Goal: Task Accomplishment & Management: Manage account settings

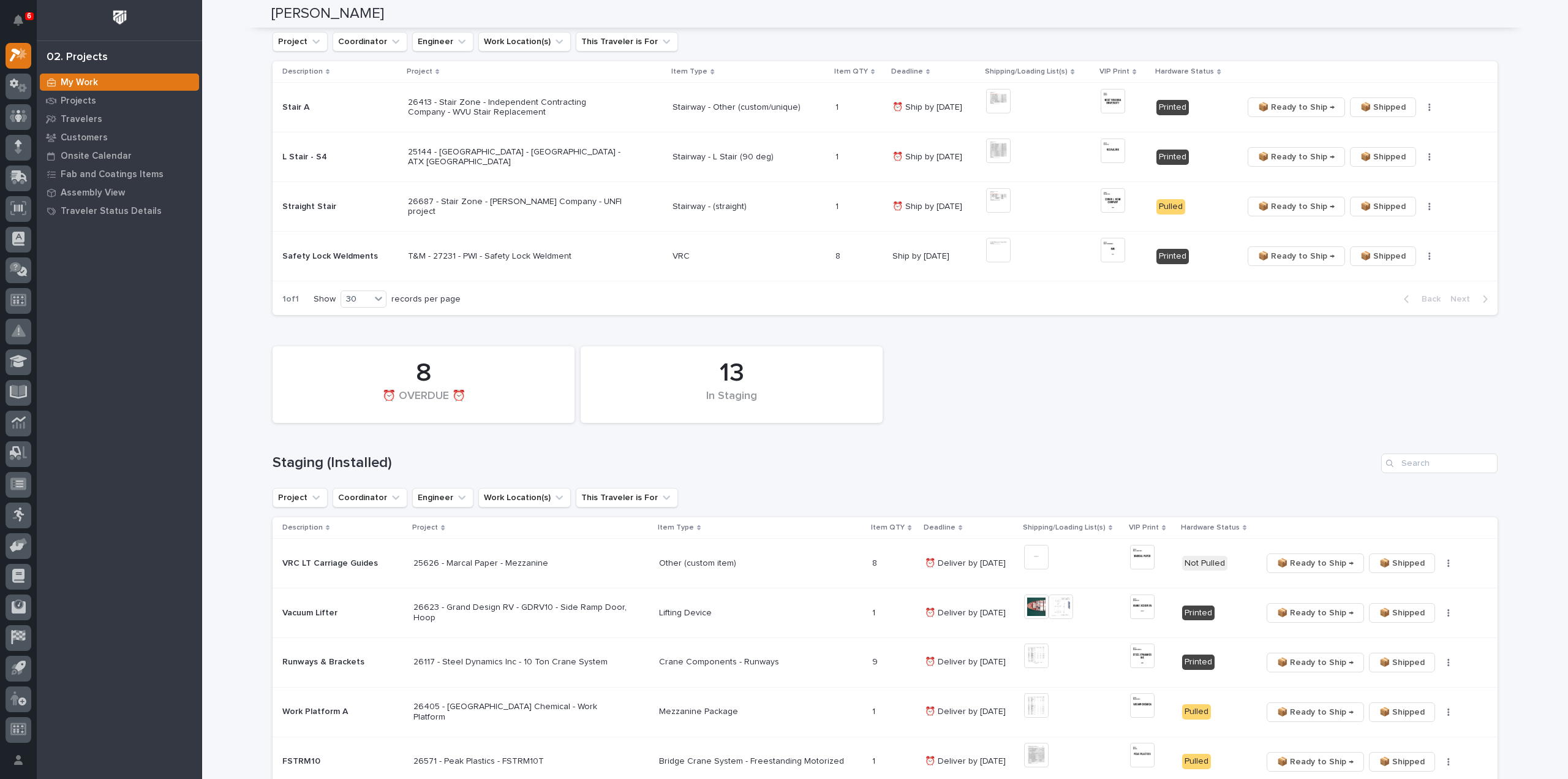
scroll to position [368, 0]
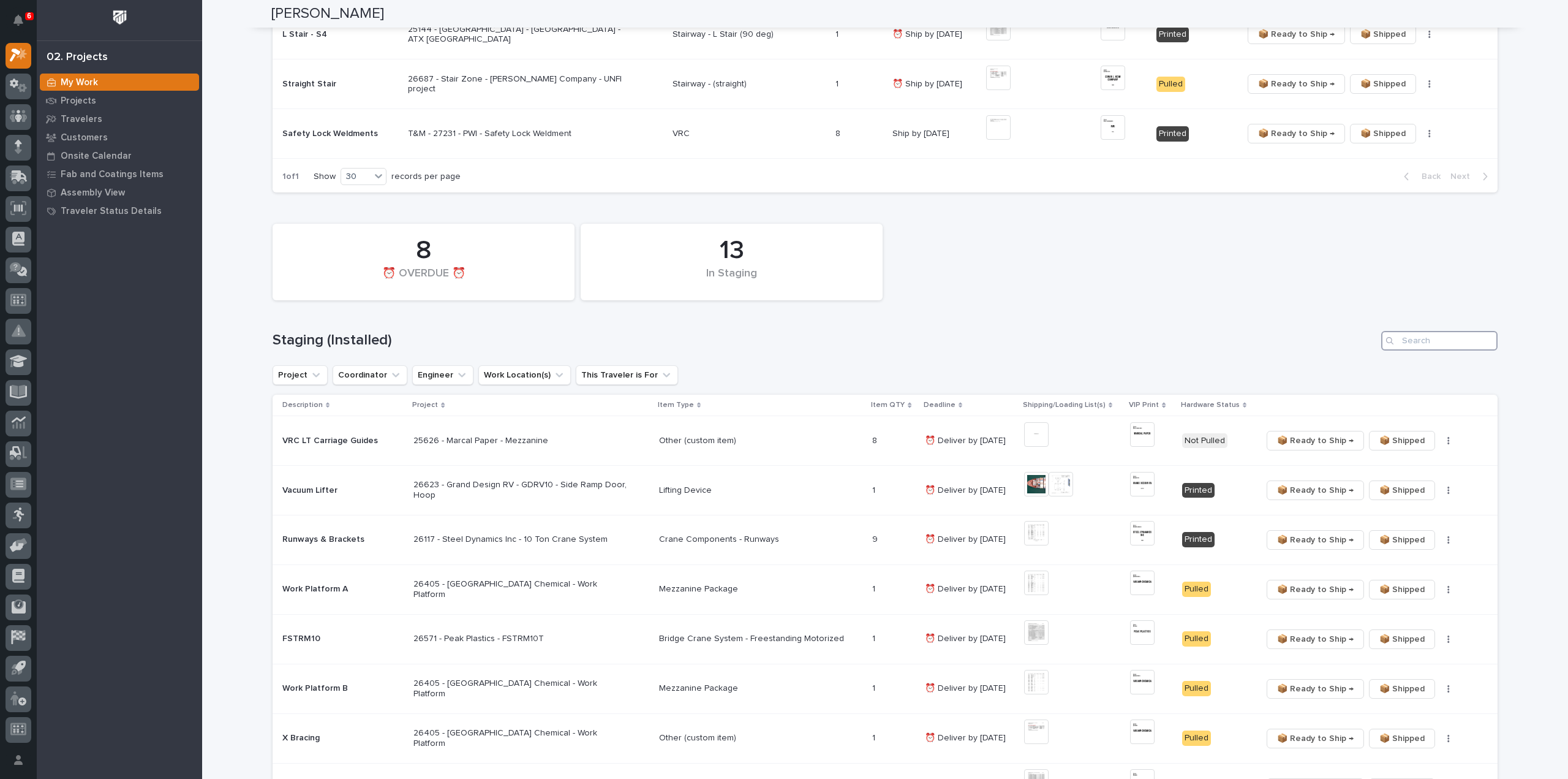
click at [1424, 343] on input "Search" at bounding box center [1439, 341] width 116 height 20
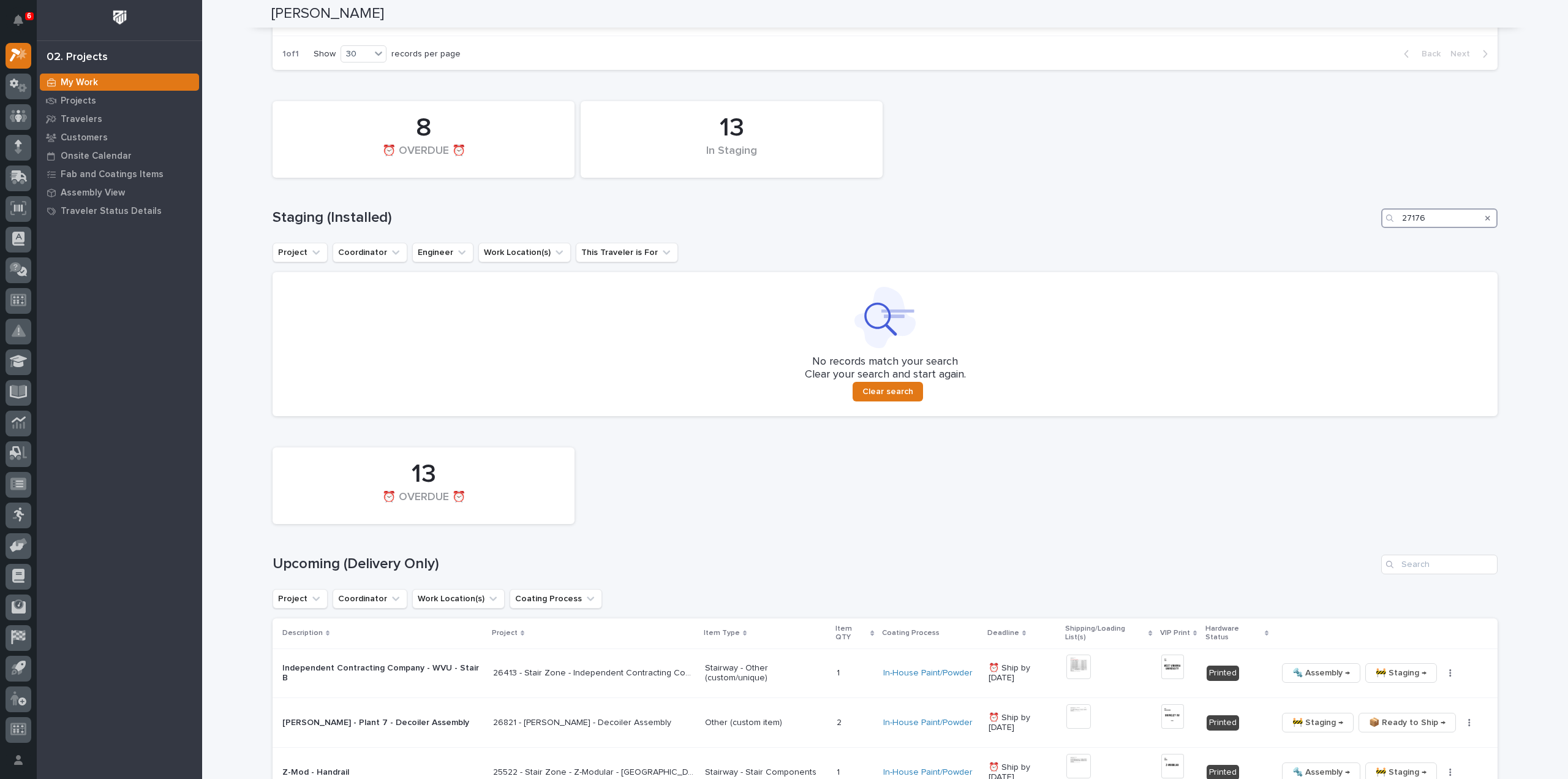
scroll to position [612, 0]
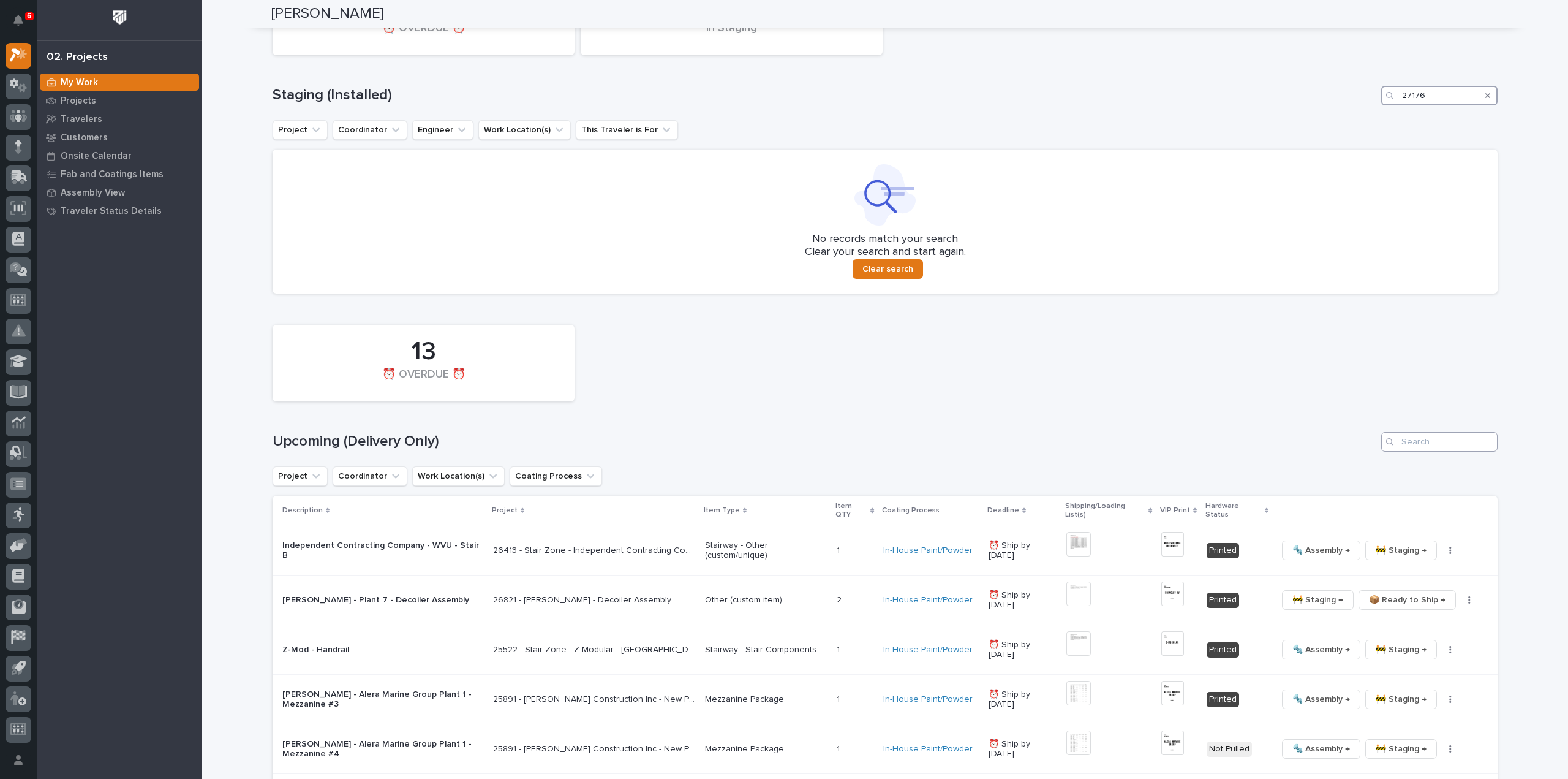
type input "27176"
click at [1424, 443] on input "Search" at bounding box center [1439, 442] width 116 height 20
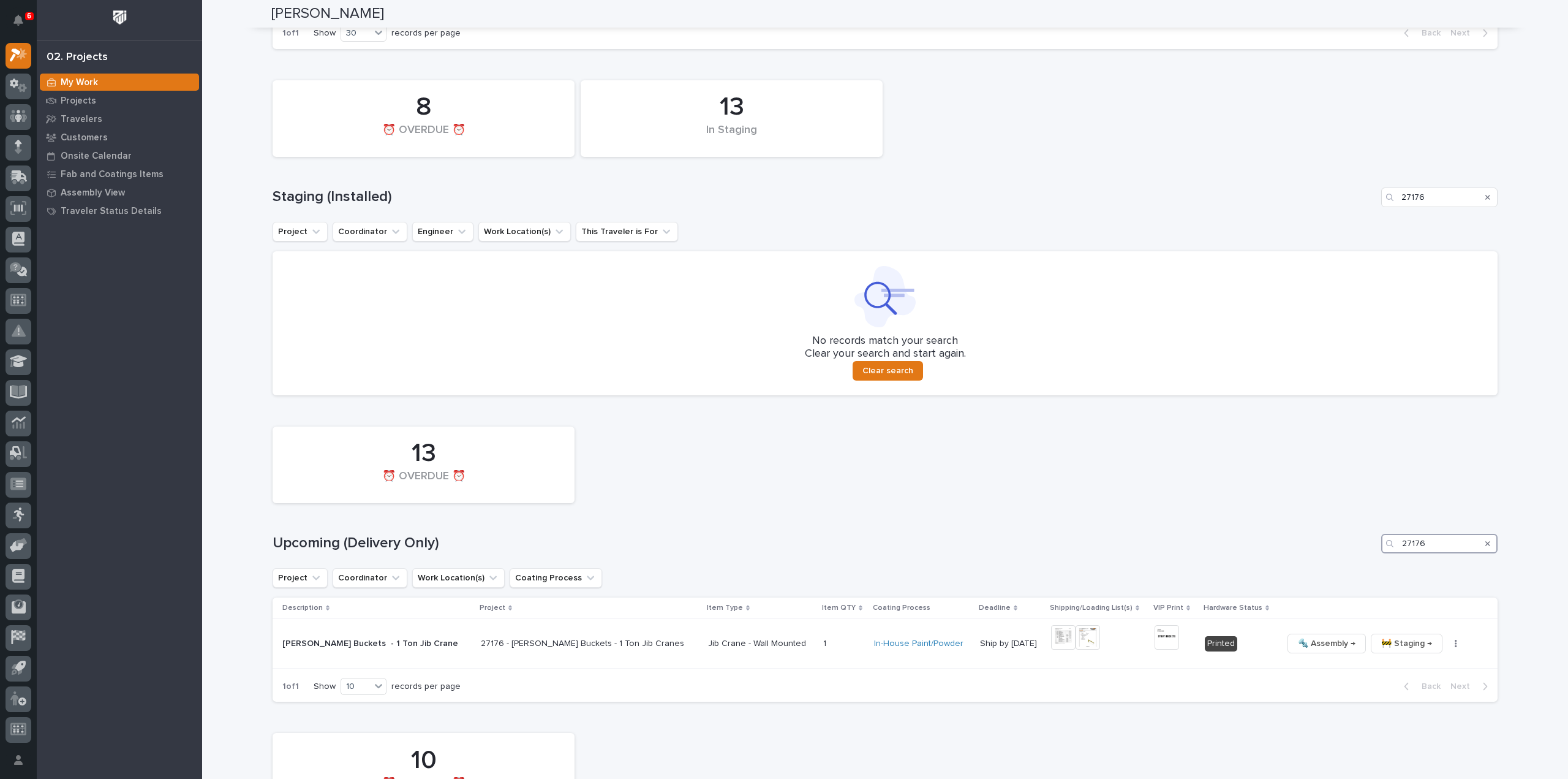
scroll to position [631, 0]
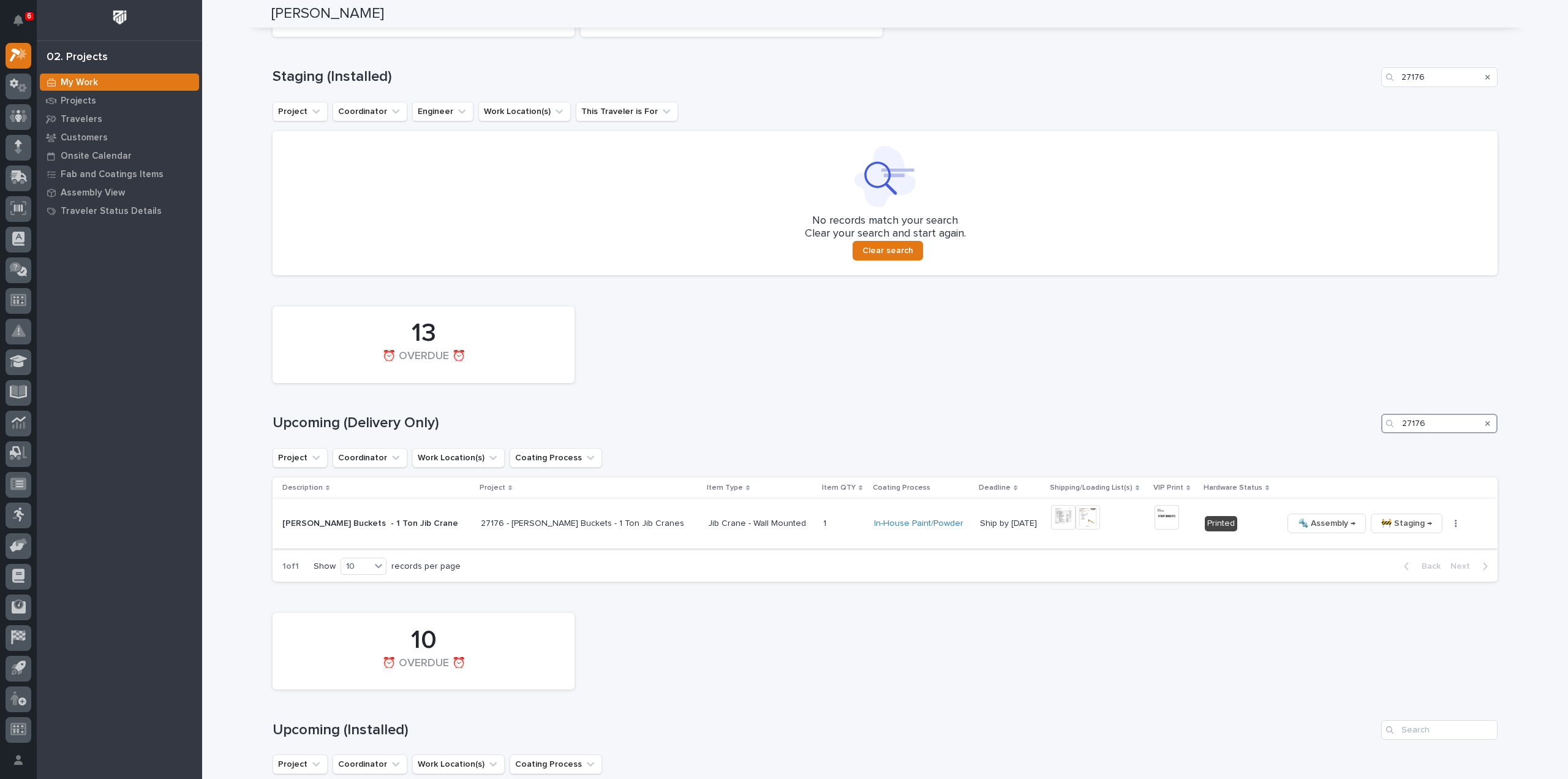
type input "27176"
click at [1051, 520] on img at bounding box center [1063, 517] width 25 height 25
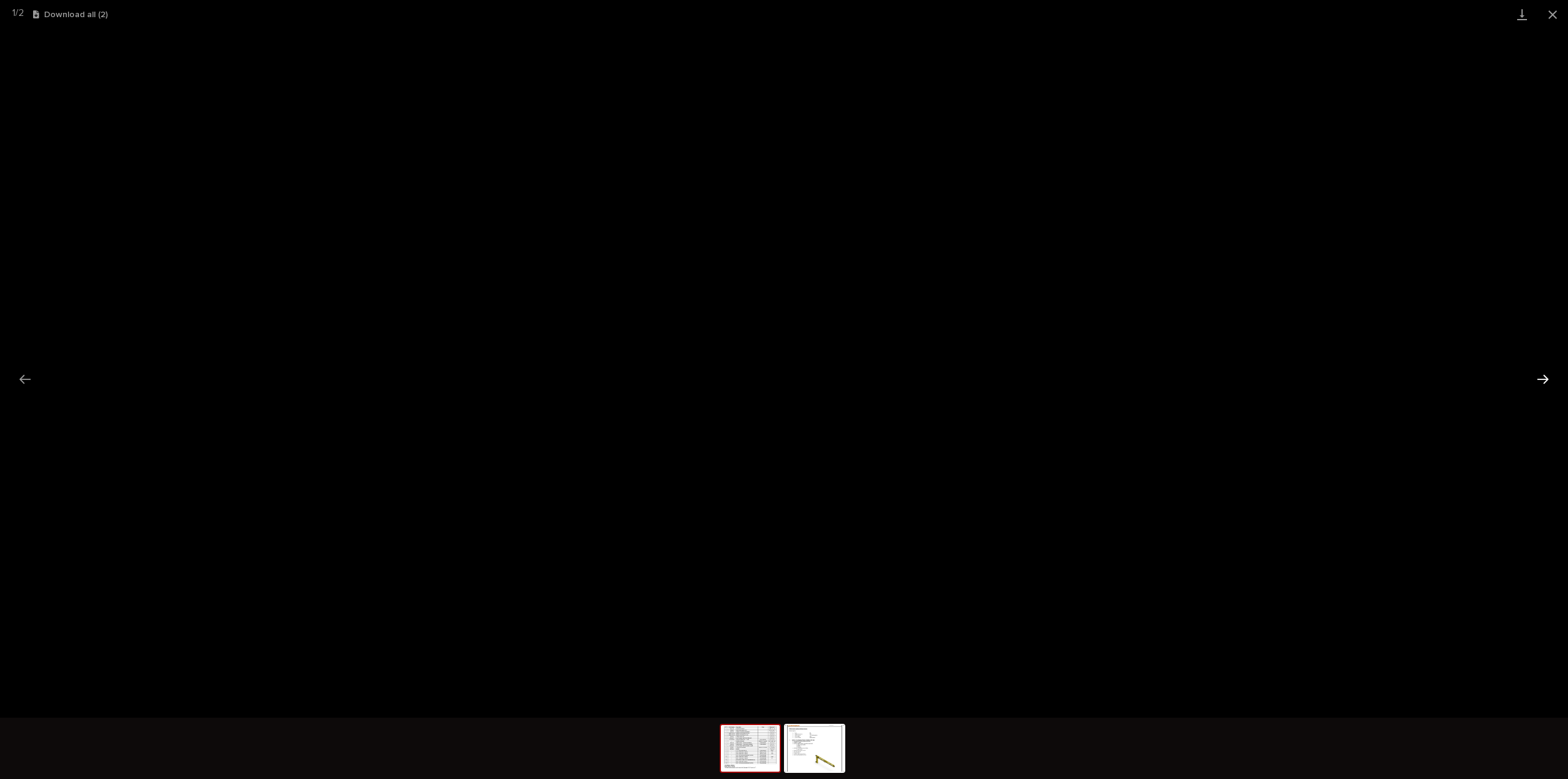
click at [1544, 381] on button "Next slide" at bounding box center [1543, 379] width 25 height 24
click at [24, 379] on button "Previous slide" at bounding box center [25, 379] width 25 height 24
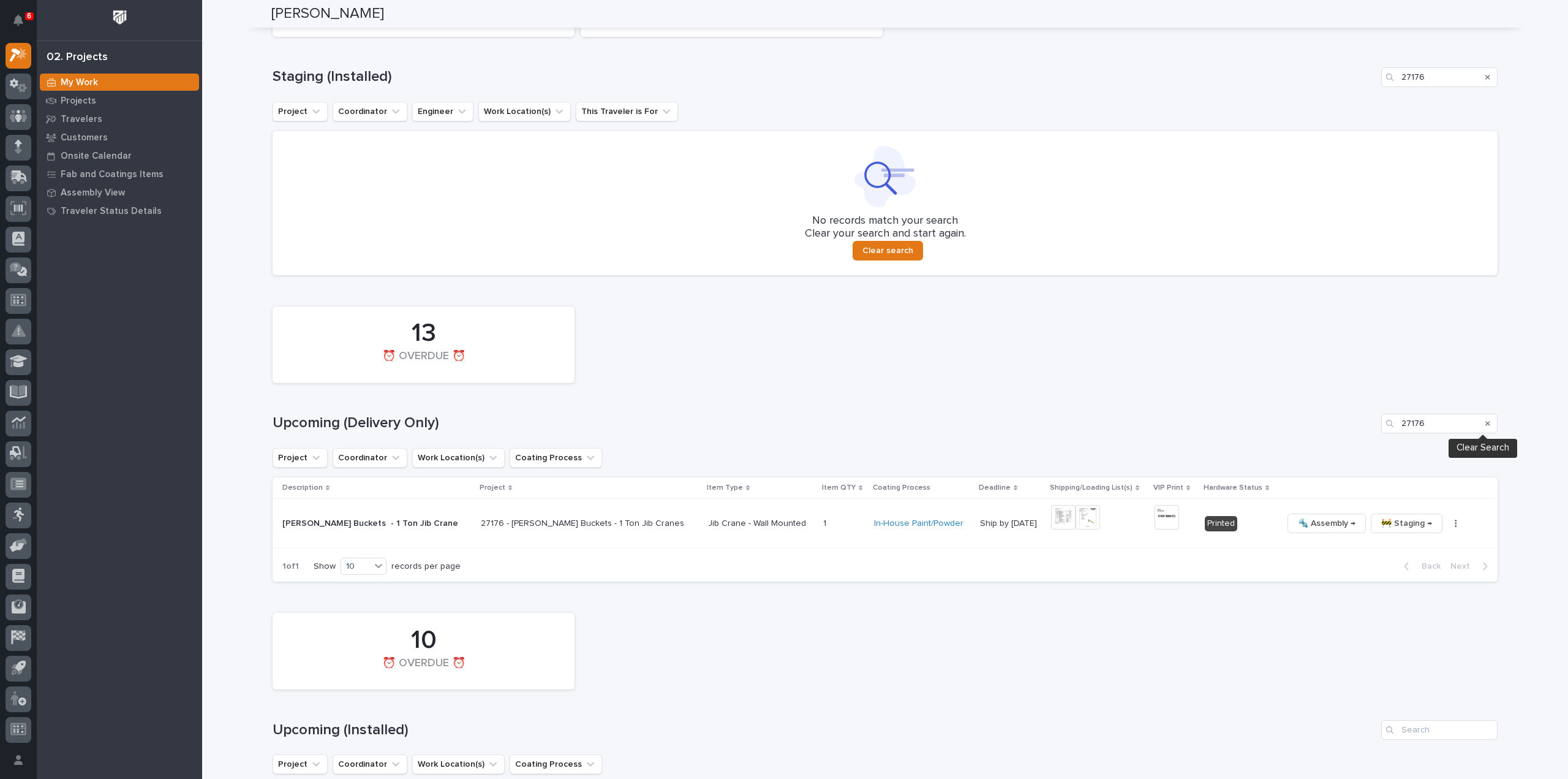
click at [1485, 422] on icon "Search" at bounding box center [1488, 424] width 5 height 5
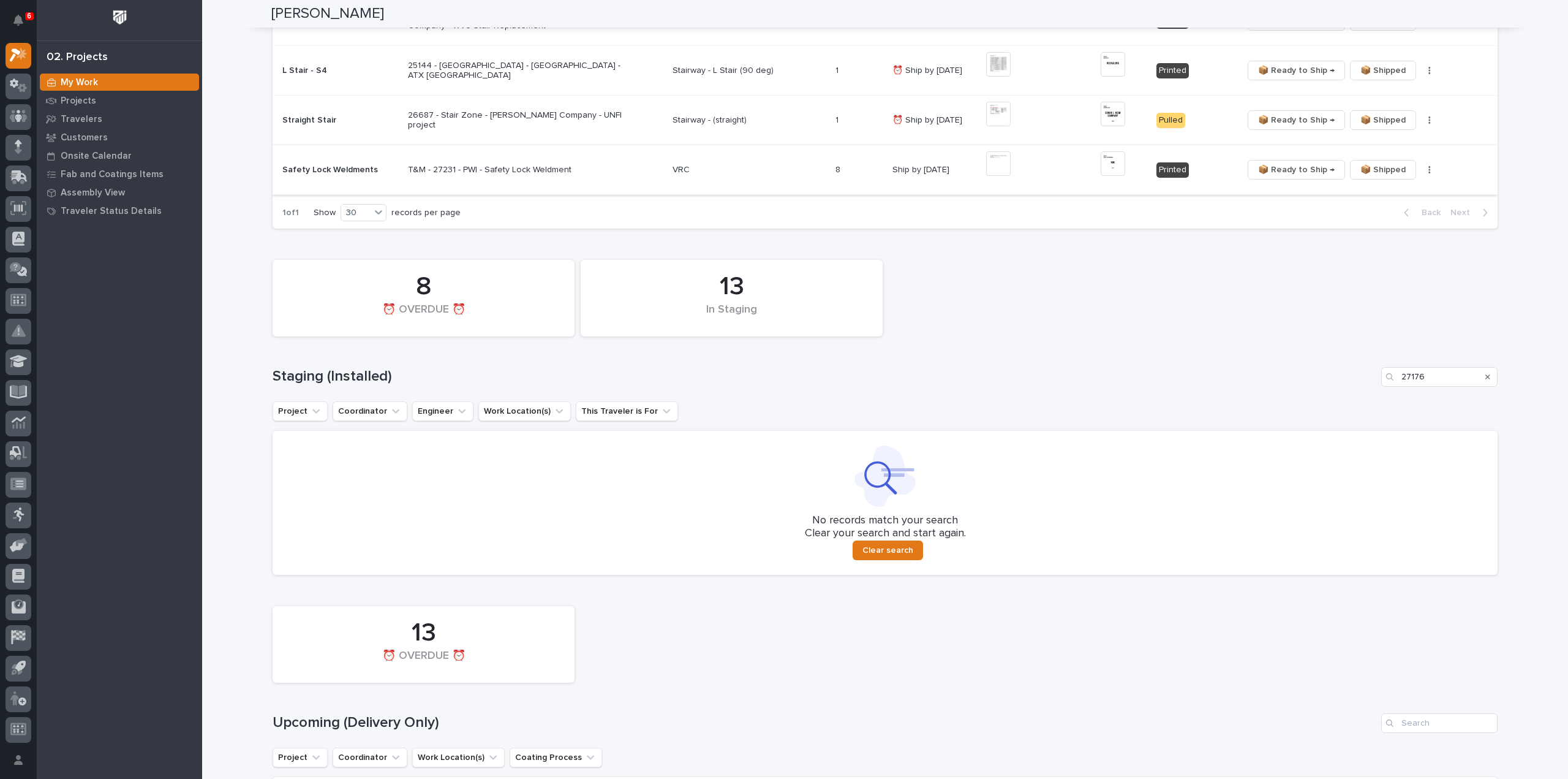
scroll to position [368, 0]
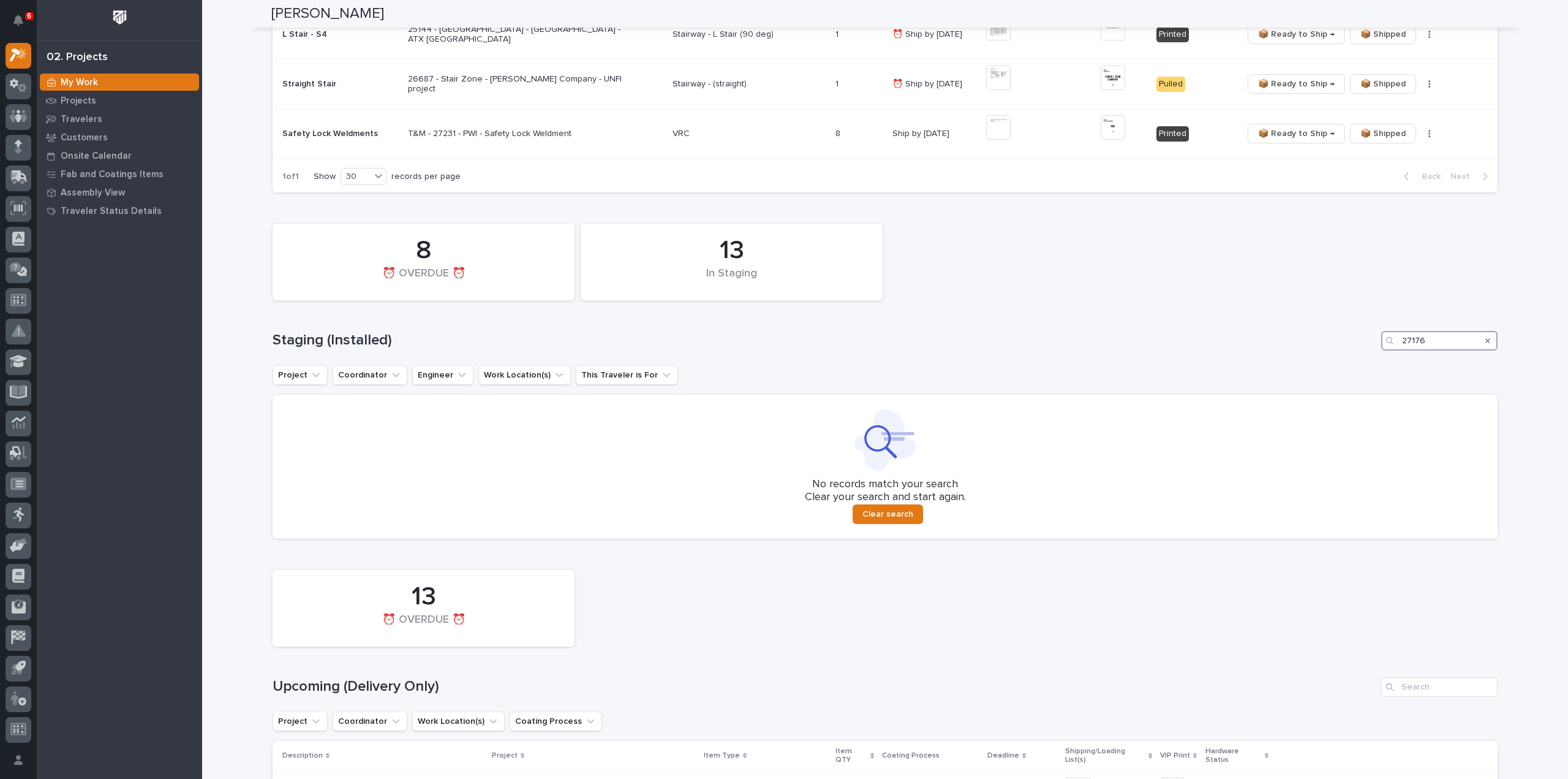
drag, startPoint x: 1441, startPoint y: 342, endPoint x: 1385, endPoint y: 357, distance: 58.0
click at [1385, 357] on div "13 In Staging 8 ⏰ OVERDUE ⏰ Staging (Installed) 27176 Project Coordinator Engin…" at bounding box center [885, 378] width 1225 height 321
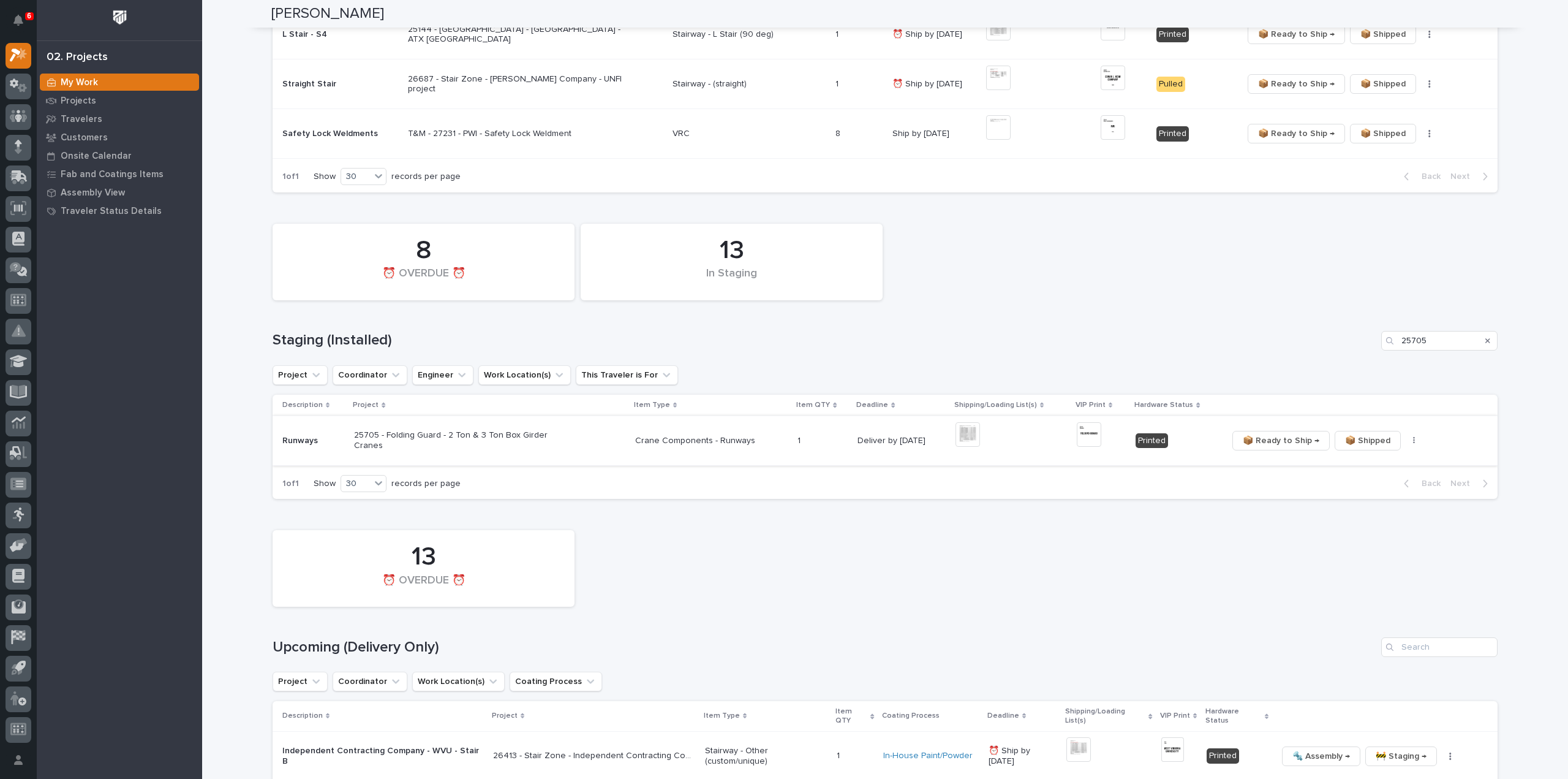
click at [965, 436] on img at bounding box center [968, 435] width 25 height 25
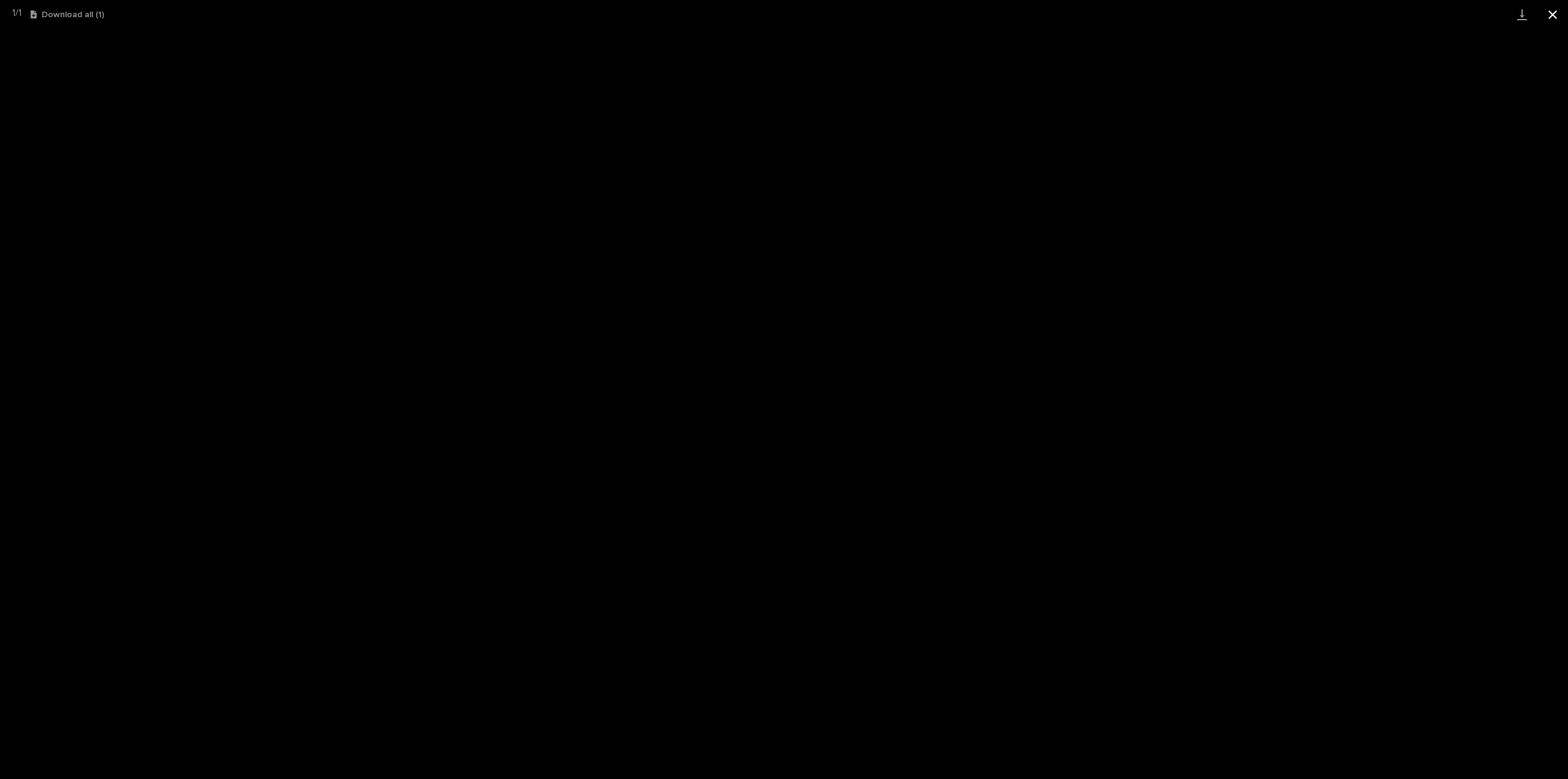
click at [1557, 15] on button "Close gallery" at bounding box center [1552, 14] width 31 height 29
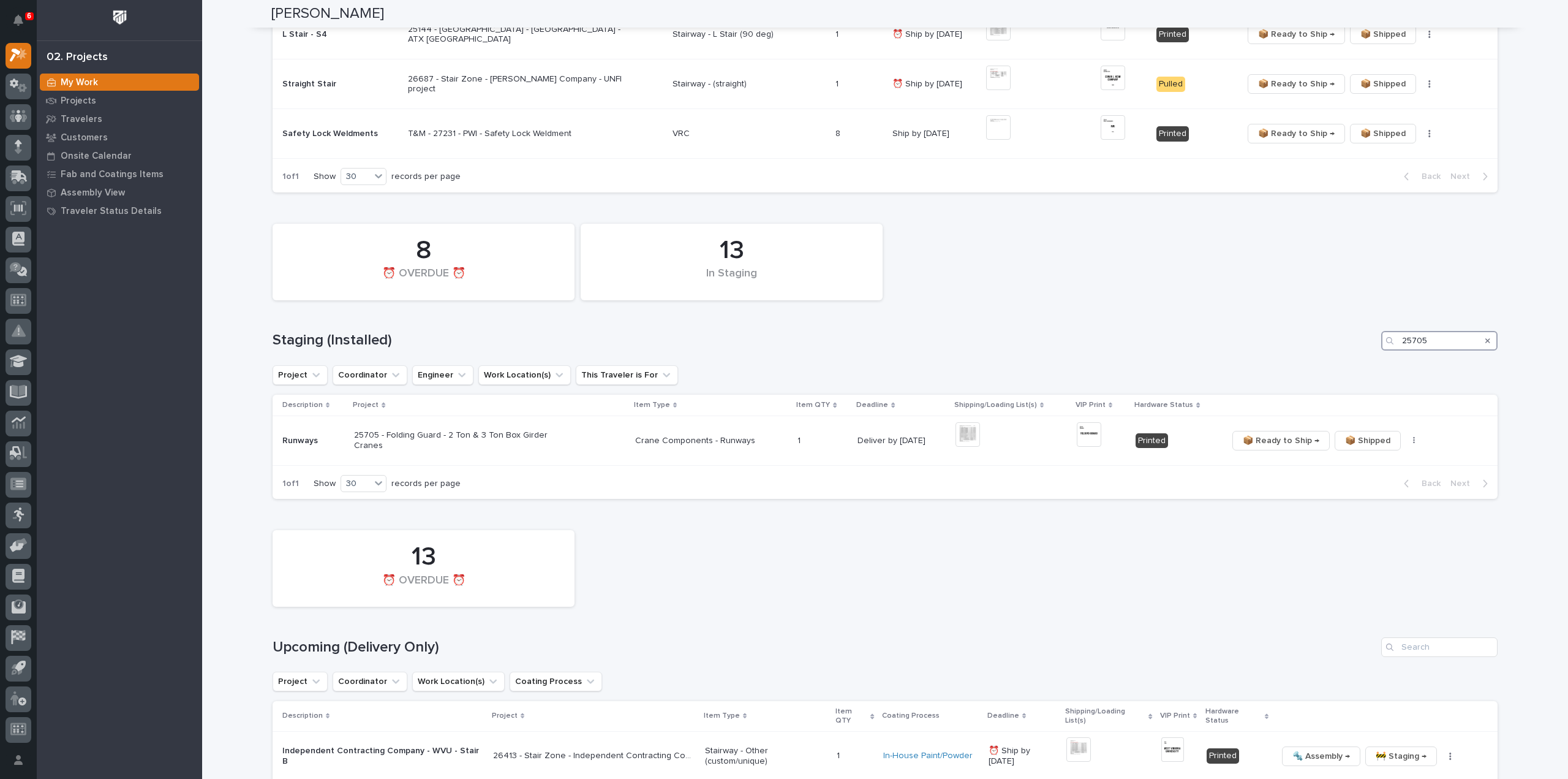
drag, startPoint x: 1428, startPoint y: 342, endPoint x: 1382, endPoint y: 352, distance: 47.1
click at [1382, 352] on div "13 In Staging 8 ⏰ OVERDUE ⏰ Staging (Installed) 25705 Project Coordinator Engin…" at bounding box center [885, 358] width 1225 height 282
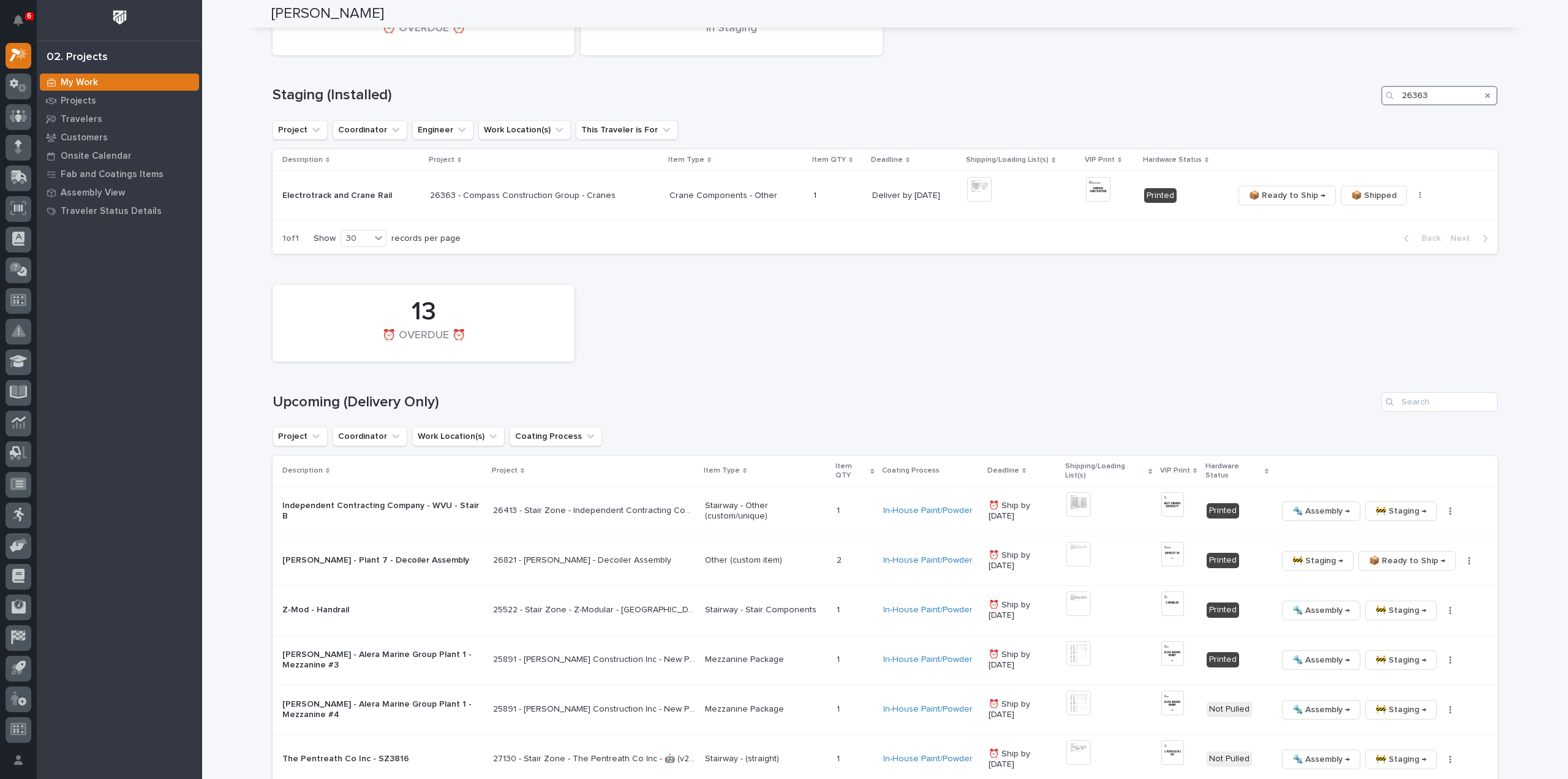
scroll to position [490, 0]
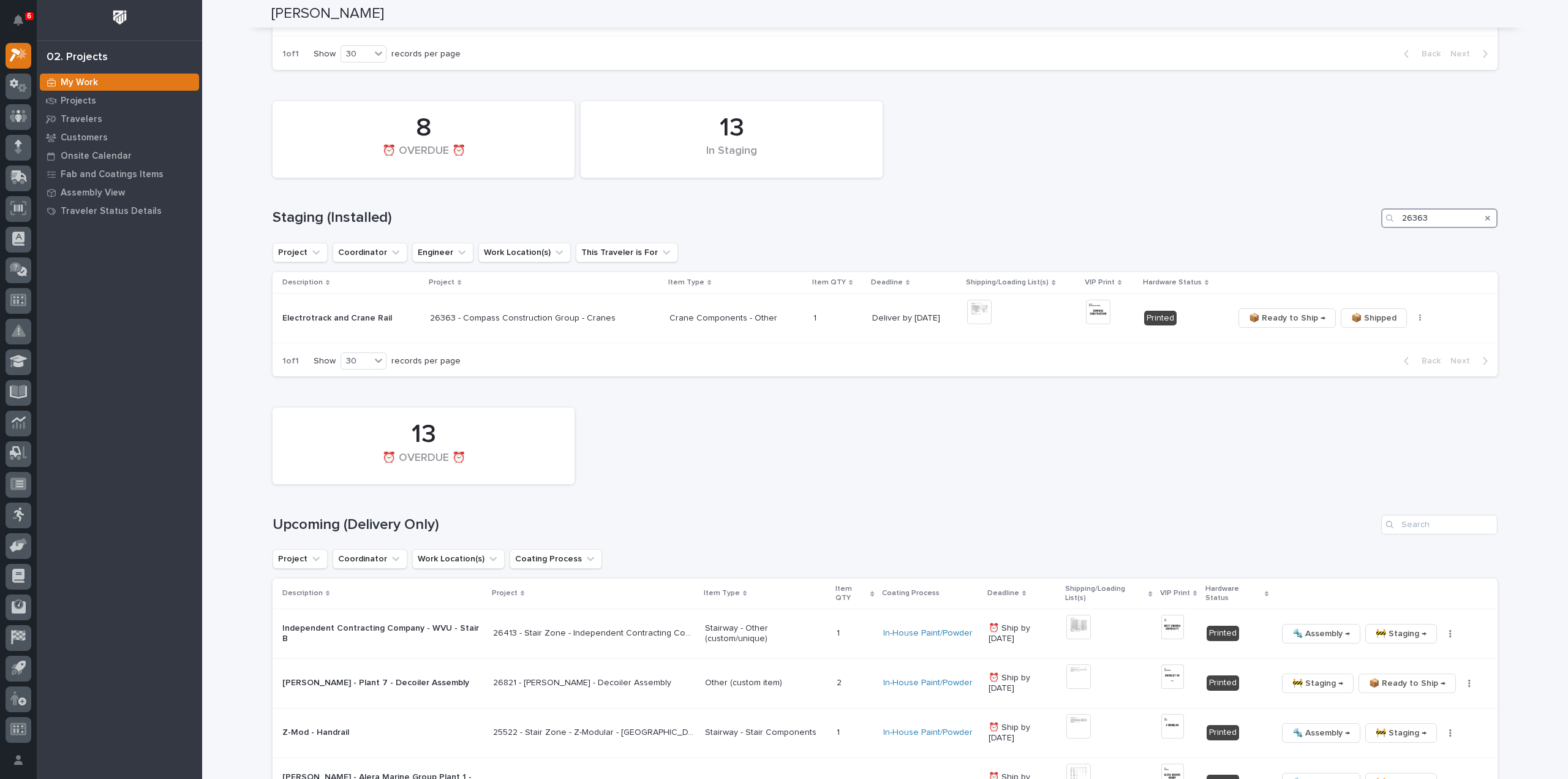
drag, startPoint x: 1410, startPoint y: 225, endPoint x: 1370, endPoint y: 241, distance: 43.1
click at [1371, 240] on div "13 In Staging 8 ⏰ OVERDUE ⏰ Staging (Installed) 26363 Project Coordinator Engin…" at bounding box center [885, 236] width 1225 height 282
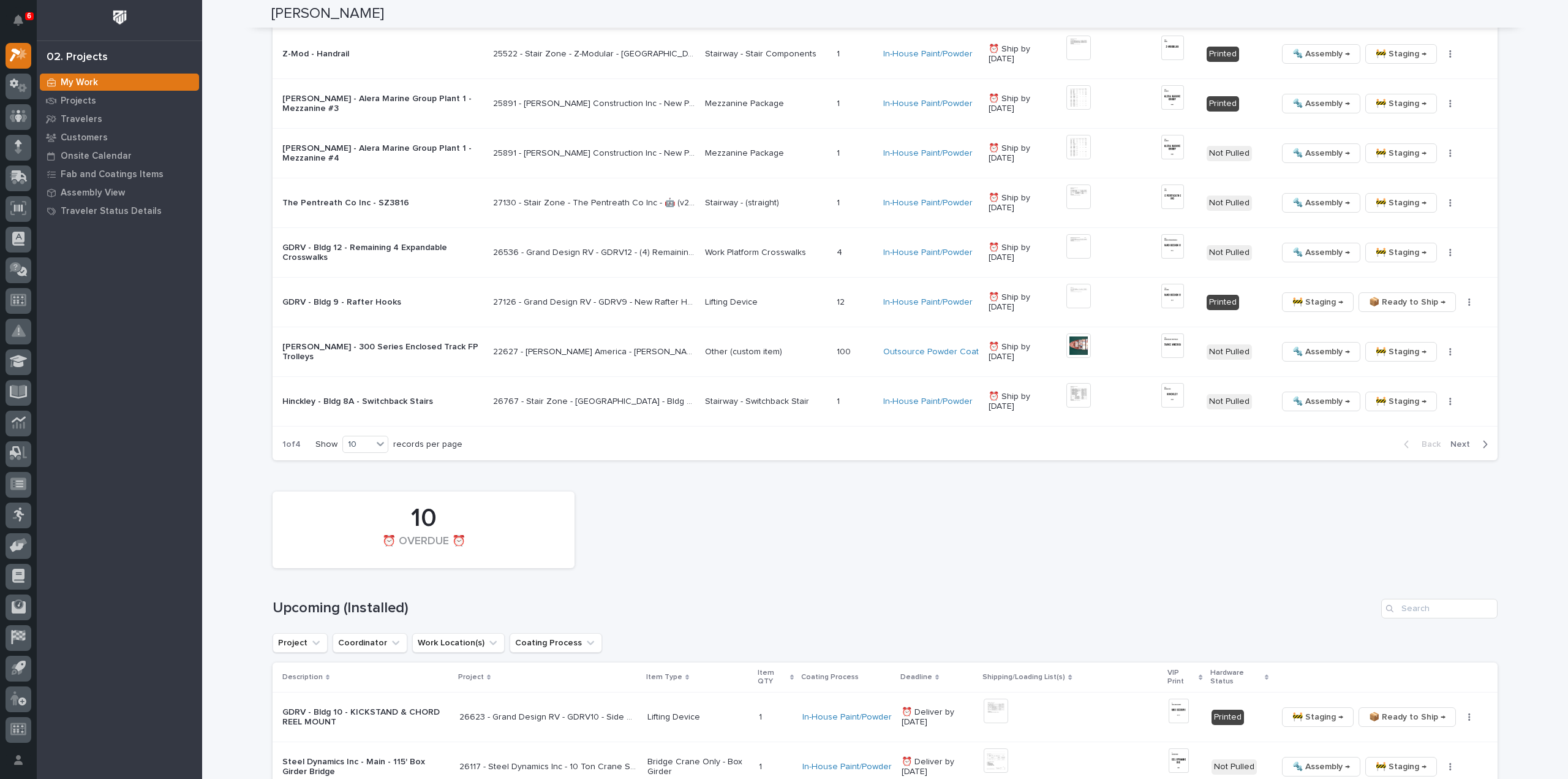
scroll to position [1235, 0]
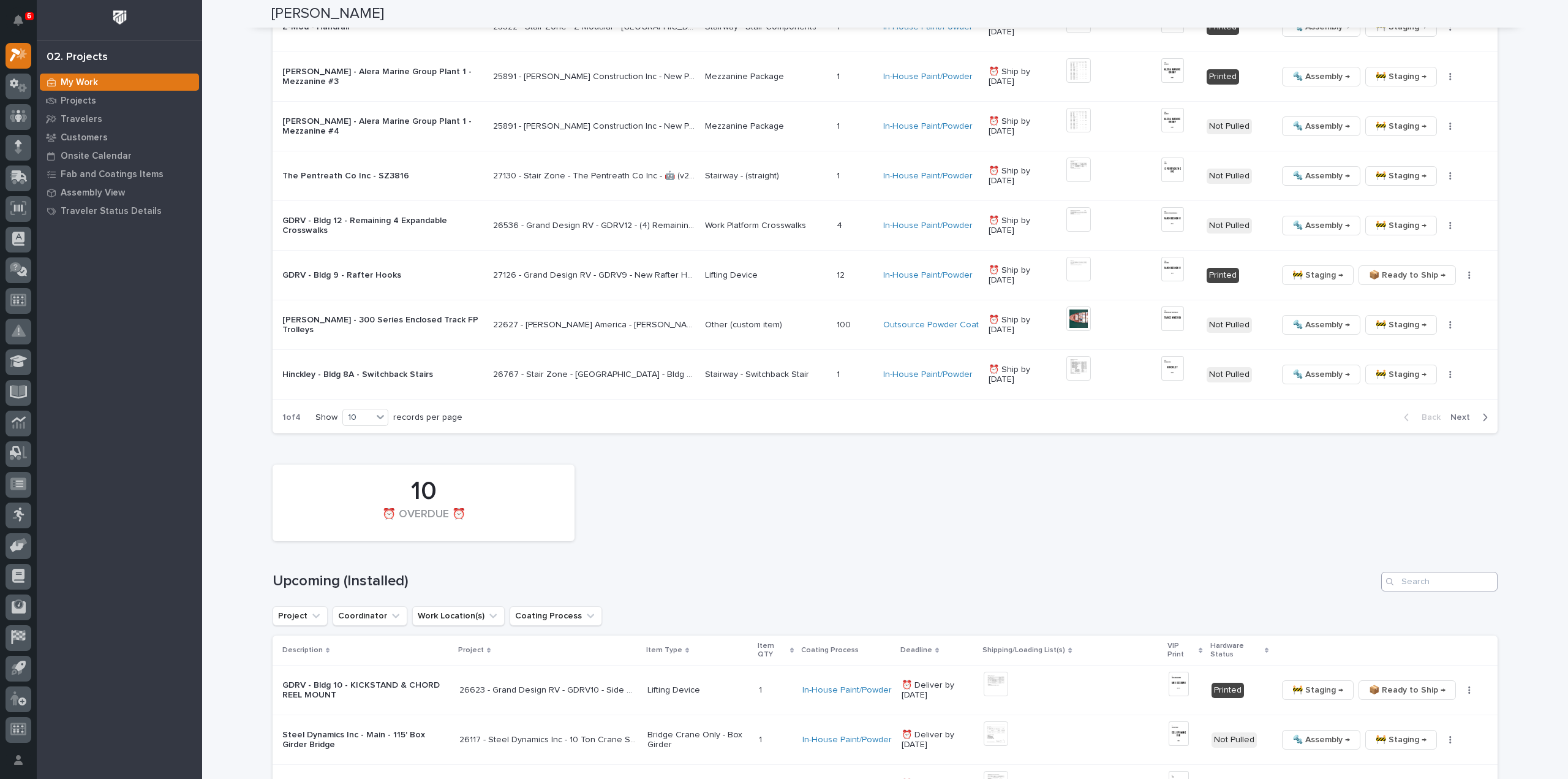
type input "26832"
click at [1400, 586] on input "Search" at bounding box center [1439, 581] width 116 height 20
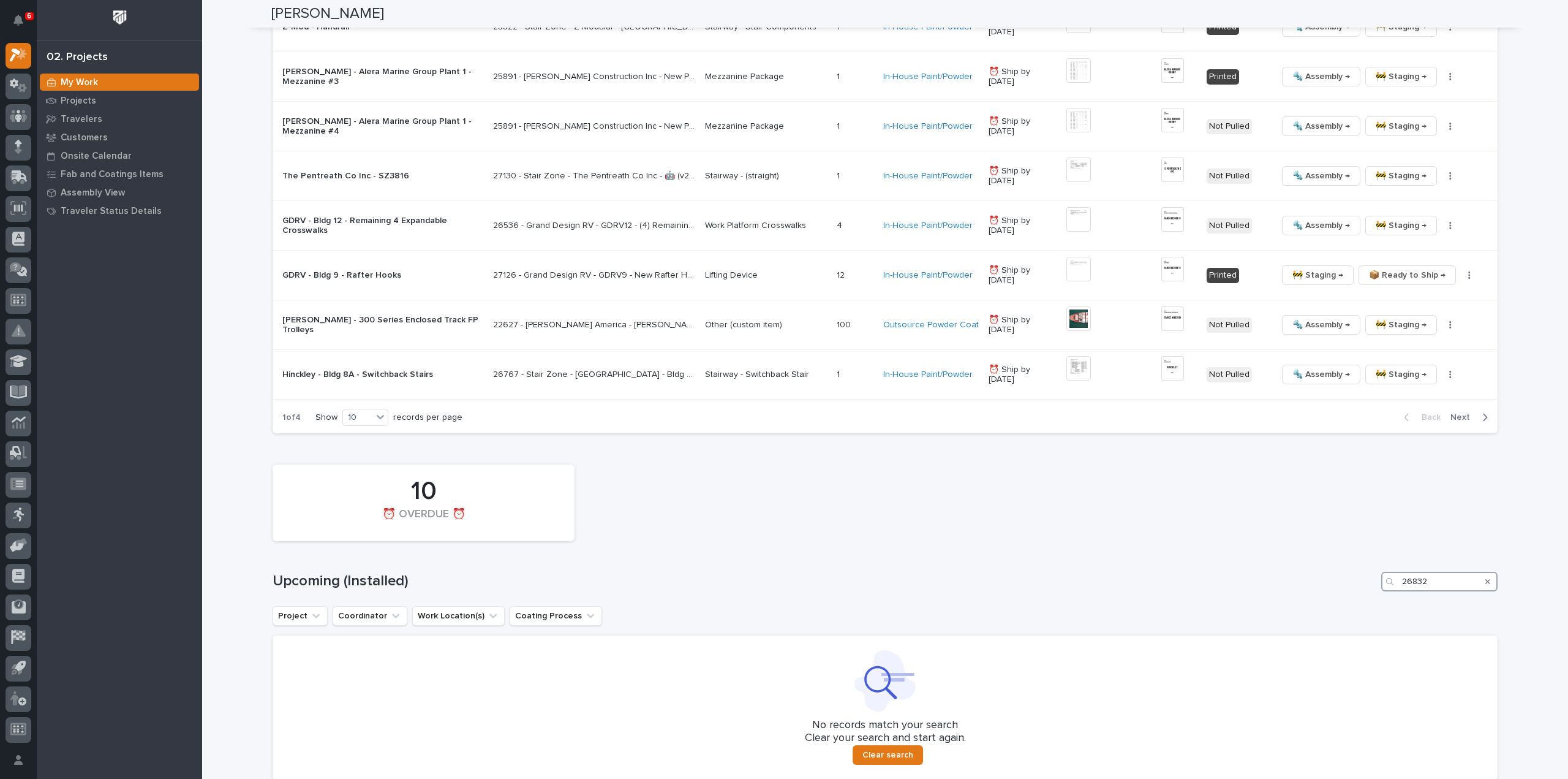
type input "26832"
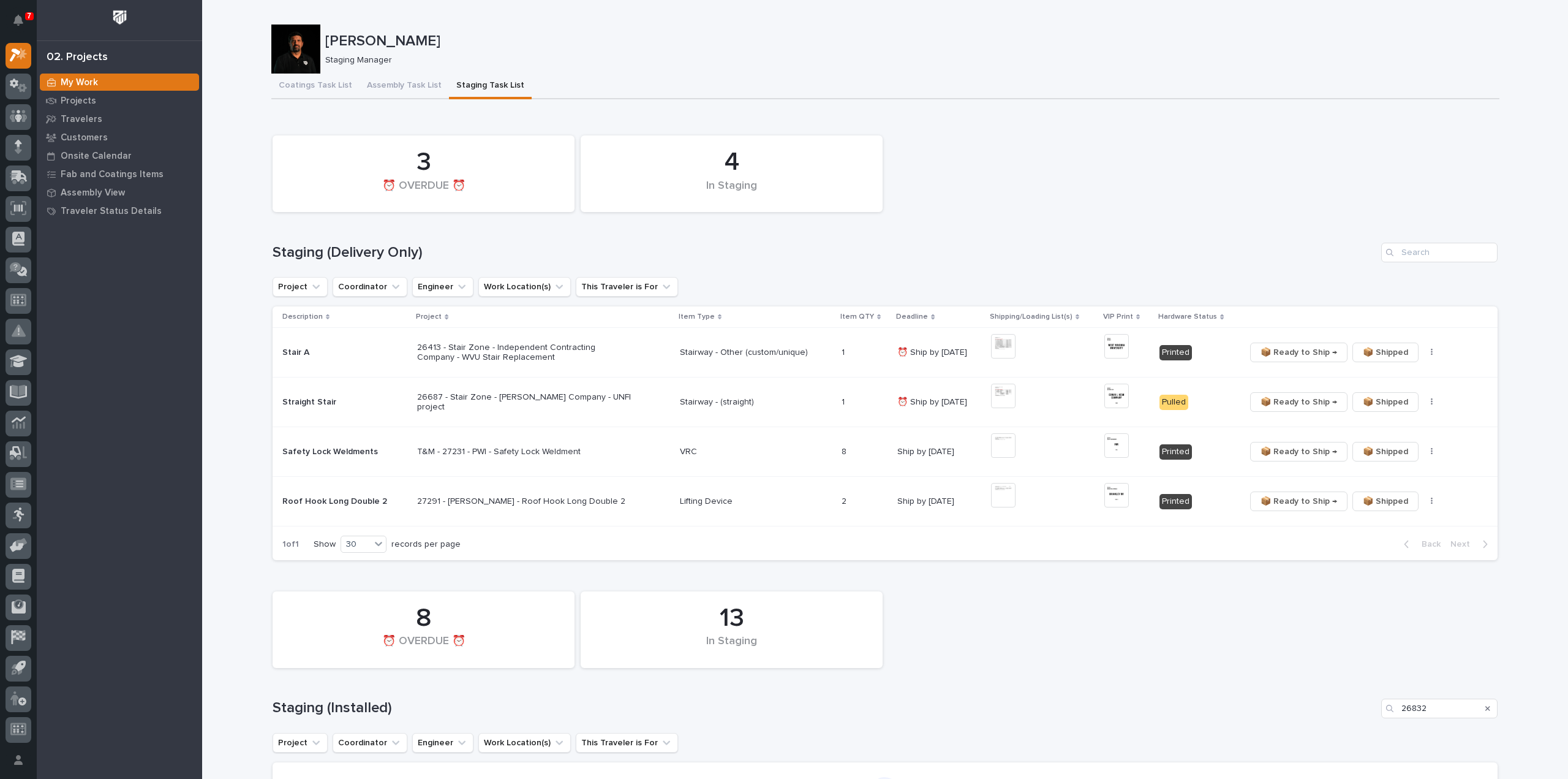
scroll to position [368, 0]
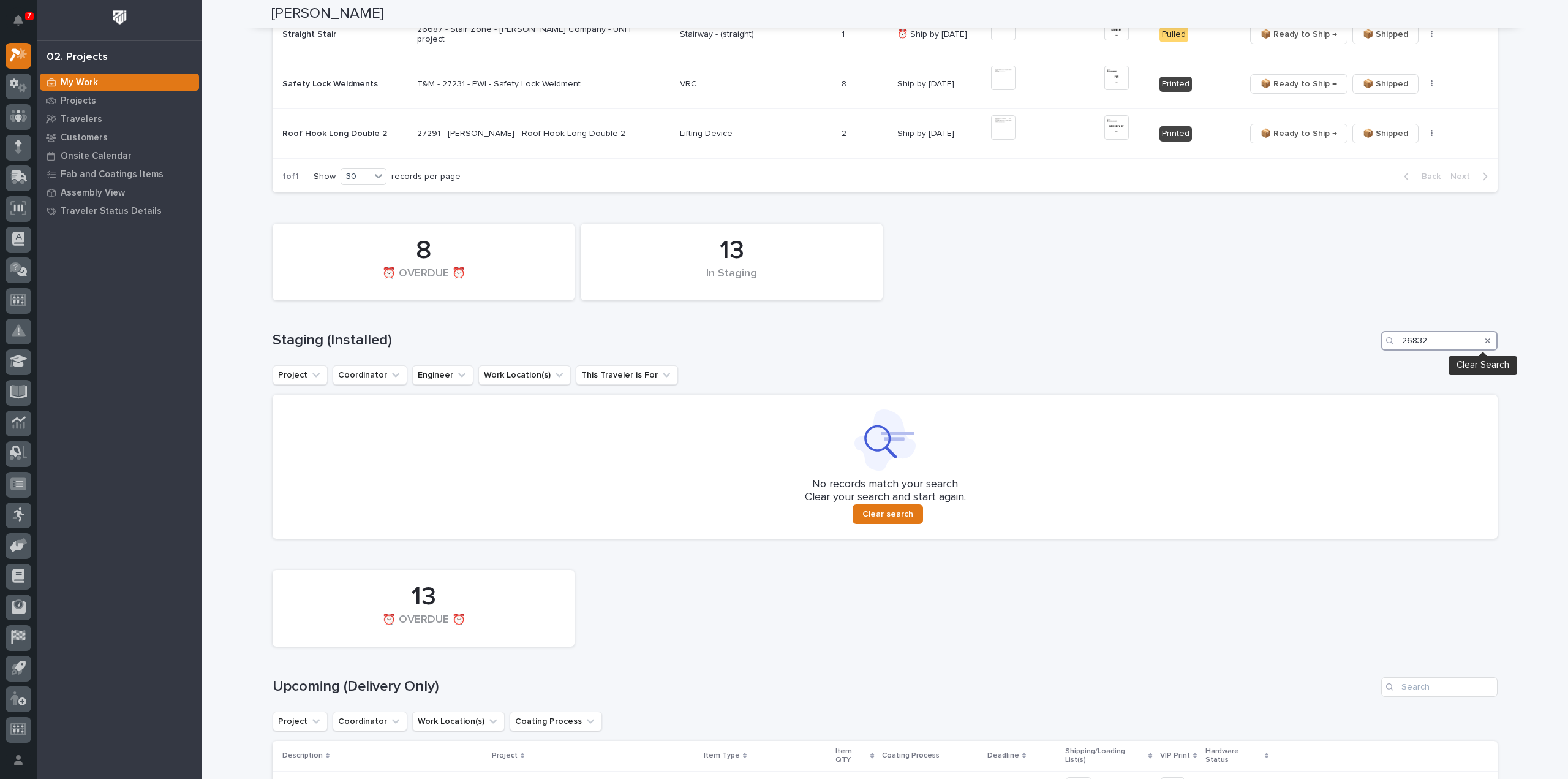
click at [1469, 342] on input "26832" at bounding box center [1439, 341] width 116 height 20
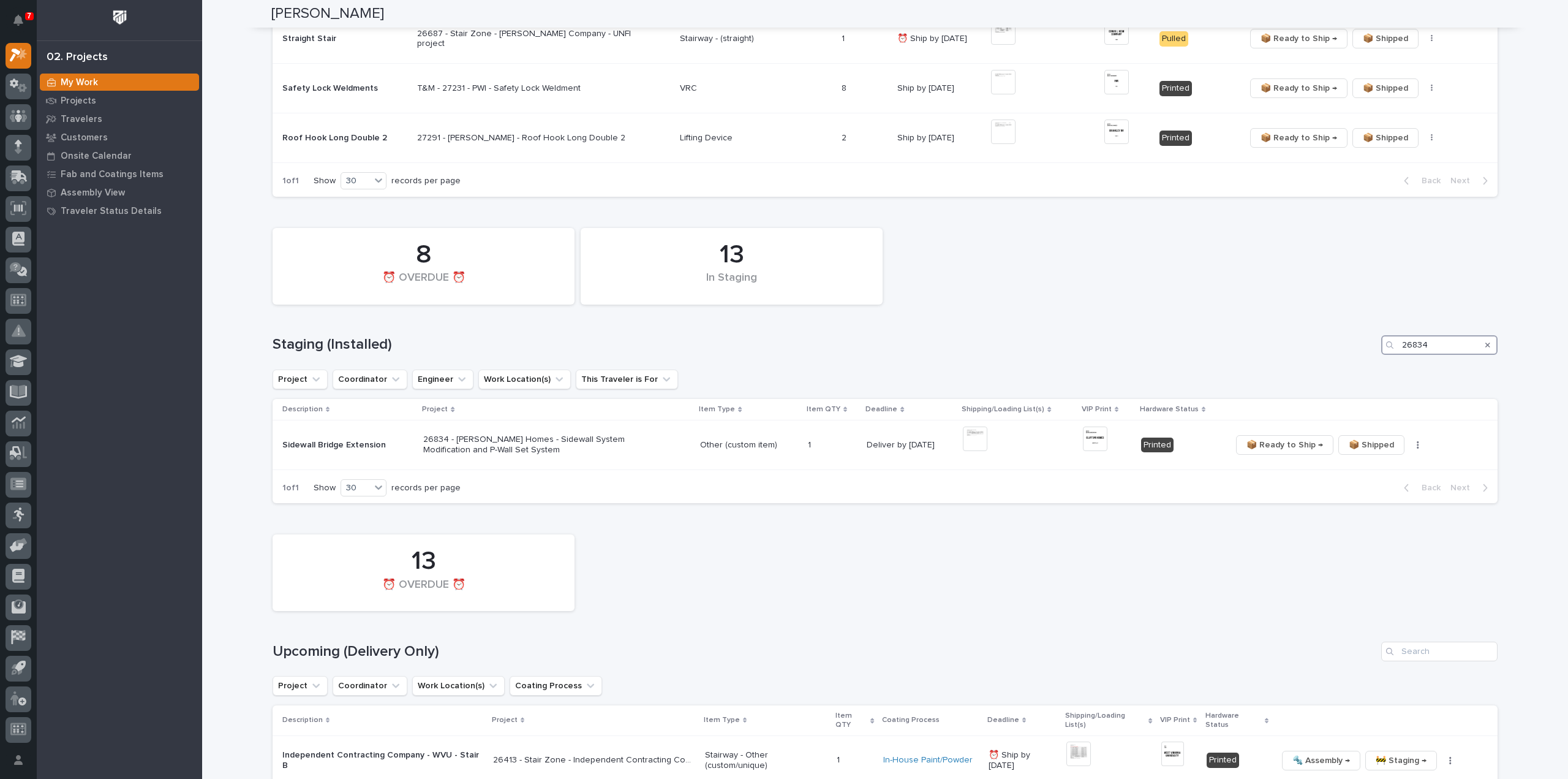
scroll to position [347, 0]
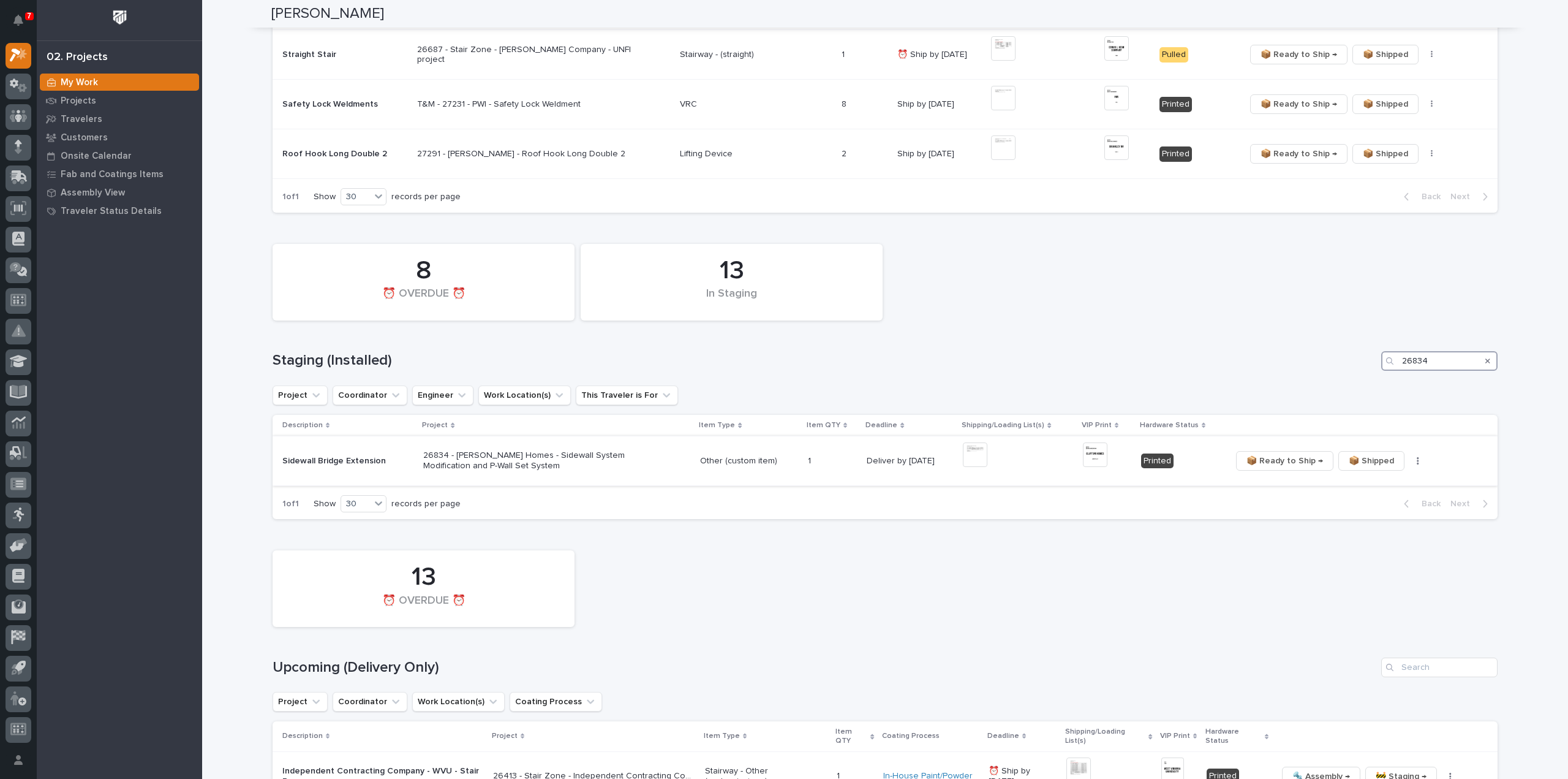
type input "26834"
click at [969, 459] on img at bounding box center [975, 454] width 25 height 25
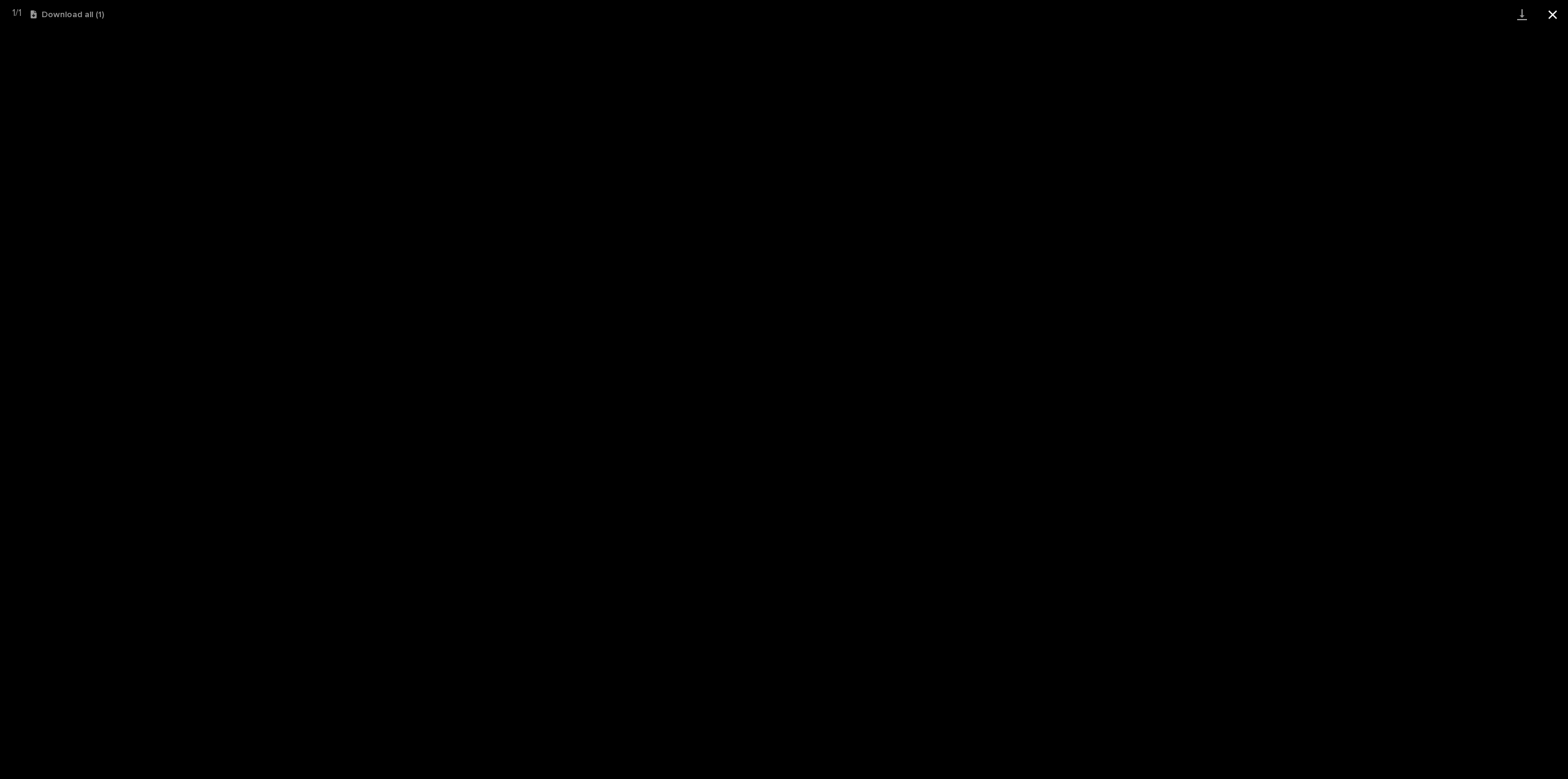
click at [1547, 16] on button "Close gallery" at bounding box center [1552, 14] width 31 height 29
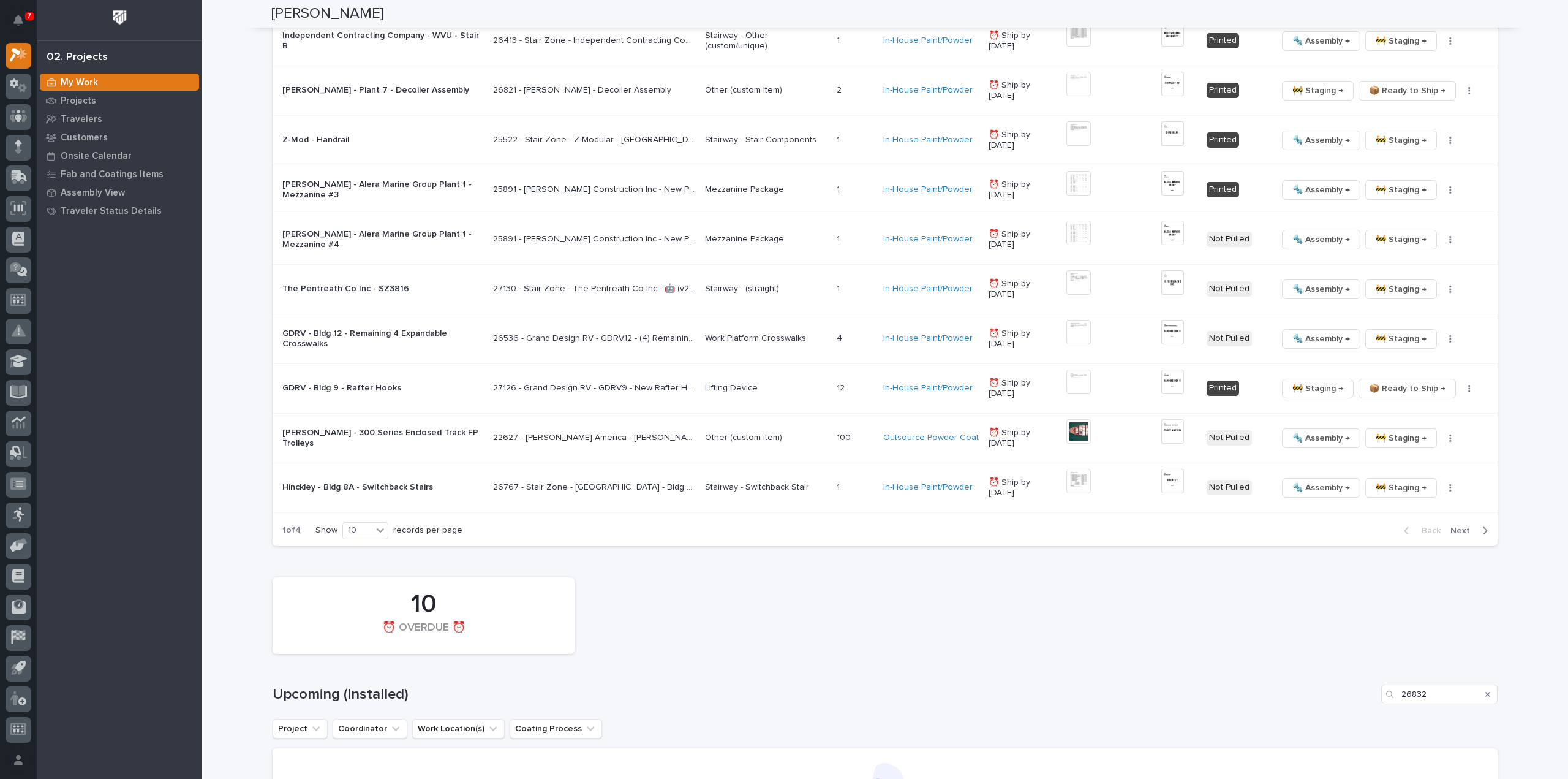
scroll to position [1205, 0]
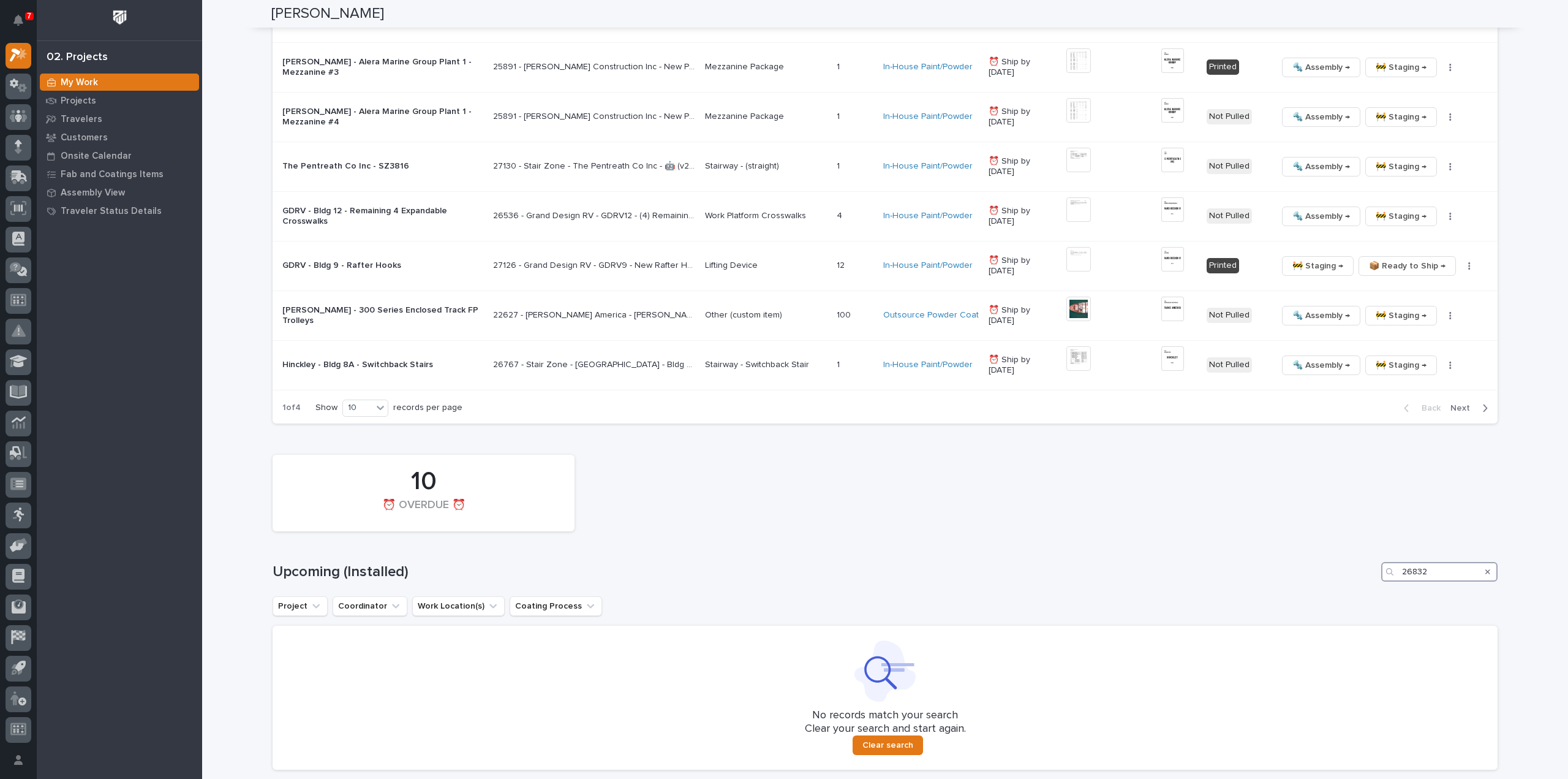
drag, startPoint x: 1431, startPoint y: 571, endPoint x: 1378, endPoint y: 574, distance: 53.1
click at [1381, 574] on div "26832" at bounding box center [1439, 571] width 116 height 20
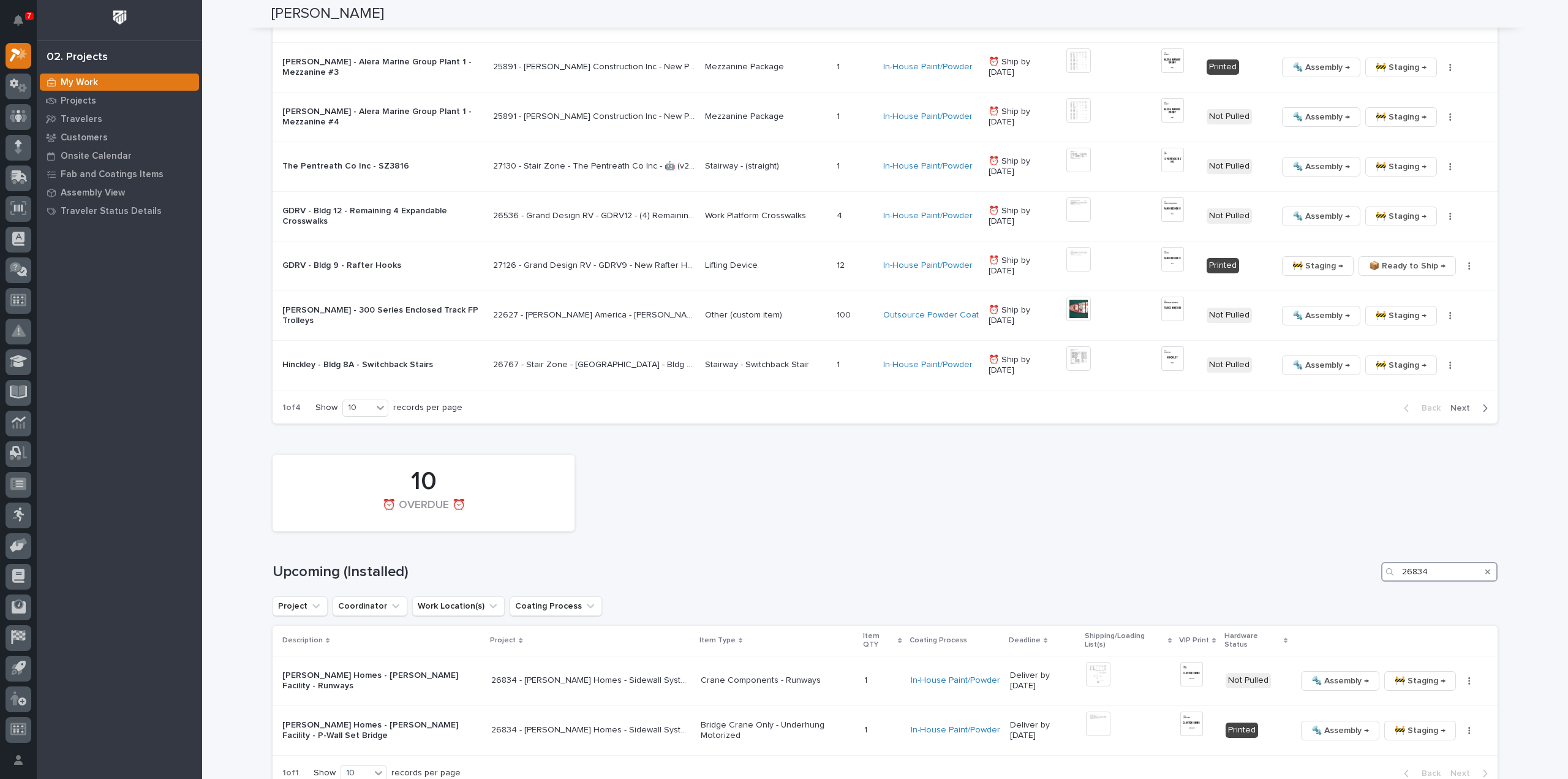
scroll to position [1317, 0]
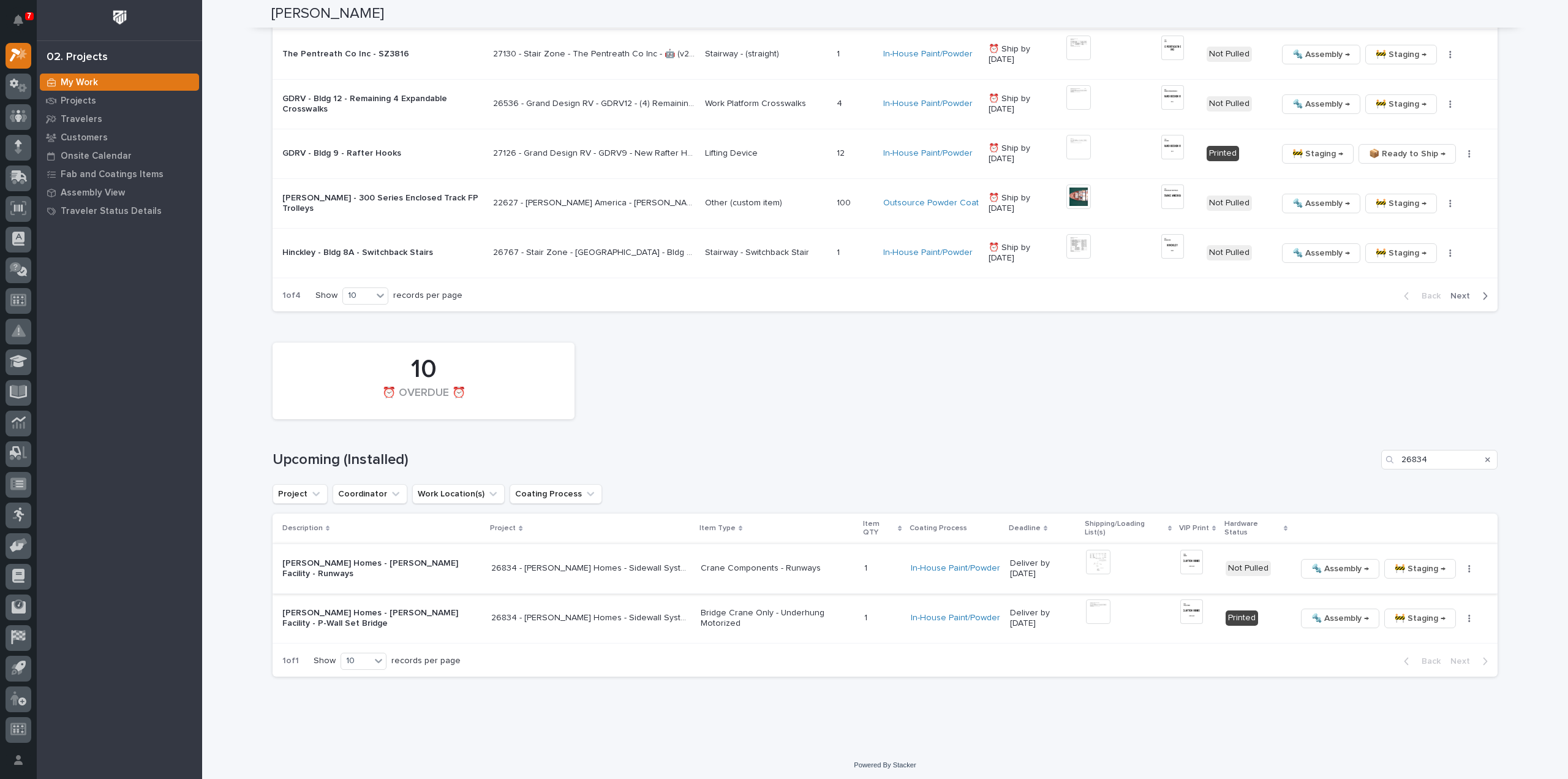
click at [1097, 560] on img at bounding box center [1099, 562] width 25 height 25
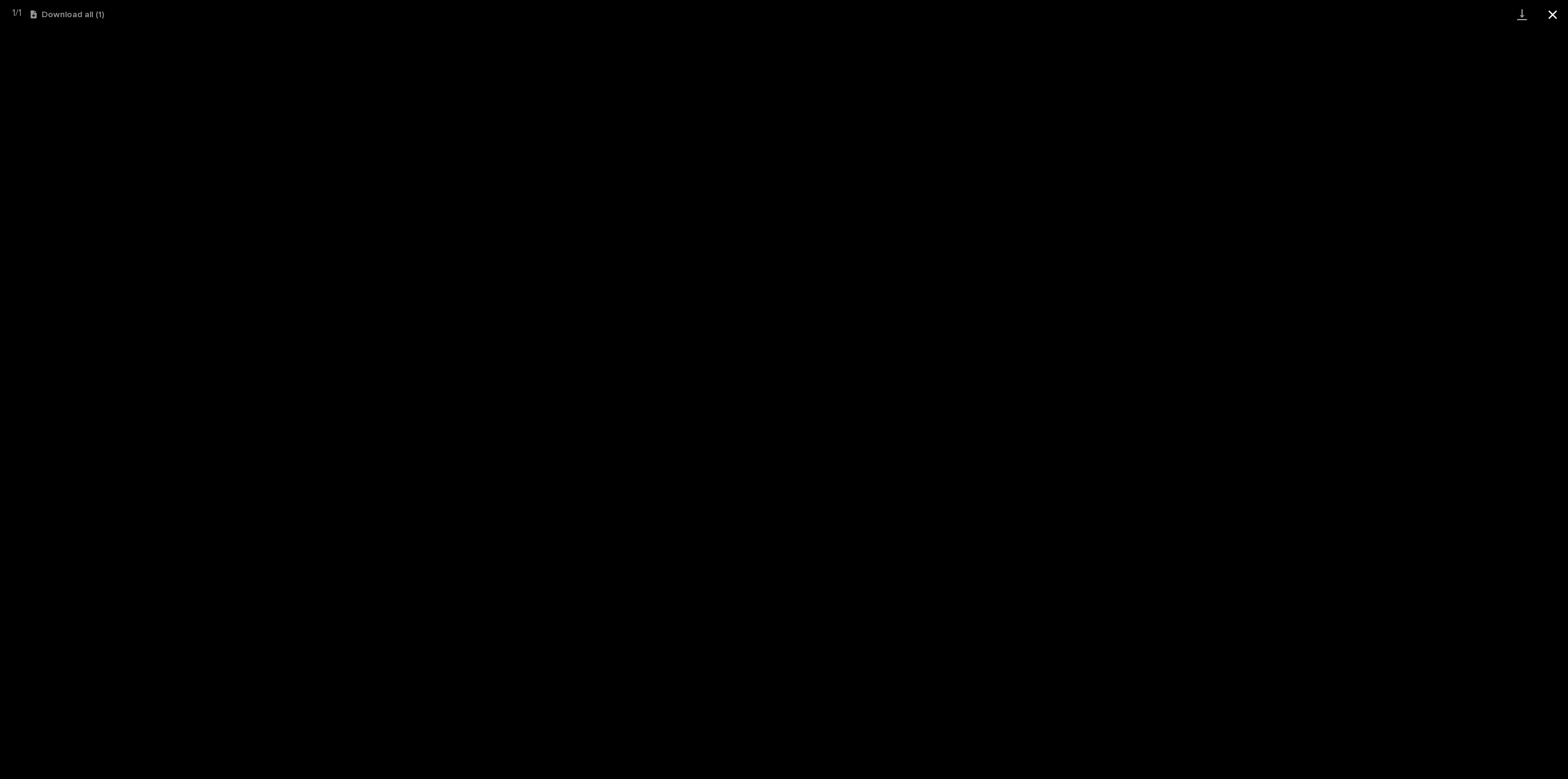
click at [1551, 16] on button "Close gallery" at bounding box center [1552, 14] width 31 height 29
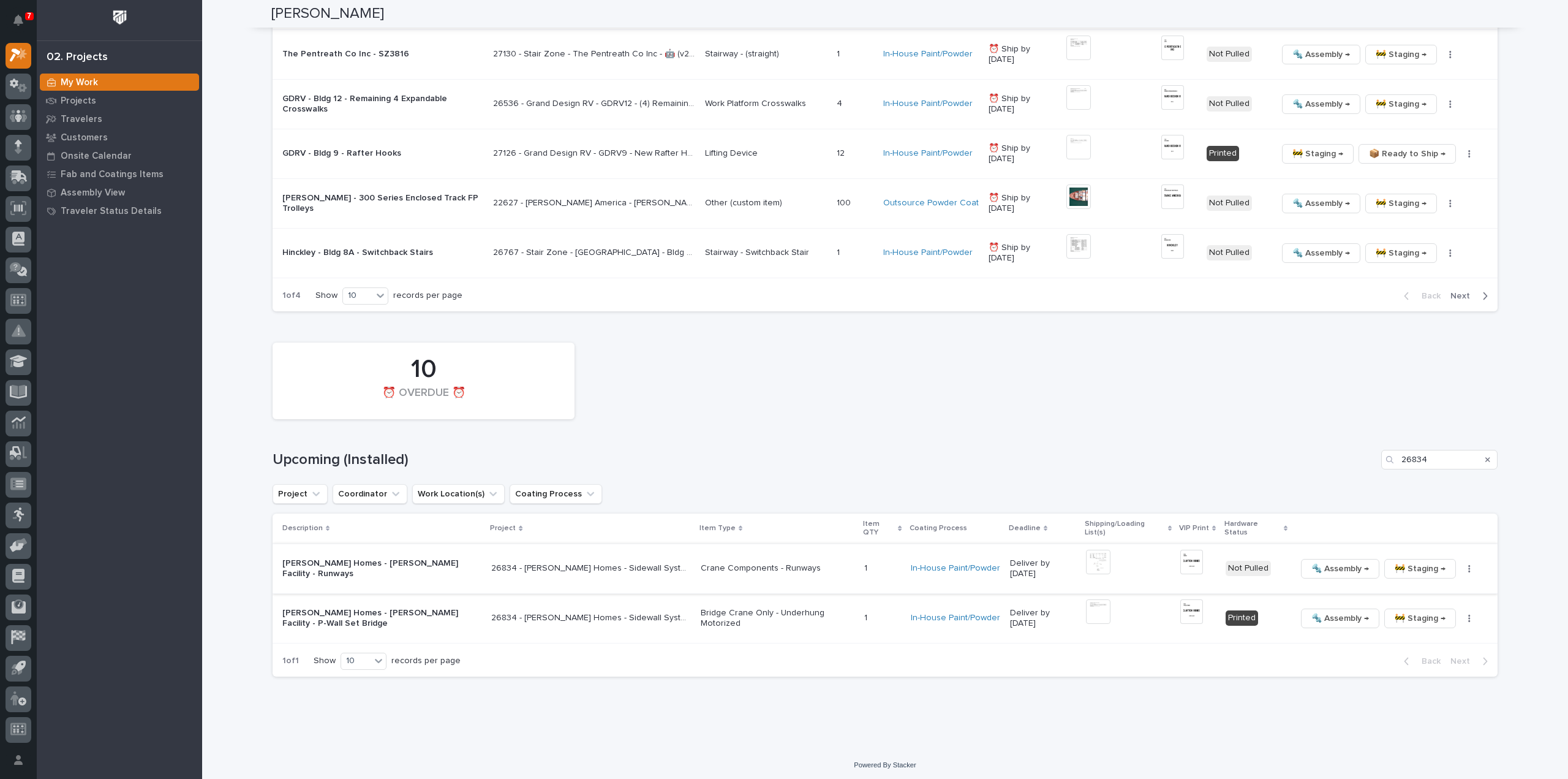
click at [1188, 562] on img at bounding box center [1191, 562] width 23 height 25
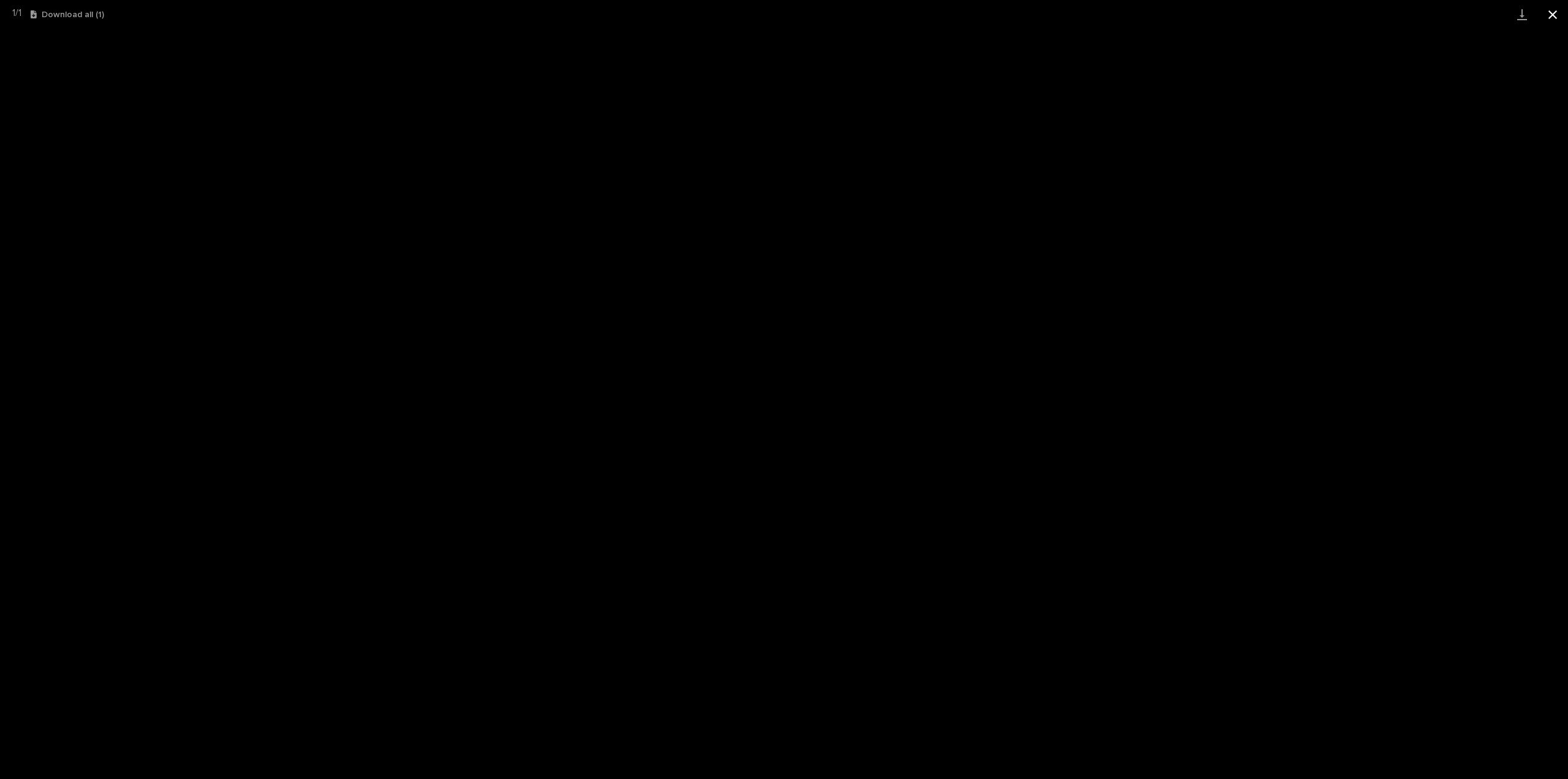
click at [1556, 18] on button "Close gallery" at bounding box center [1552, 14] width 31 height 29
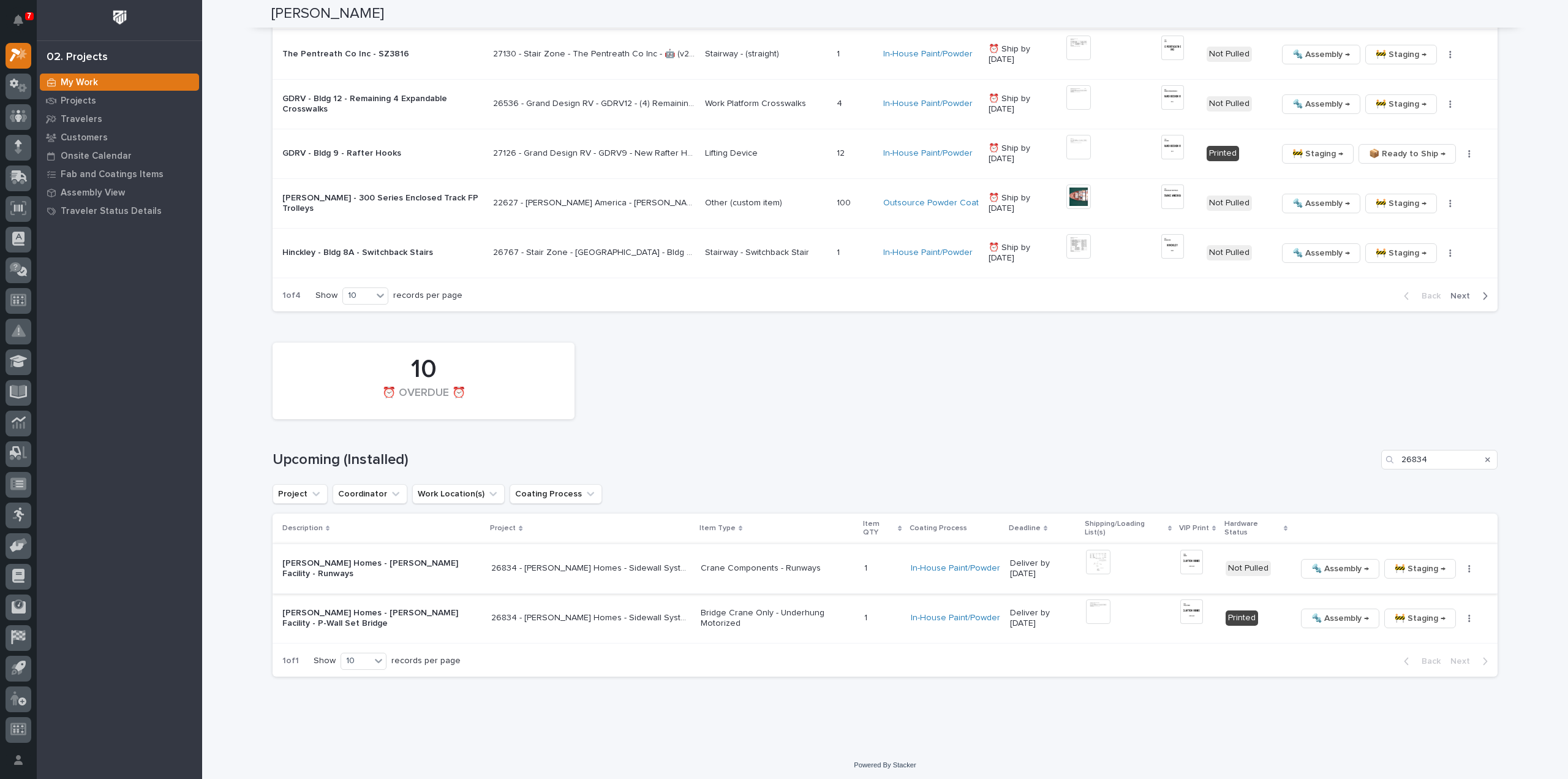
click at [1468, 564] on icon "button" at bounding box center [1469, 568] width 3 height 8
click at [1430, 651] on span "🔩 Hardware" at bounding box center [1415, 652] width 52 height 15
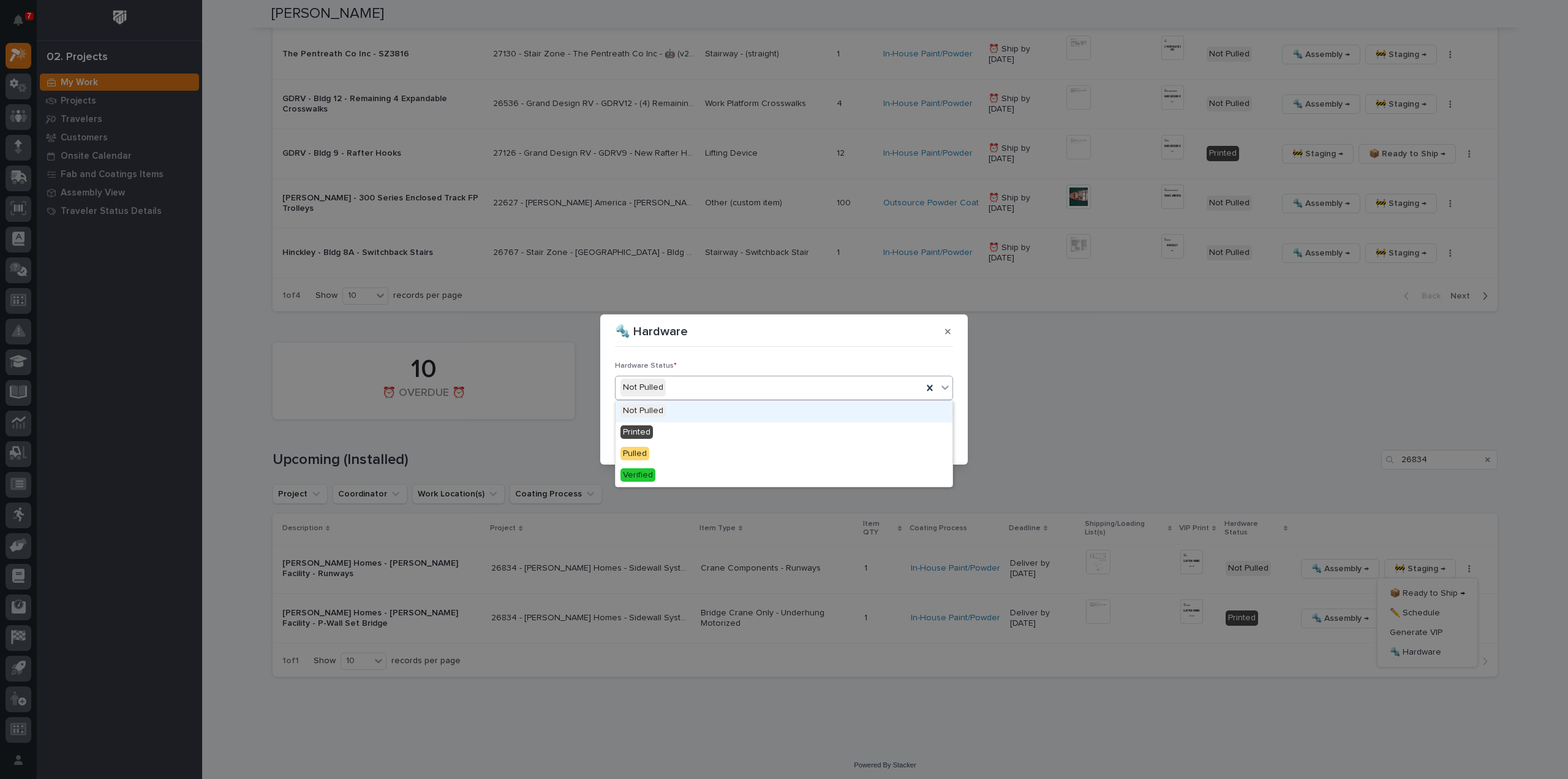
click at [674, 386] on div "Not Pulled" at bounding box center [769, 387] width 307 height 20
click at [663, 431] on div "Printed" at bounding box center [784, 433] width 337 height 22
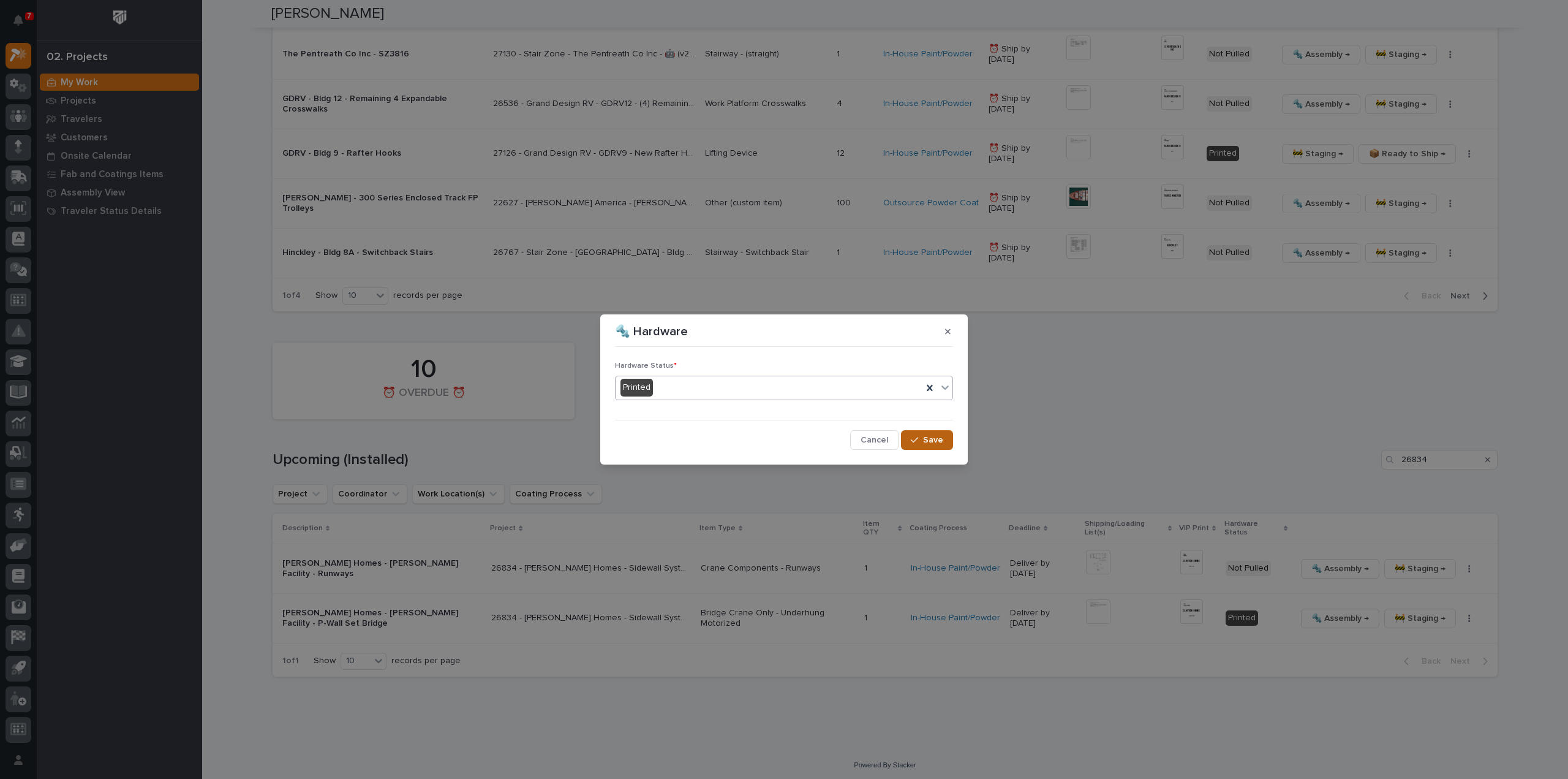
click at [926, 442] on span "Save" at bounding box center [933, 439] width 20 height 11
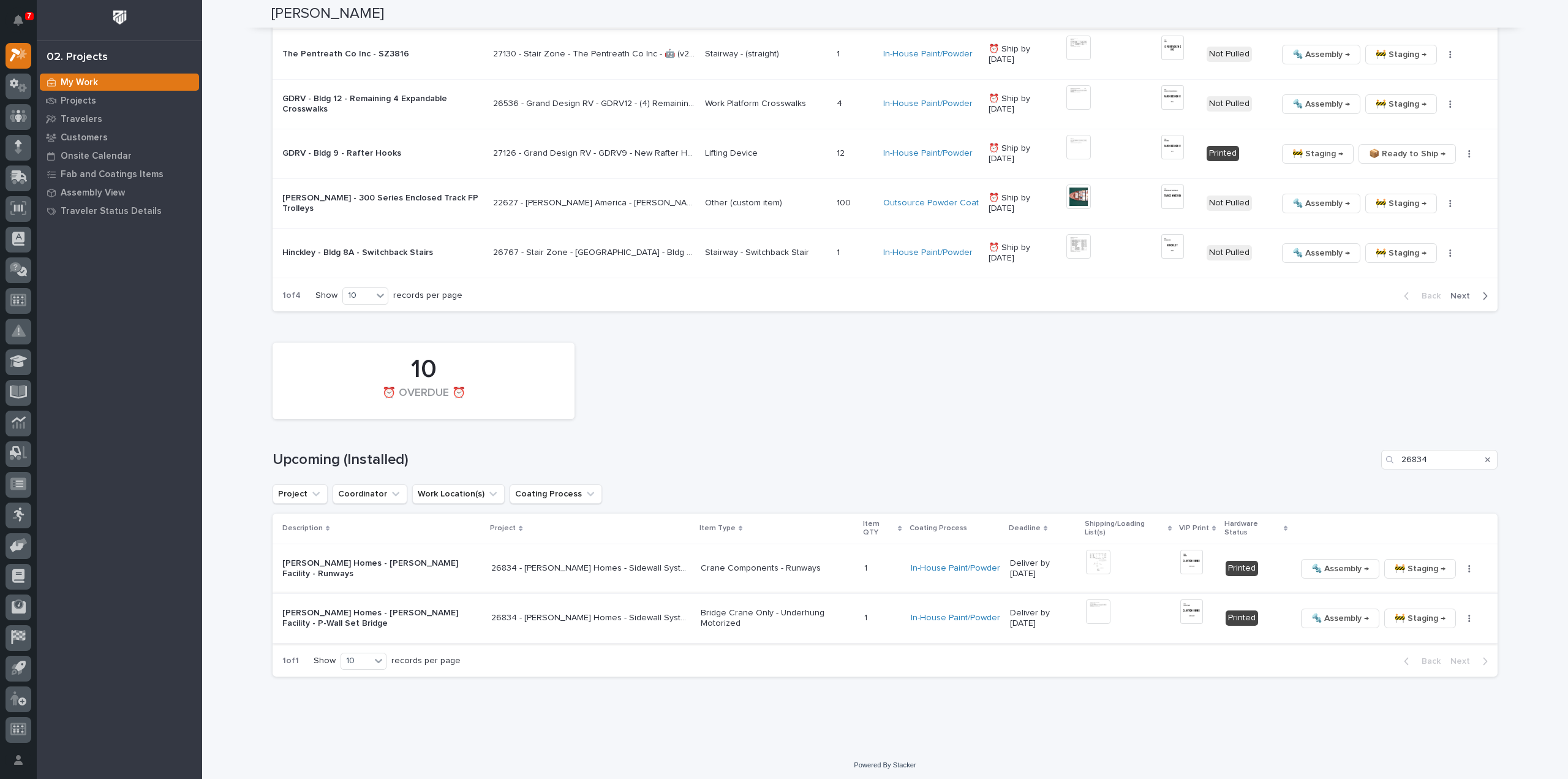
click at [1097, 606] on img at bounding box center [1099, 612] width 25 height 25
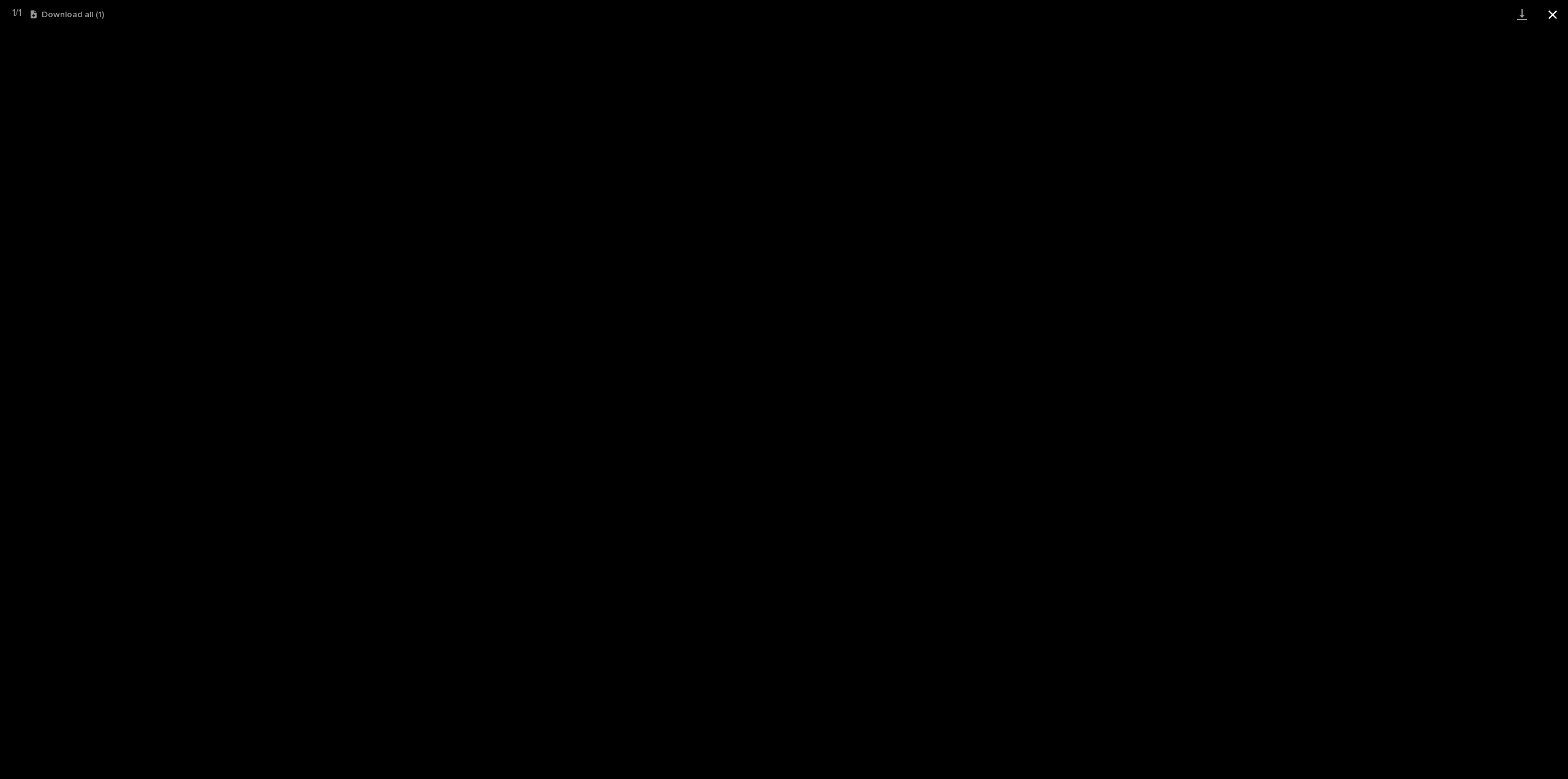
click at [1555, 18] on button "Close gallery" at bounding box center [1552, 14] width 31 height 29
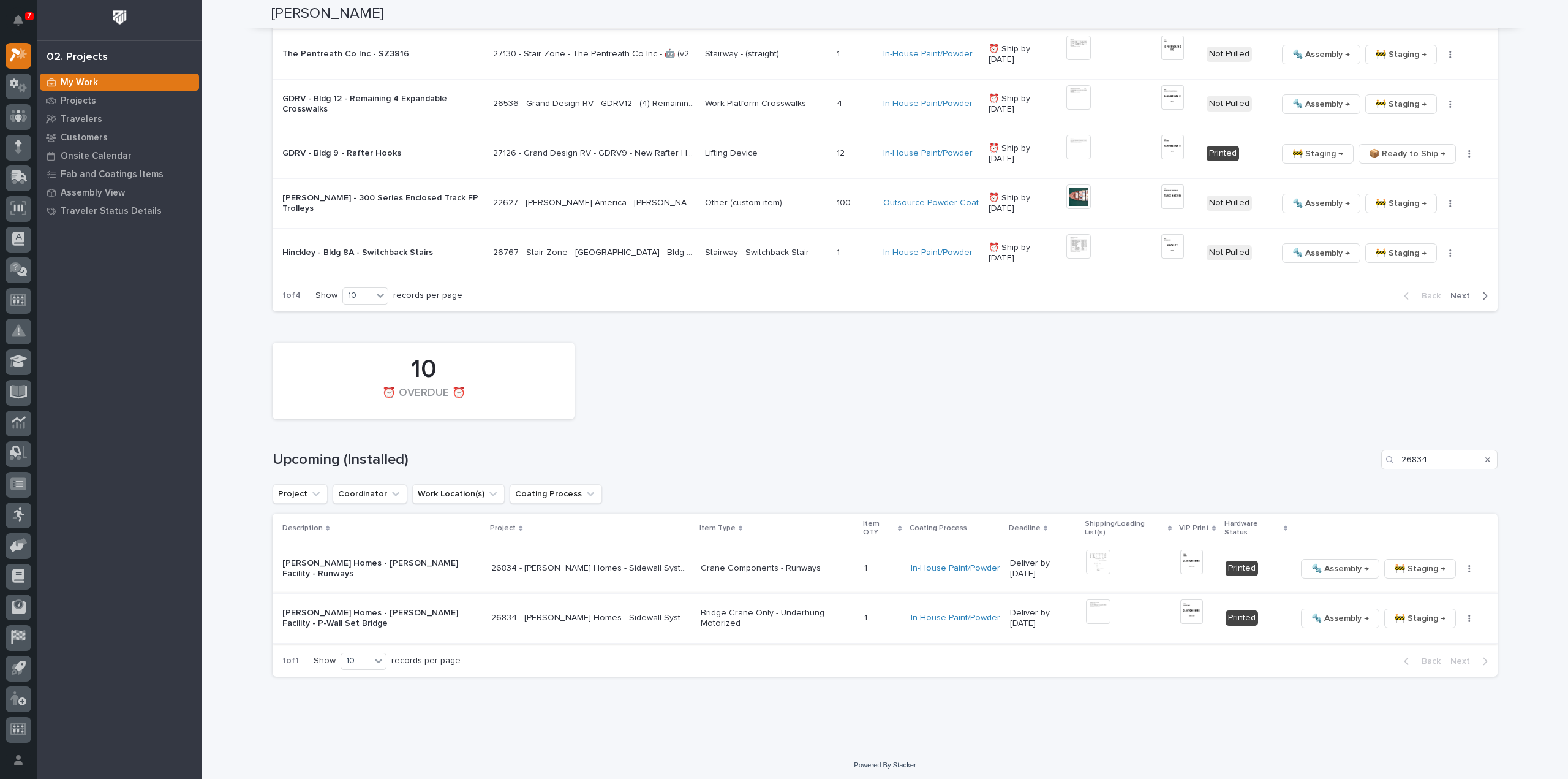
click at [1105, 612] on img at bounding box center [1099, 612] width 25 height 25
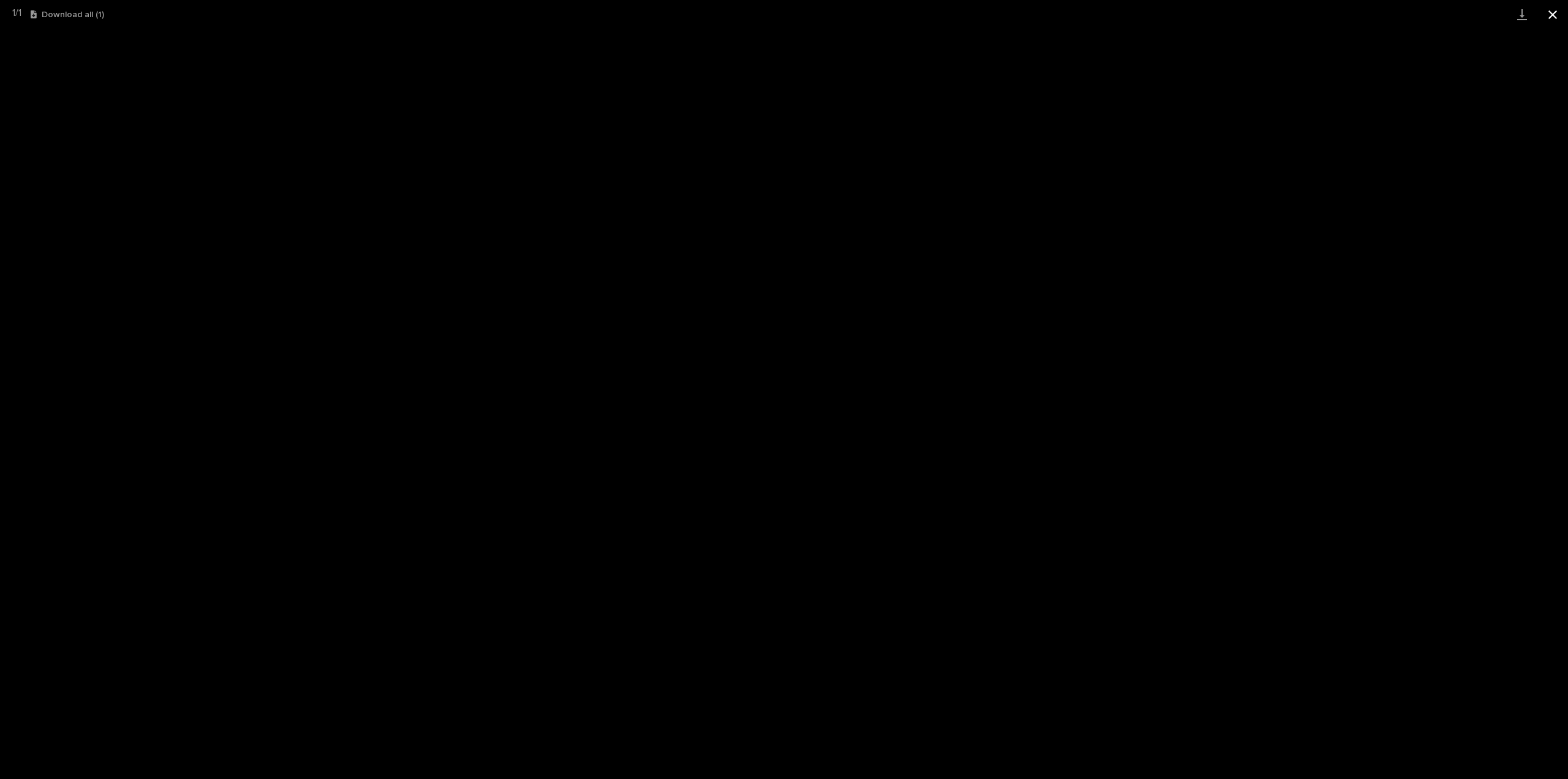
click at [1554, 14] on button "Close gallery" at bounding box center [1552, 14] width 31 height 29
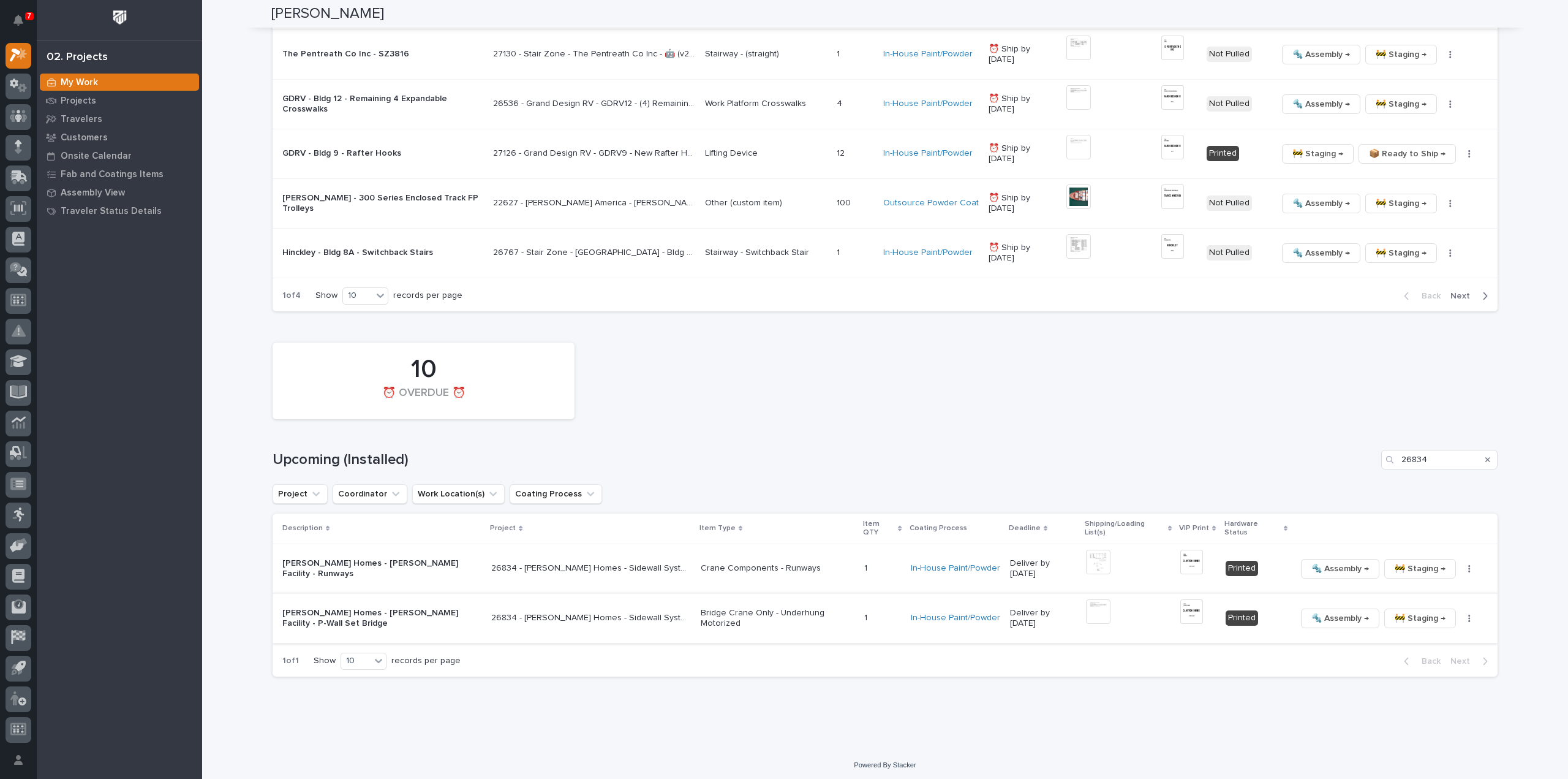
click at [1186, 609] on img at bounding box center [1191, 612] width 23 height 25
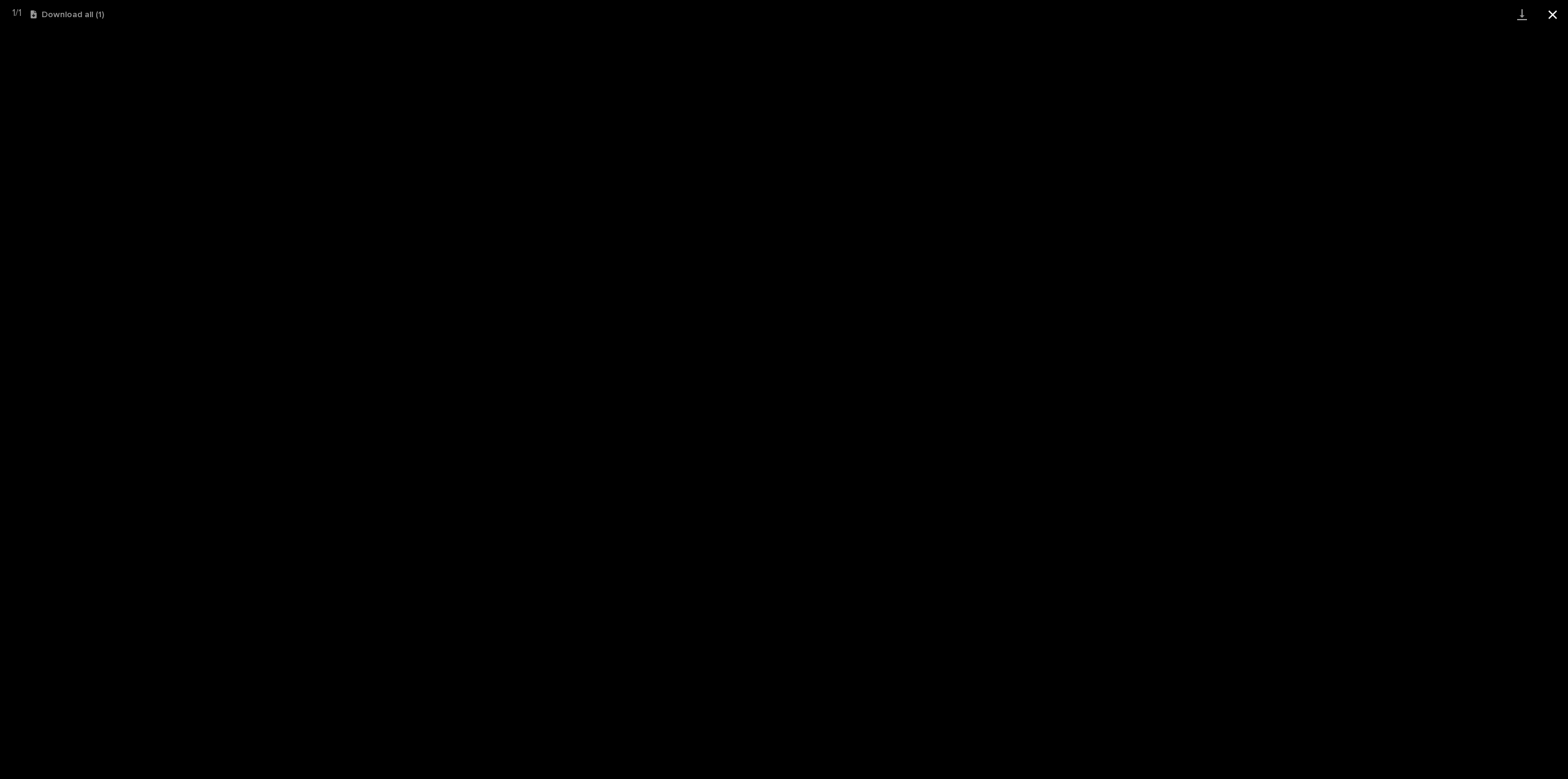
click at [1551, 14] on button "Close gallery" at bounding box center [1552, 14] width 31 height 29
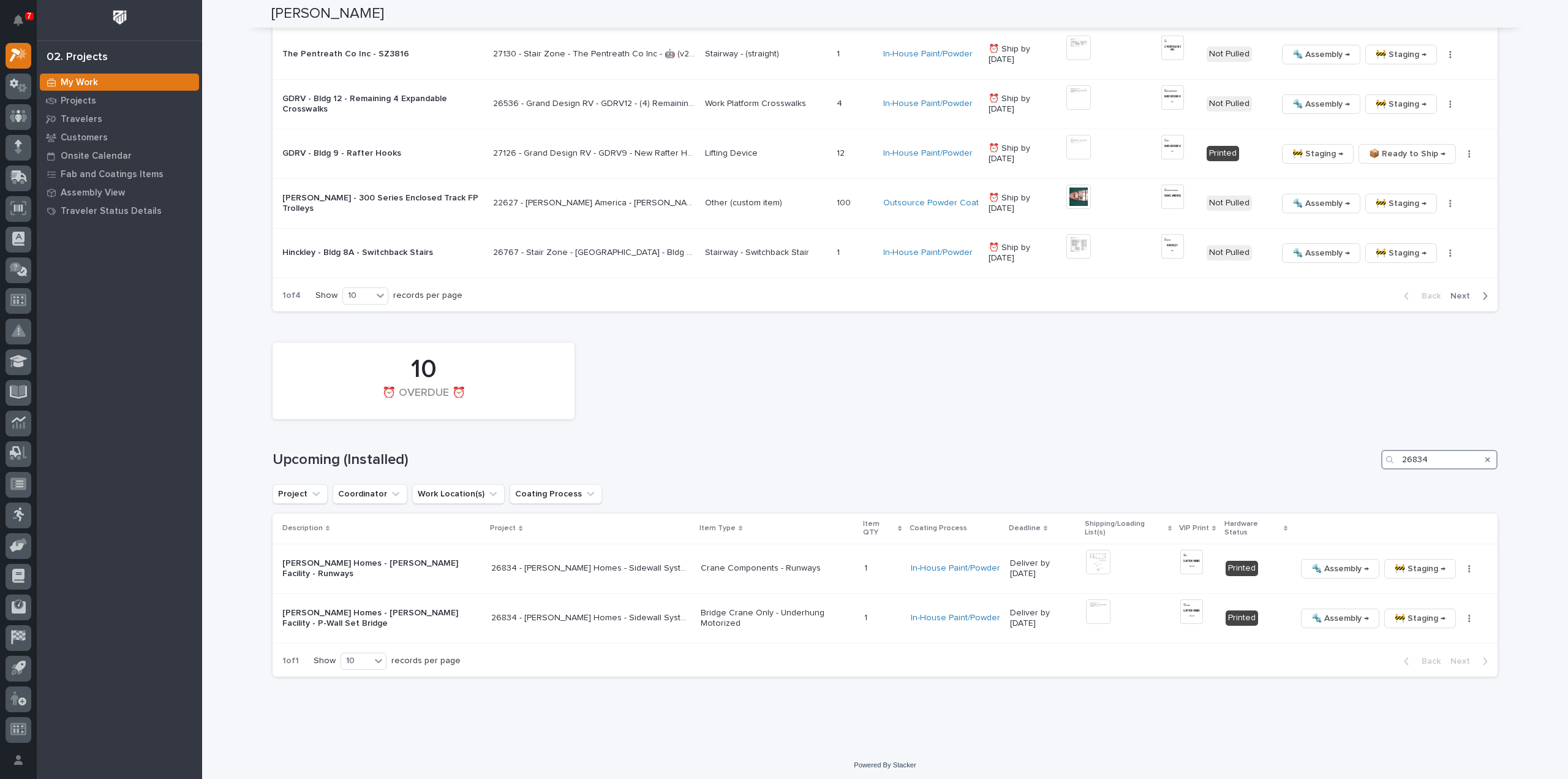
drag, startPoint x: 1434, startPoint y: 454, endPoint x: 1378, endPoint y: 469, distance: 58.0
click at [1378, 469] on div "10 ⏰ OVERDUE ⏰ Upcoming (Installed) 26834 Project Coordinator Work Location(s) …" at bounding box center [885, 506] width 1225 height 340
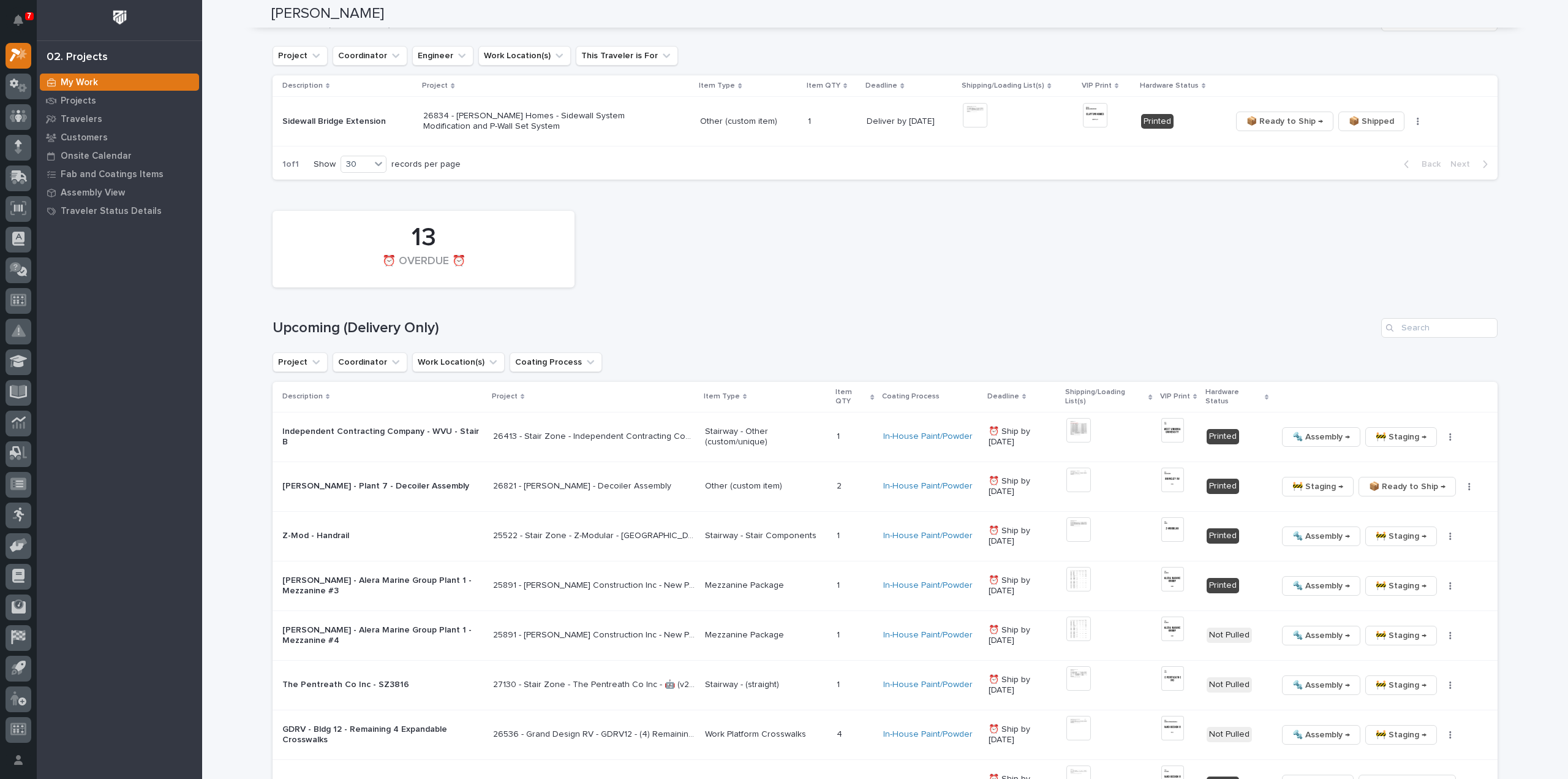
scroll to position [564, 0]
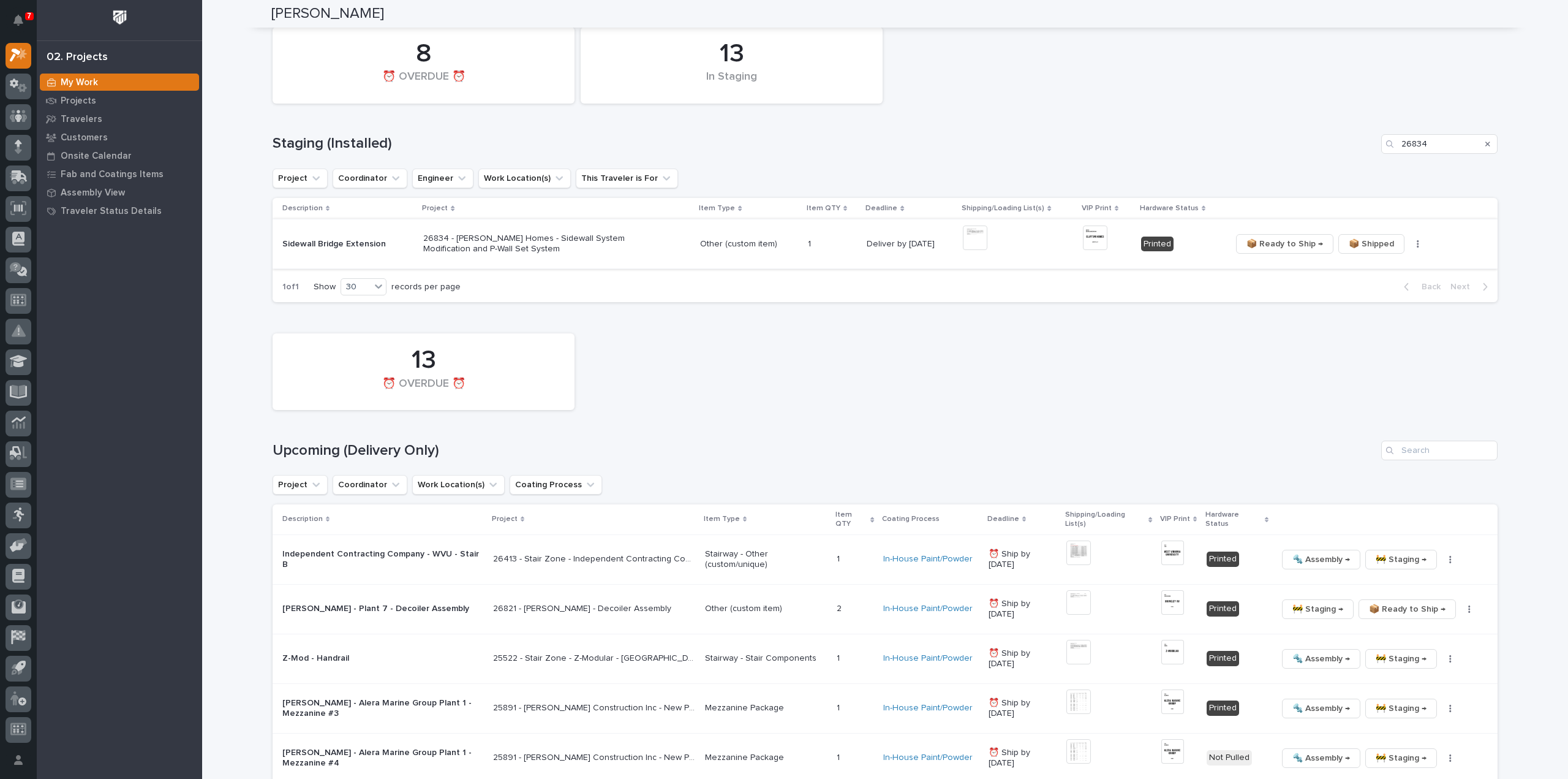
type input "26832"
click at [969, 240] on img at bounding box center [975, 238] width 25 height 25
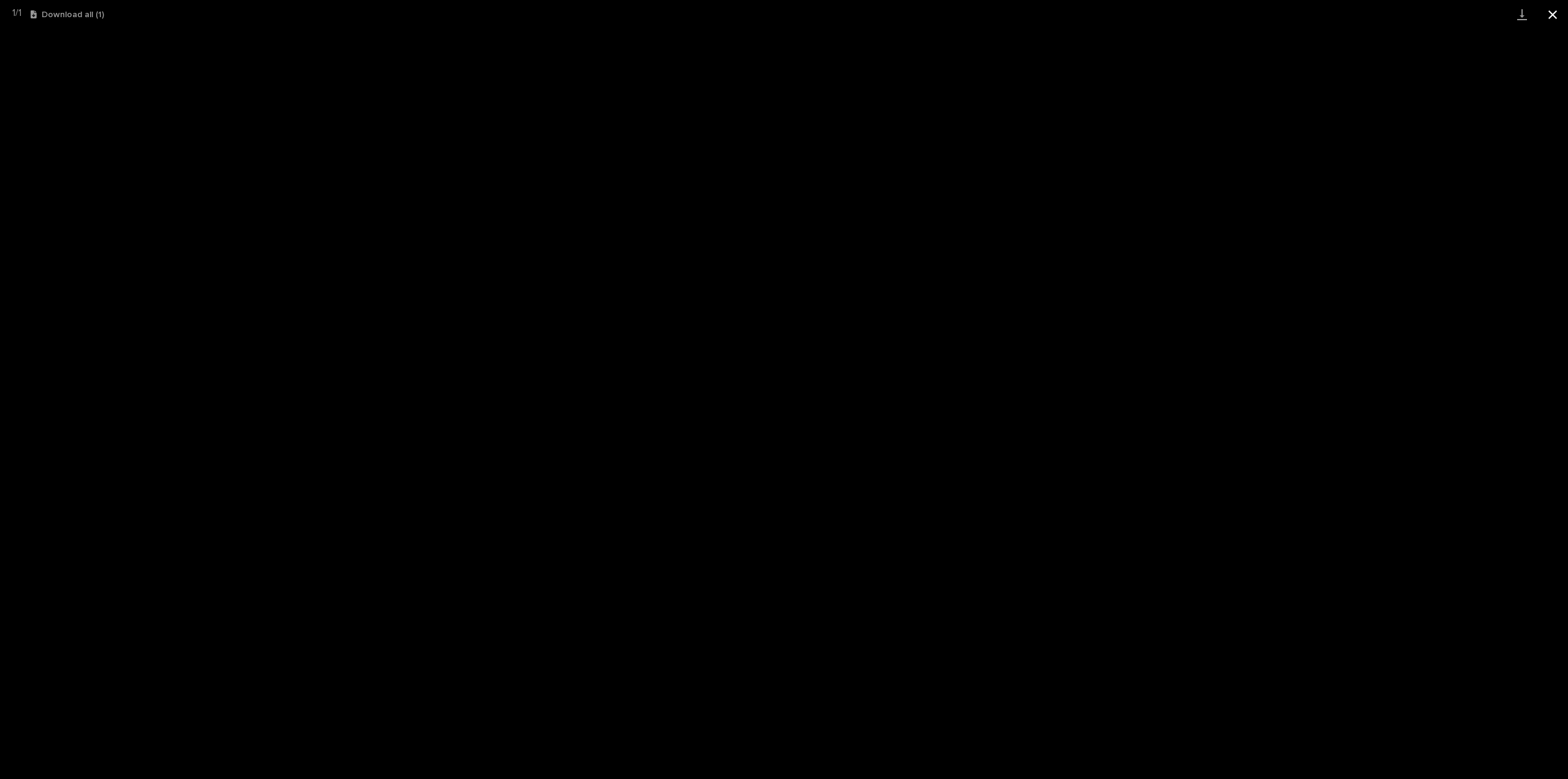
drag, startPoint x: 1550, startPoint y: 14, endPoint x: 1544, endPoint y: 24, distance: 11.7
click at [1550, 14] on button "Close gallery" at bounding box center [1552, 14] width 31 height 29
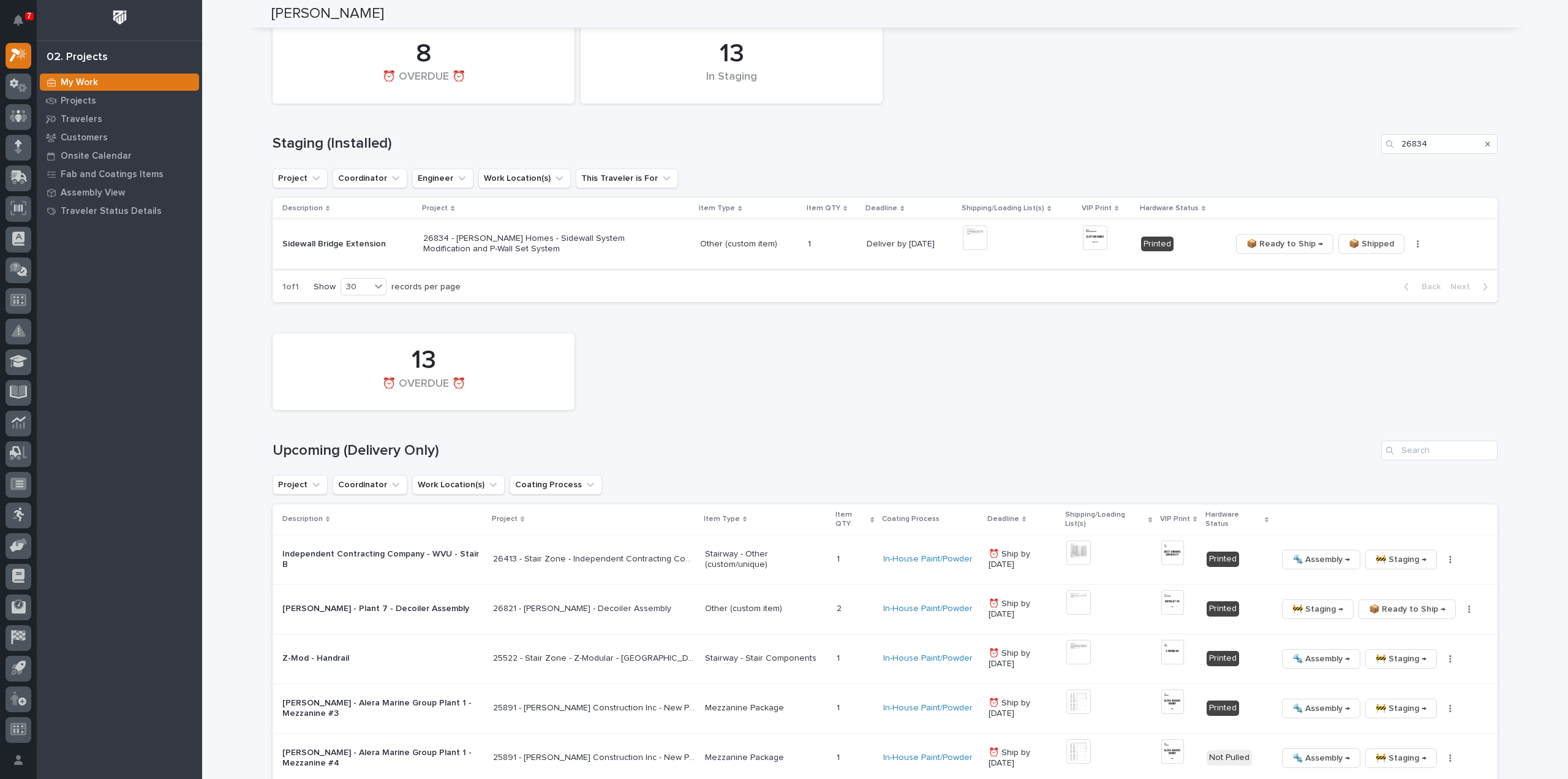
click at [1417, 243] on icon "button" at bounding box center [1417, 244] width 2 height 7
click at [1373, 289] on span "🔩 Hardware" at bounding box center [1368, 287] width 52 height 15
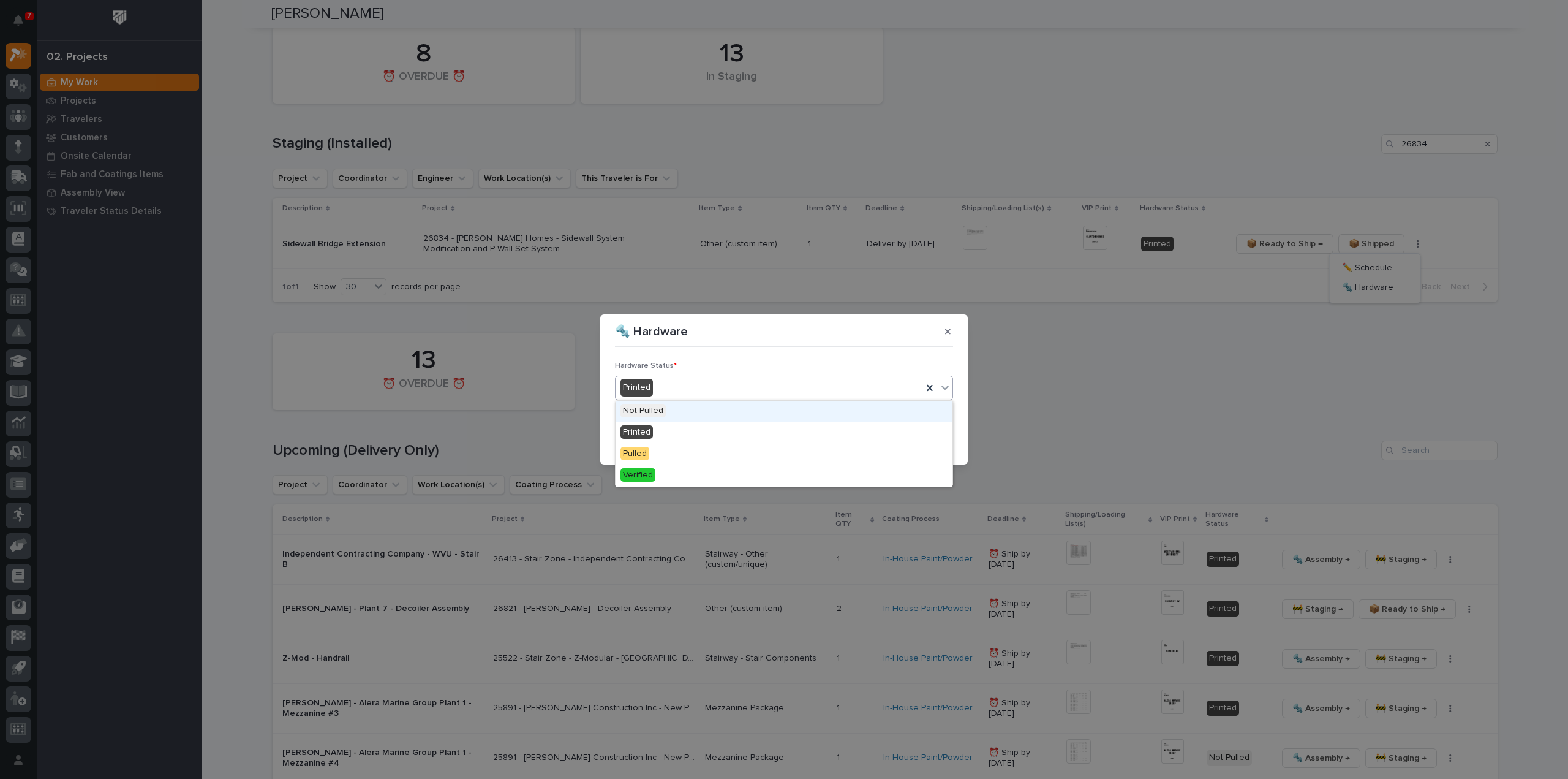
click at [700, 397] on div "Printed" at bounding box center [769, 387] width 307 height 20
click at [668, 455] on div "Pulled" at bounding box center [784, 454] width 337 height 22
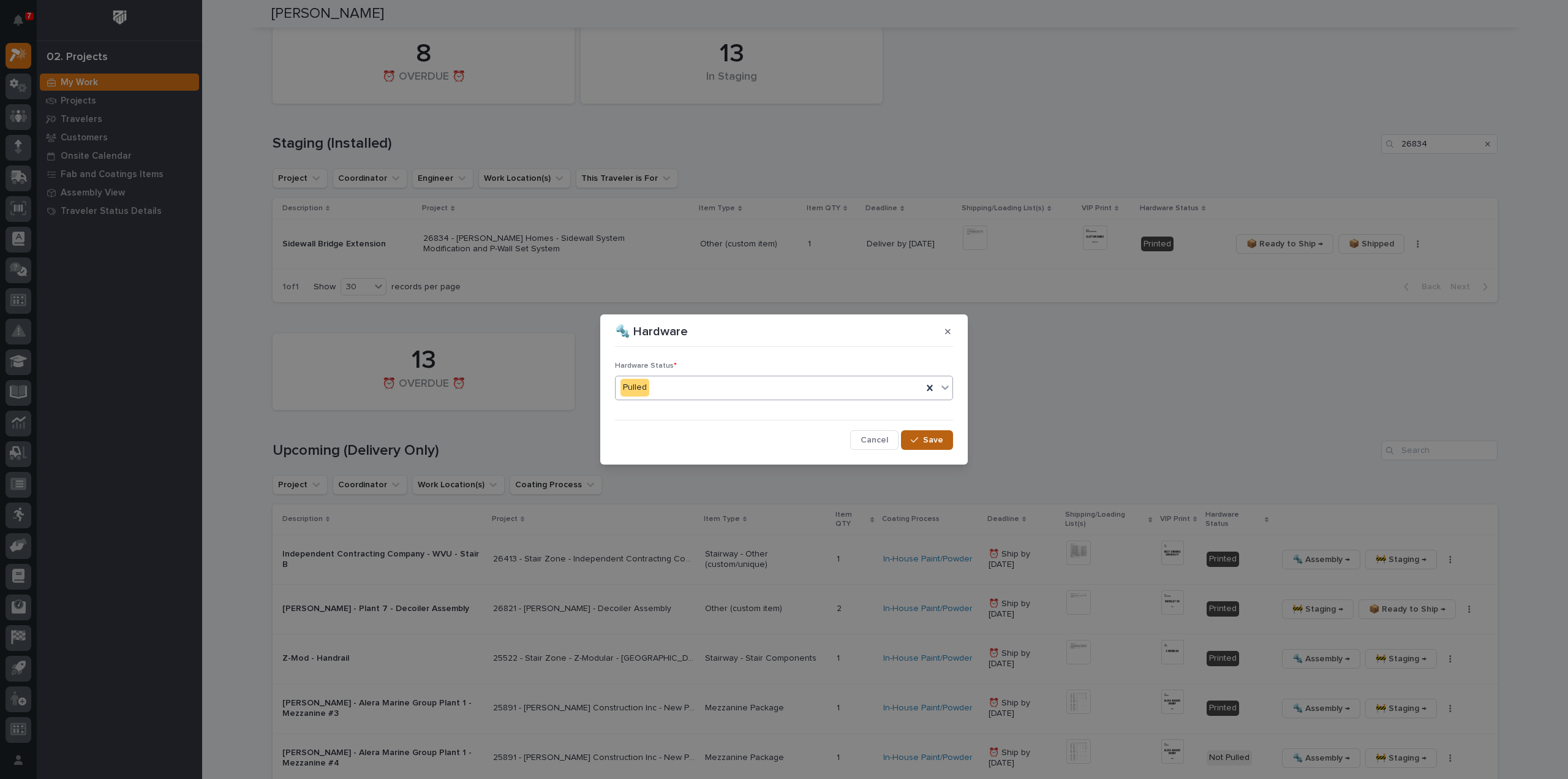
click at [916, 443] on icon "button" at bounding box center [914, 439] width 7 height 8
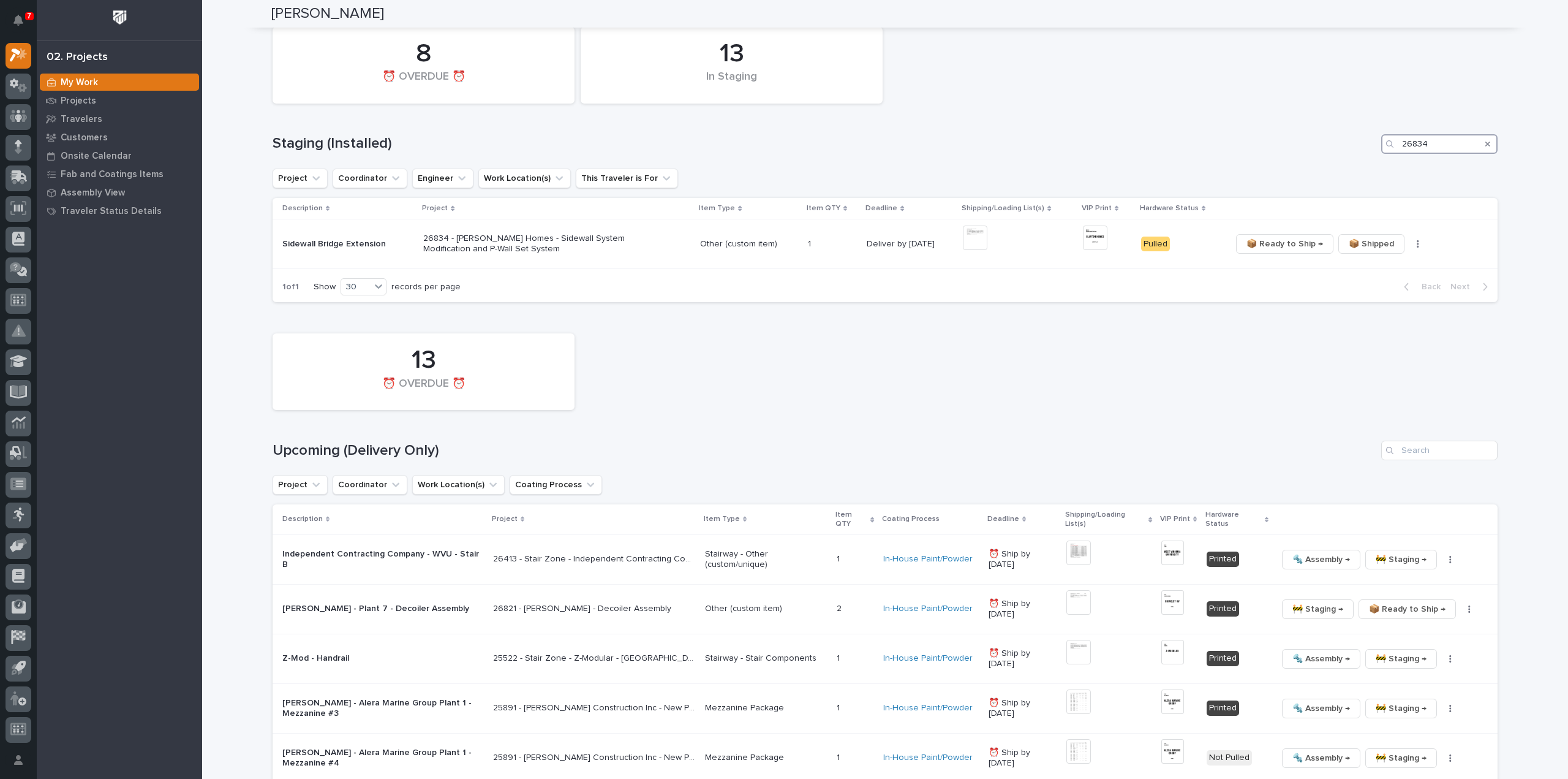
drag, startPoint x: 1427, startPoint y: 138, endPoint x: 1366, endPoint y: 153, distance: 62.8
click at [1366, 153] on div "13 In Staging 8 ⏰ OVERDUE ⏰ Staging (Installed) 26834 Project Coordinator Engin…" at bounding box center [885, 162] width 1225 height 282
type input "2"
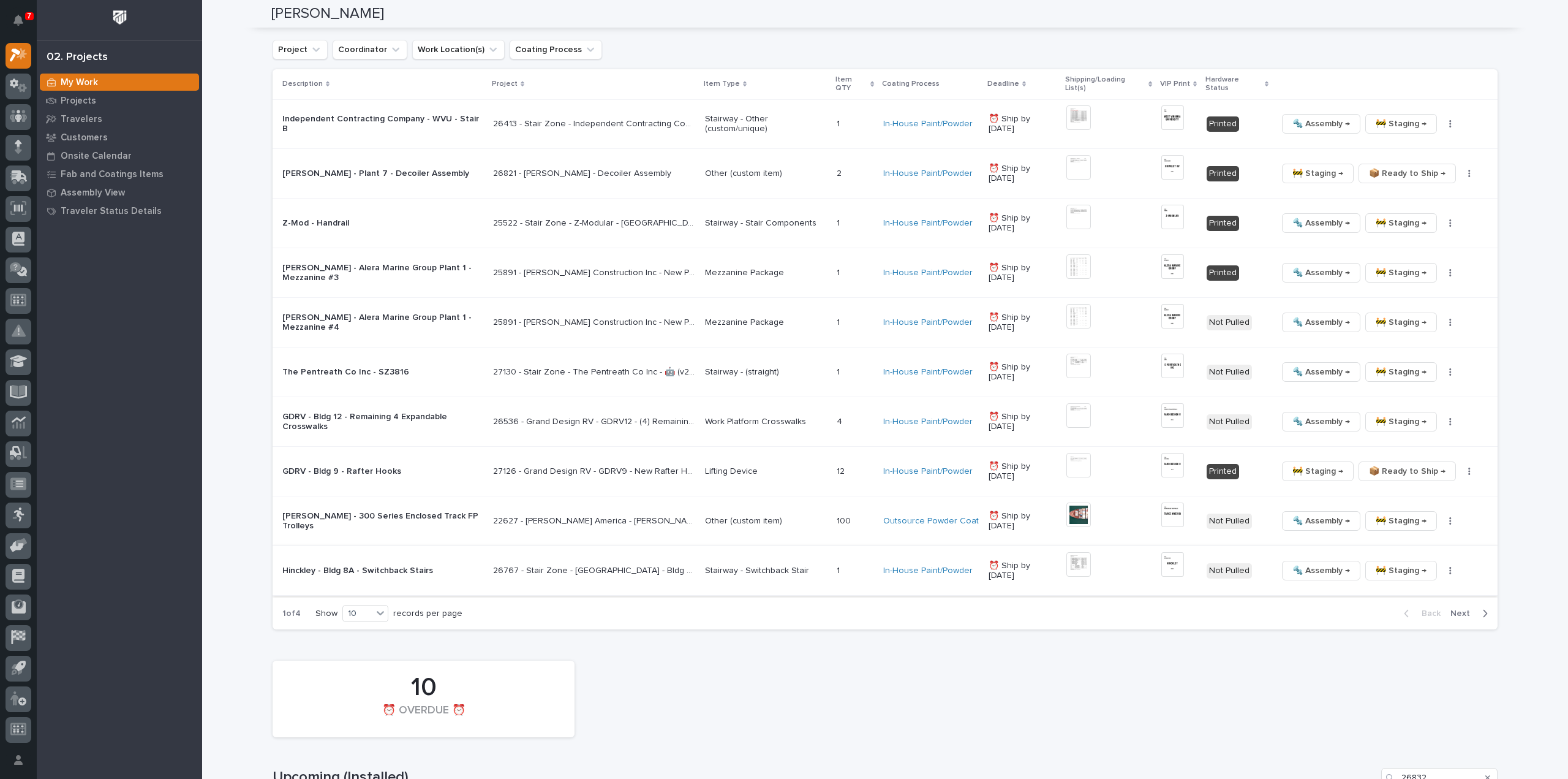
scroll to position [1162, 0]
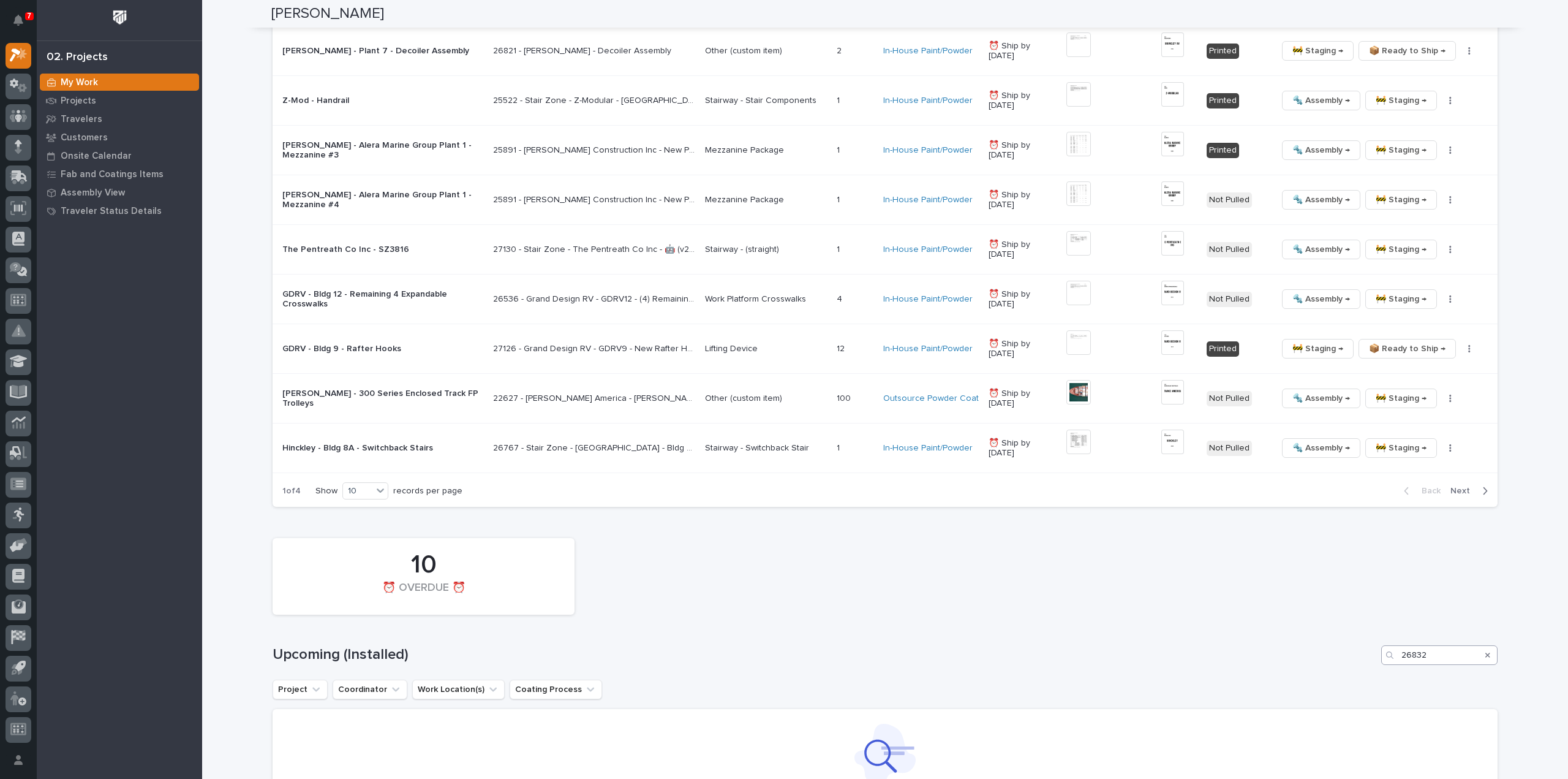
type input "26321"
drag, startPoint x: 1452, startPoint y: 660, endPoint x: 1372, endPoint y: 663, distance: 80.1
click at [1372, 663] on div "10 ⏰ OVERDUE ⏰ Upcoming (Installed) 26832 Project Coordinator Work Location(s) …" at bounding box center [885, 692] width 1225 height 321
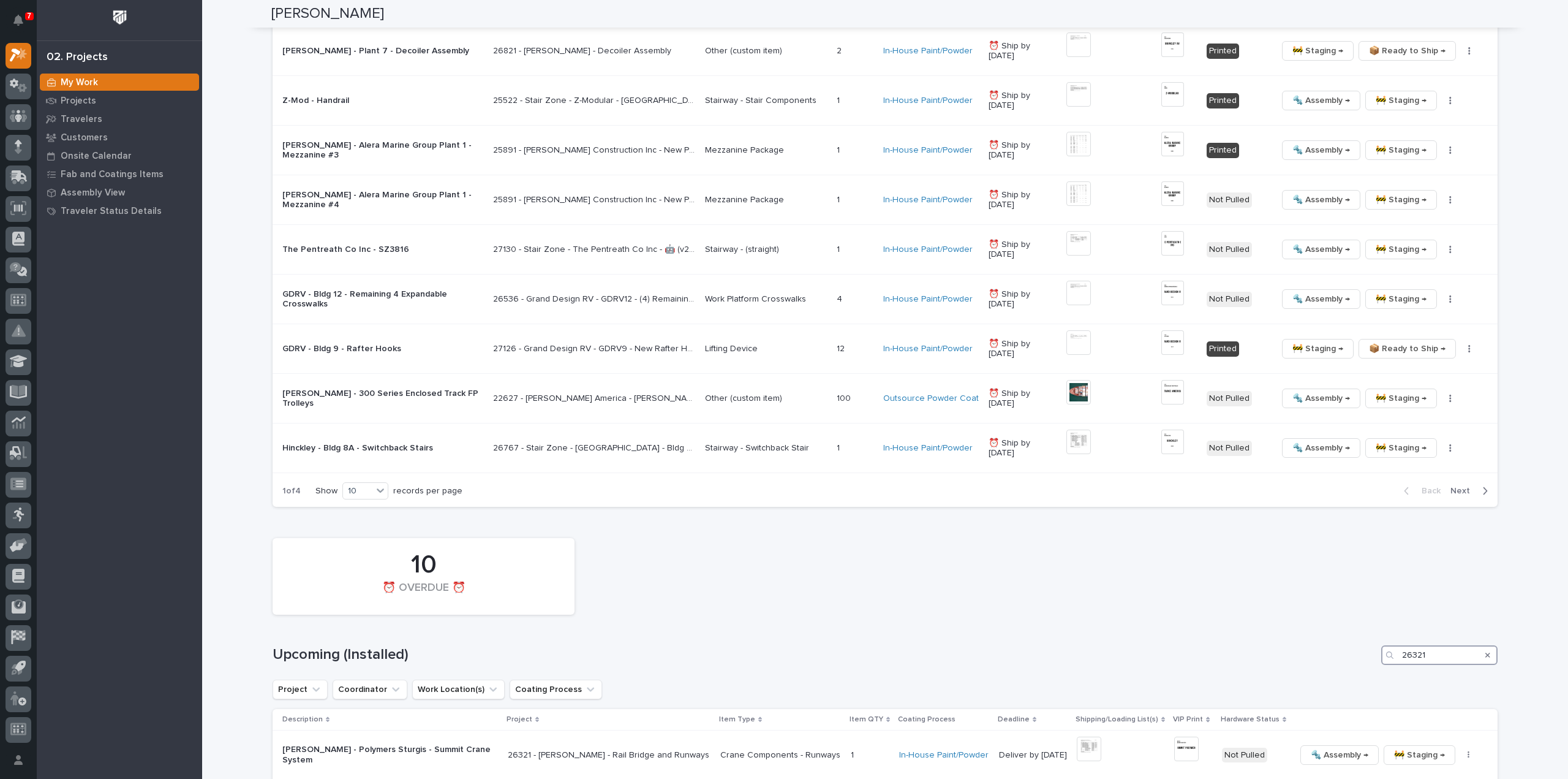
scroll to position [1284, 0]
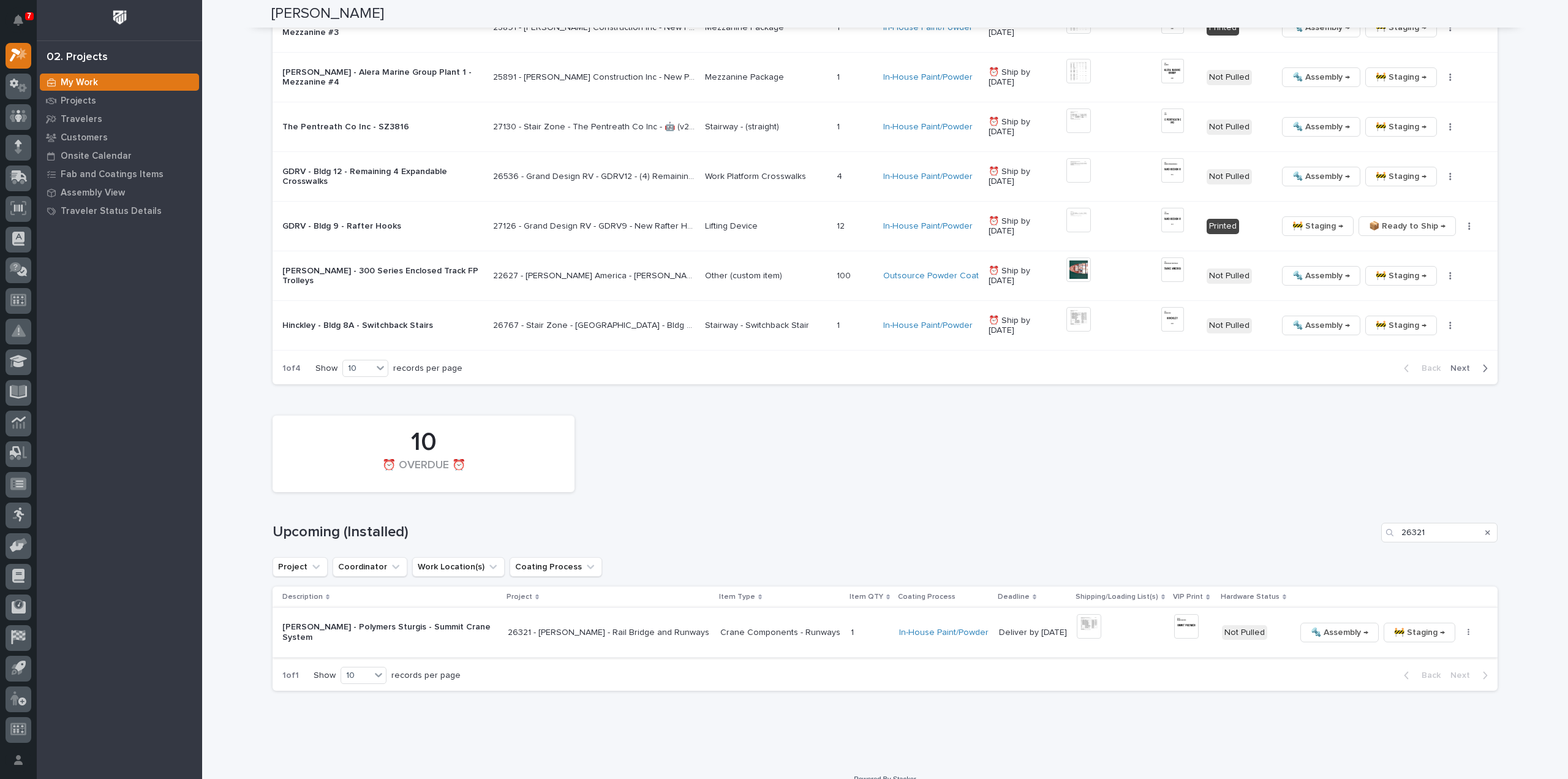
click at [1077, 625] on img at bounding box center [1090, 626] width 25 height 25
click at [1077, 623] on img at bounding box center [1090, 626] width 25 height 25
click at [1077, 630] on img at bounding box center [1090, 626] width 25 height 25
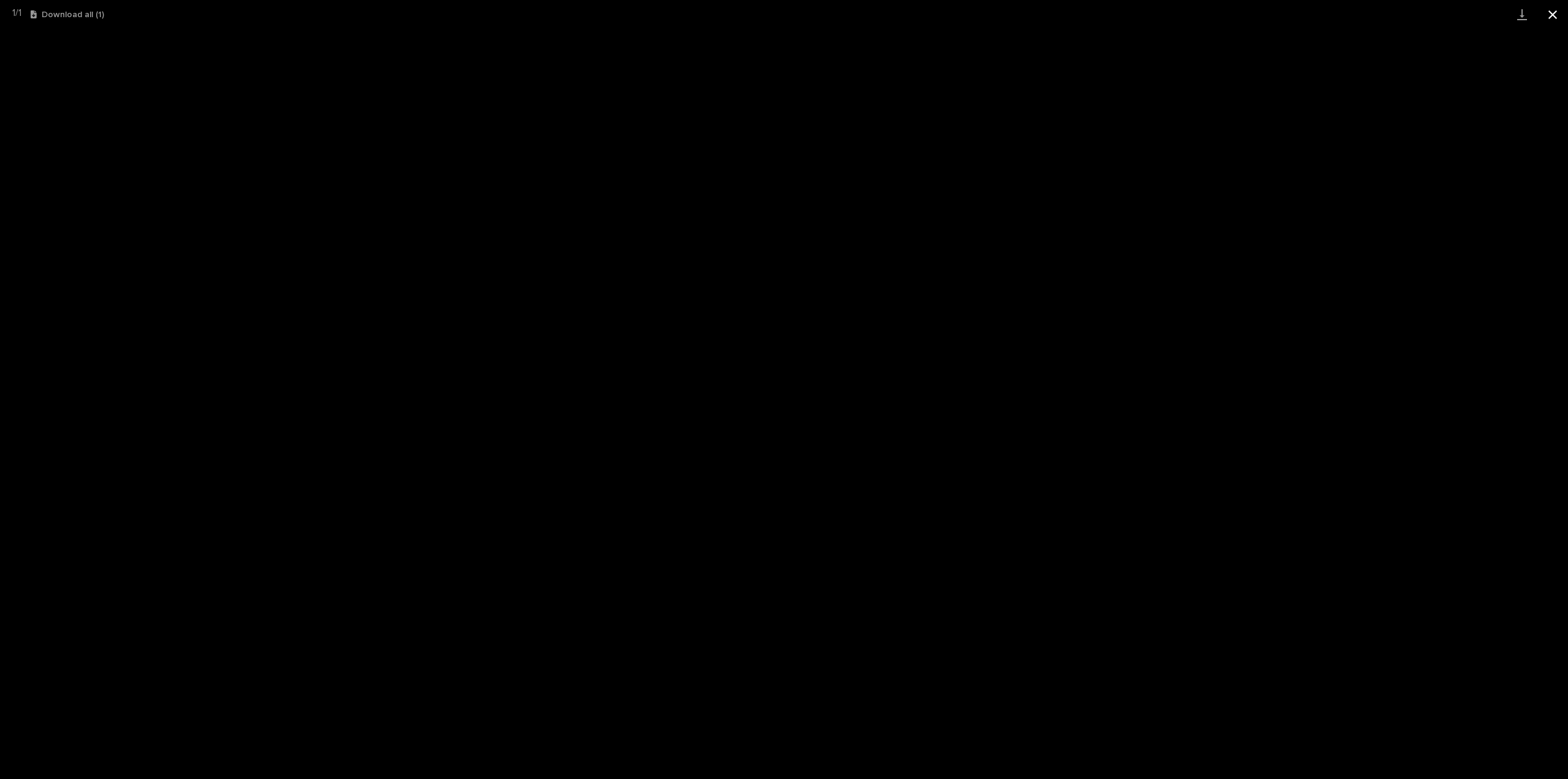
drag, startPoint x: 1552, startPoint y: 10, endPoint x: 1545, endPoint y: 24, distance: 15.7
click at [1552, 10] on button "Close gallery" at bounding box center [1552, 14] width 31 height 29
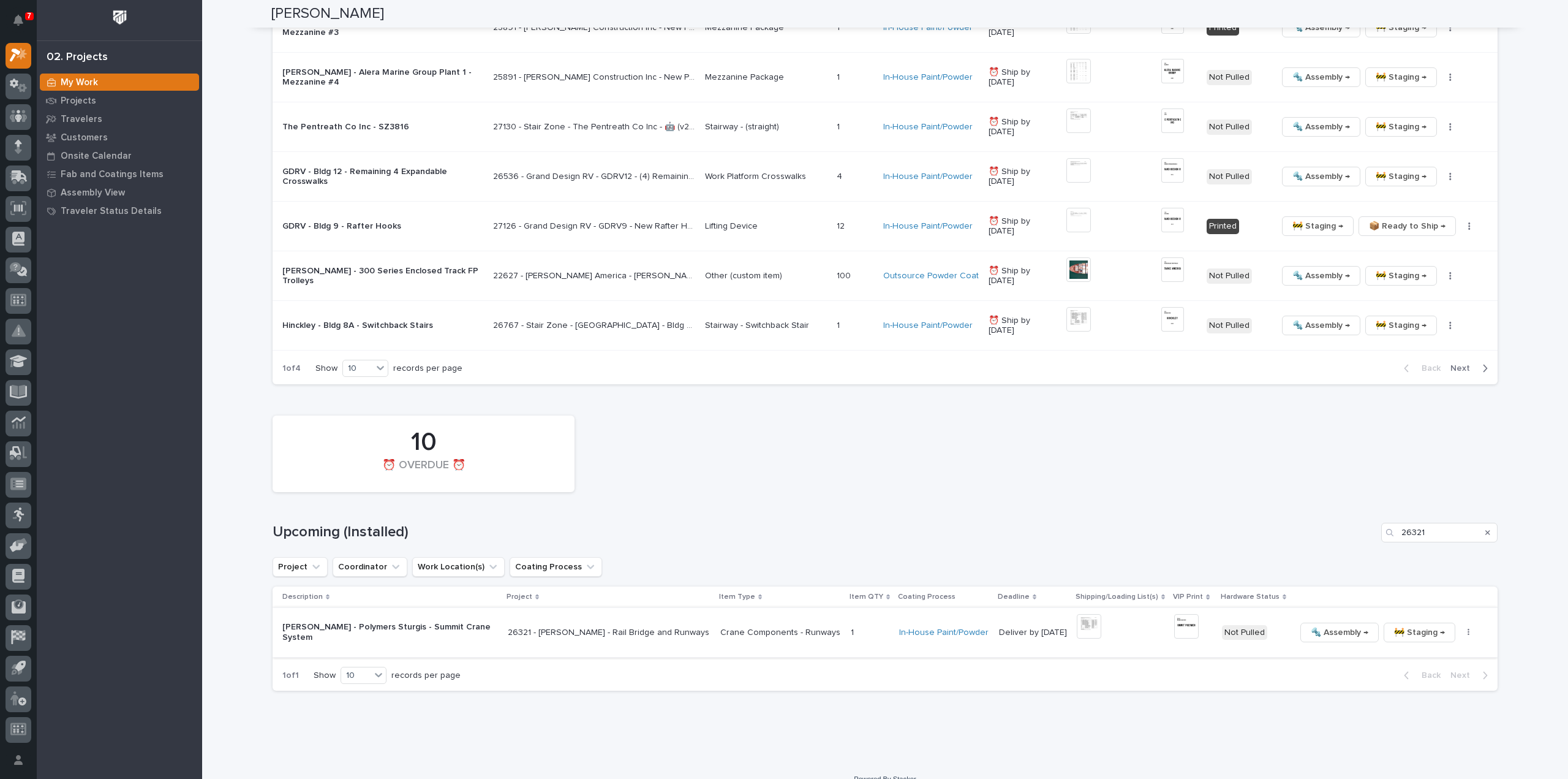
click at [1174, 626] on img at bounding box center [1187, 626] width 25 height 25
click at [1460, 631] on button "button" at bounding box center [1469, 632] width 17 height 8
click at [1411, 712] on span "🔩 Hardware" at bounding box center [1403, 715] width 52 height 15
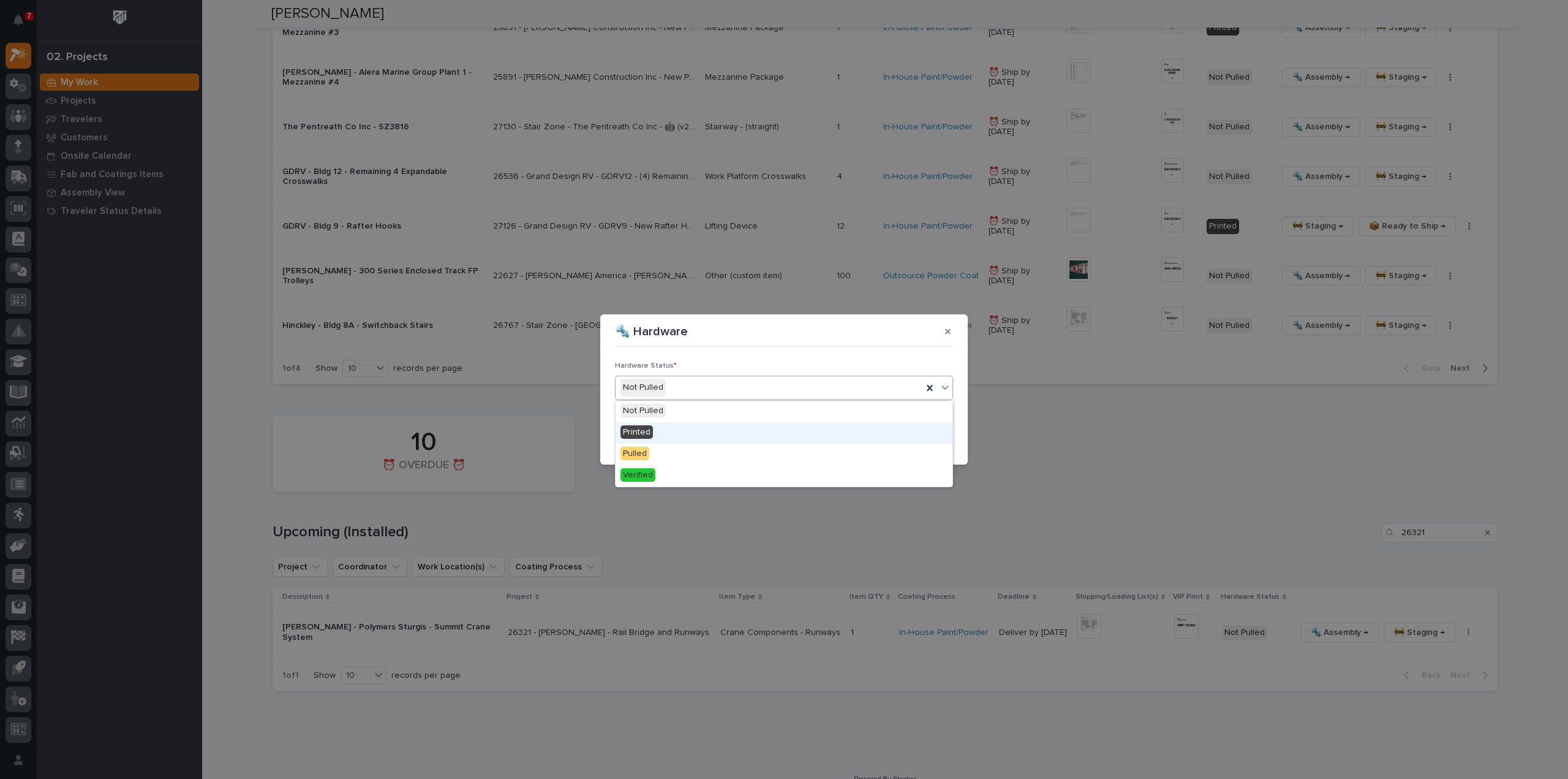
click at [650, 436] on span "Printed" at bounding box center [637, 432] width 33 height 14
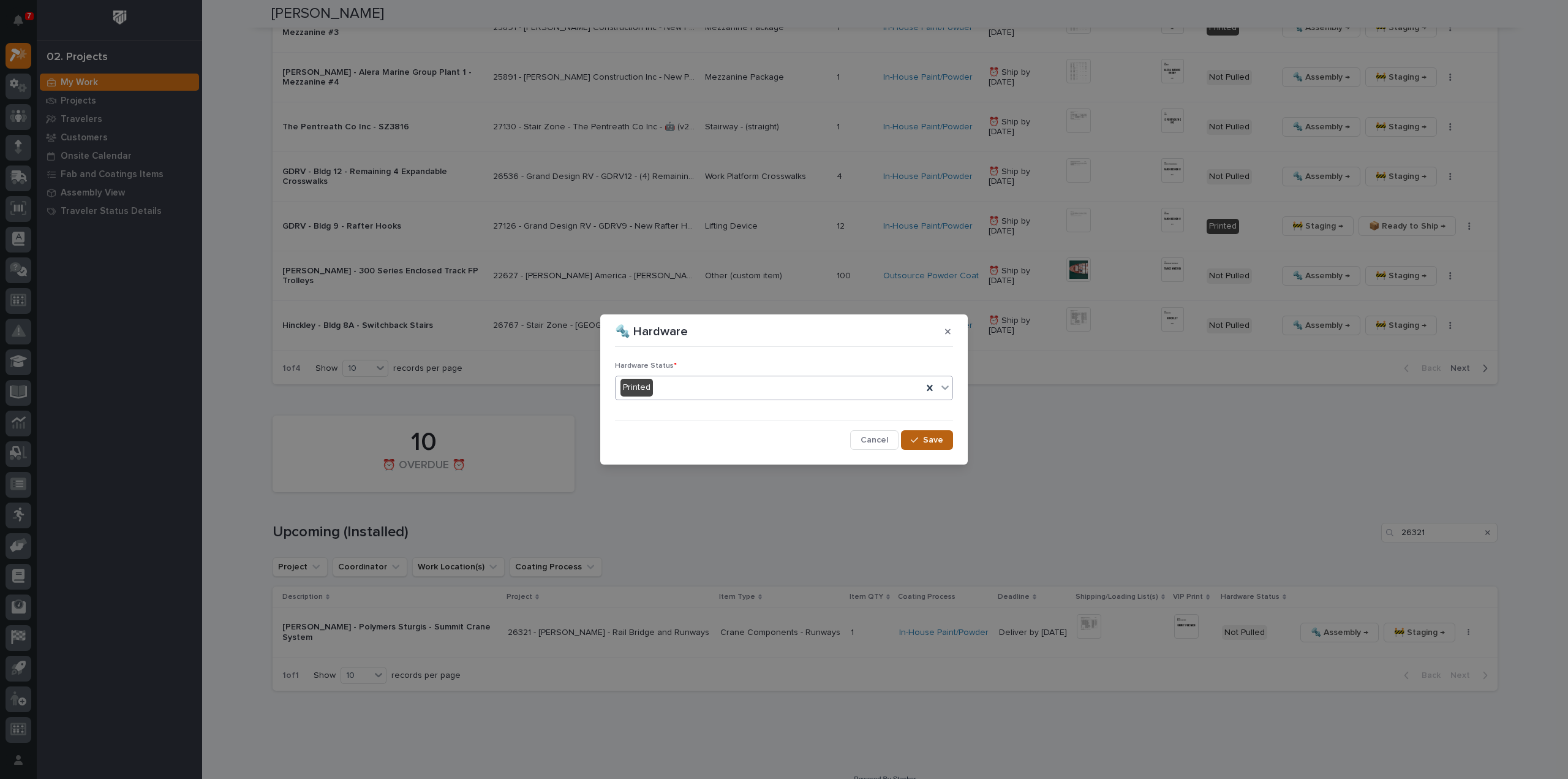
click at [939, 439] on span "Save" at bounding box center [933, 439] width 20 height 11
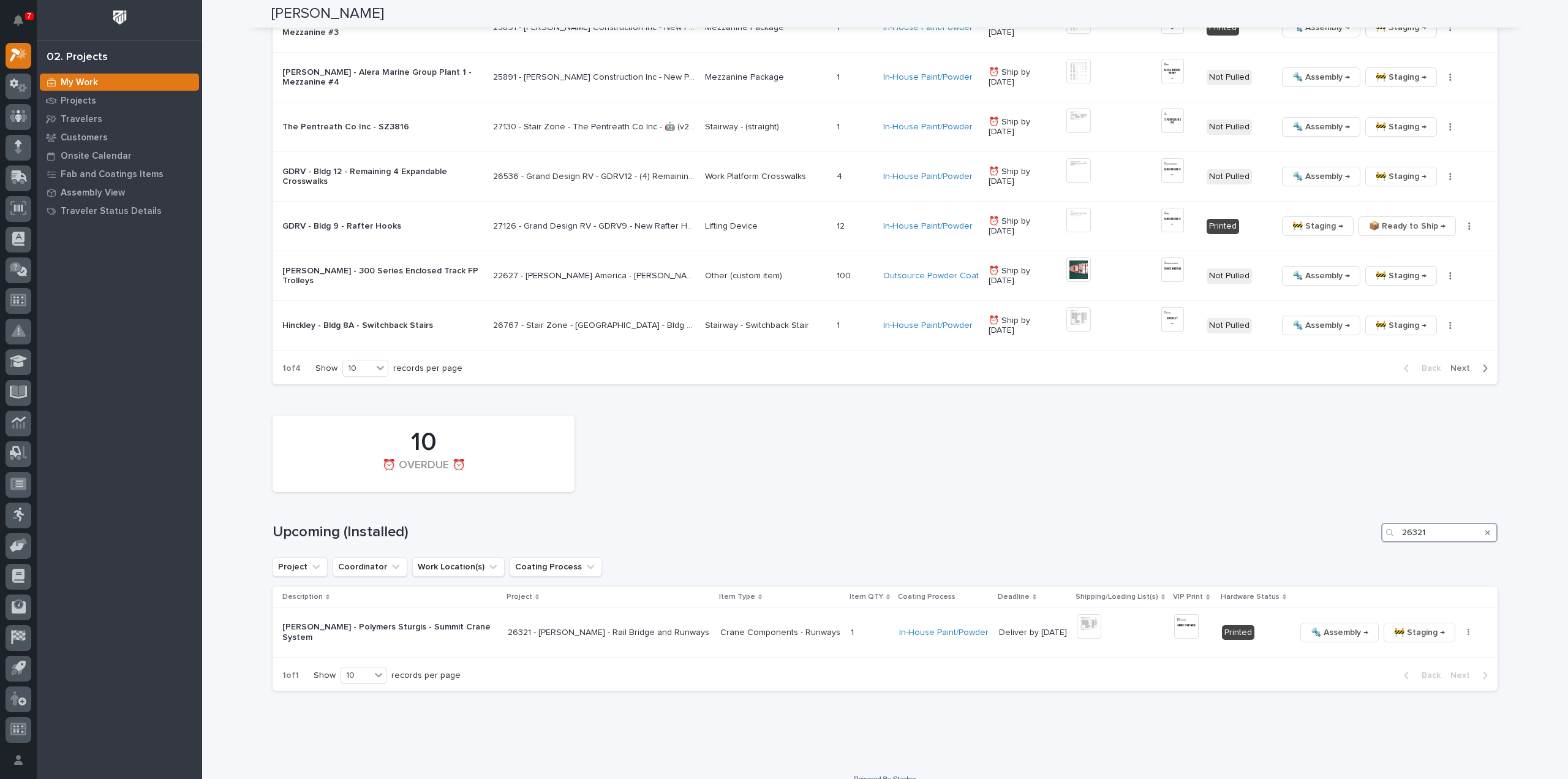
drag, startPoint x: 1421, startPoint y: 539, endPoint x: 1393, endPoint y: 545, distance: 28.6
click at [1395, 545] on div "10 ⏰ OVERDUE ⏰ Upcoming (Installed) 26321 Project Coordinator Work Location(s) …" at bounding box center [885, 550] width 1225 height 282
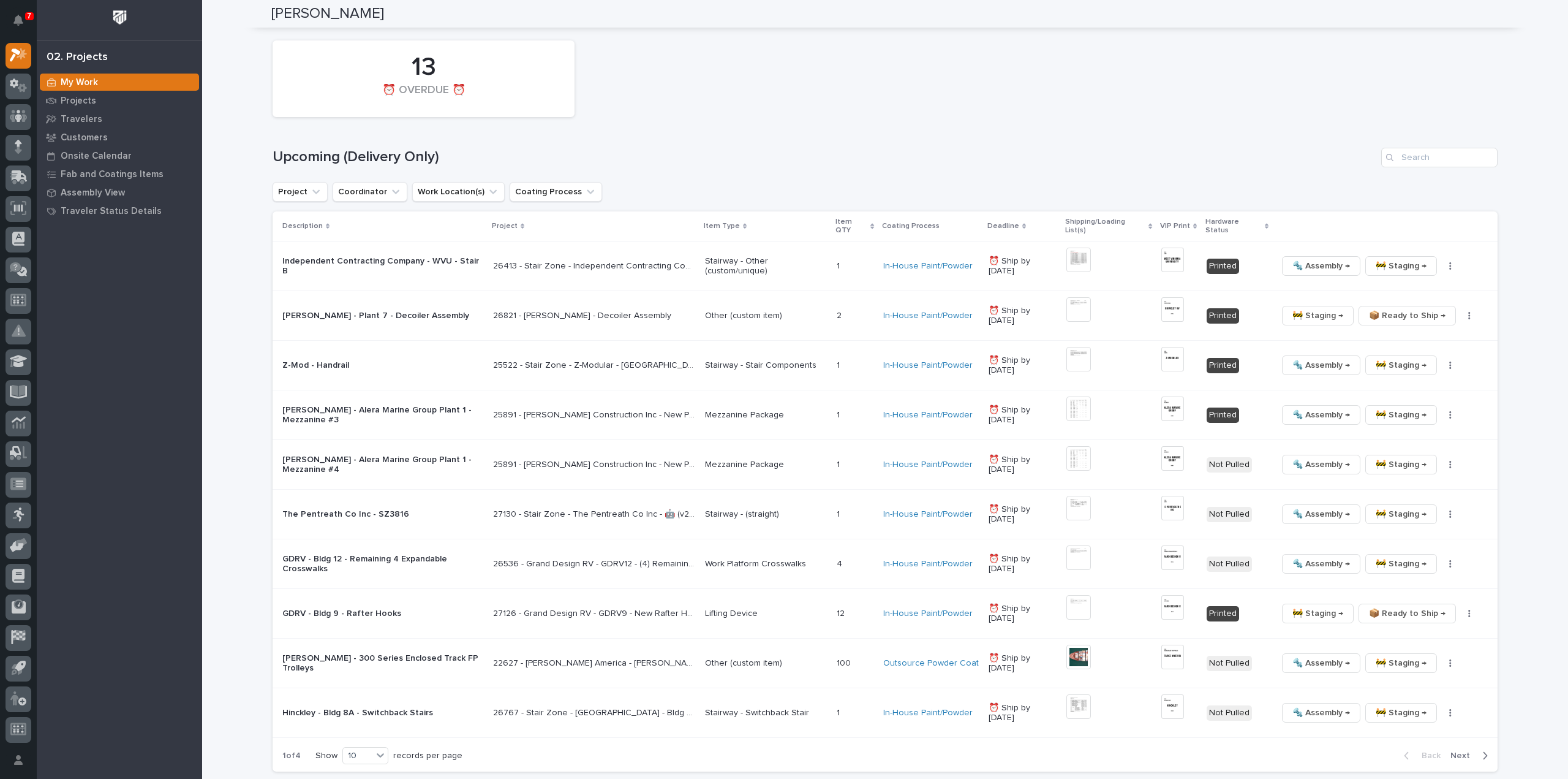
scroll to position [794, 0]
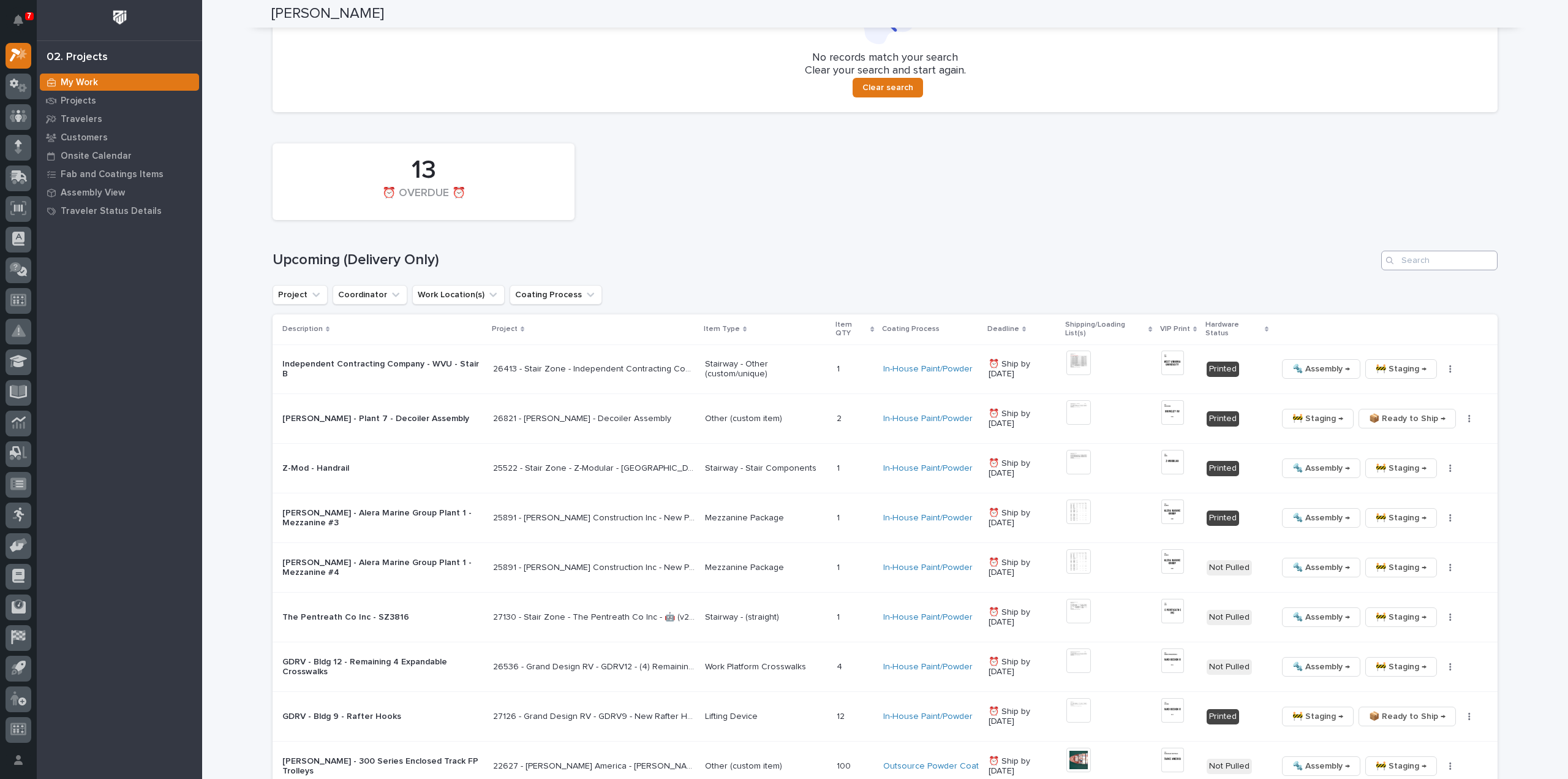
type input "26757"
click at [1437, 264] on input "Search" at bounding box center [1439, 261] width 116 height 20
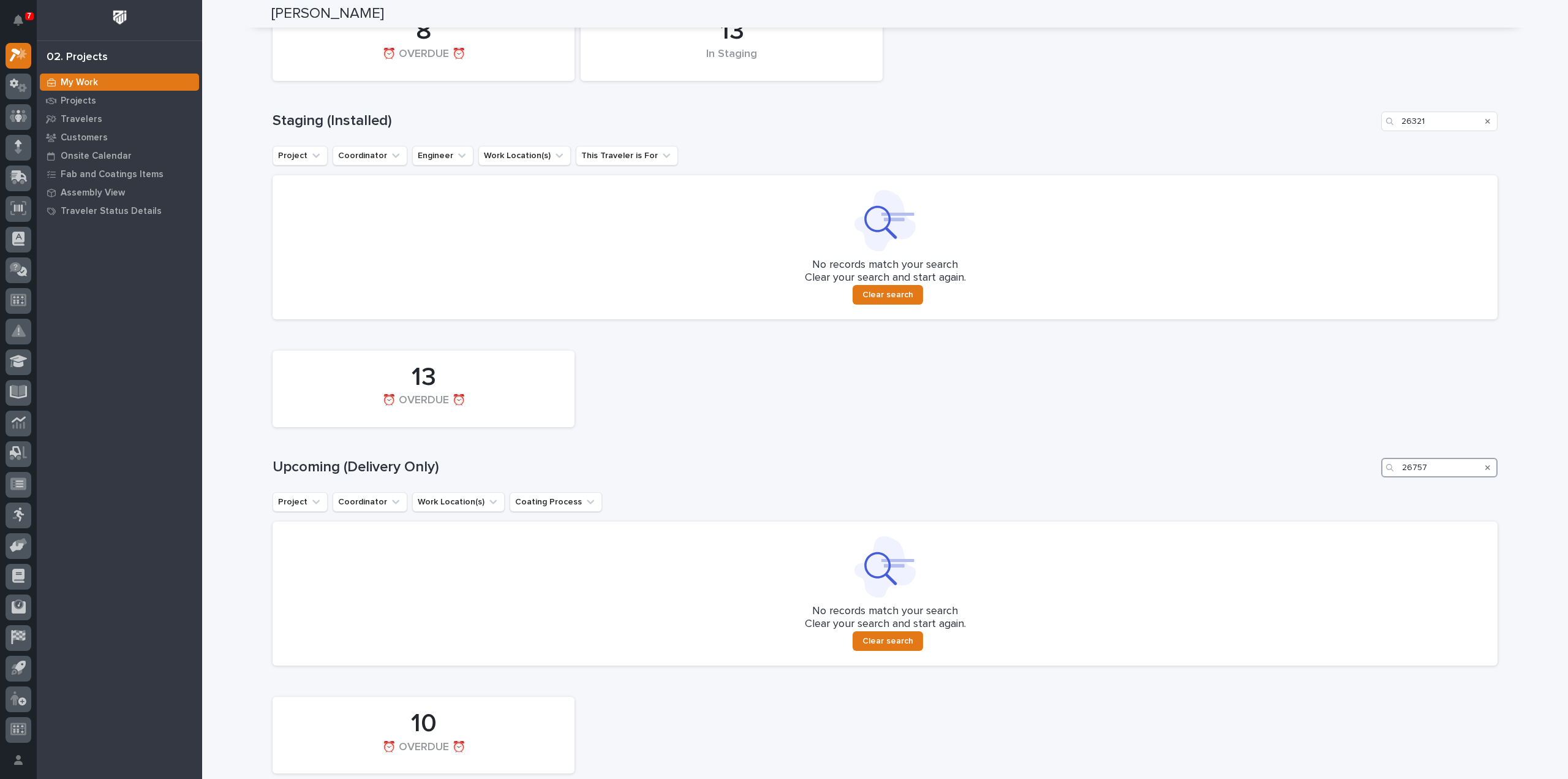
scroll to position [464, 0]
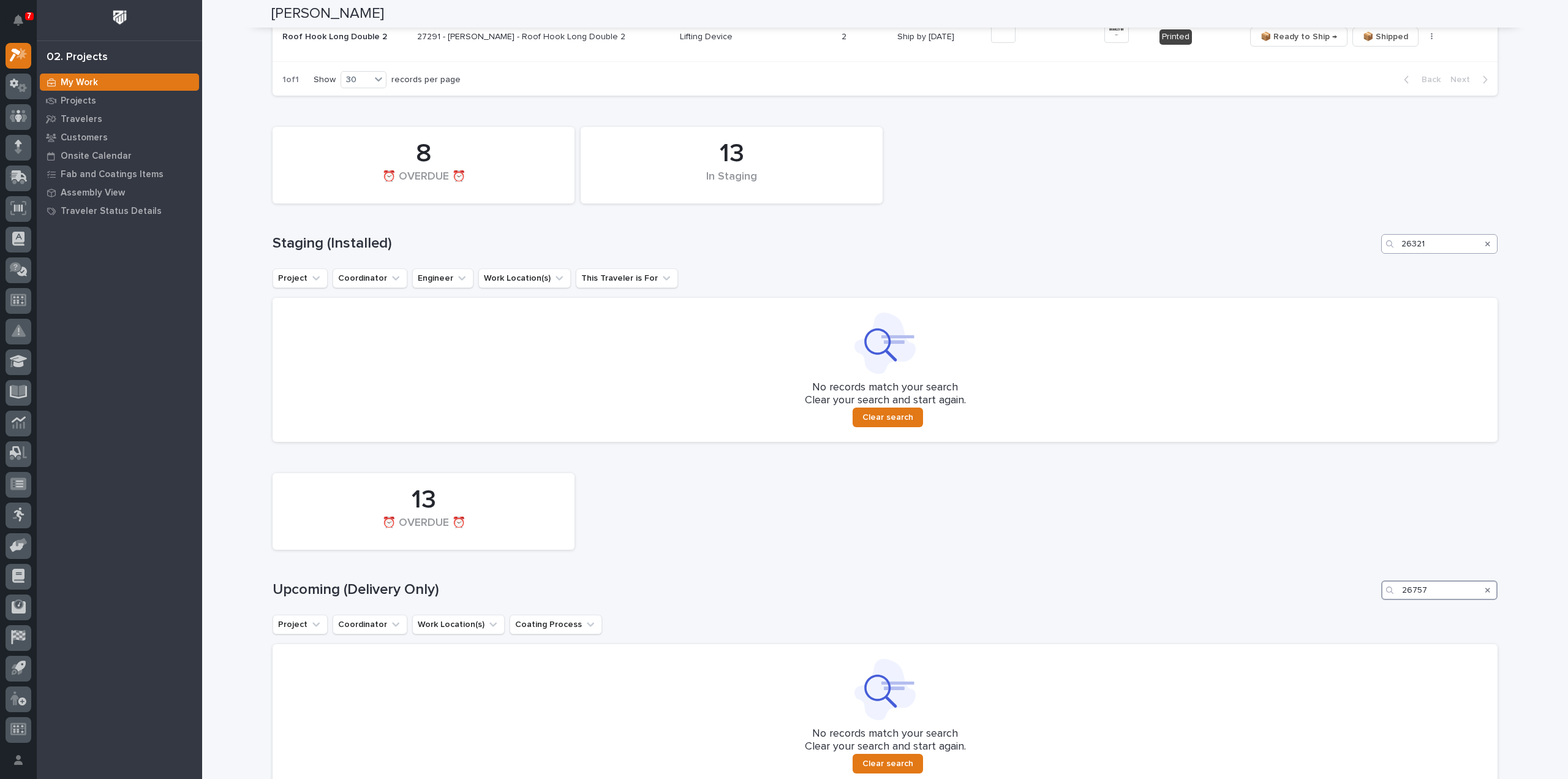
type input "26757"
drag, startPoint x: 1433, startPoint y: 247, endPoint x: 1365, endPoint y: 266, distance: 70.6
click at [1365, 266] on div "13 In Staging 8 ⏰ OVERDUE ⏰ Staging (Installed) 26321 Project Coordinator Engin…" at bounding box center [885, 281] width 1225 height 321
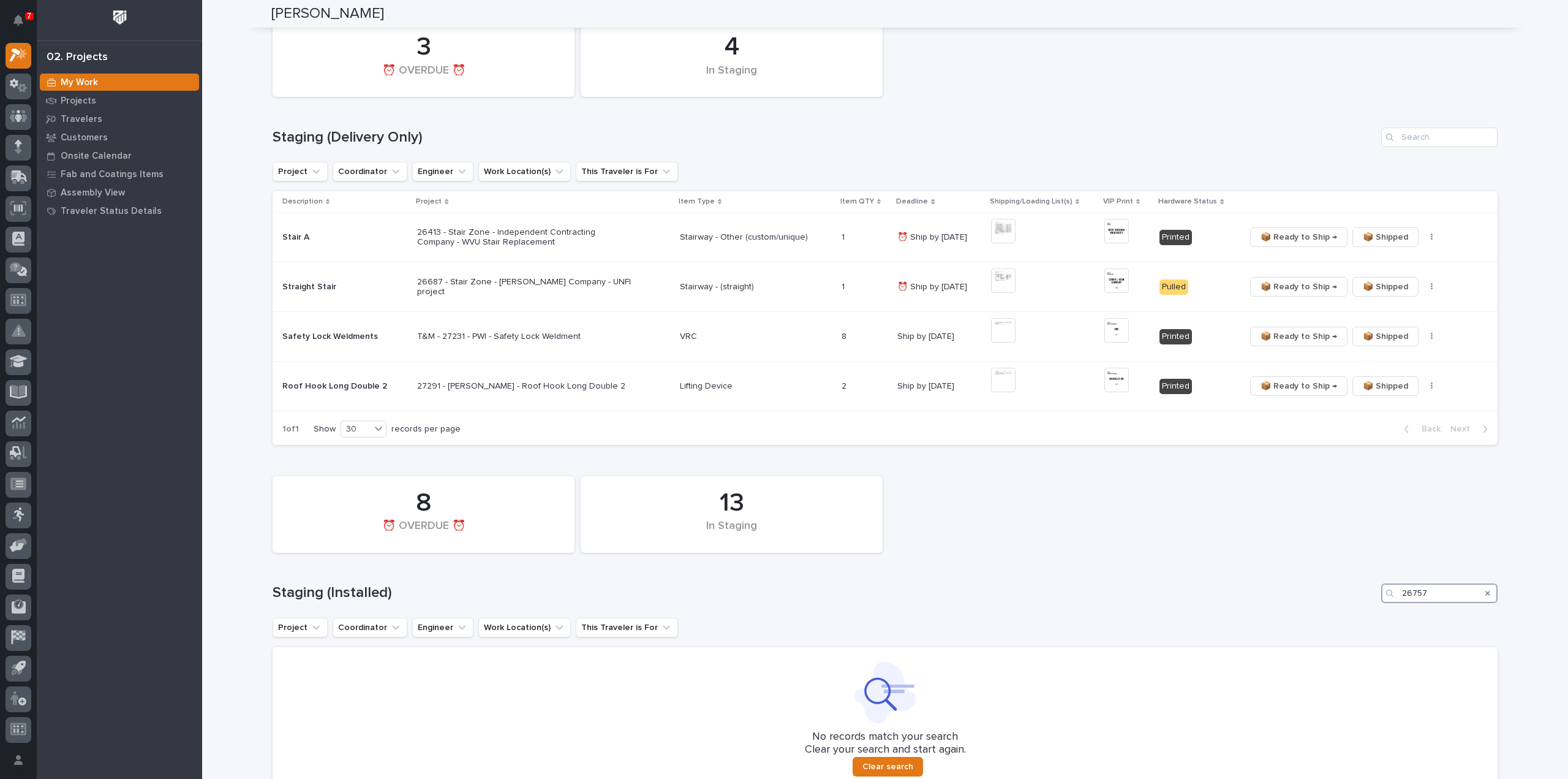
scroll to position [97, 0]
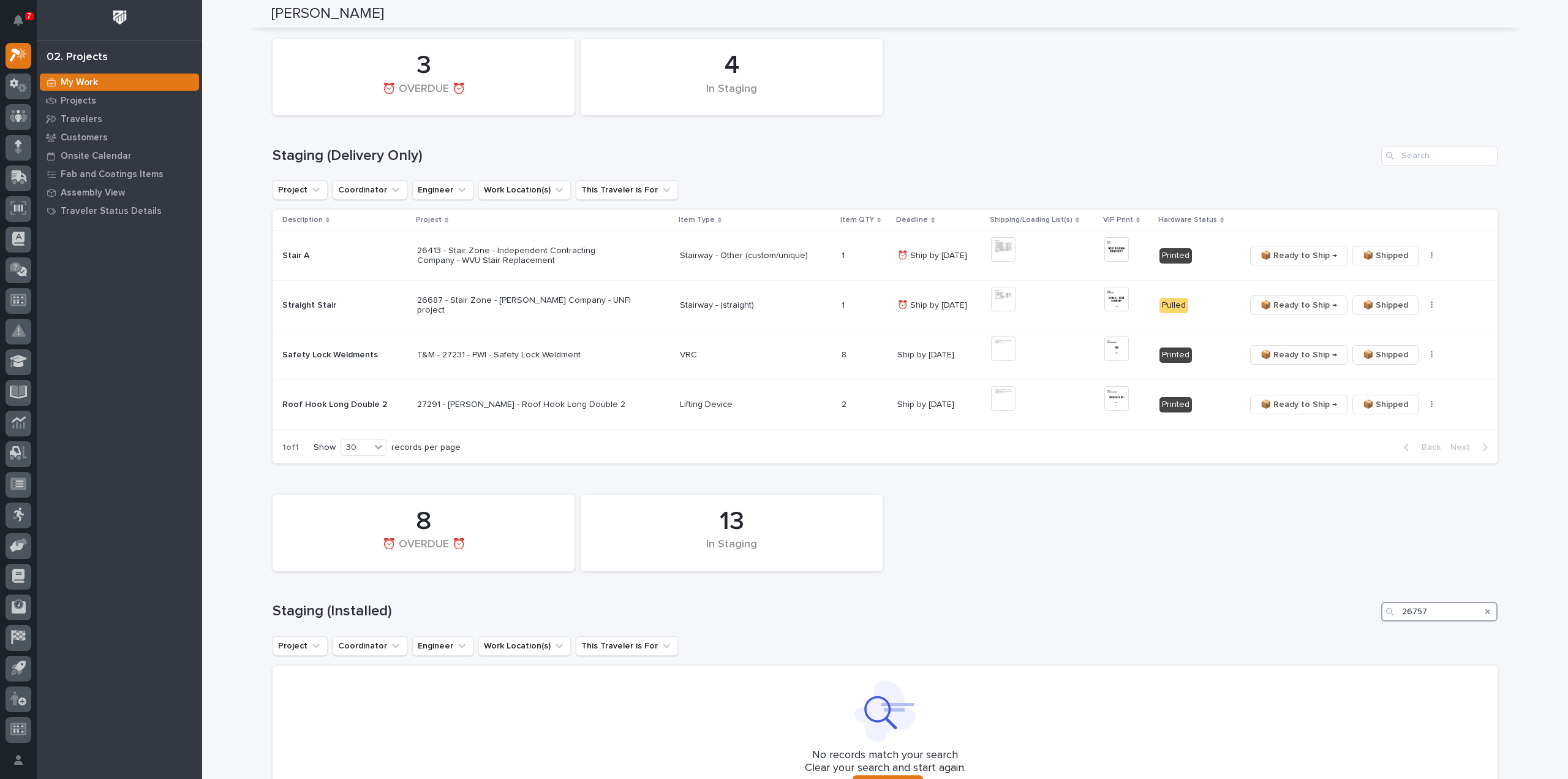
type input "26757"
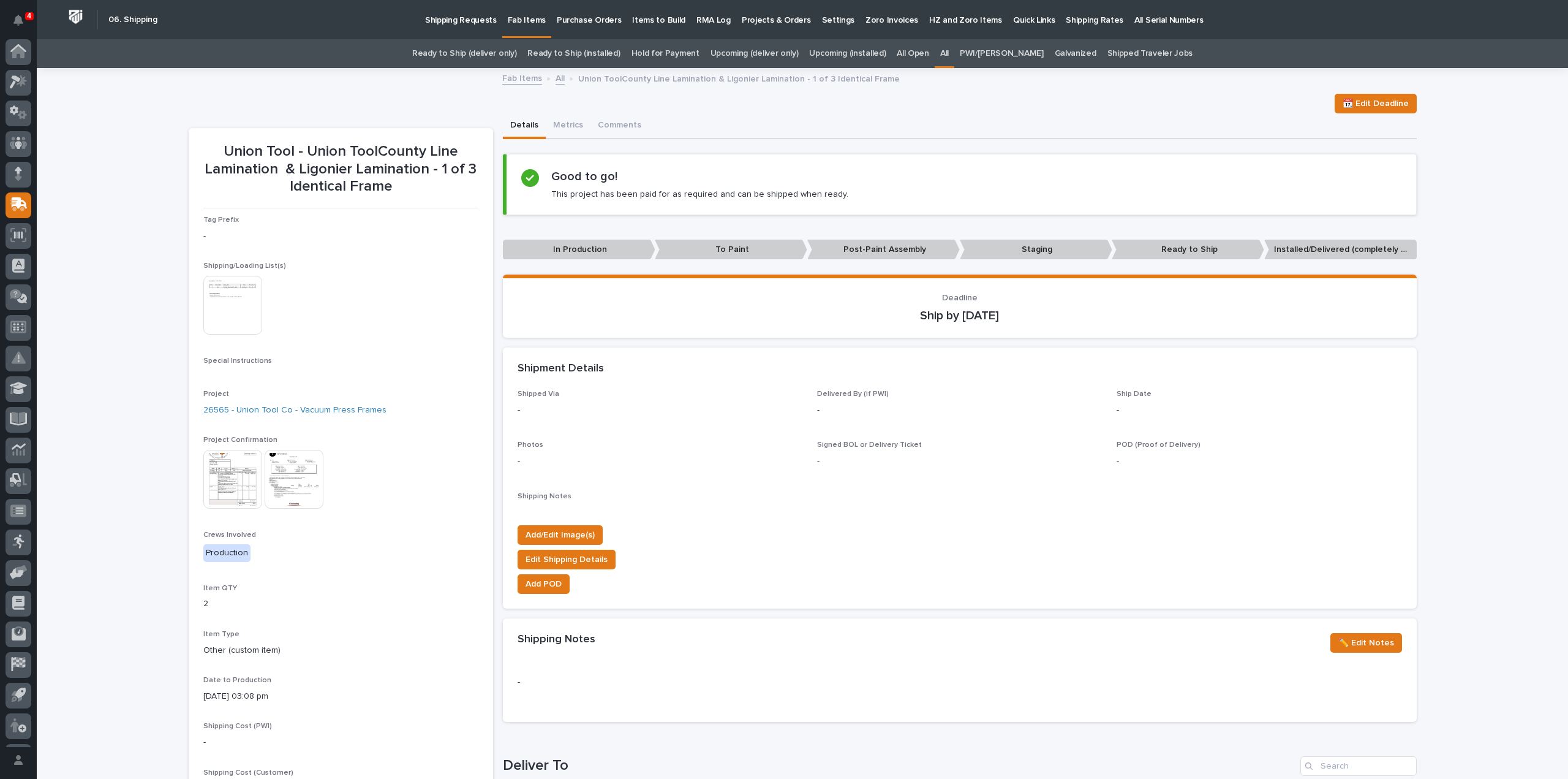
scroll to position [27, 0]
click at [949, 55] on link "All" at bounding box center [944, 54] width 8 height 29
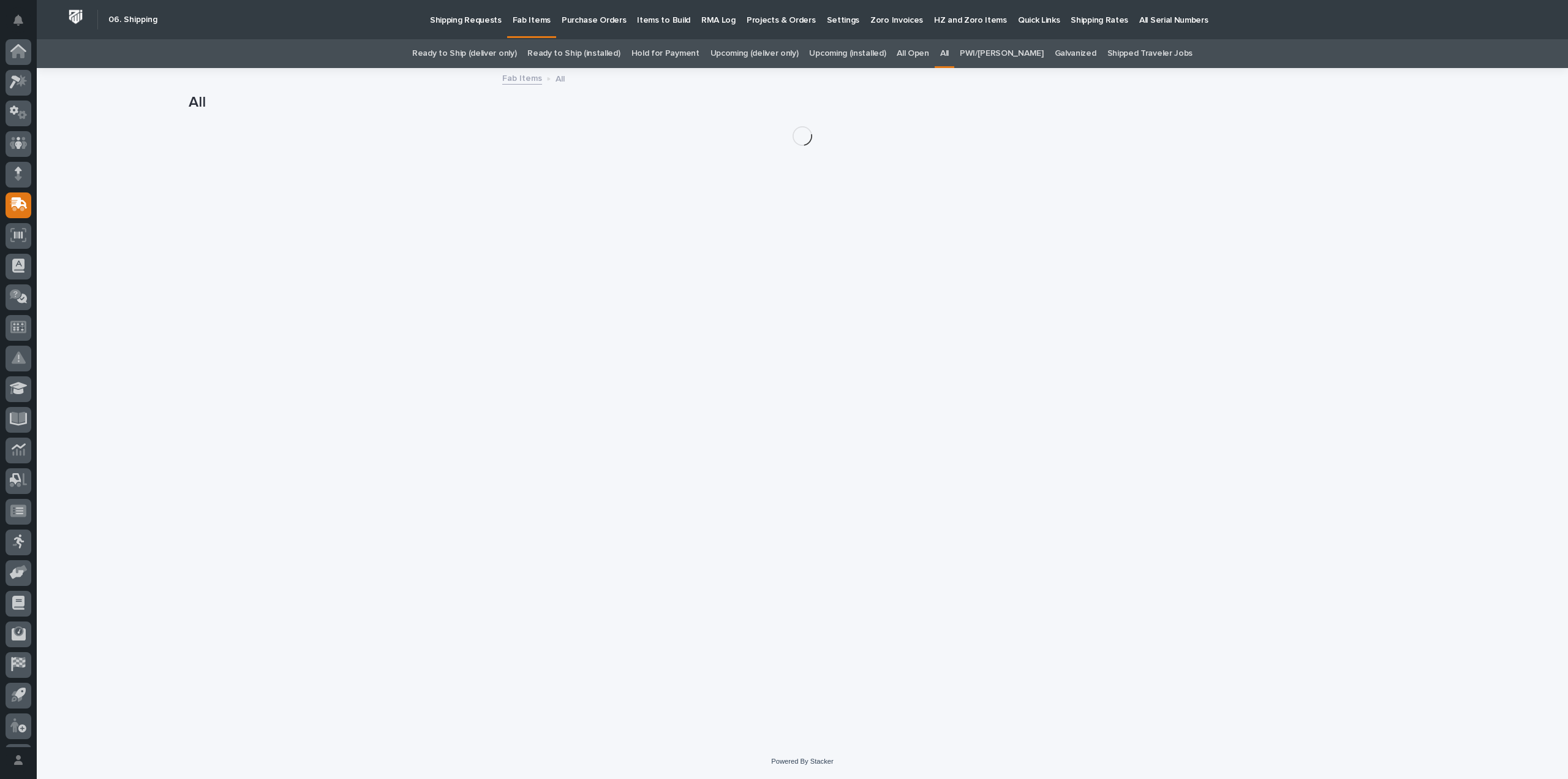
scroll to position [27, 0]
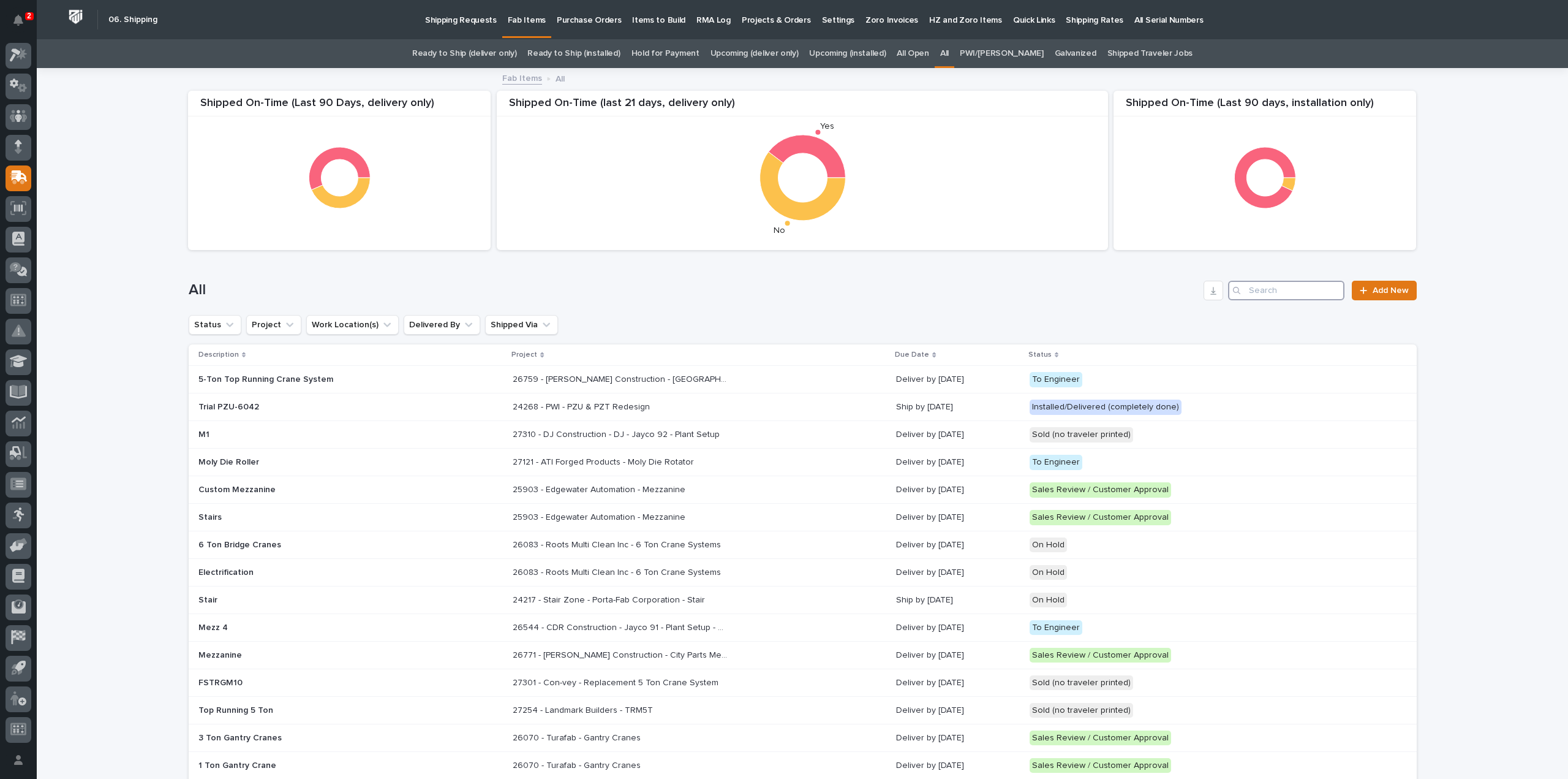
click at [1304, 294] on input "Search" at bounding box center [1286, 291] width 116 height 20
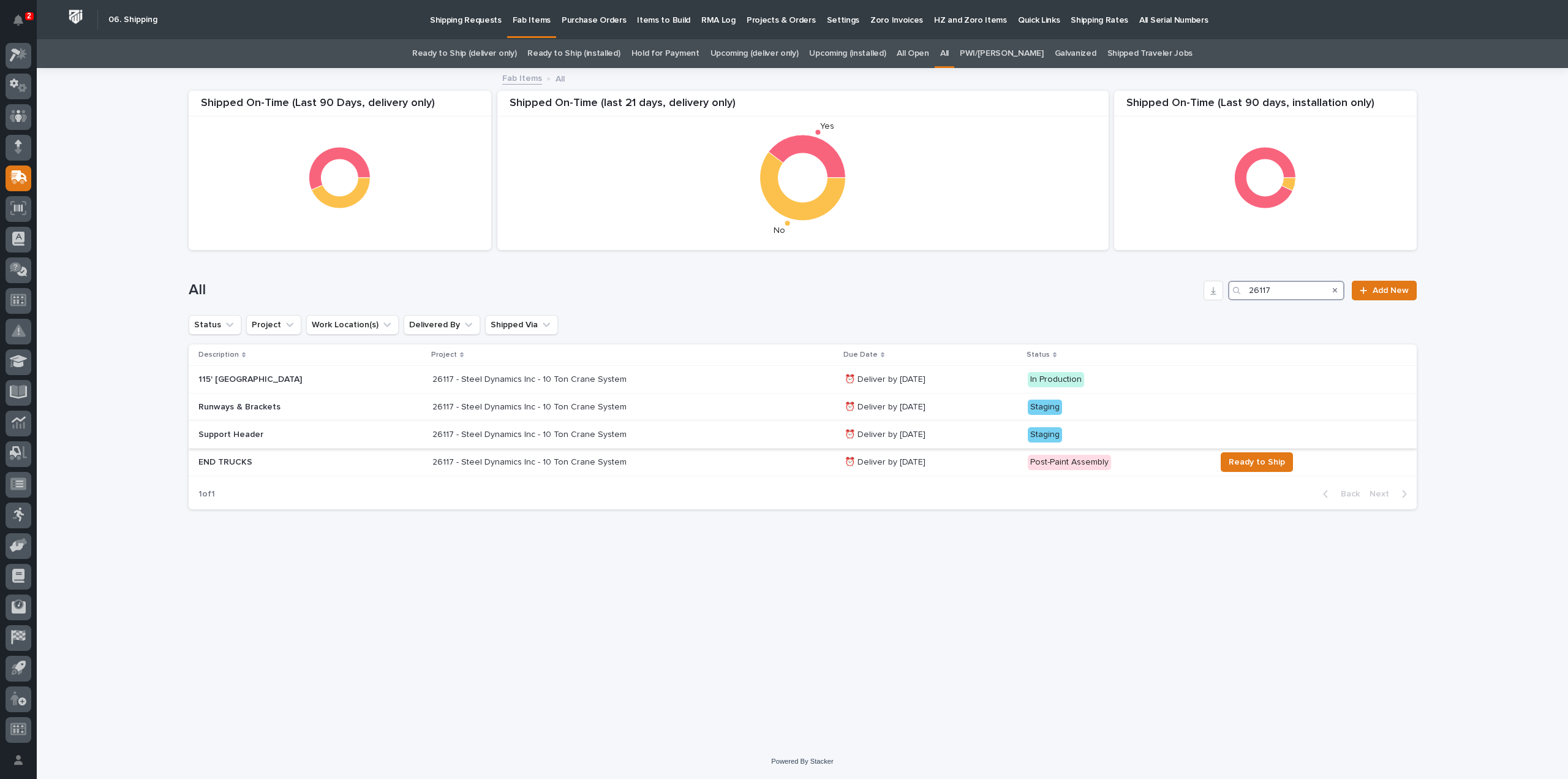
type input "26117"
click at [876, 434] on p "⏰ Deliver by 9/29/25" at bounding box center [932, 435] width 174 height 10
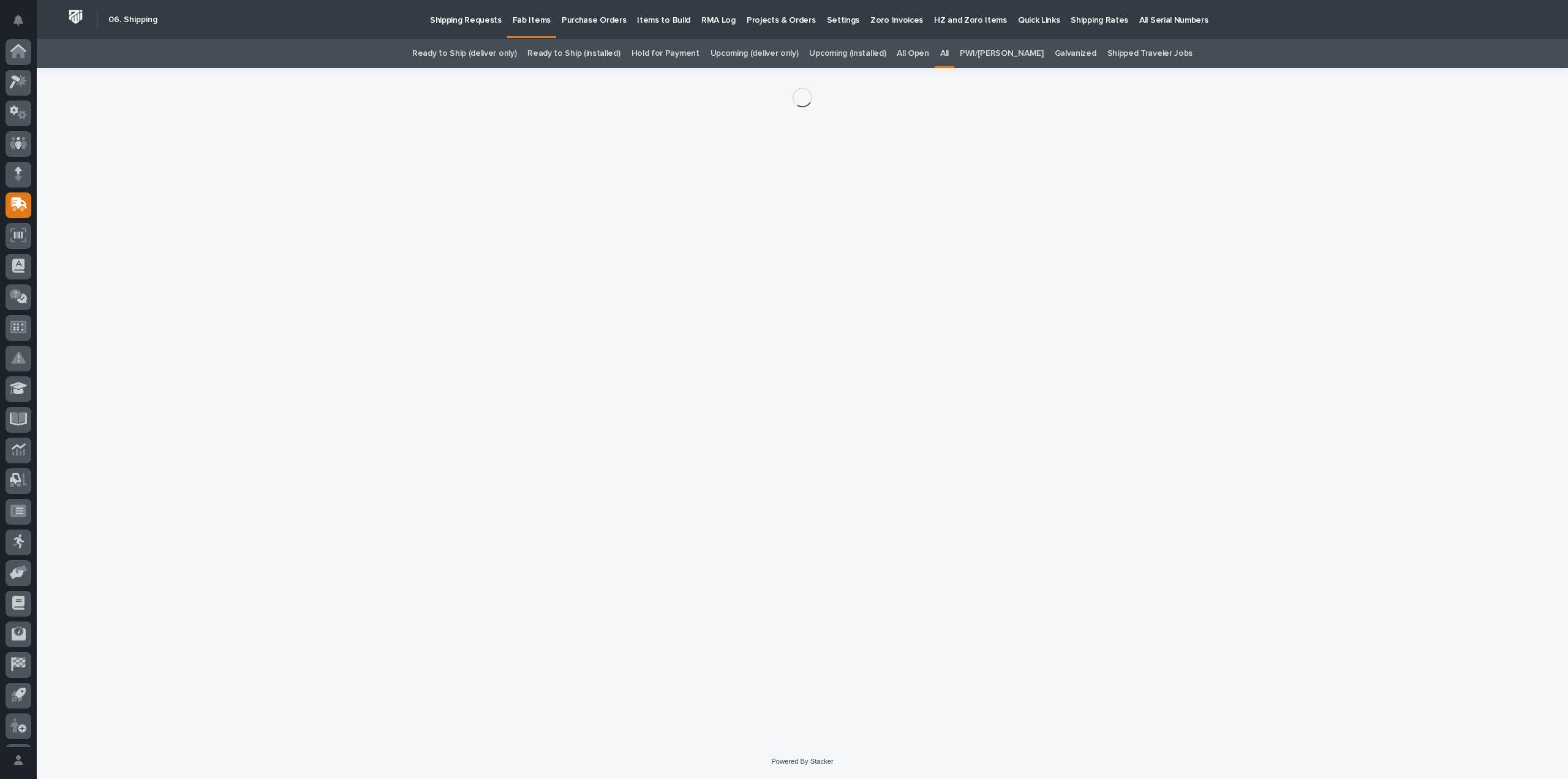
scroll to position [27, 0]
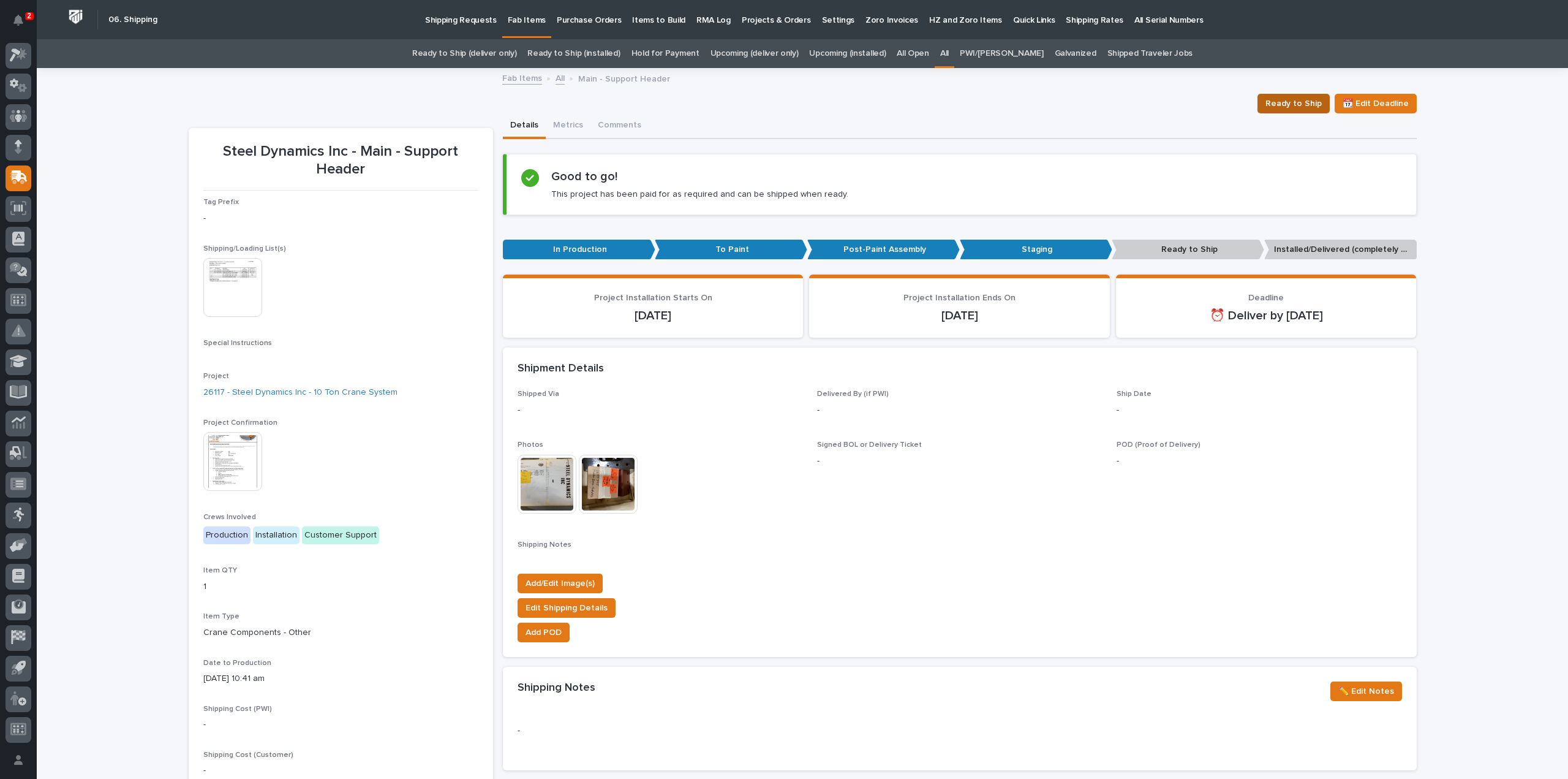
click at [1282, 103] on span "Ready to Ship" at bounding box center [1294, 103] width 56 height 15
click at [949, 55] on link "All" at bounding box center [944, 54] width 8 height 29
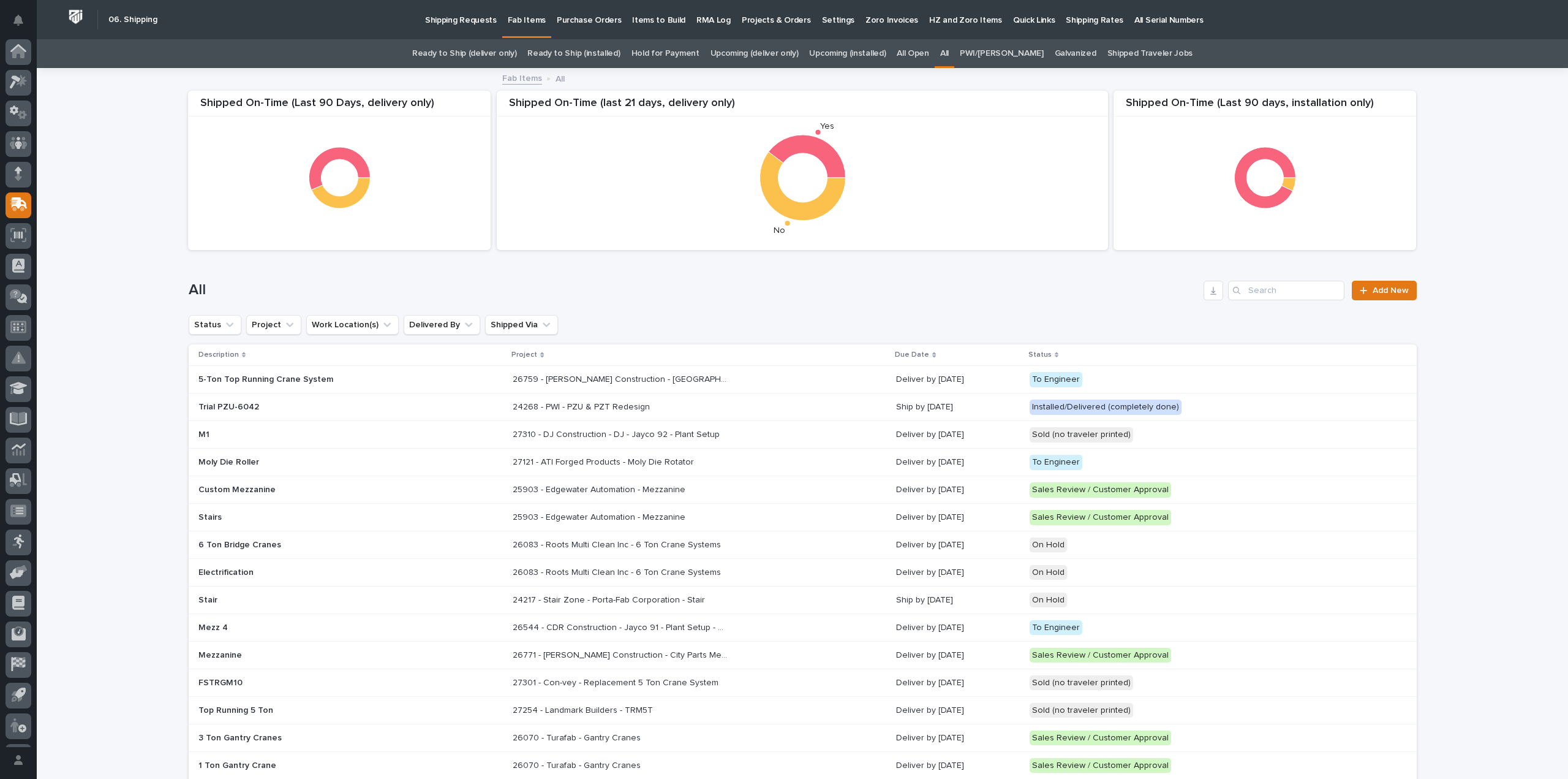
scroll to position [27, 0]
click at [1262, 283] on input "Search" at bounding box center [1286, 291] width 116 height 20
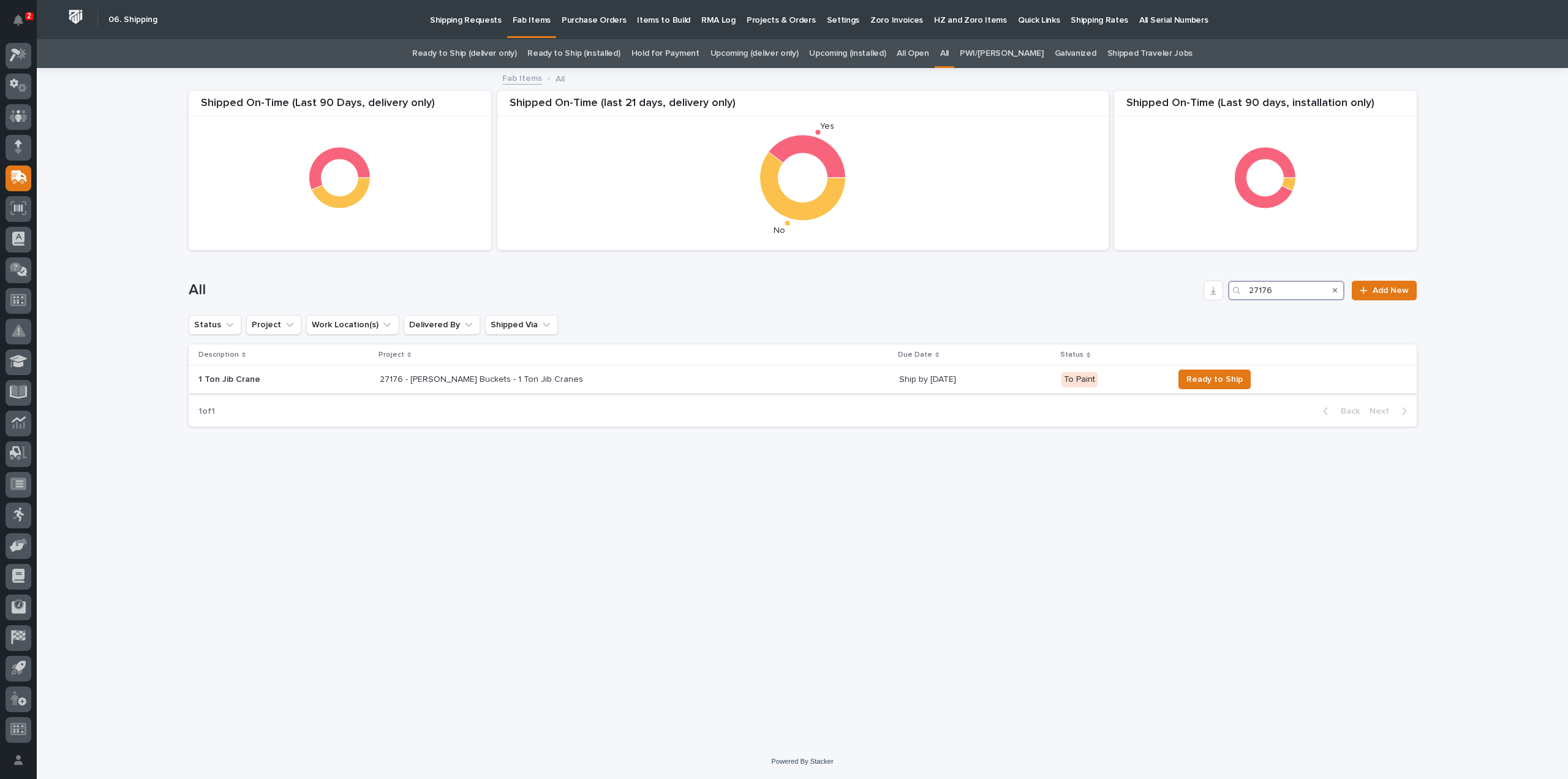
type input "27176"
click at [493, 387] on div "27176 - Stout Buckets - 1 Ton Jib Cranes 27176 - Stout Buckets - 1 Ton Jib Cran…" at bounding box center [635, 379] width 510 height 20
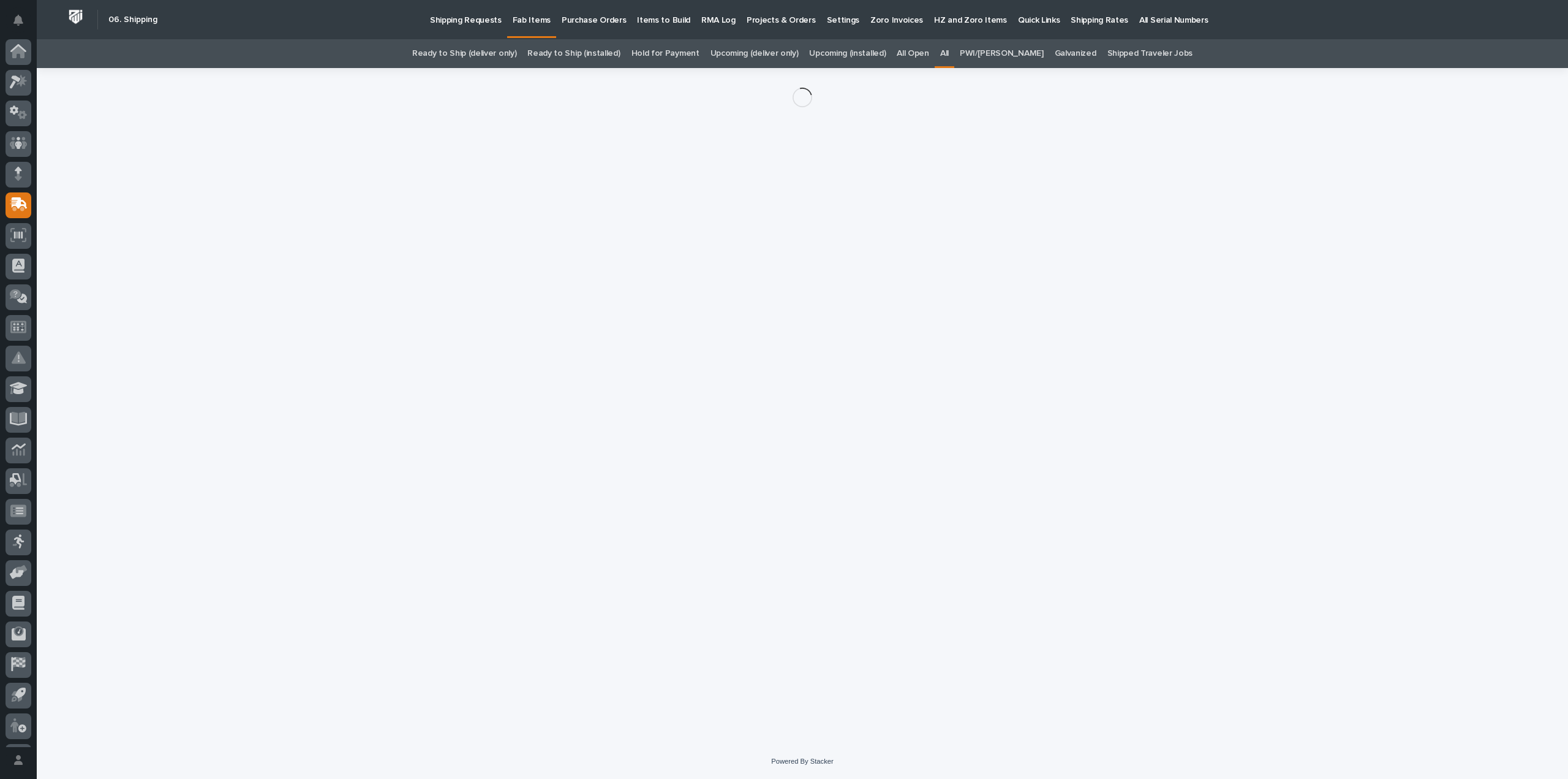
scroll to position [27, 0]
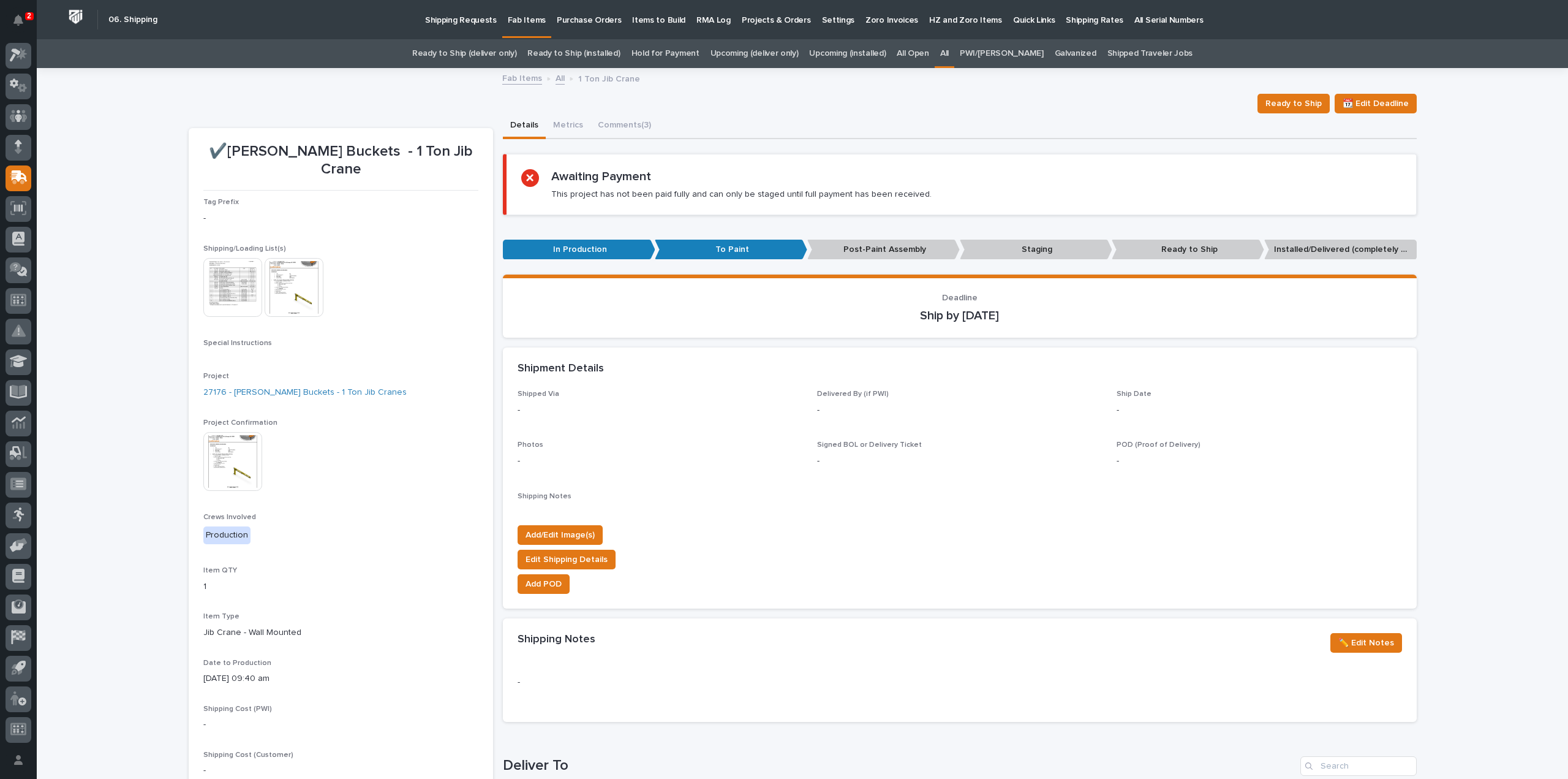
click at [249, 277] on img at bounding box center [233, 287] width 59 height 59
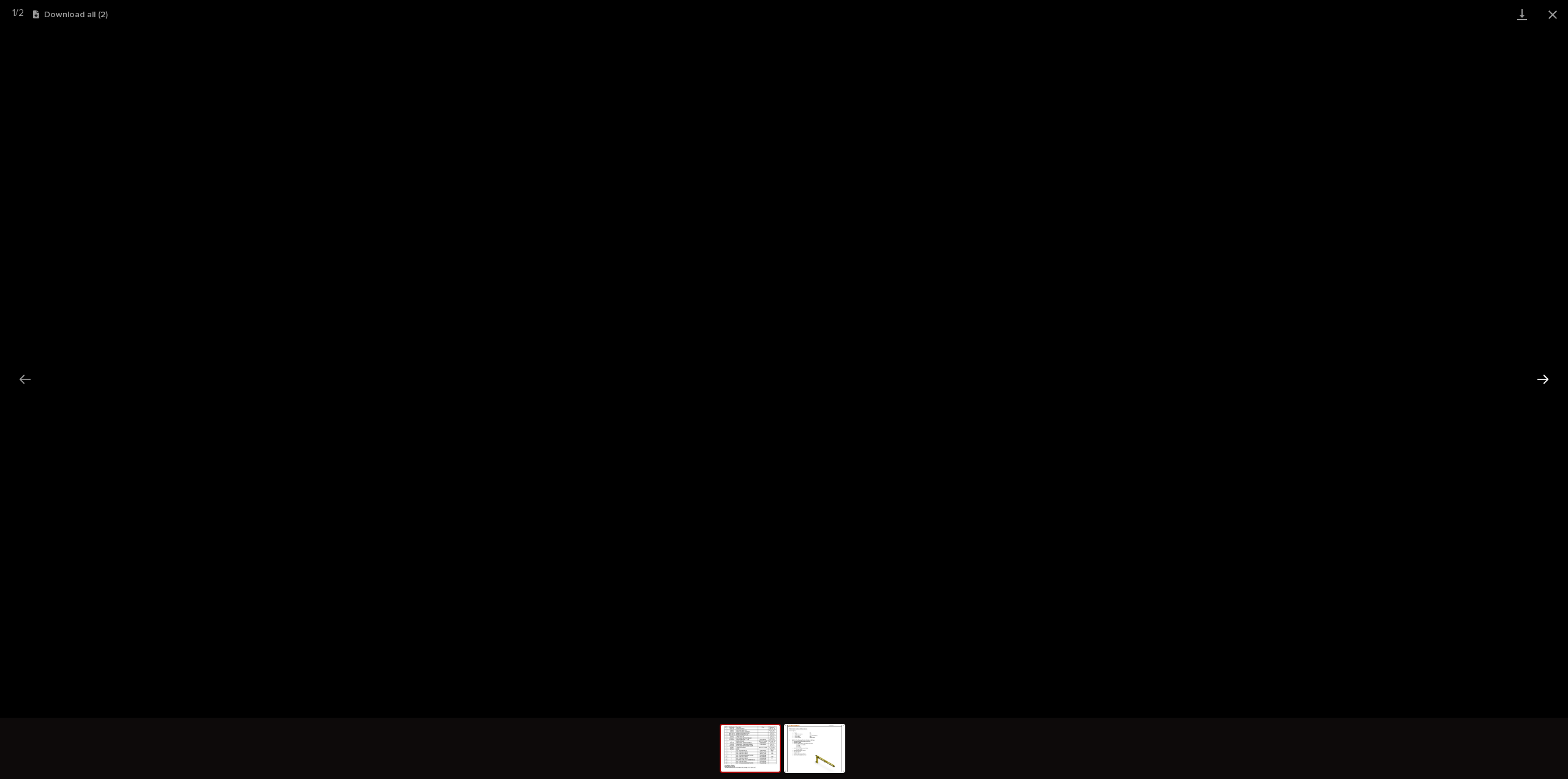
click at [1542, 382] on button "Next slide" at bounding box center [1543, 379] width 25 height 24
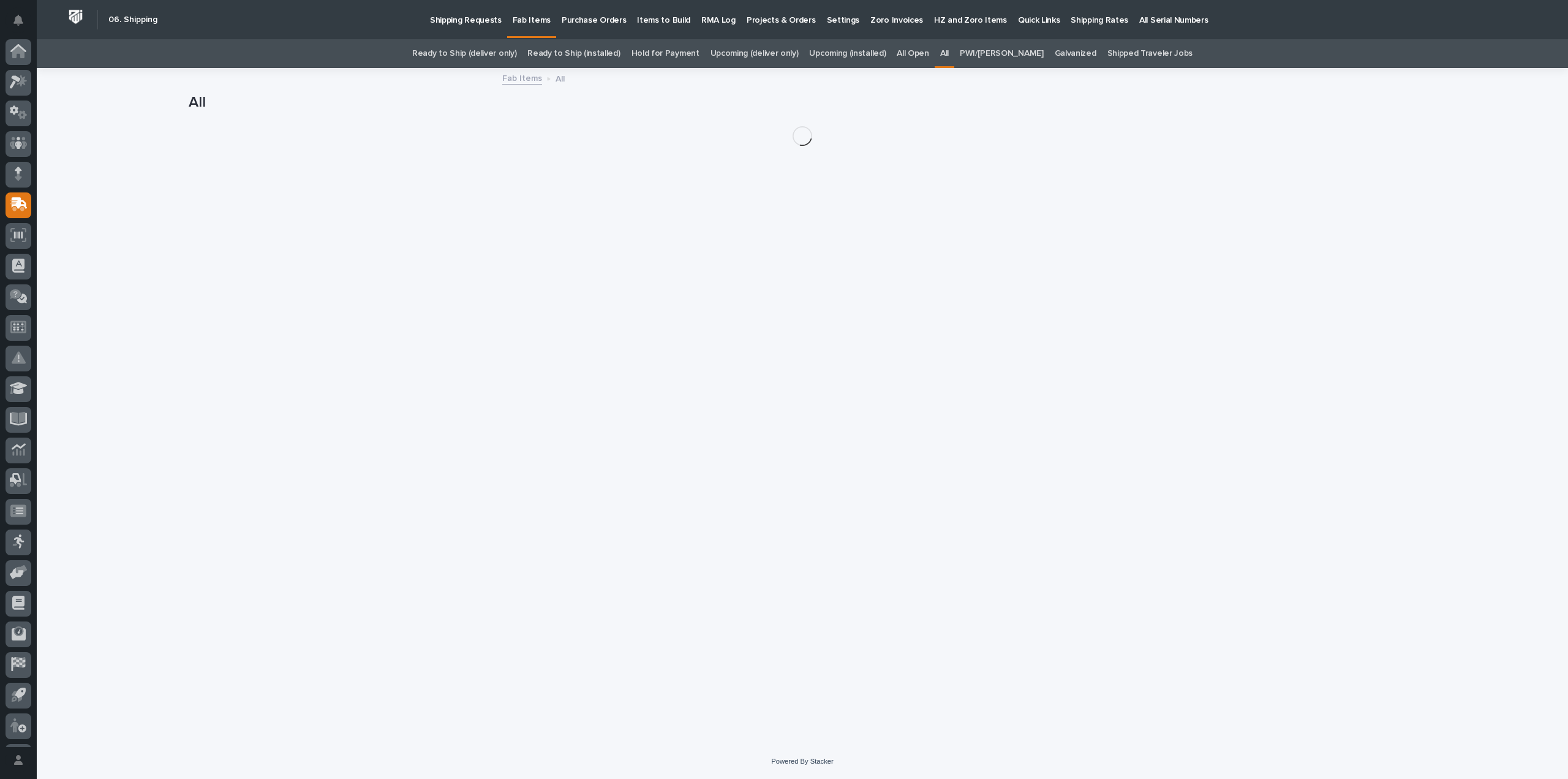
scroll to position [27, 0]
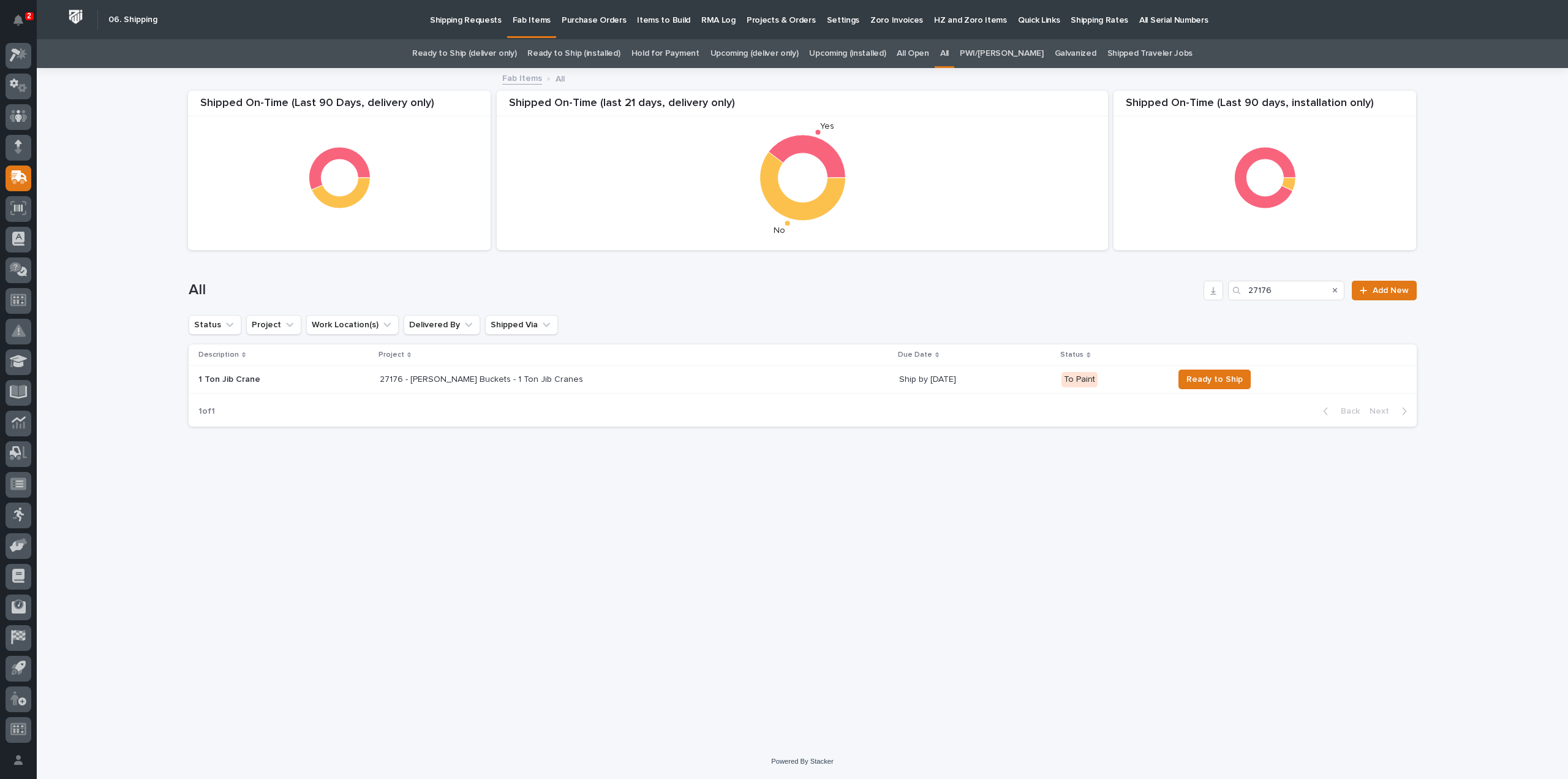
click at [949, 53] on link "All" at bounding box center [944, 54] width 8 height 29
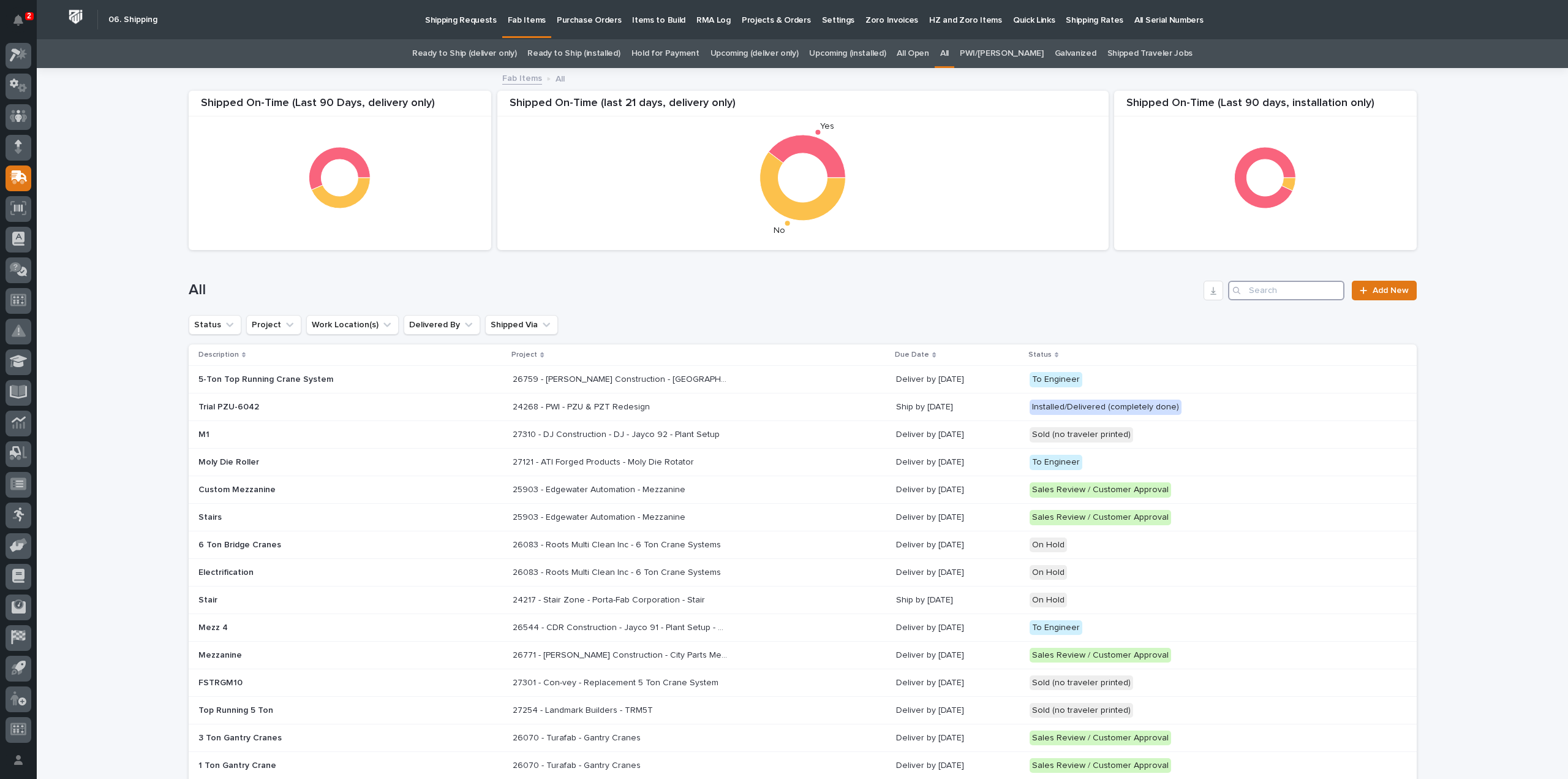
click at [1284, 294] on input "Search" at bounding box center [1286, 291] width 116 height 20
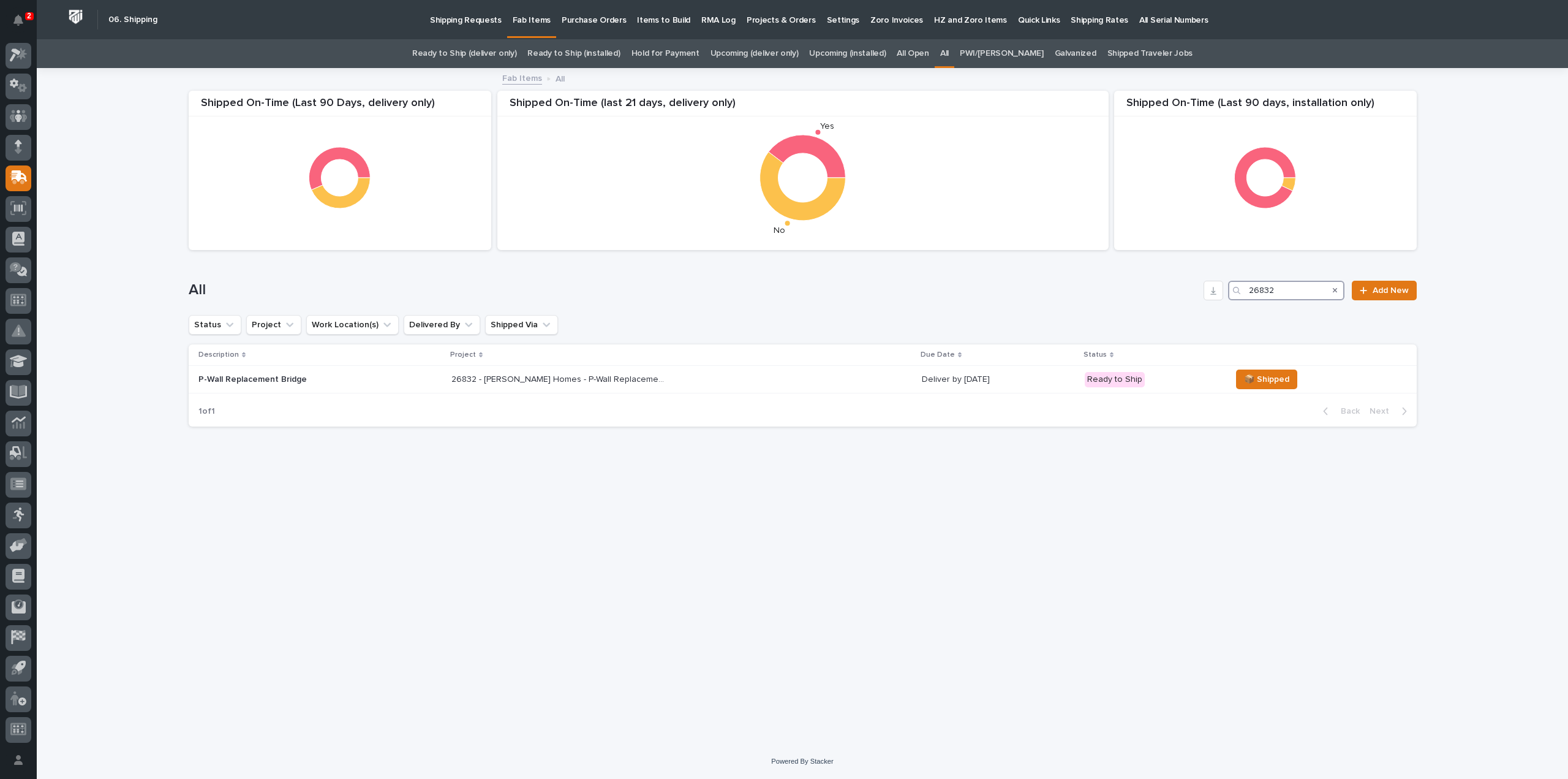
type input "26832"
click at [1336, 291] on icon "Search" at bounding box center [1336, 291] width 5 height 5
click at [1517, 206] on div "Loading... Saving… Loading... Saving… Shipped On-Time (Last 90 days, installati…" at bounding box center [802, 406] width 1531 height 675
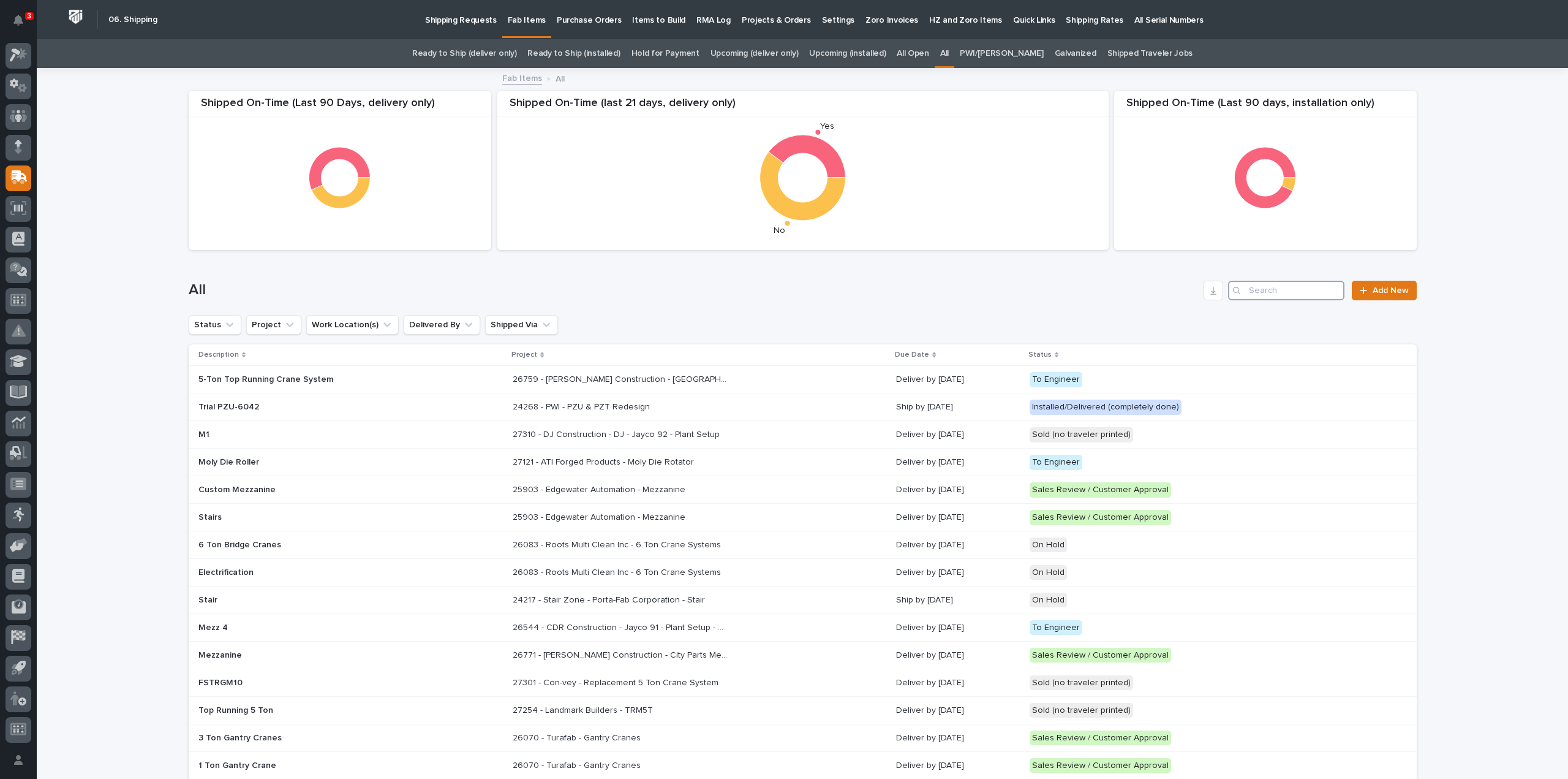
click at [1280, 296] on input "Search" at bounding box center [1286, 291] width 116 height 20
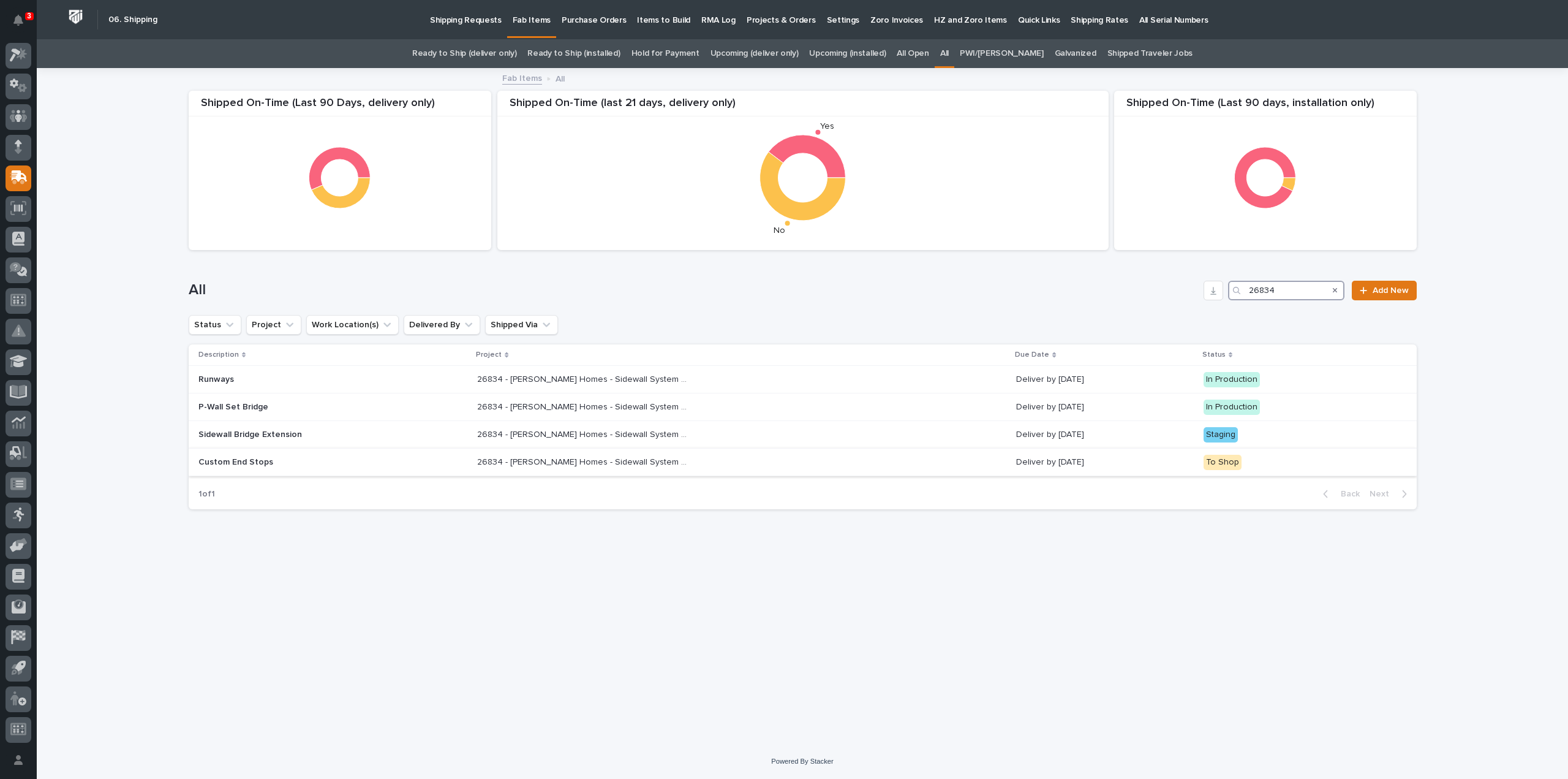
type input "26834"
click at [631, 462] on p "26834 - [PERSON_NAME] Homes - Sidewall System Modification and P-Wall Set System" at bounding box center [586, 461] width 217 height 13
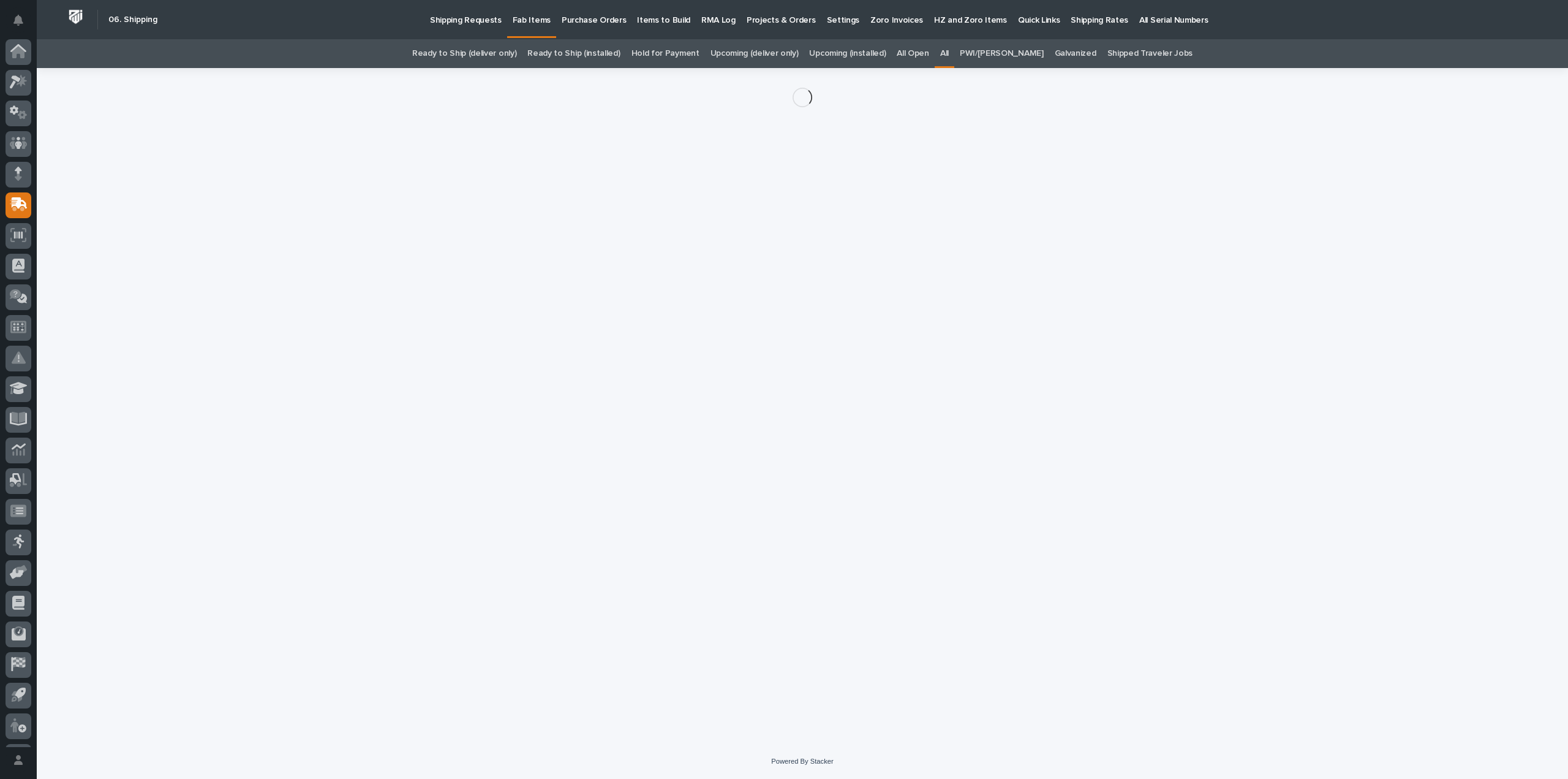
scroll to position [27, 0]
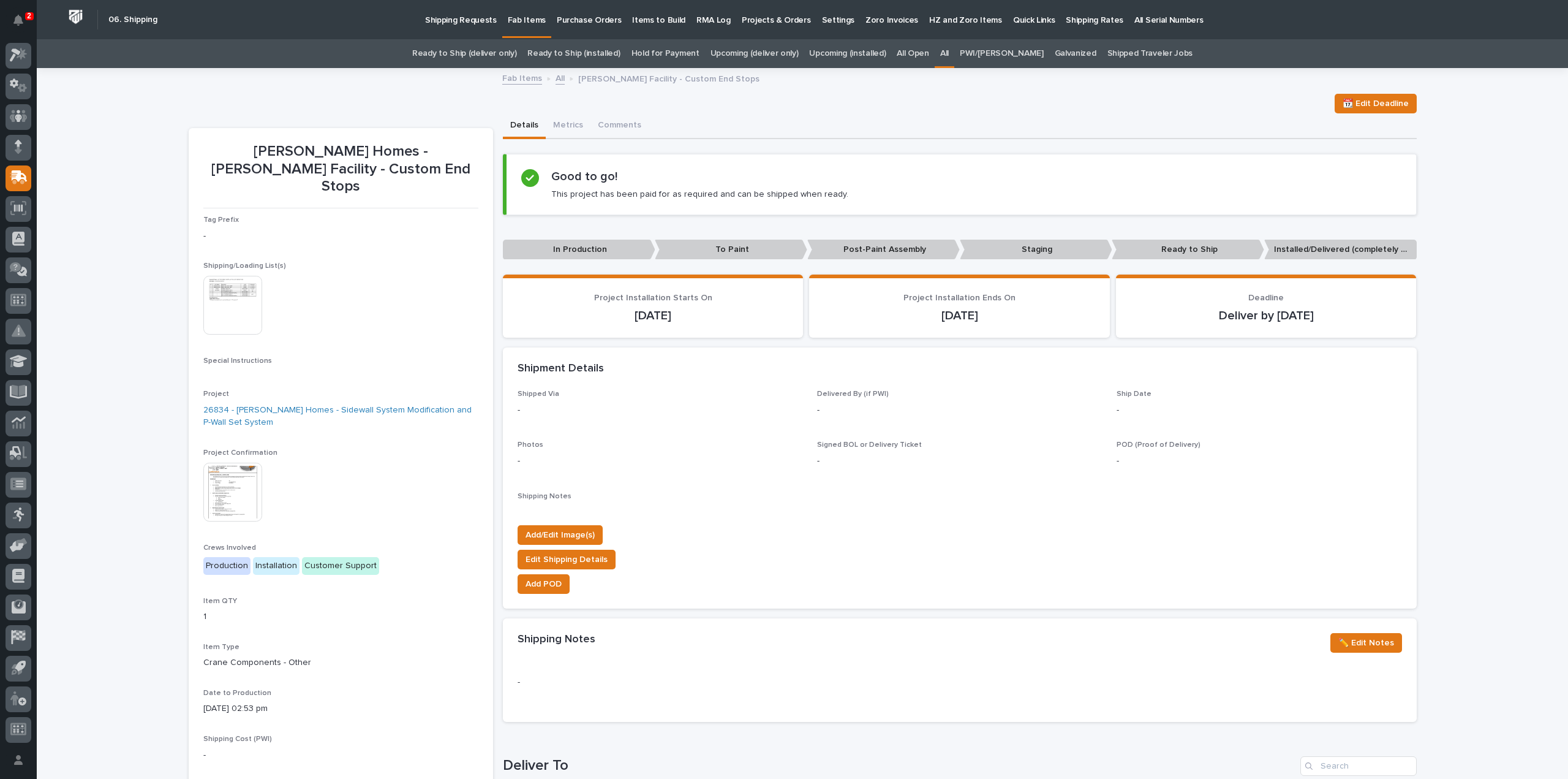
click at [233, 290] on img at bounding box center [233, 305] width 59 height 59
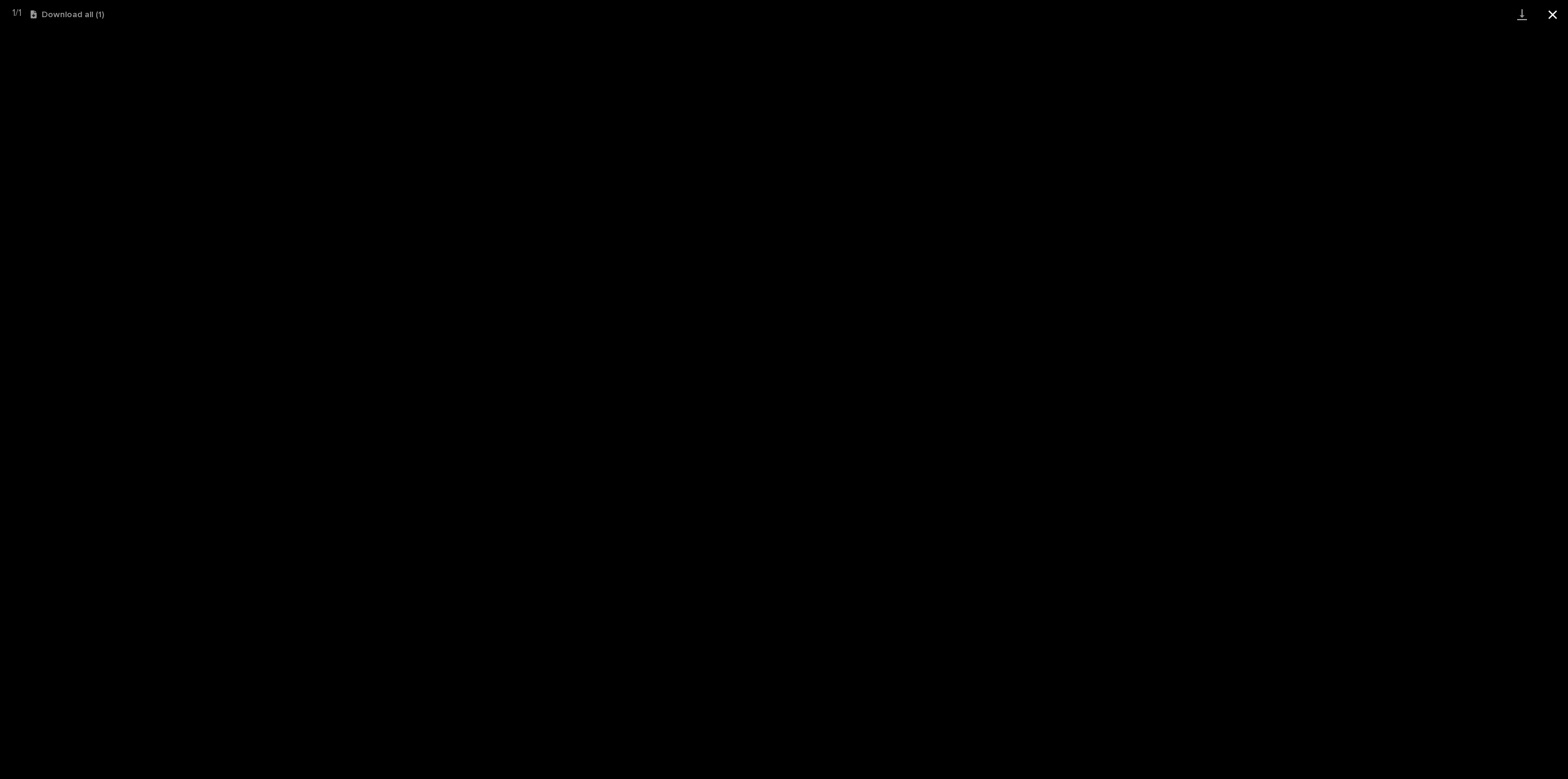
click at [1554, 12] on button "Close gallery" at bounding box center [1552, 14] width 31 height 29
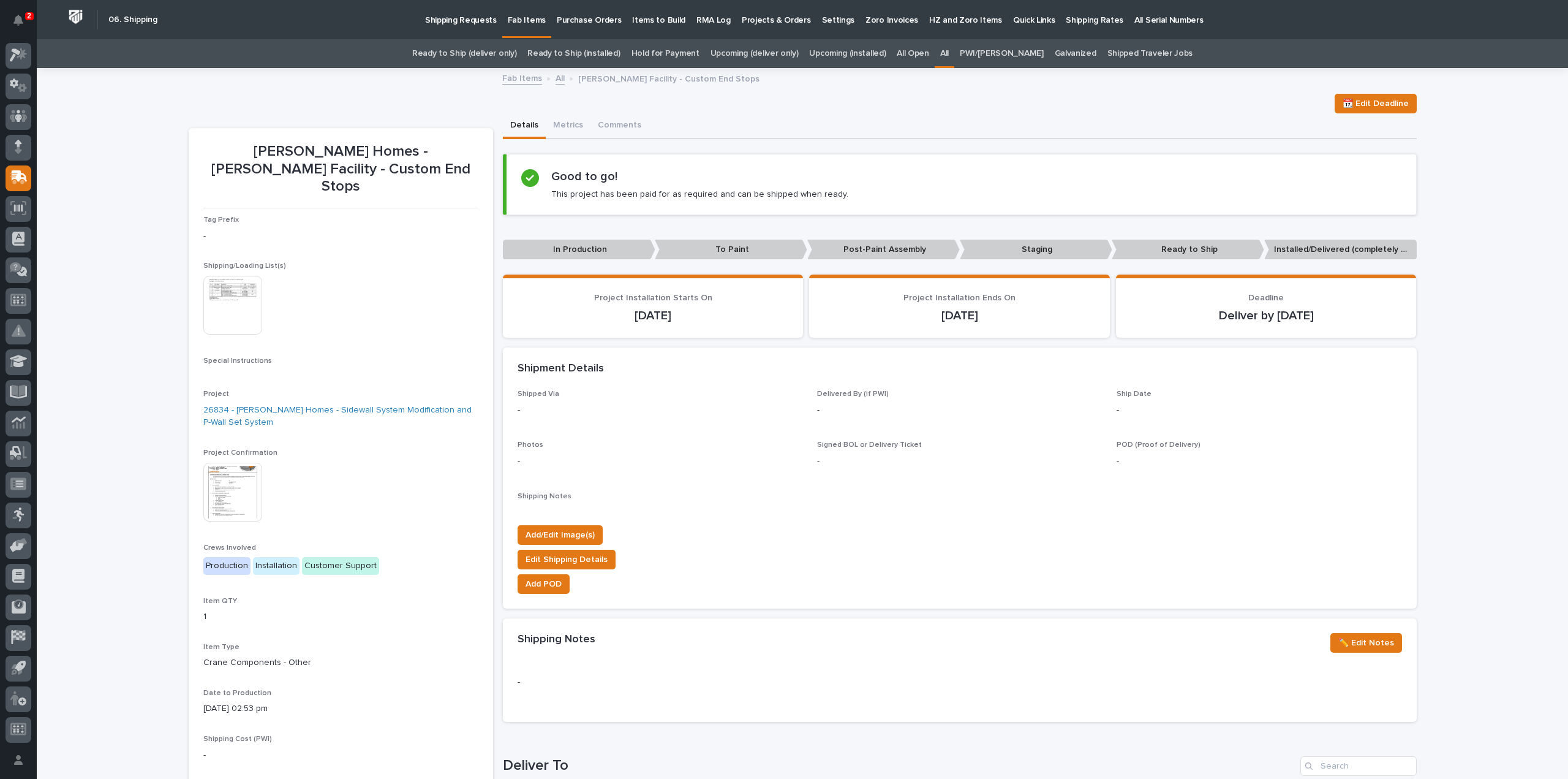
scroll to position [489, 0]
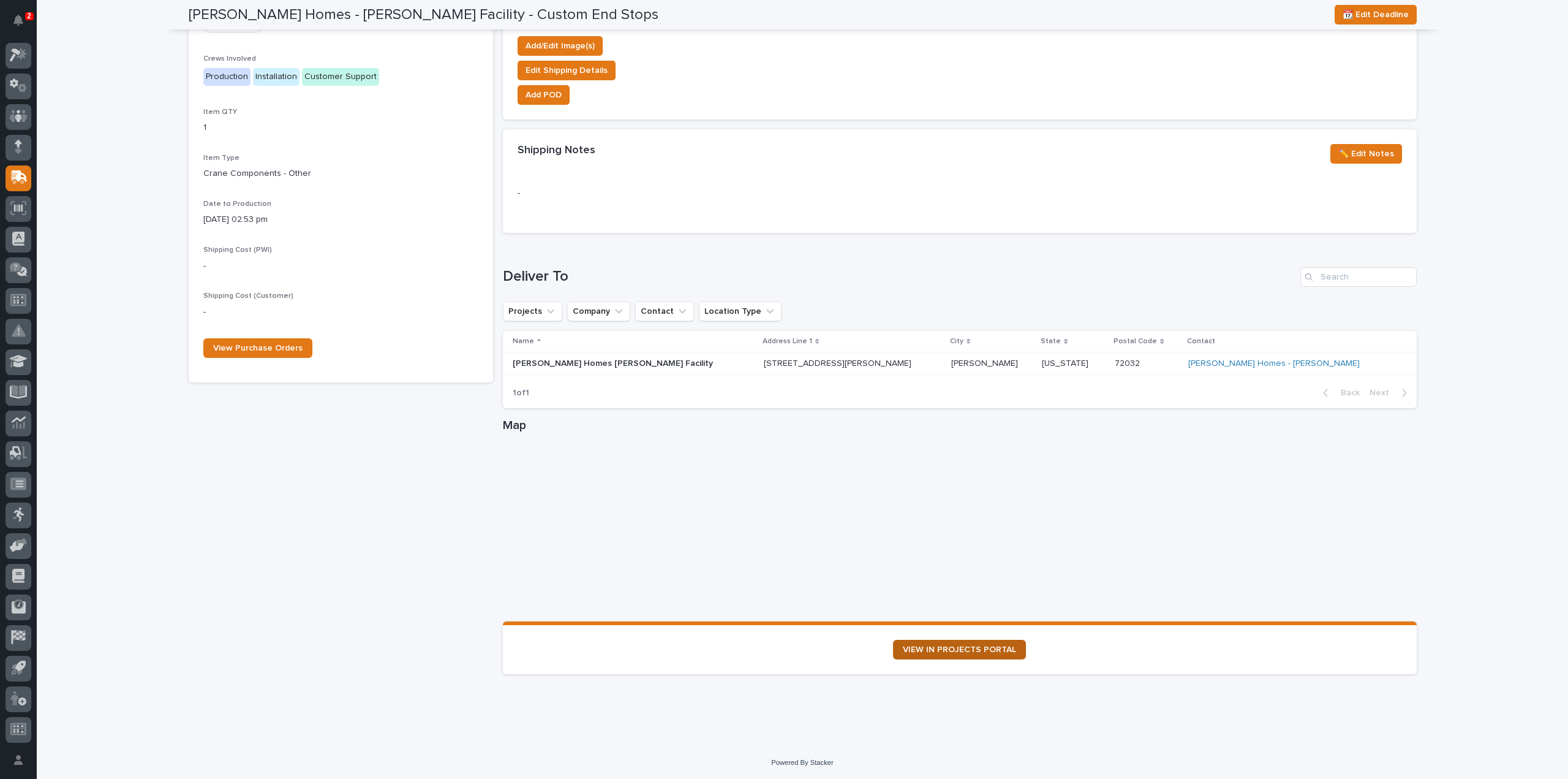
click at [965, 650] on span "VIEW IN PROJECTS PORTAL" at bounding box center [960, 649] width 114 height 8
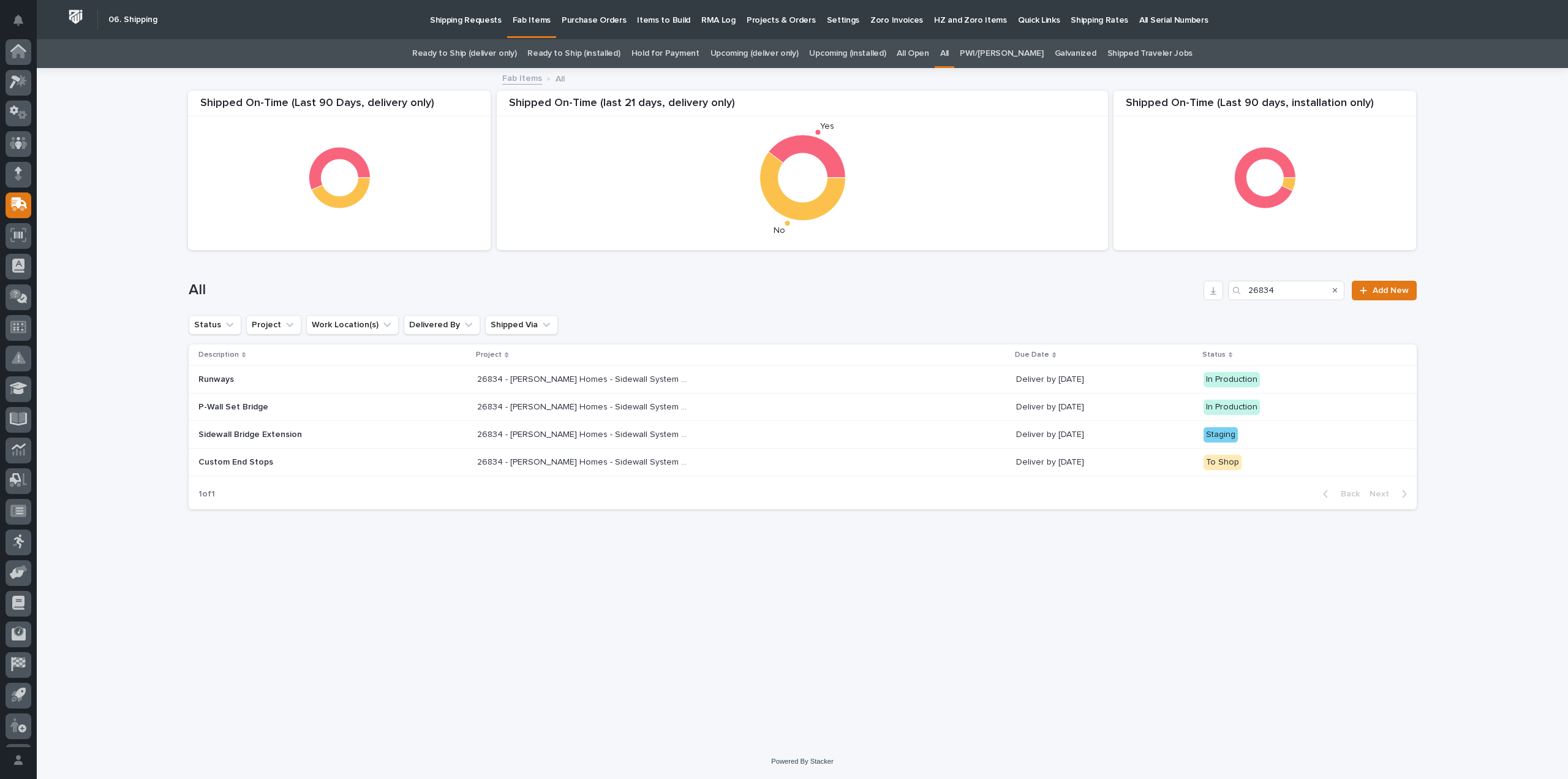
scroll to position [27, 0]
drag, startPoint x: 1278, startPoint y: 291, endPoint x: 1246, endPoint y: 303, distance: 34.2
click at [1246, 303] on div "All 26834 Add New" at bounding box center [802, 285] width 1228 height 59
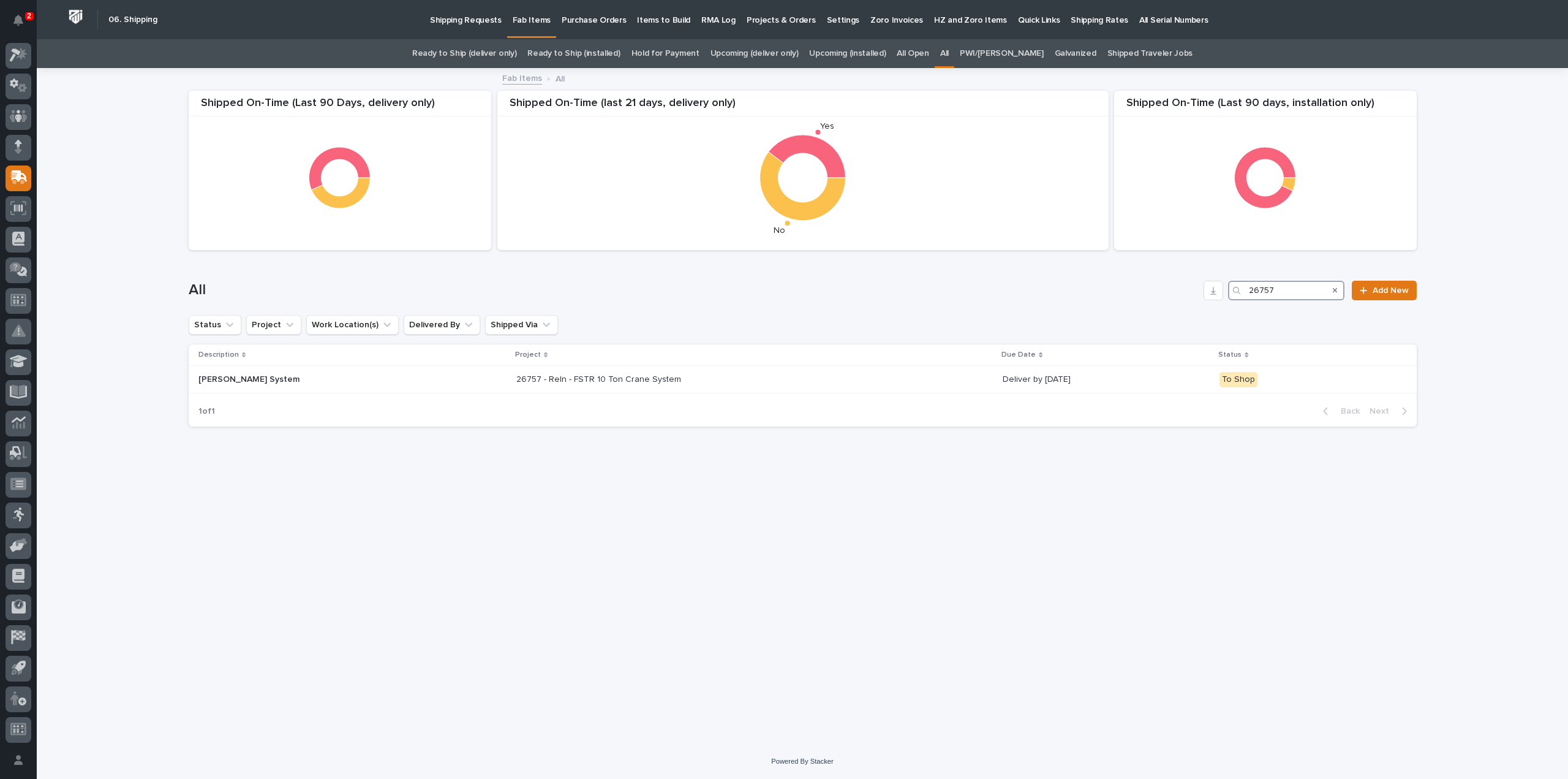
type input "26757"
click at [670, 555] on div "Loading... Saving… Loading... Saving… Shipped On-Time (Last 90 days, installati…" at bounding box center [803, 391] width 1240 height 644
click at [1338, 291] on icon "Search" at bounding box center [1336, 290] width 5 height 7
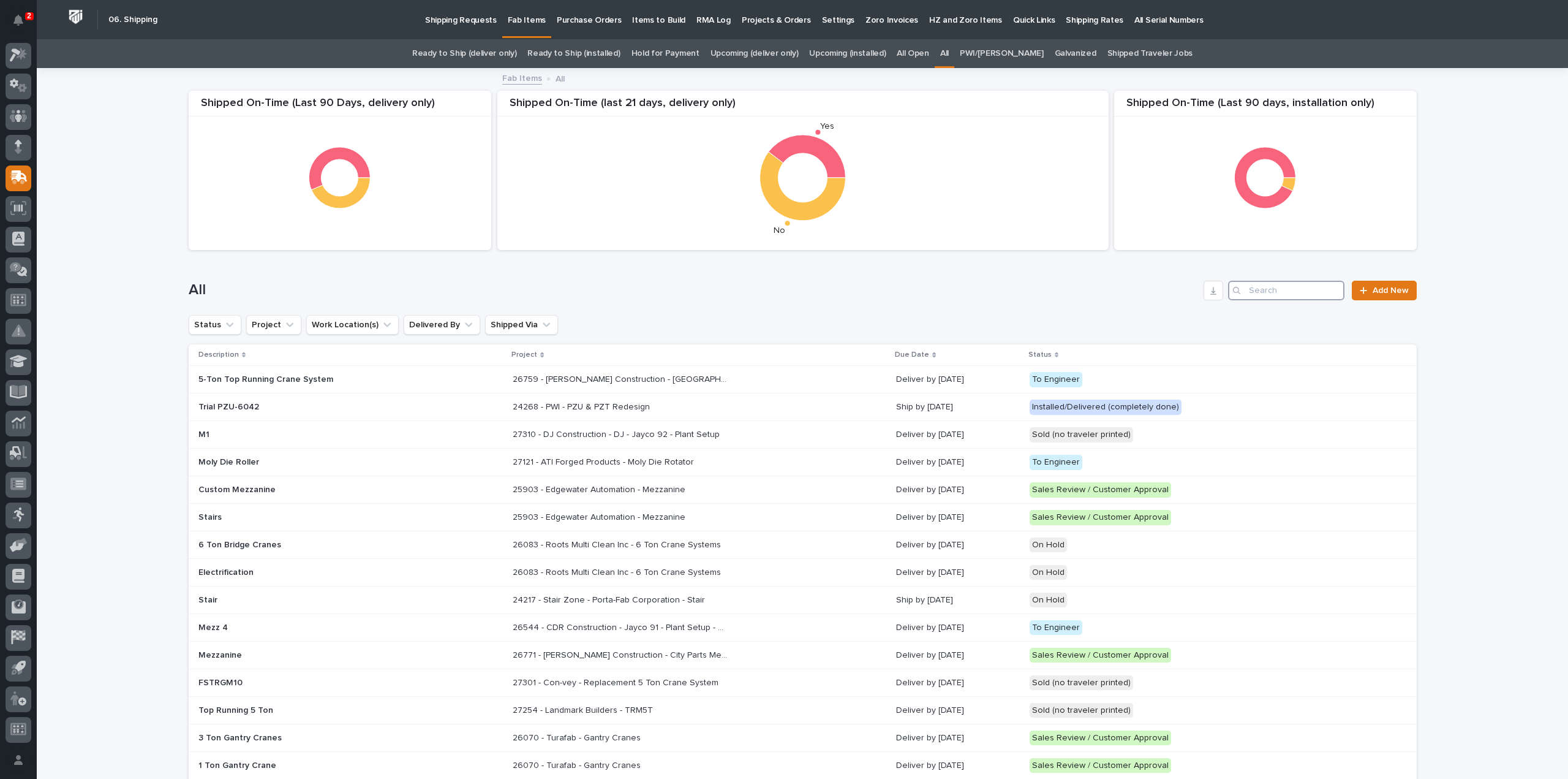
click at [1298, 294] on input "Search" at bounding box center [1286, 291] width 116 height 20
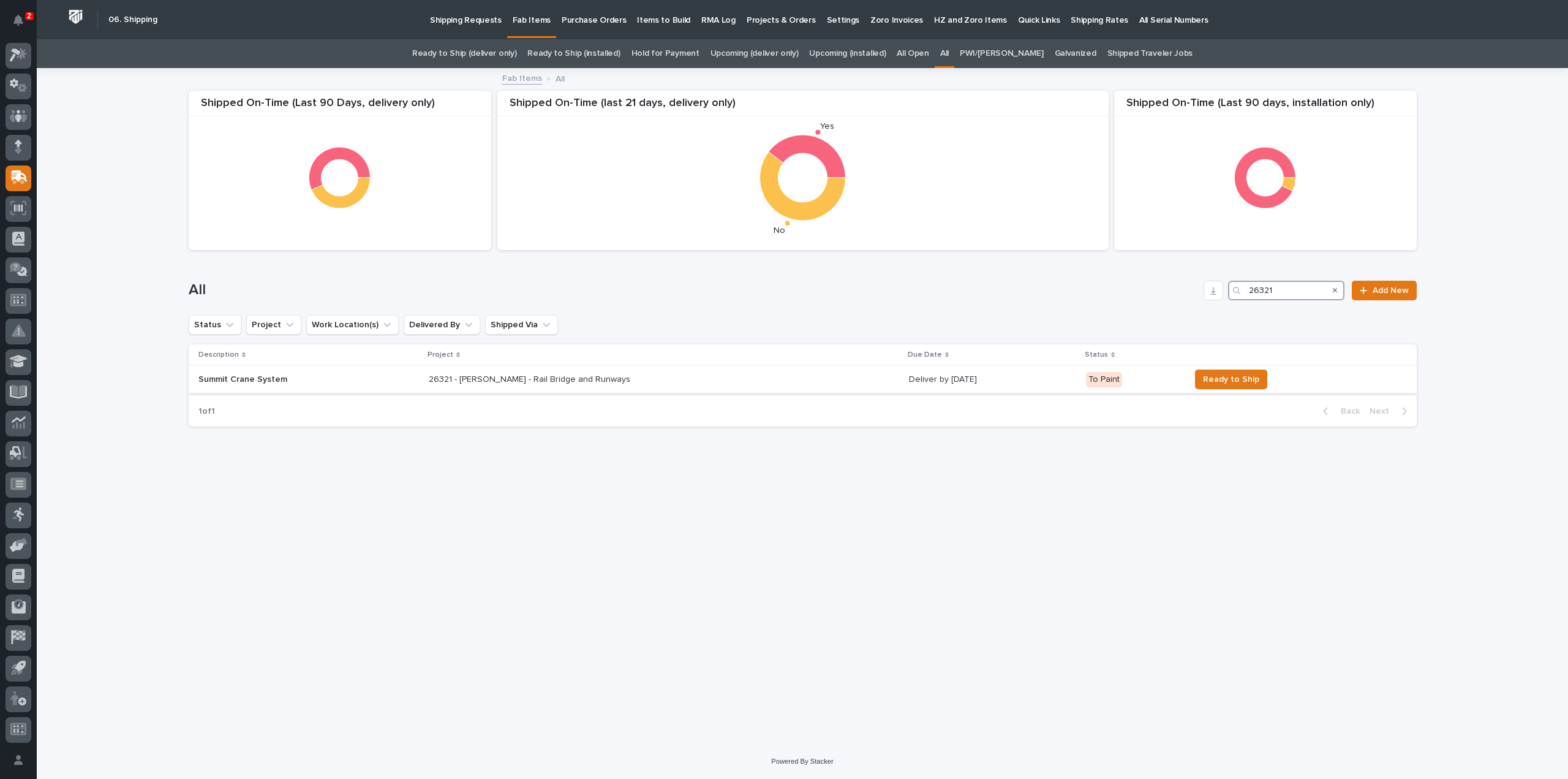
type input "26321"
click at [523, 382] on p "26321 - [PERSON_NAME] - Rail Bridge and Runways" at bounding box center [531, 379] width 204 height 13
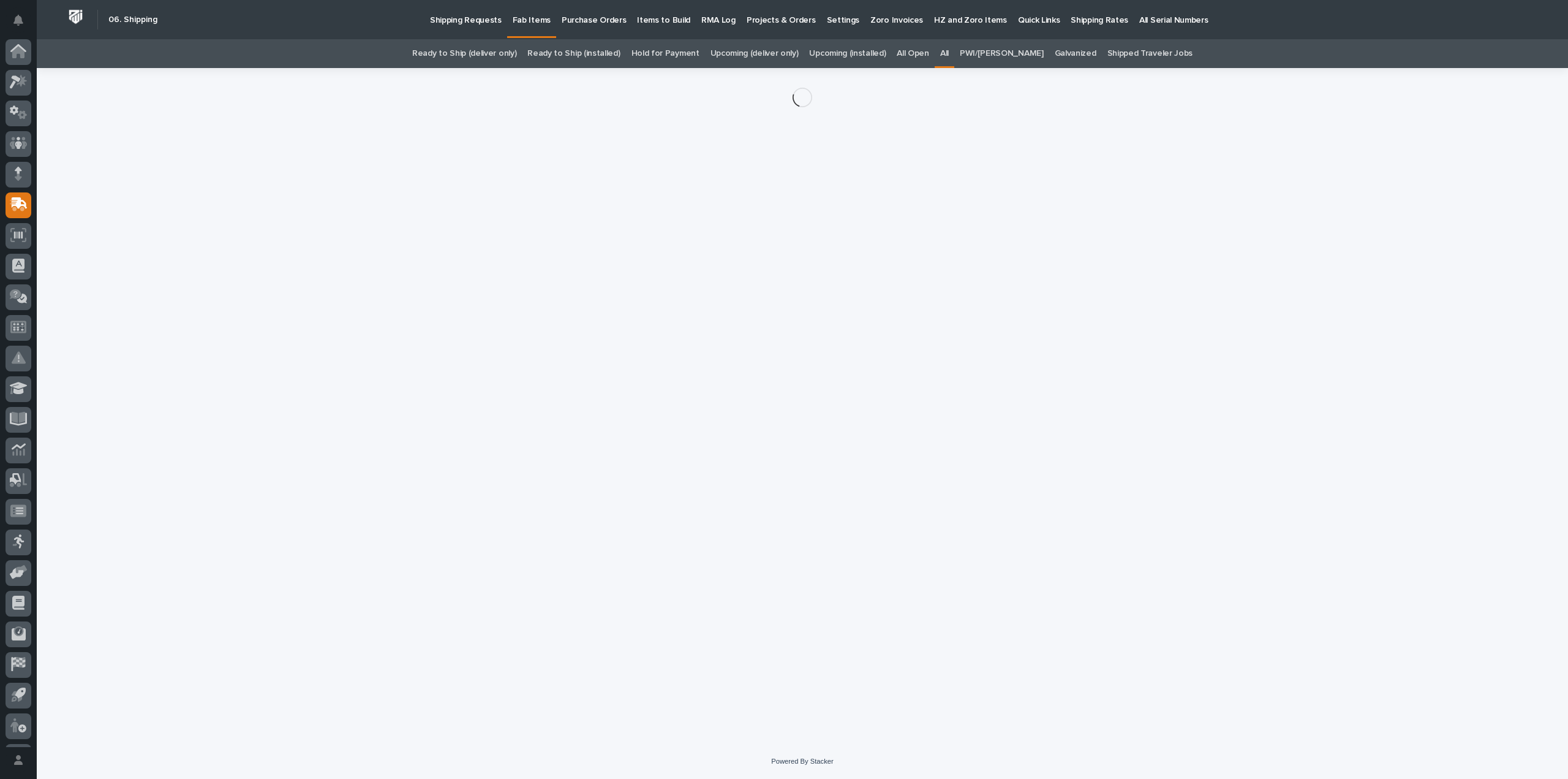
scroll to position [27, 0]
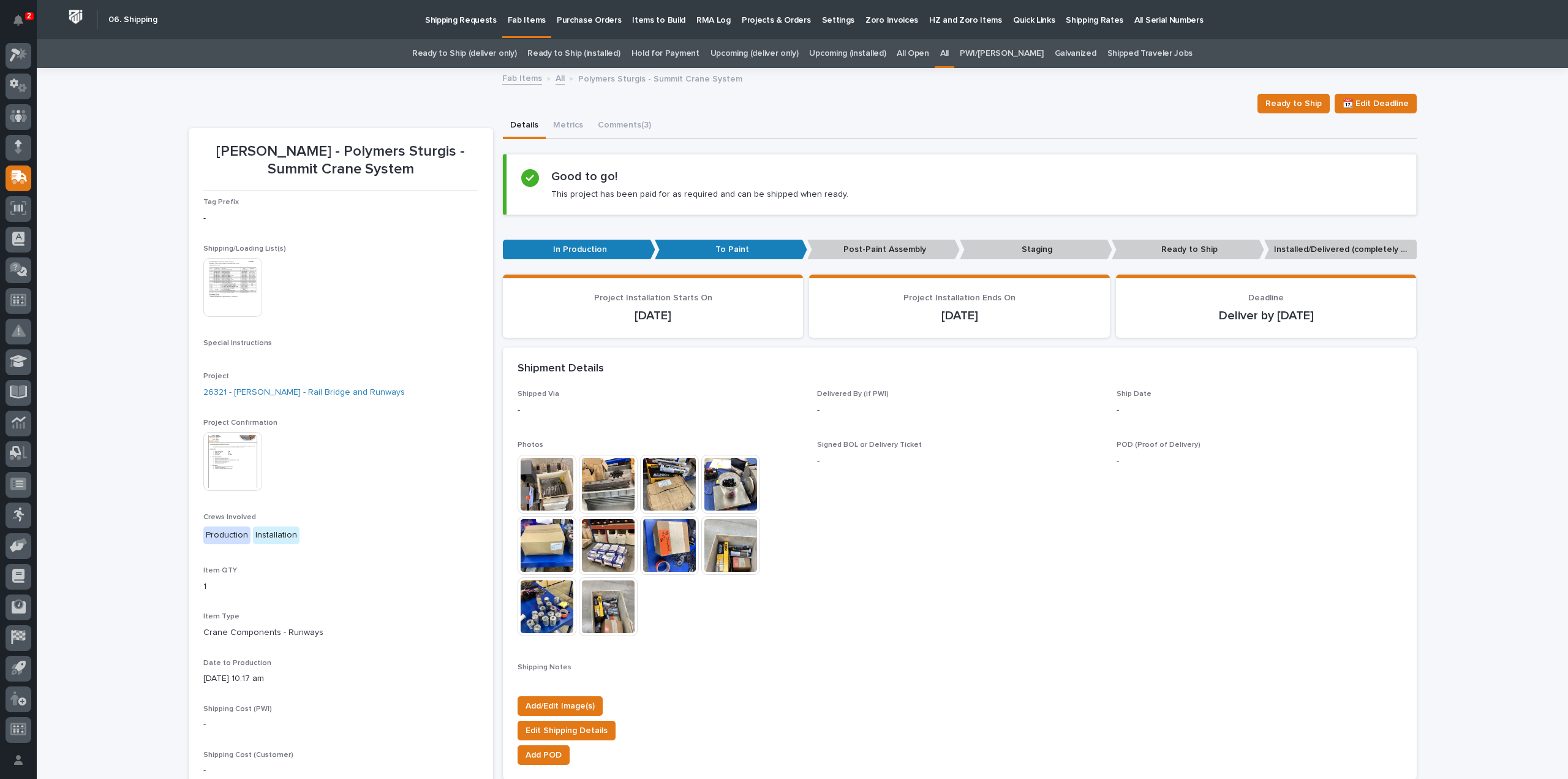
click at [541, 492] on img at bounding box center [547, 484] width 59 height 59
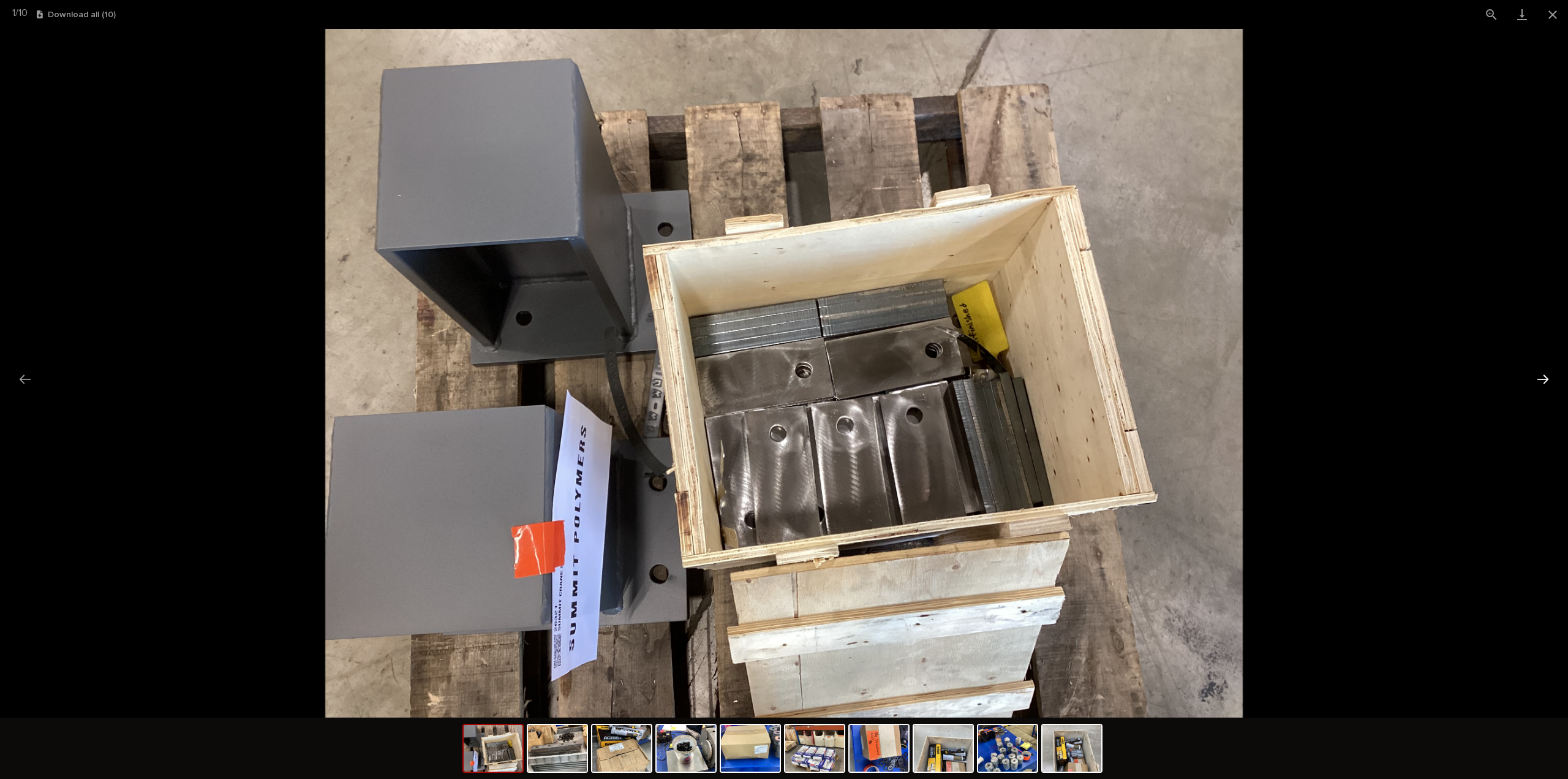
click at [1542, 375] on button "Next slide" at bounding box center [1543, 379] width 25 height 24
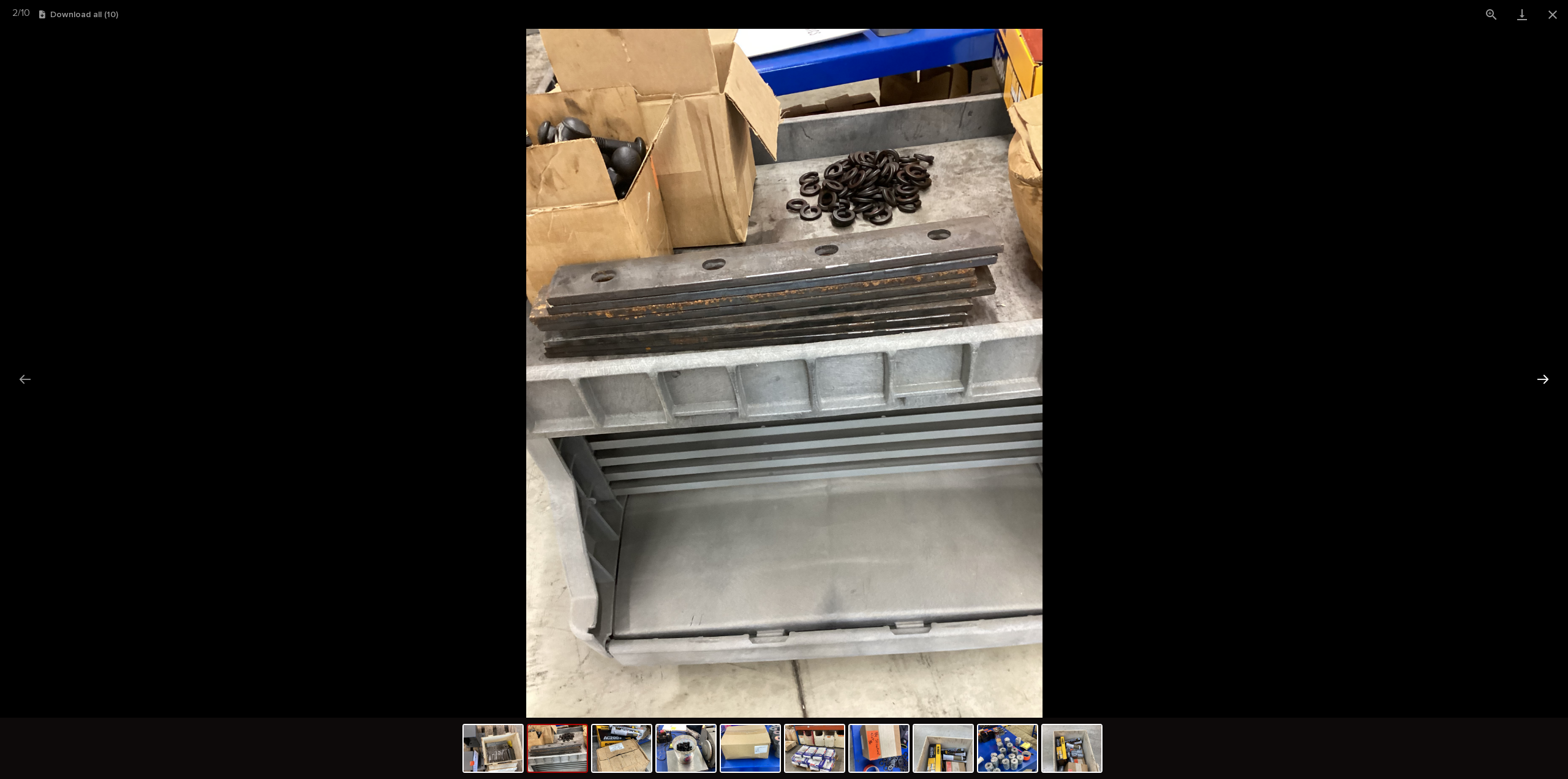
click at [1542, 375] on button "Next slide" at bounding box center [1543, 379] width 25 height 24
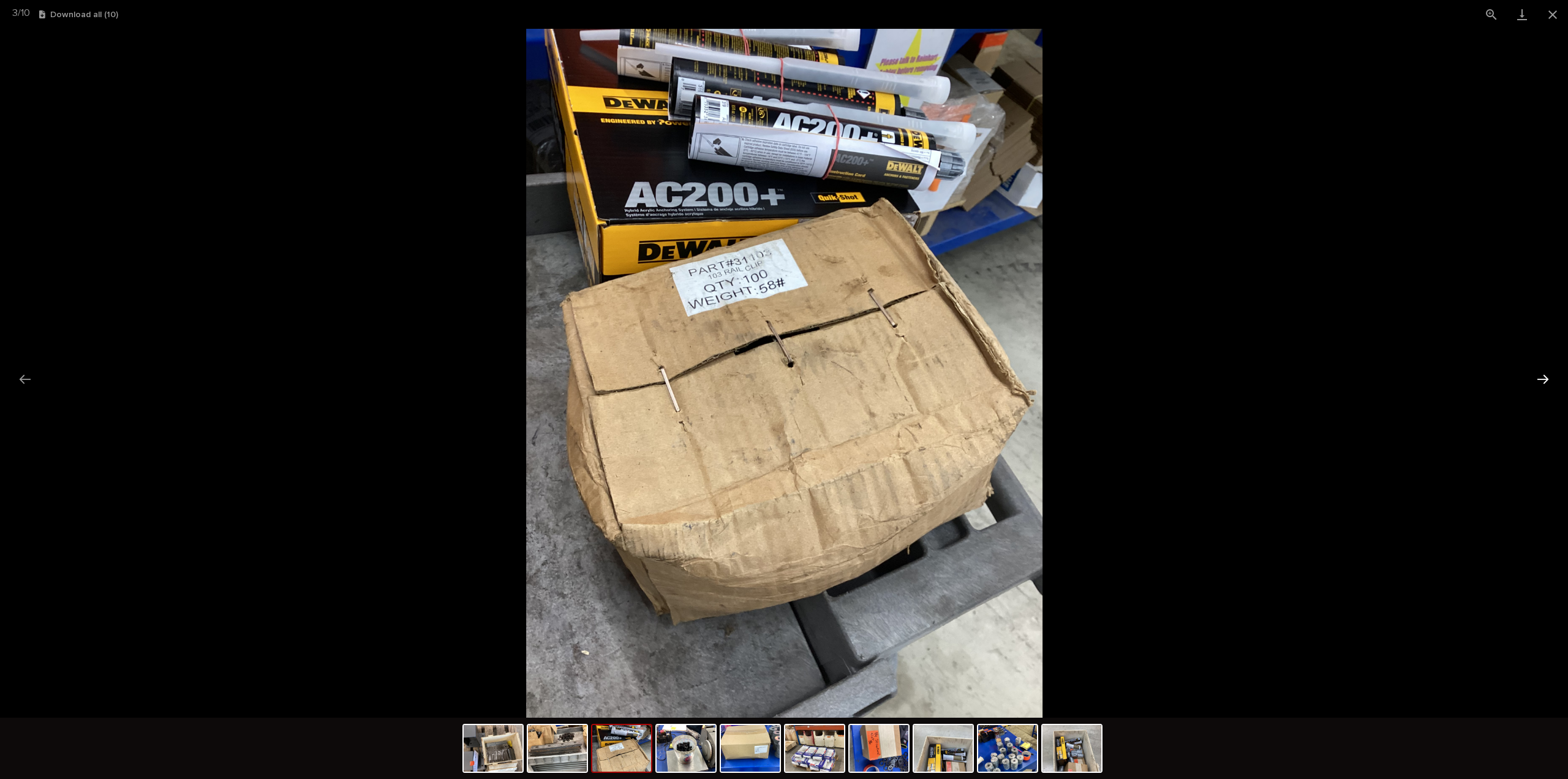
click at [1542, 375] on button "Next slide" at bounding box center [1543, 379] width 25 height 24
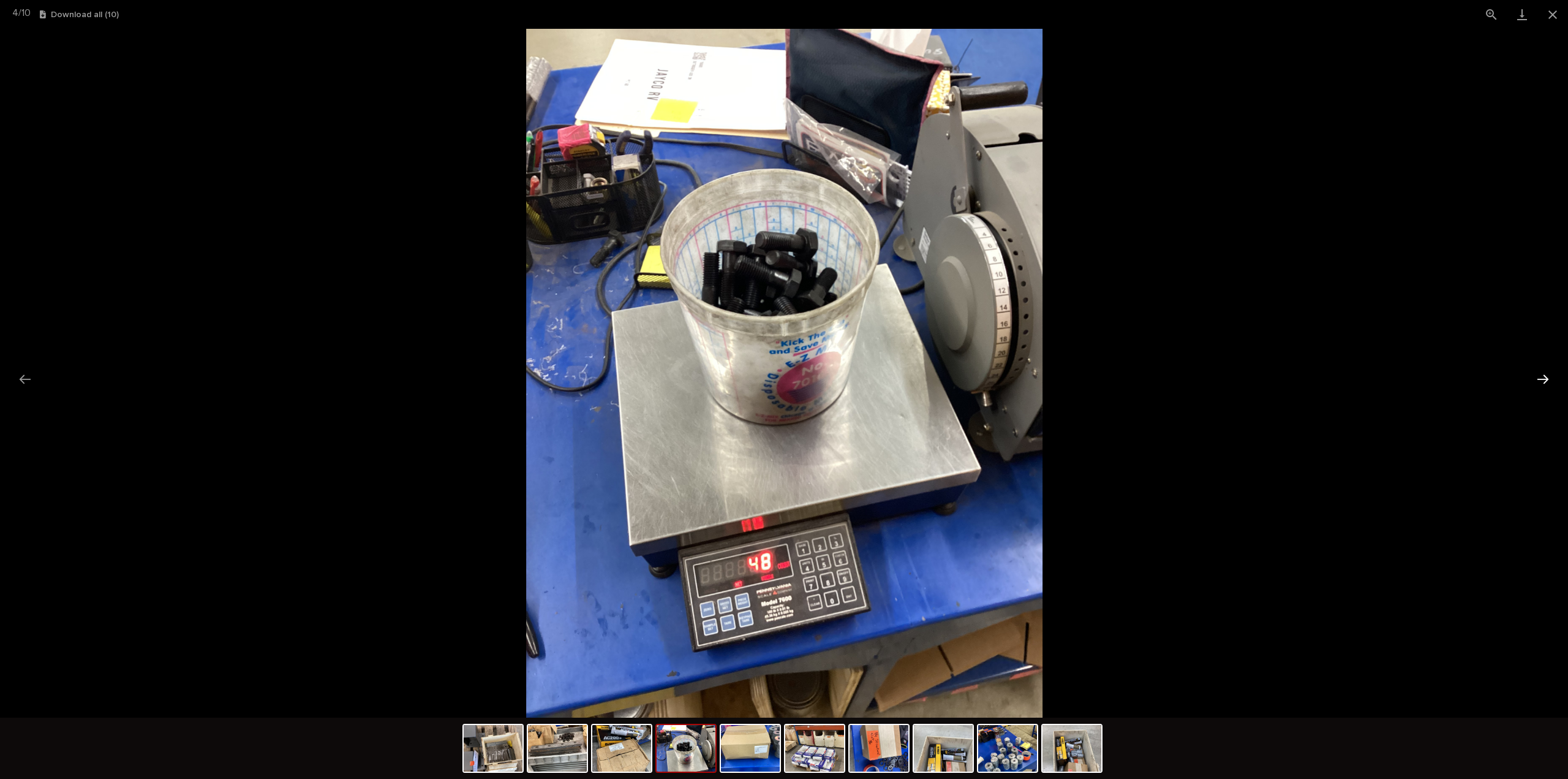
click at [1542, 375] on button "Next slide" at bounding box center [1543, 379] width 25 height 24
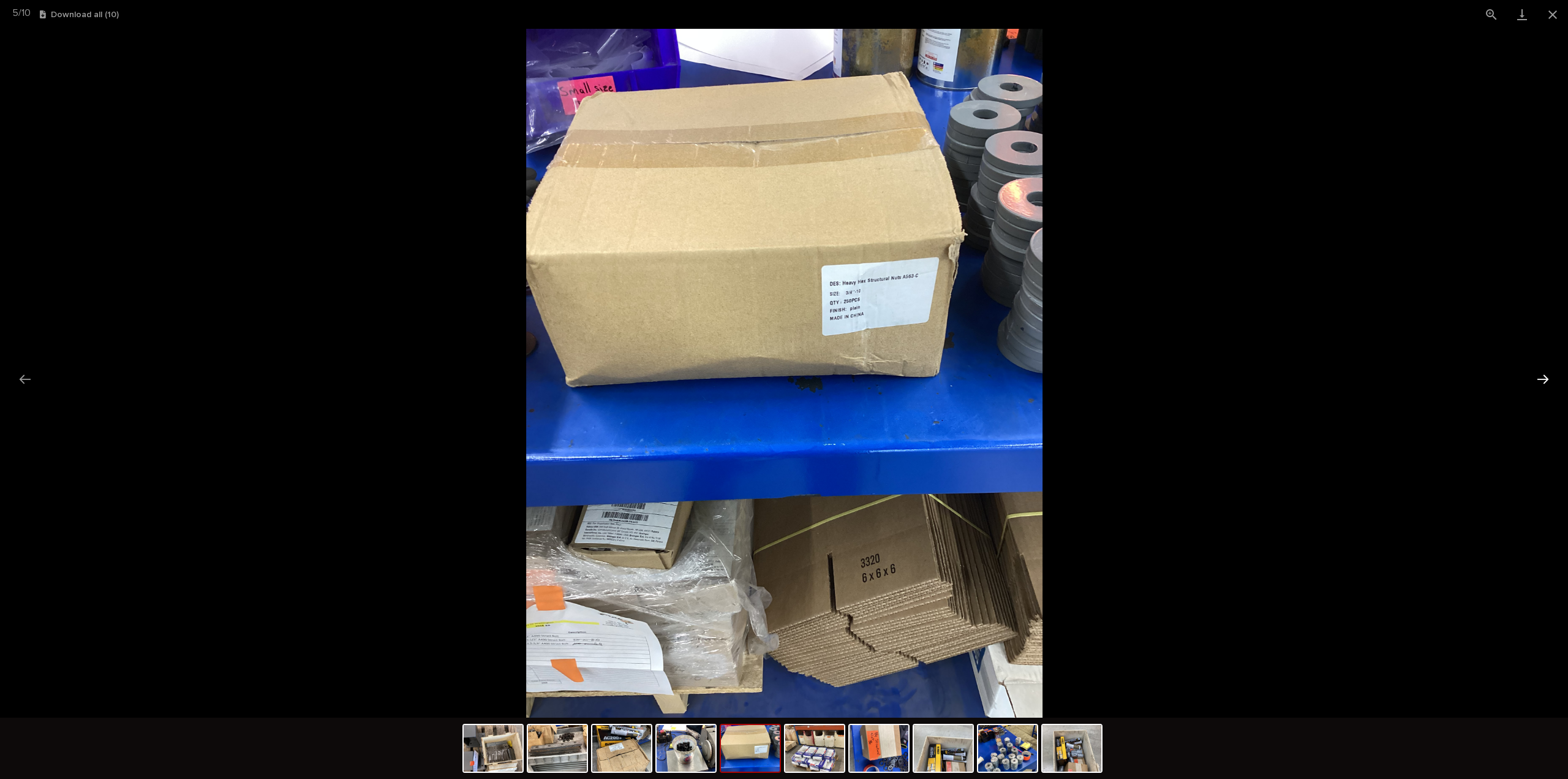
click at [1542, 375] on button "Next slide" at bounding box center [1543, 379] width 25 height 24
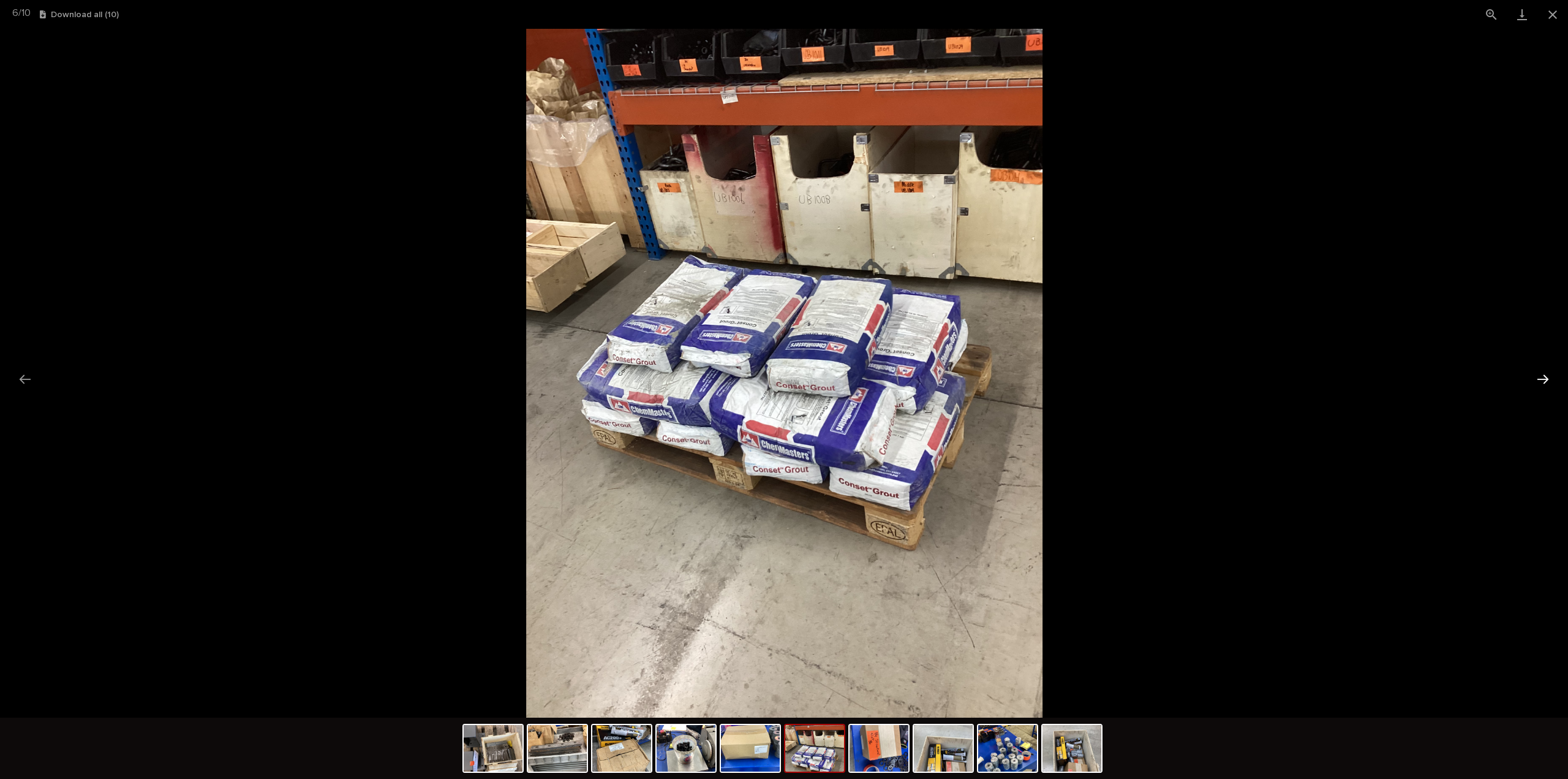
click at [1542, 375] on button "Next slide" at bounding box center [1543, 379] width 25 height 24
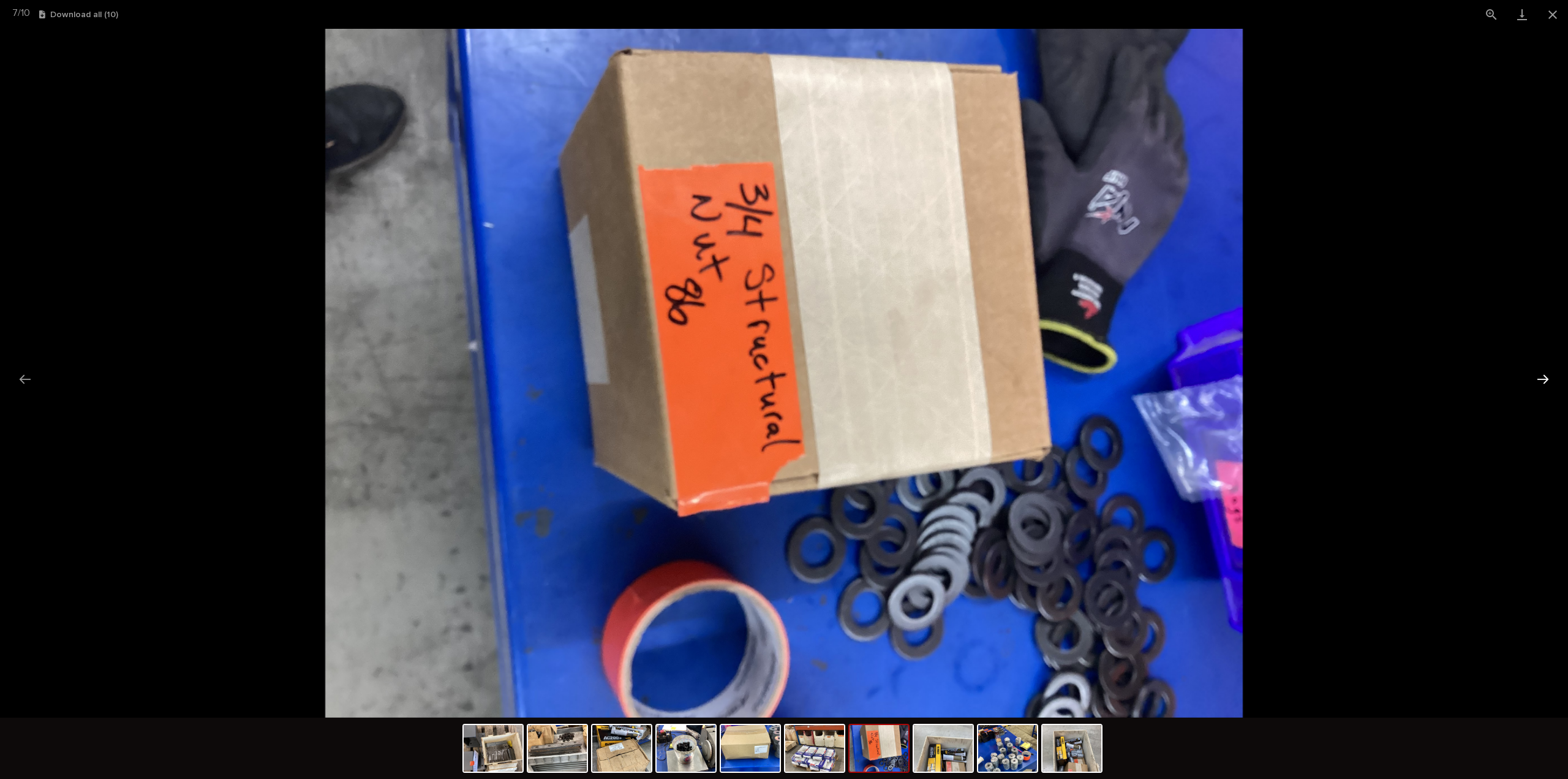
click at [1542, 375] on button "Next slide" at bounding box center [1543, 379] width 25 height 24
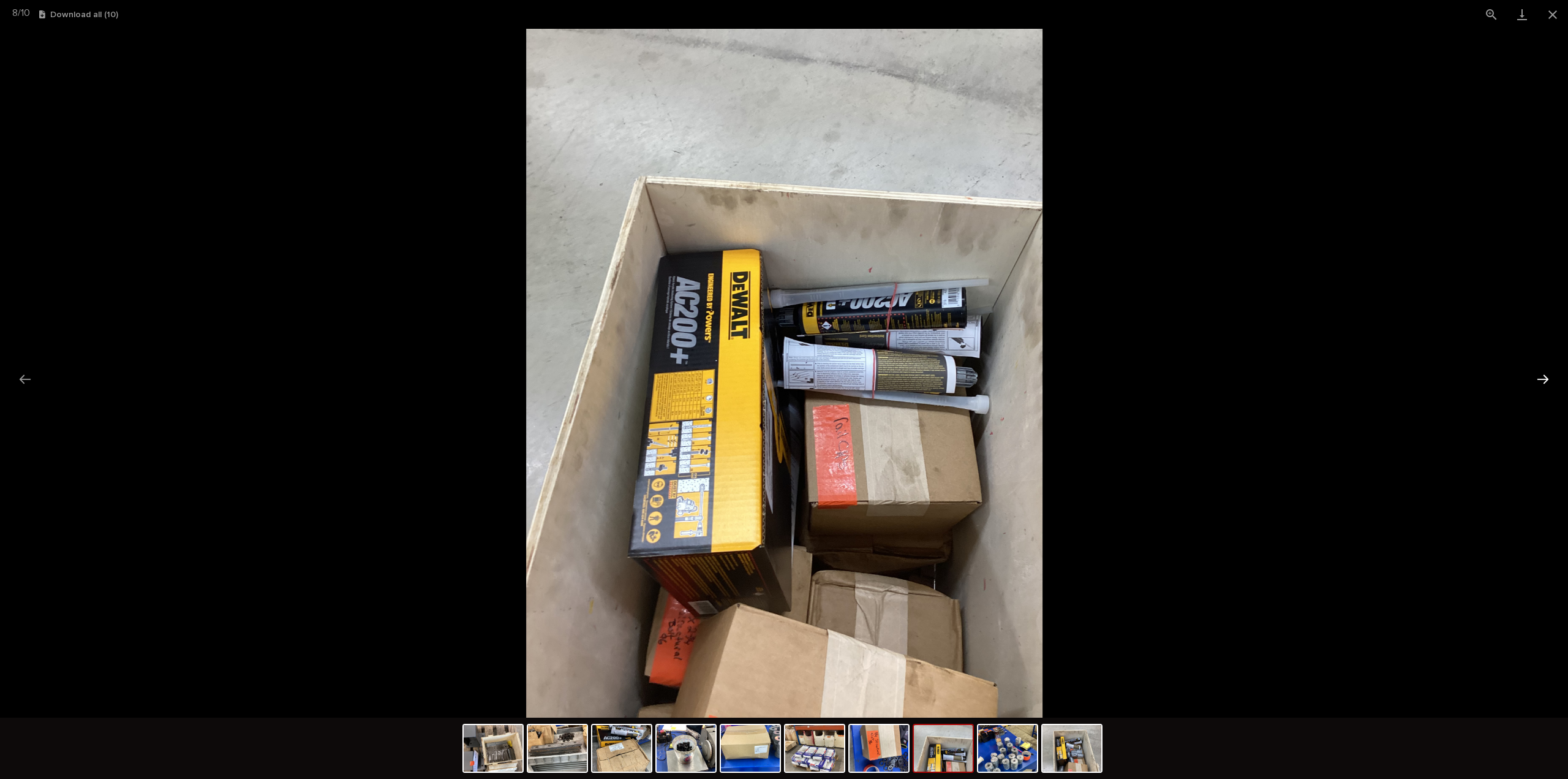
click at [1542, 375] on button "Next slide" at bounding box center [1543, 379] width 25 height 24
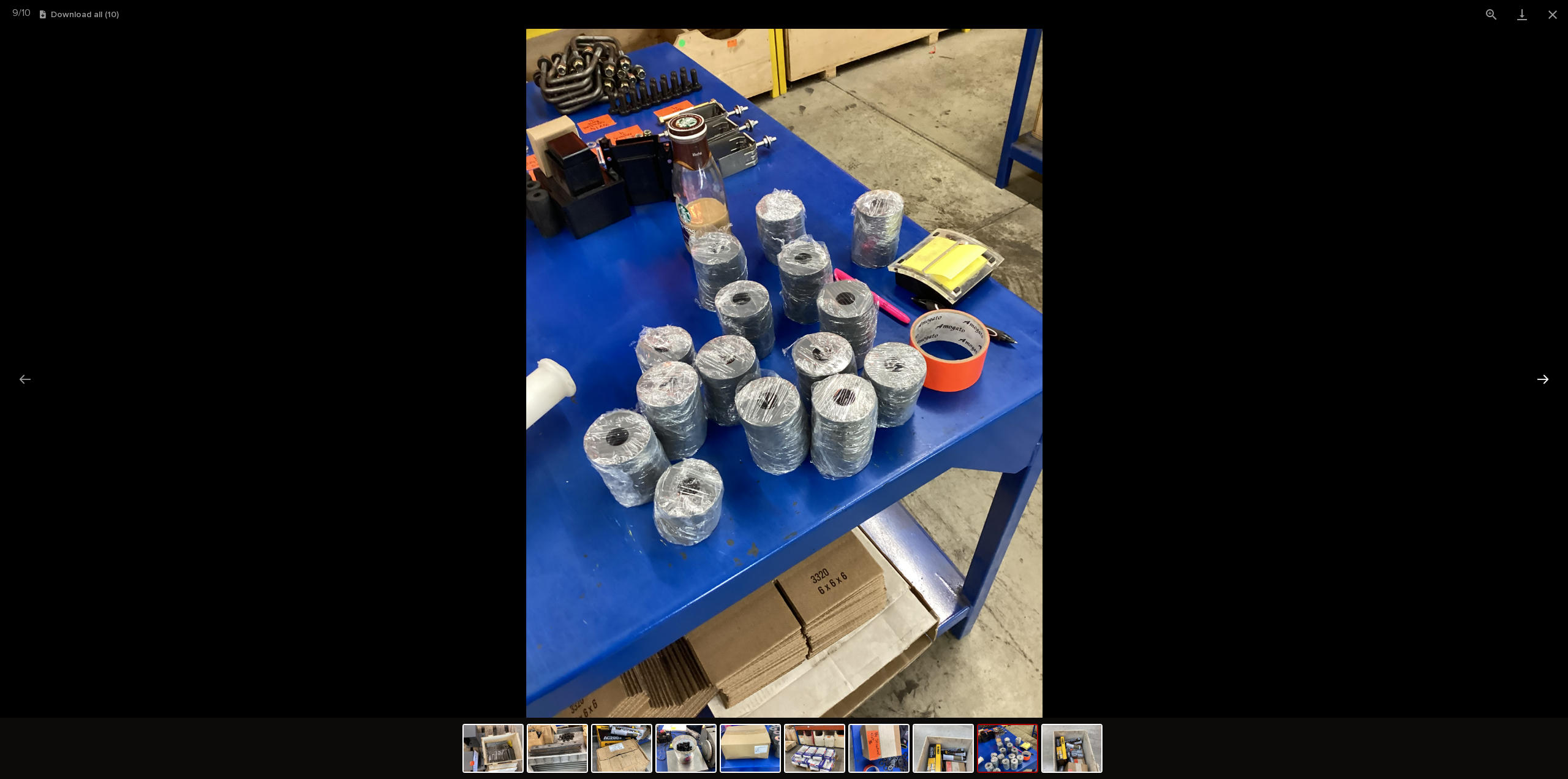
click at [1542, 375] on button "Next slide" at bounding box center [1543, 379] width 25 height 24
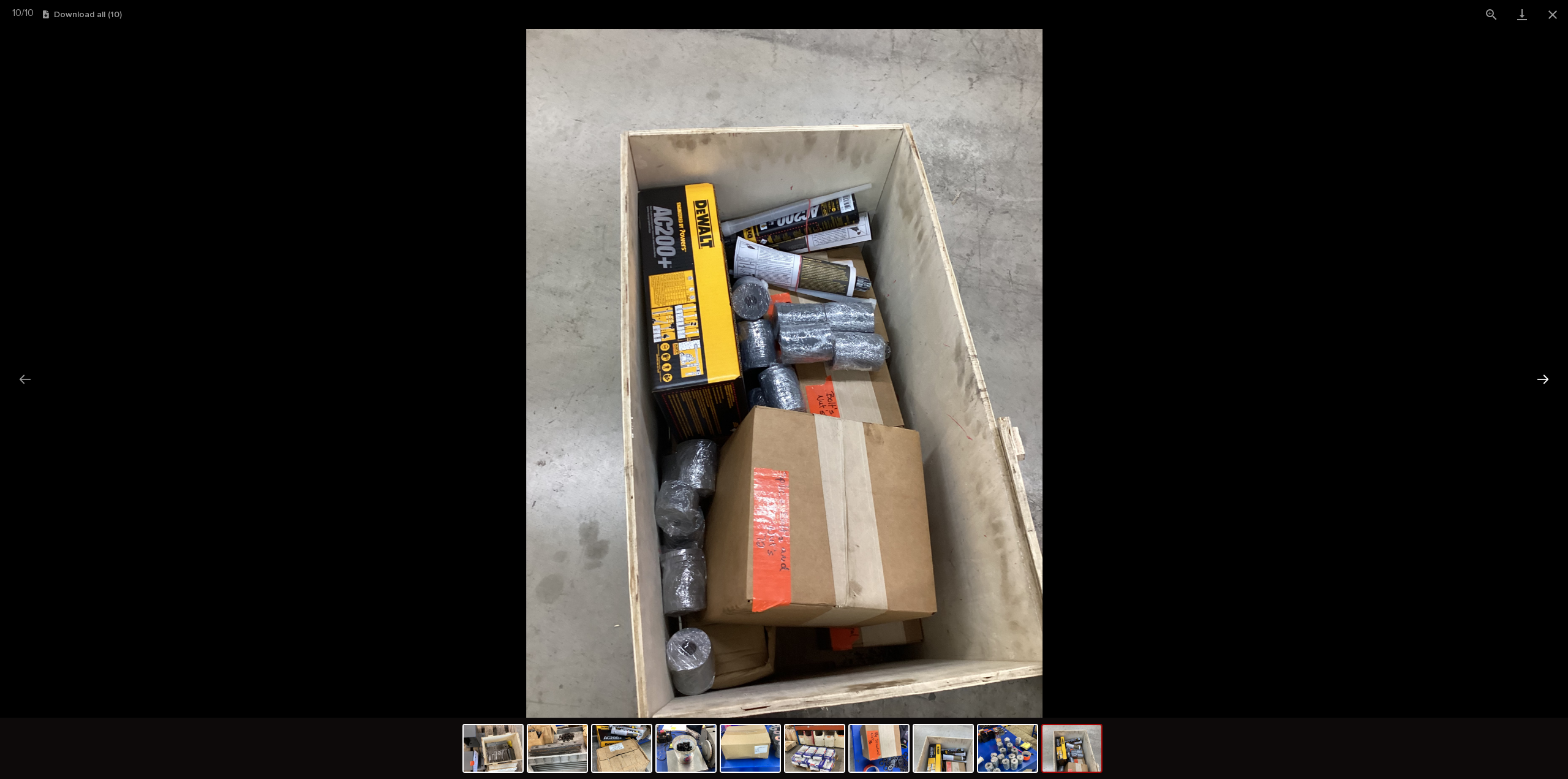
click at [1542, 375] on button "Next slide" at bounding box center [1543, 379] width 25 height 24
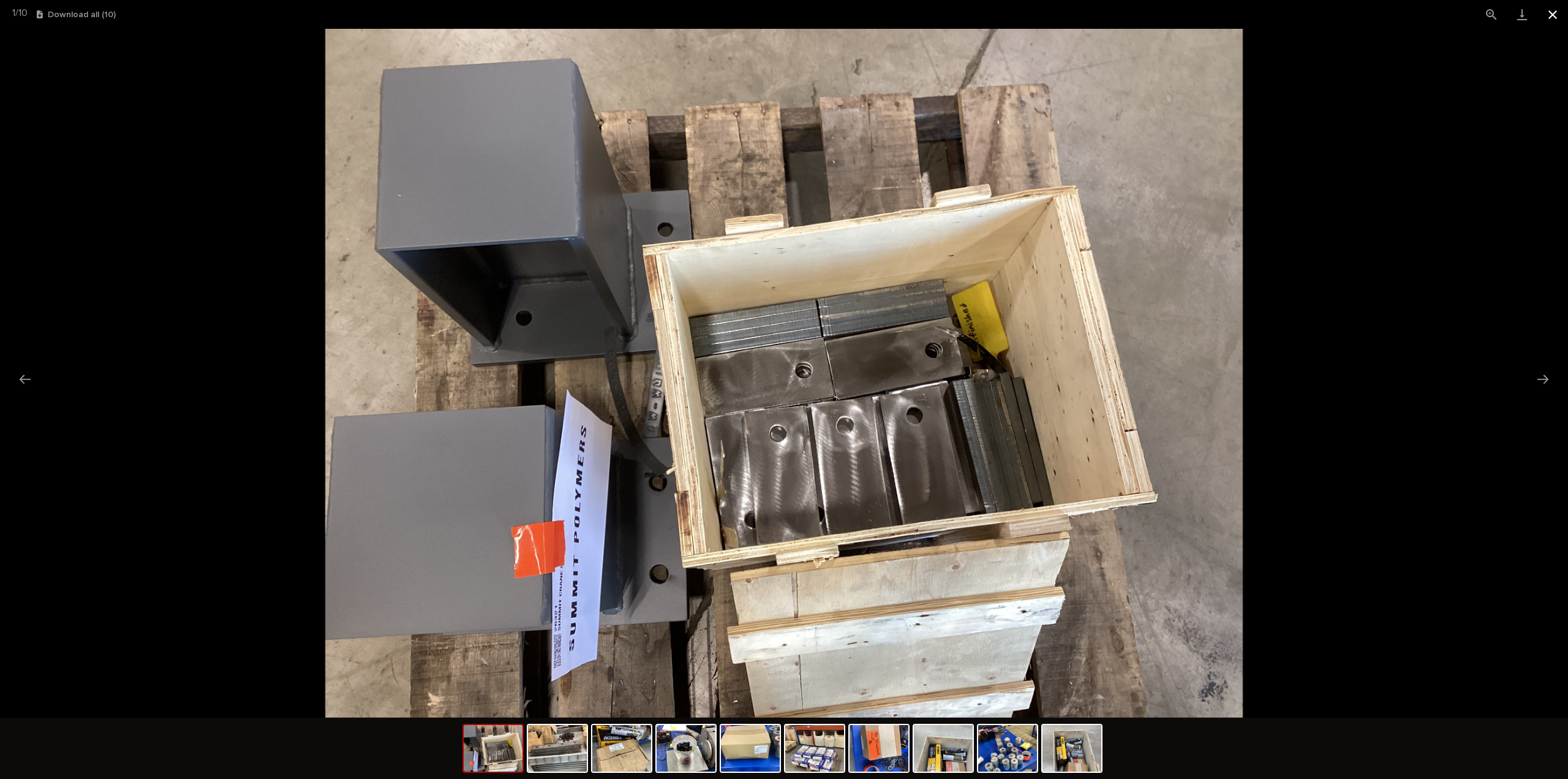
click at [1556, 13] on button "Close gallery" at bounding box center [1552, 14] width 31 height 29
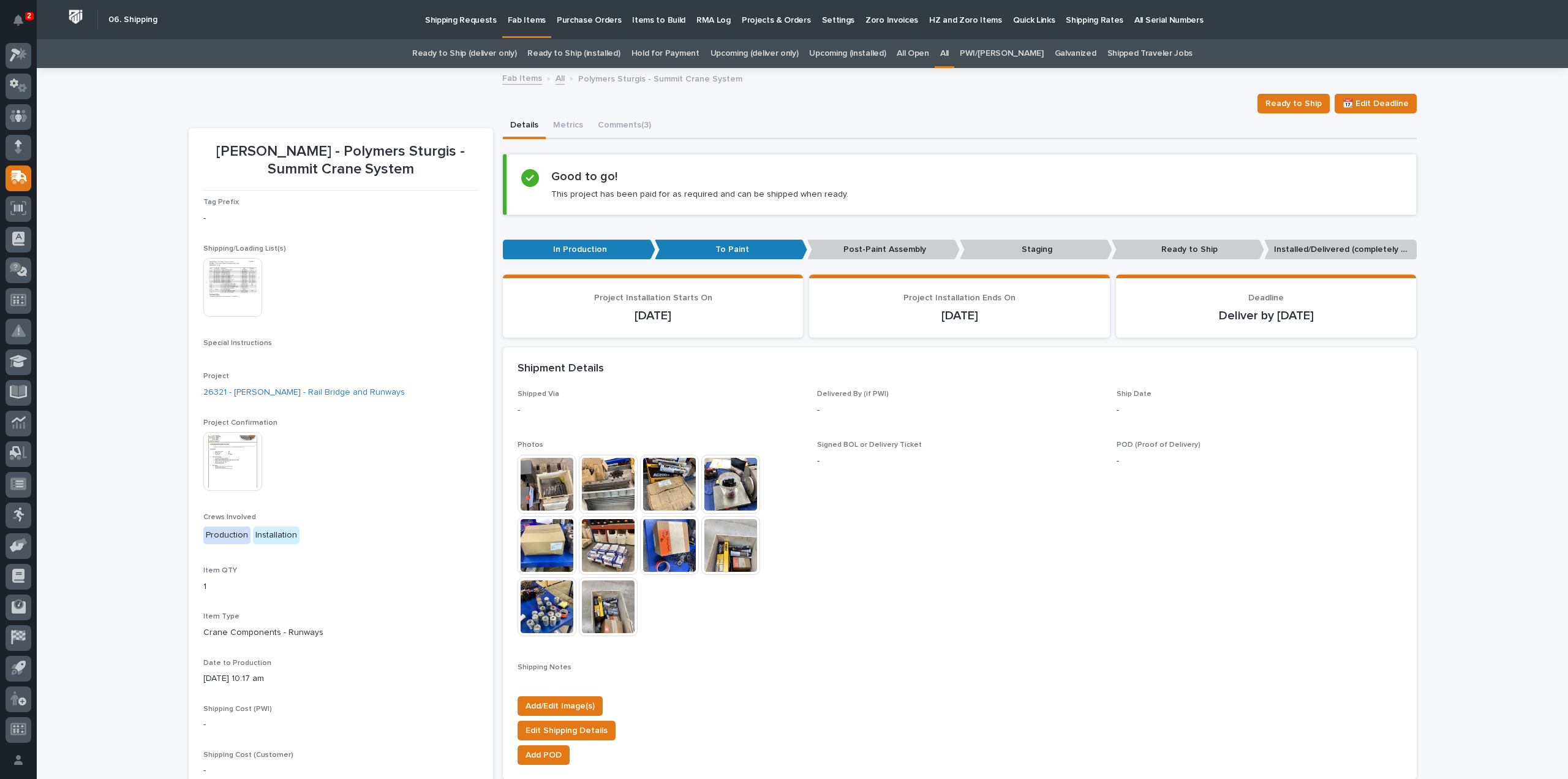
click at [1328, 635] on span "POD (Proof of Delivery) -" at bounding box center [1259, 544] width 285 height 207
click at [542, 617] on img at bounding box center [547, 607] width 59 height 59
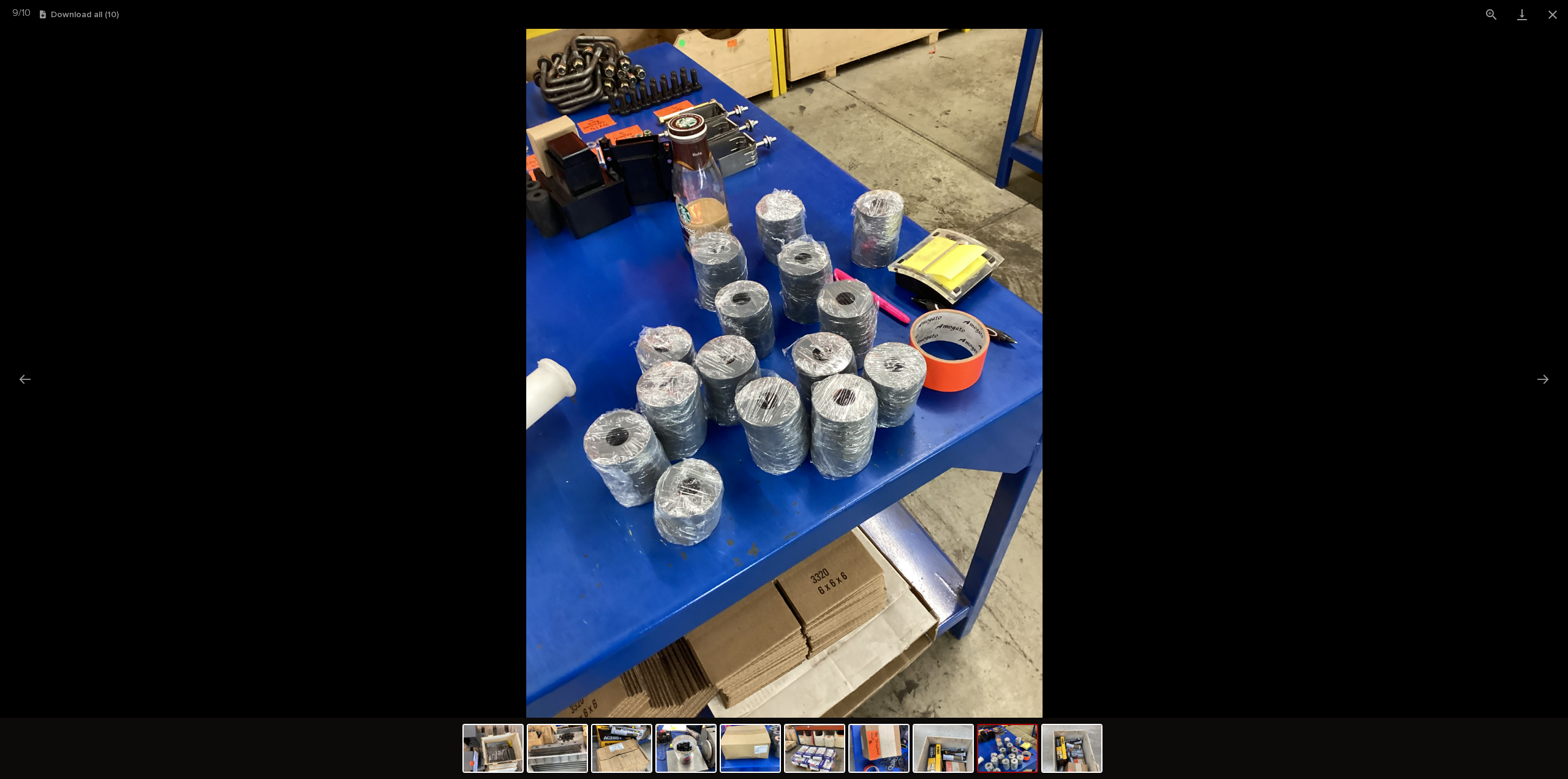
click at [789, 302] on img at bounding box center [784, 373] width 516 height 689
click at [789, 302] on img at bounding box center [783, 373] width 516 height 689
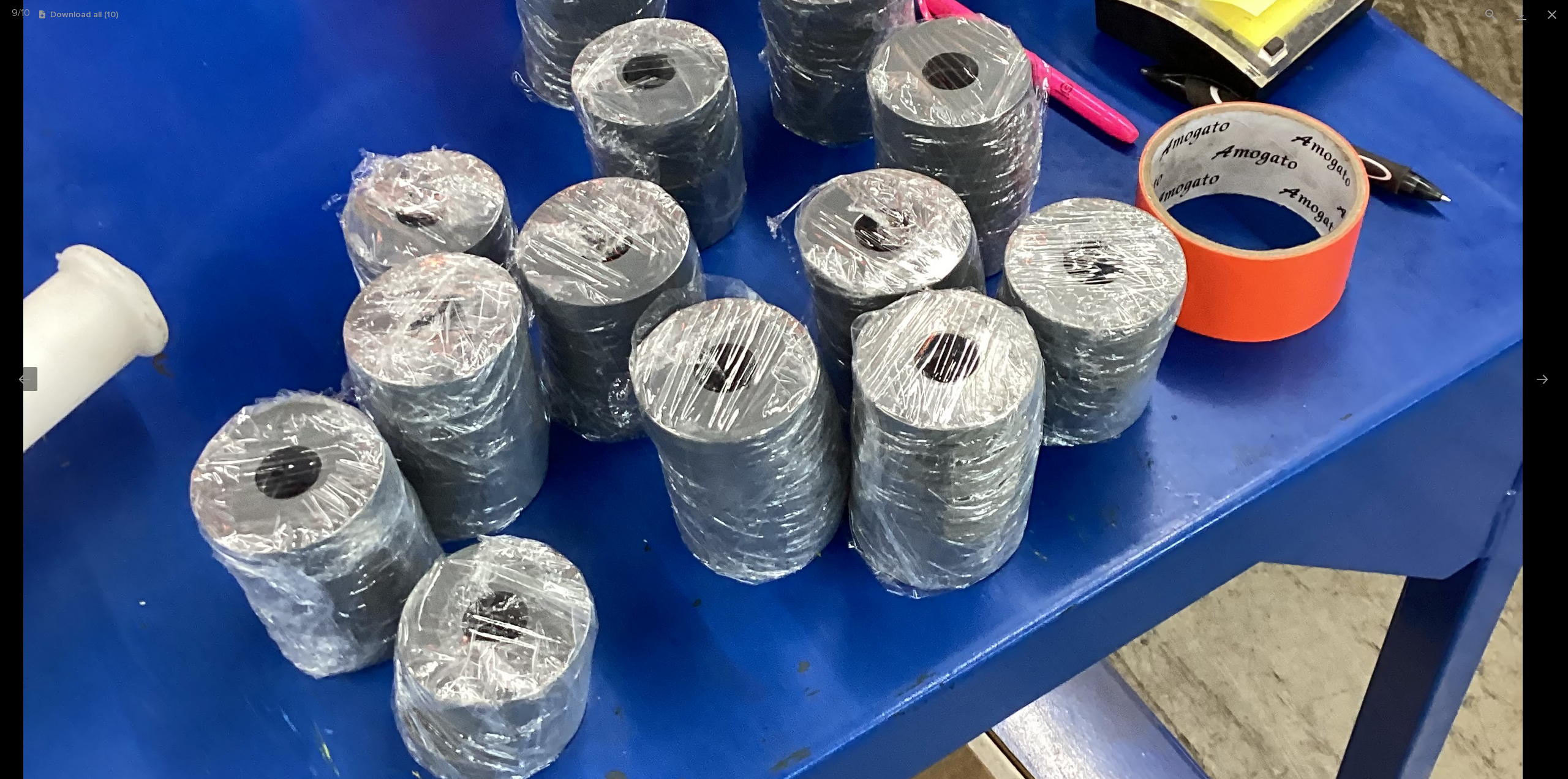
drag, startPoint x: 1192, startPoint y: 628, endPoint x: 1162, endPoint y: 409, distance: 221.0
click at [1162, 409] on img at bounding box center [773, 288] width 1499 height 2000
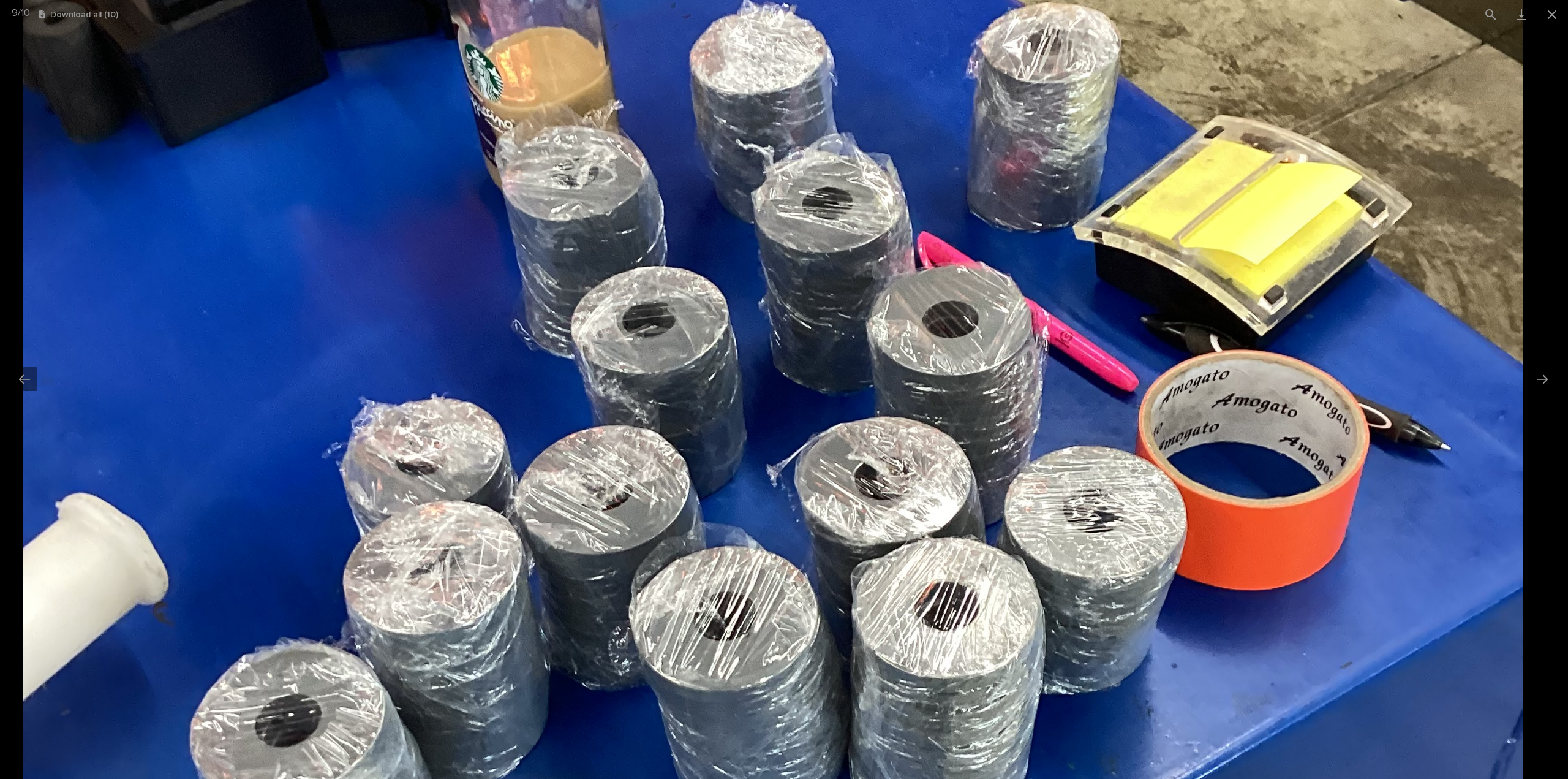
drag, startPoint x: 1417, startPoint y: 247, endPoint x: 1459, endPoint y: 517, distance: 273.2
click at [1459, 517] on img at bounding box center [773, 536] width 1499 height 2000
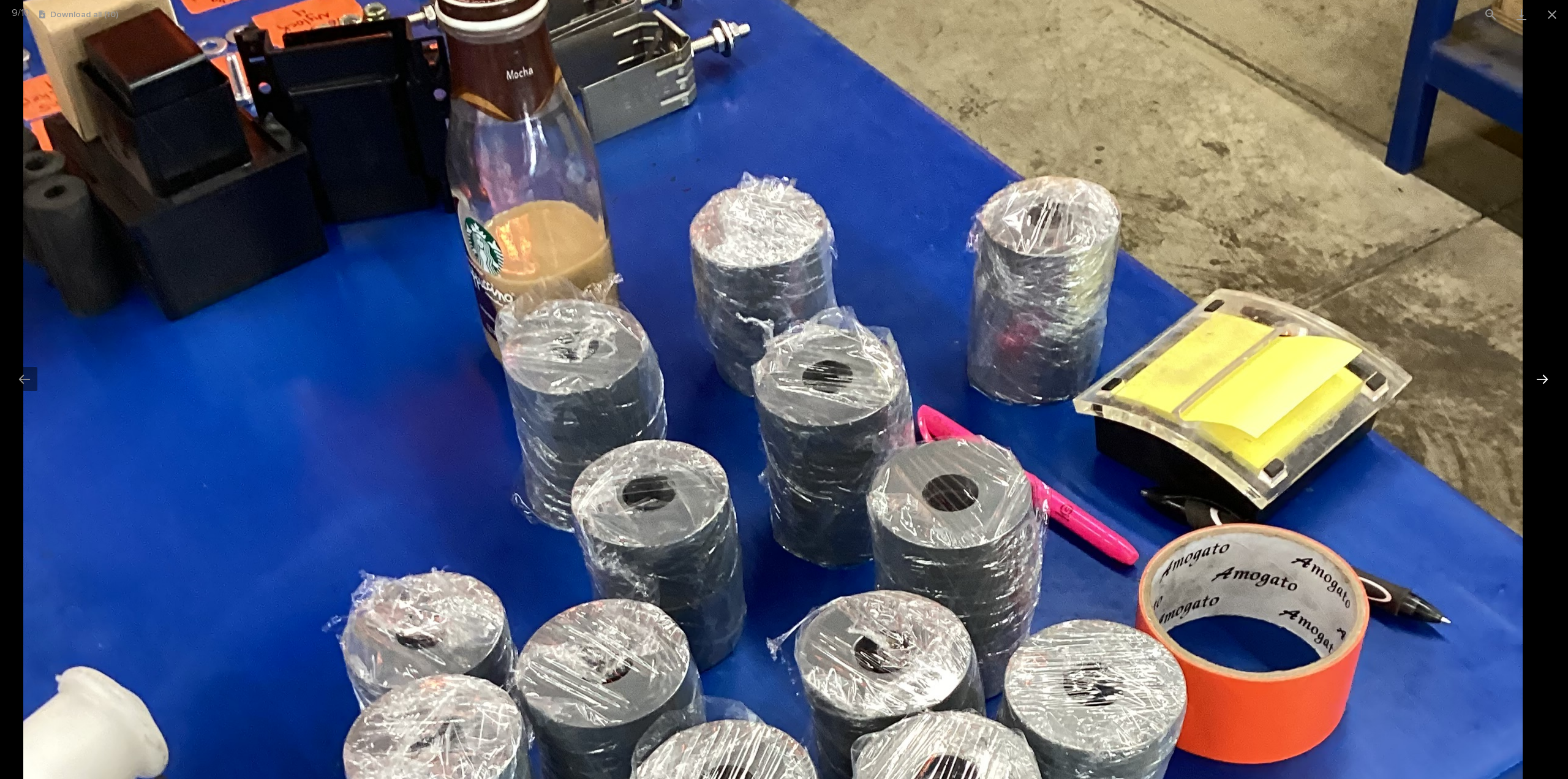
click at [1543, 379] on button "Next slide" at bounding box center [1542, 379] width 25 height 24
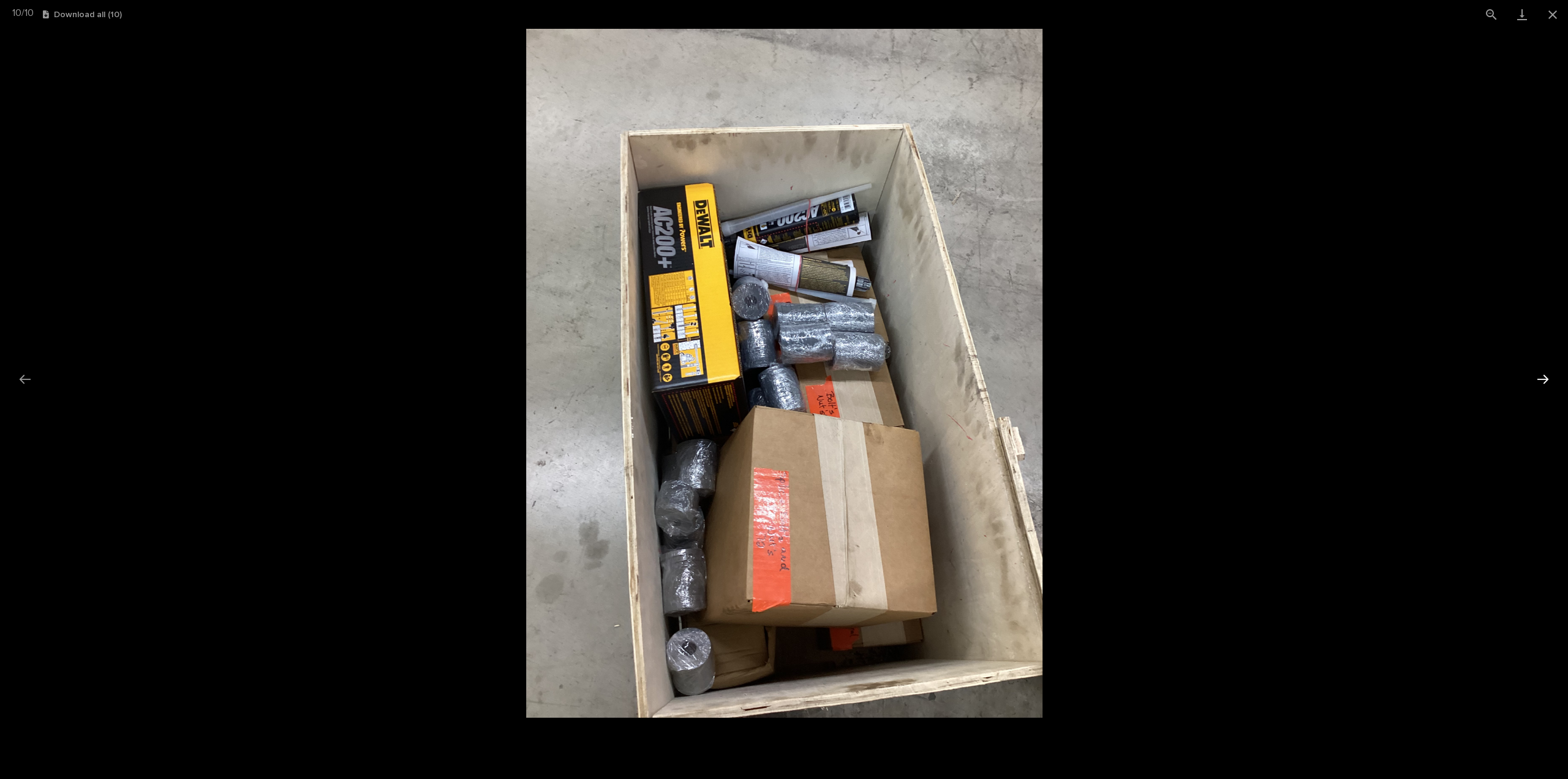
scroll to position [0, 0]
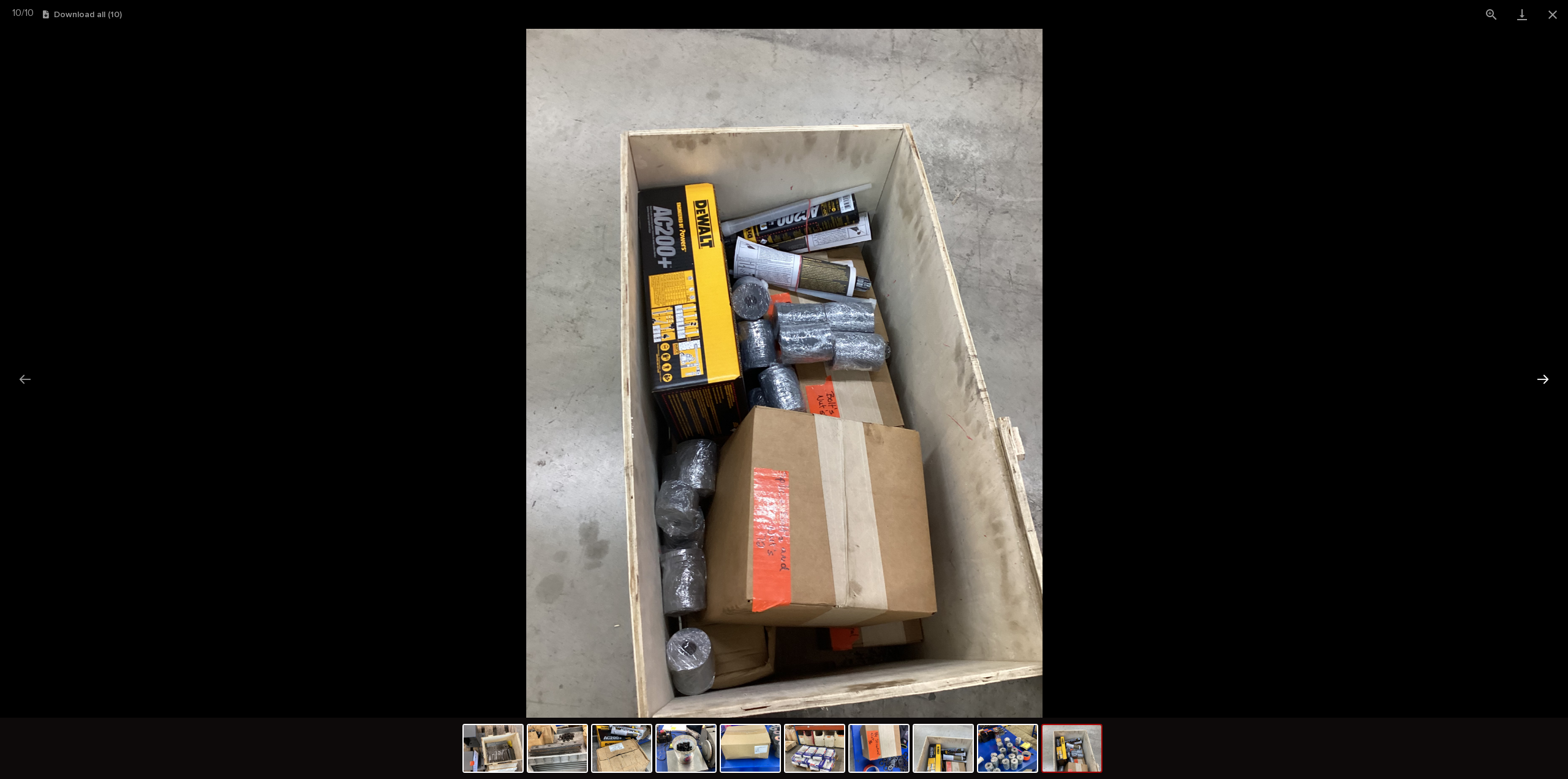
click at [1538, 379] on button "Next slide" at bounding box center [1543, 379] width 25 height 24
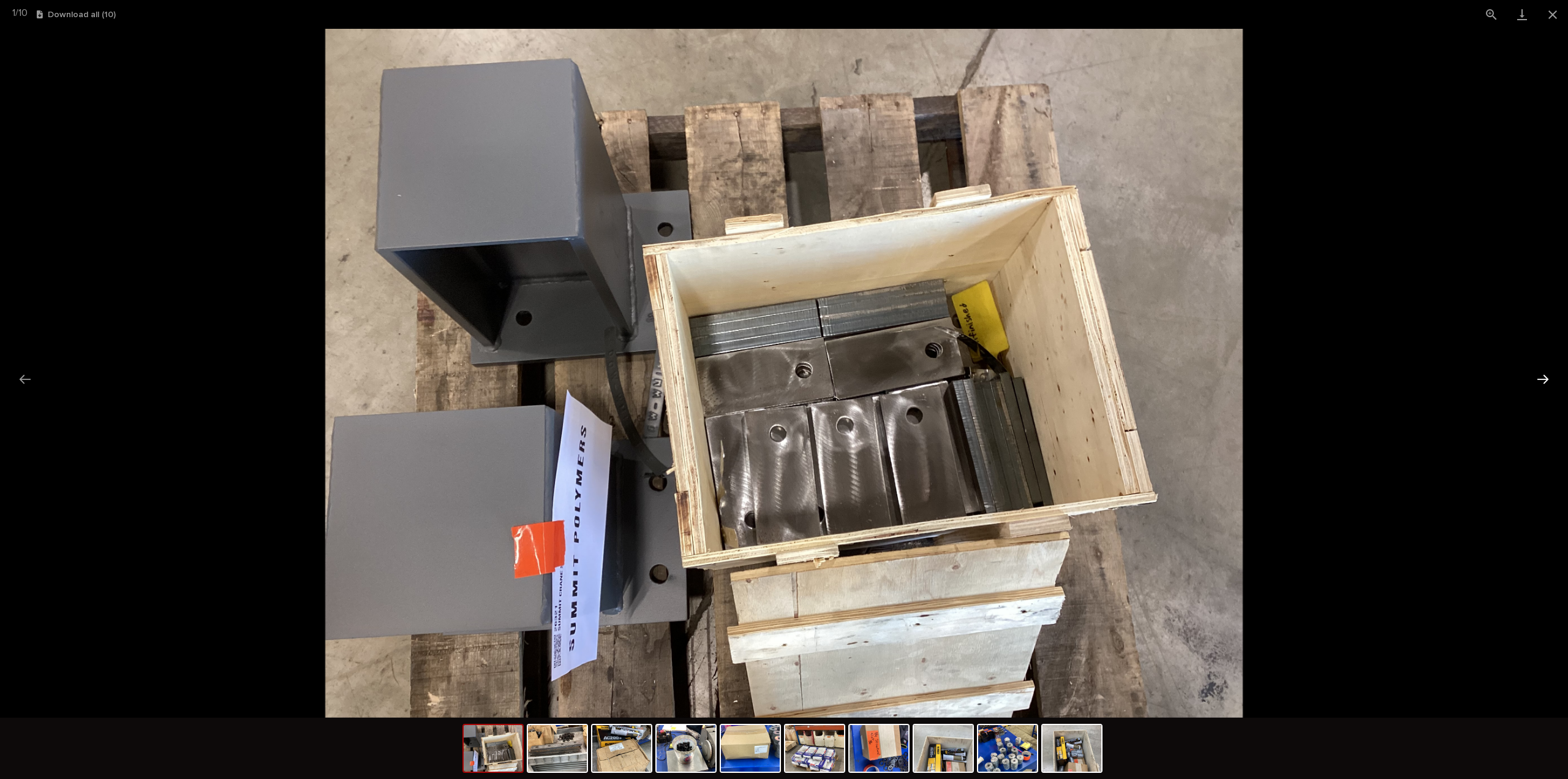
click at [1538, 379] on button "Next slide" at bounding box center [1543, 379] width 25 height 24
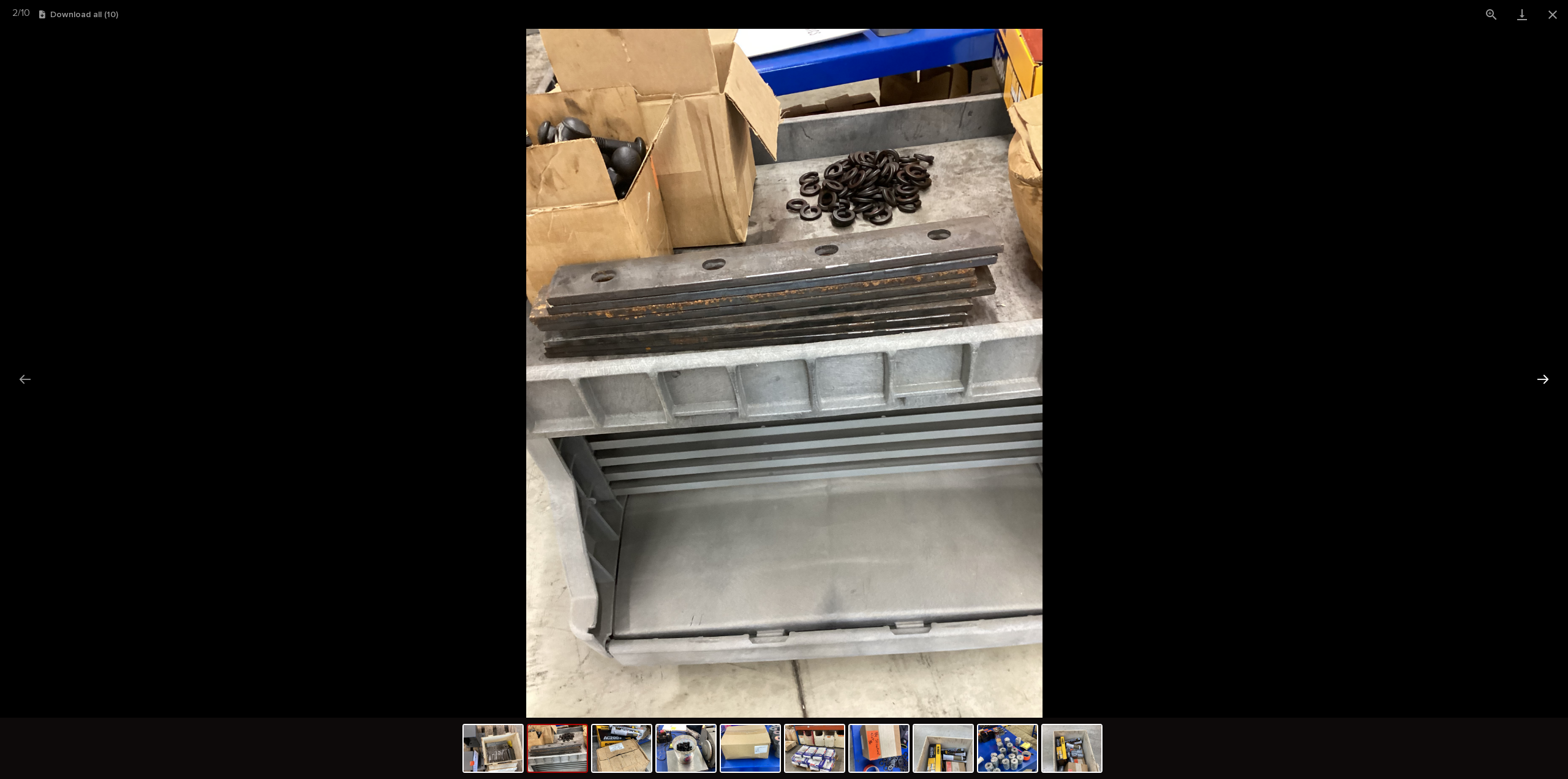
click at [1537, 378] on button "Next slide" at bounding box center [1543, 379] width 25 height 24
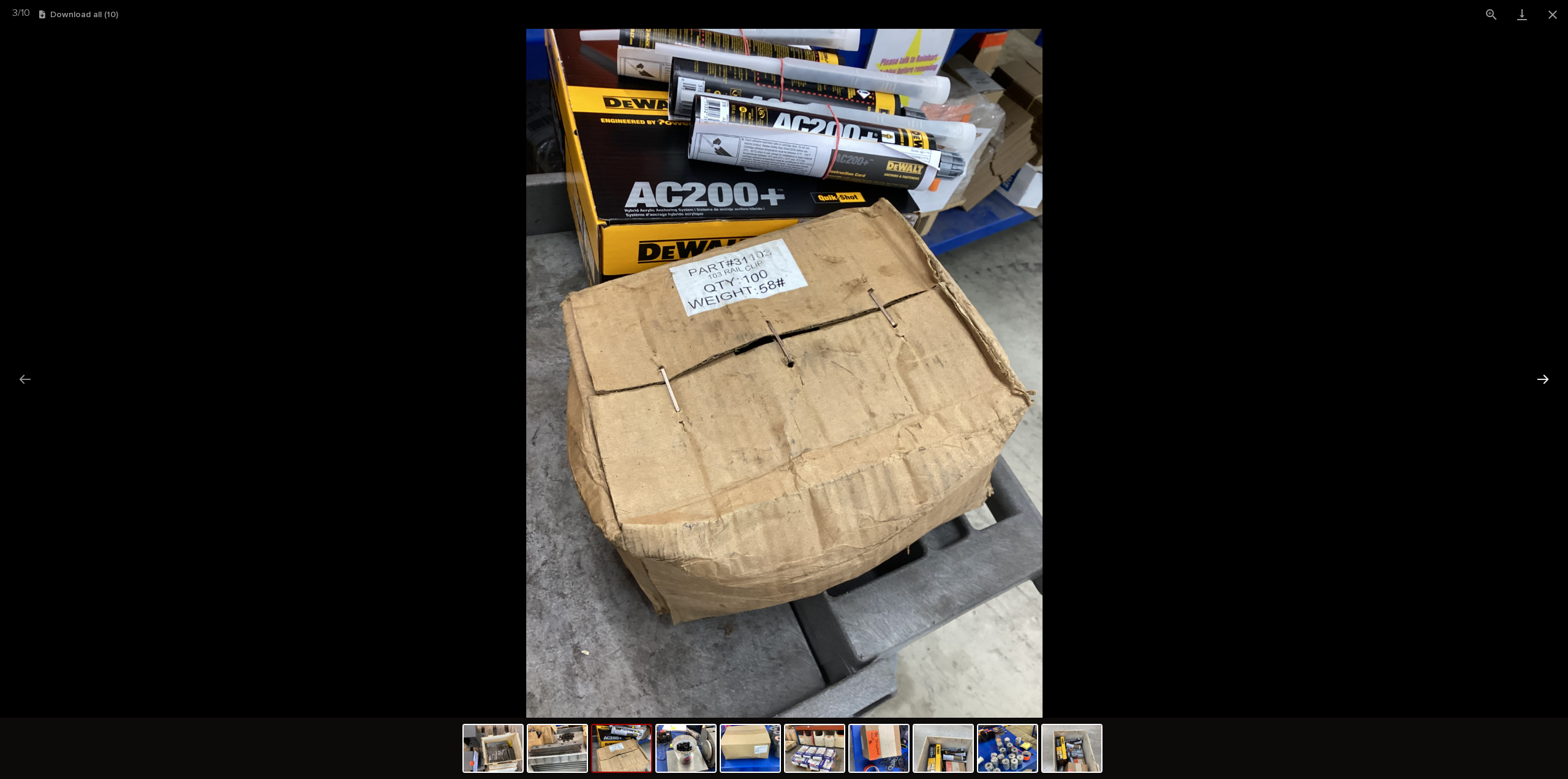
click at [1541, 380] on button "Next slide" at bounding box center [1543, 379] width 25 height 24
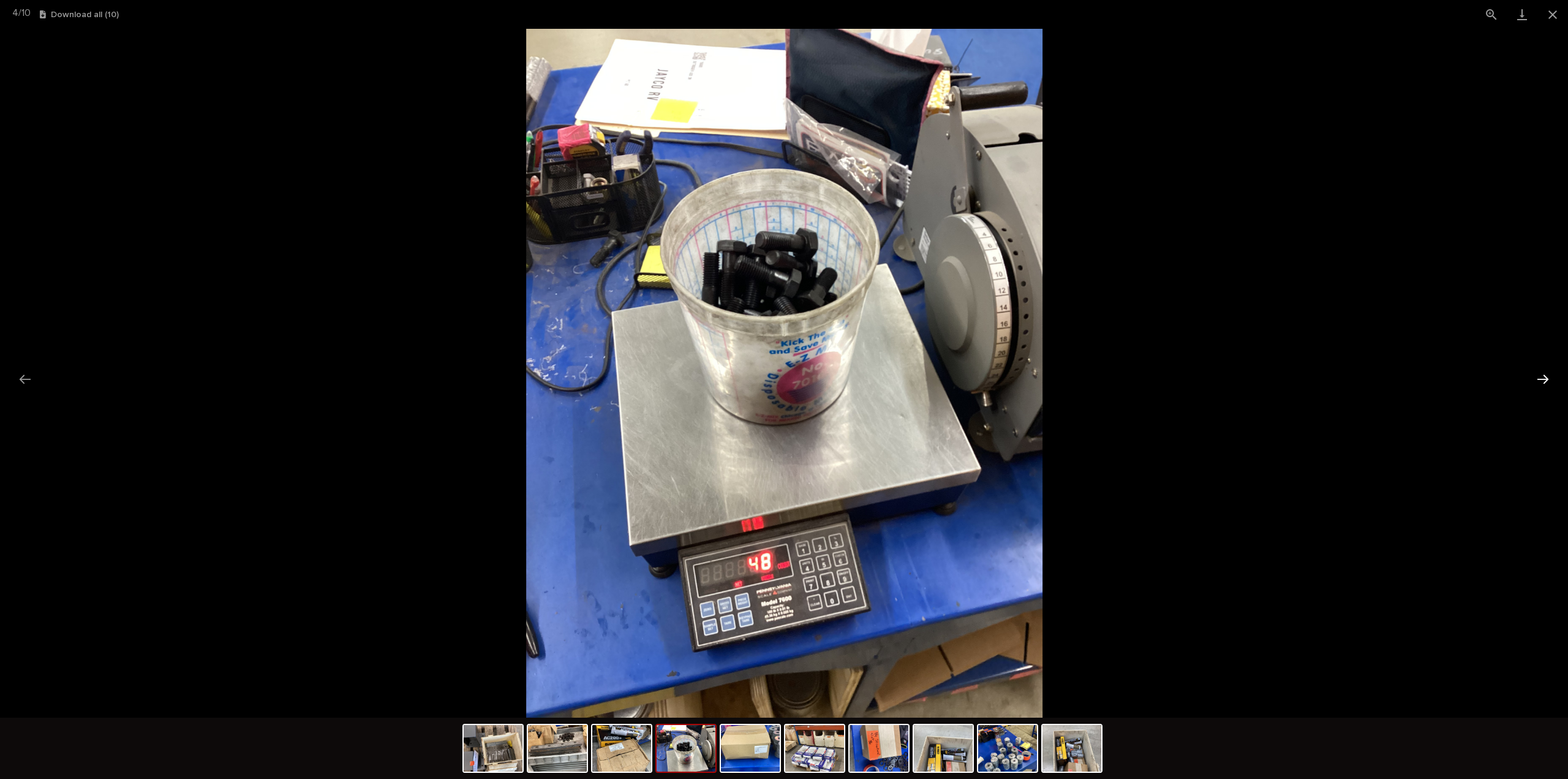
click at [1541, 380] on button "Next slide" at bounding box center [1543, 379] width 25 height 24
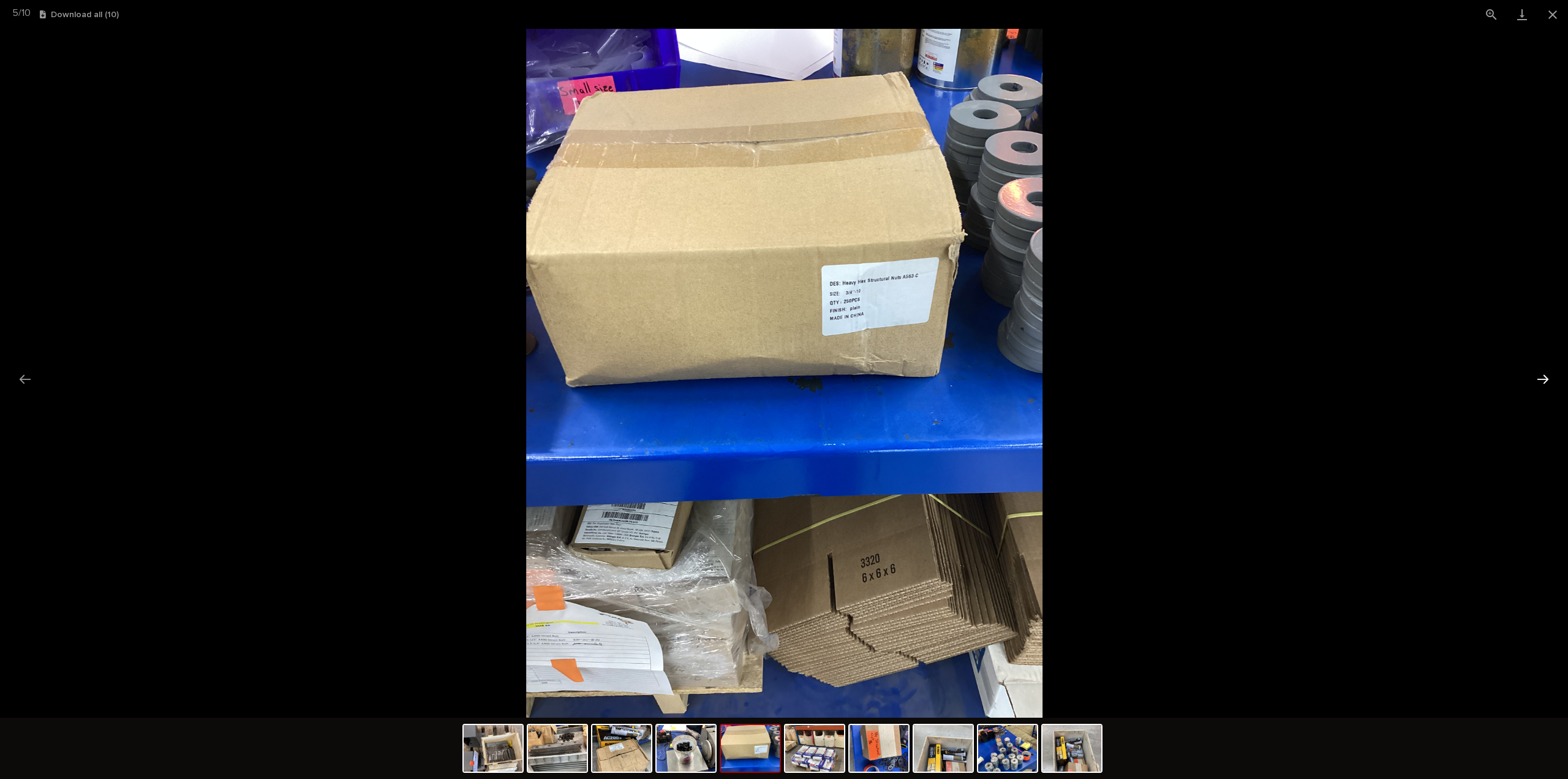
click at [1541, 380] on button "Next slide" at bounding box center [1543, 379] width 25 height 24
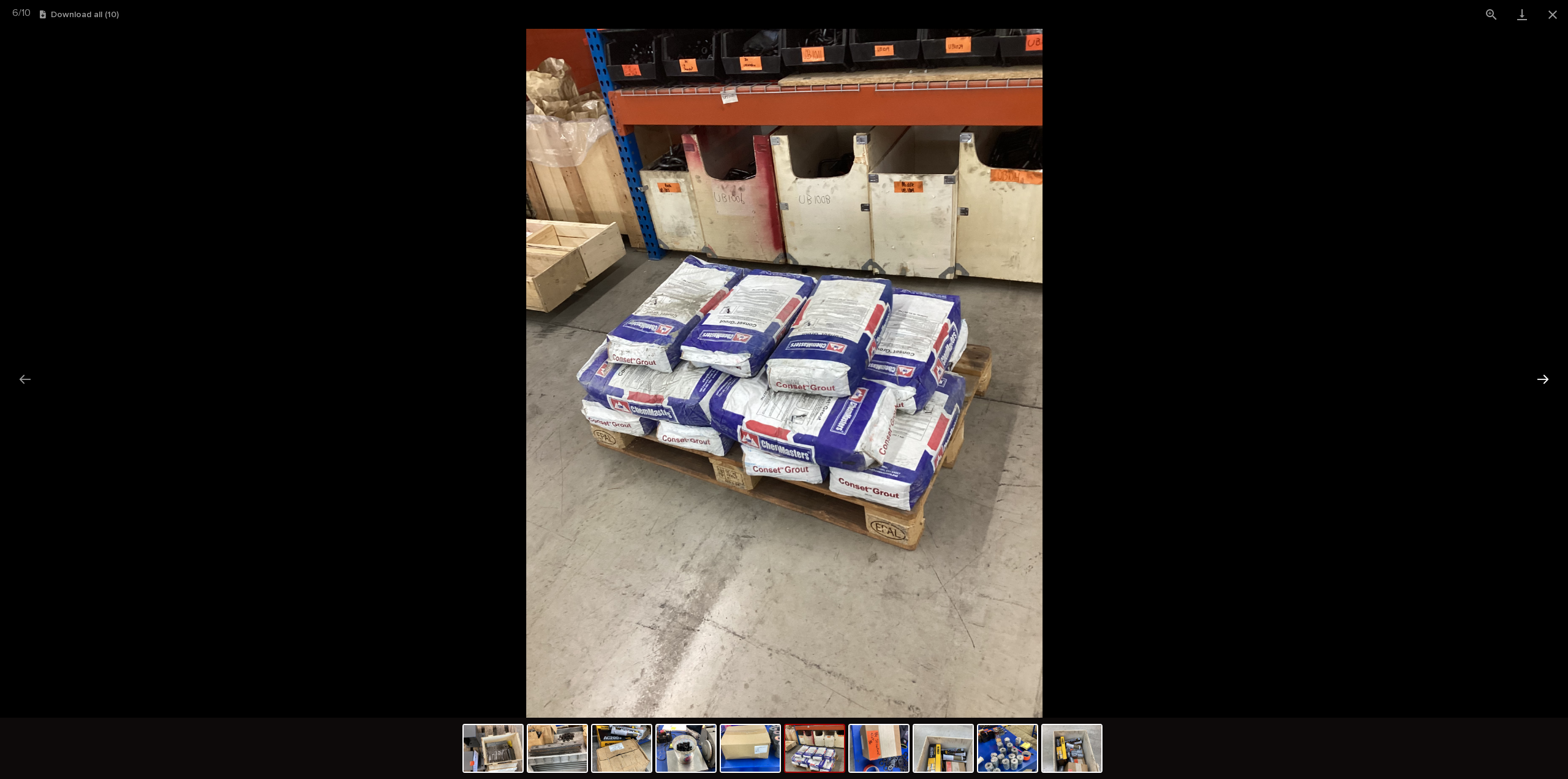
click at [1541, 380] on button "Next slide" at bounding box center [1543, 379] width 25 height 24
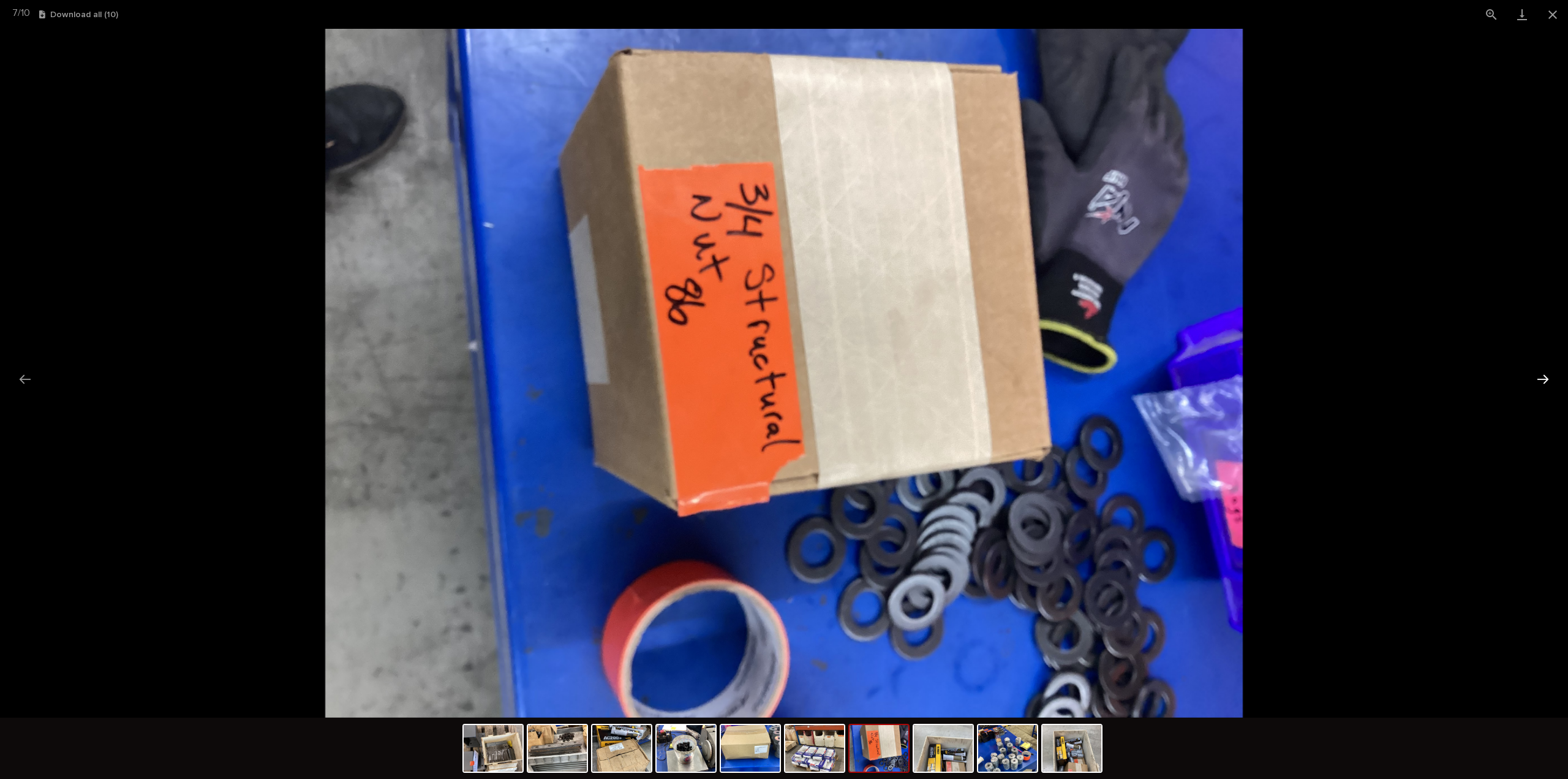
click at [1541, 380] on button "Next slide" at bounding box center [1543, 379] width 25 height 24
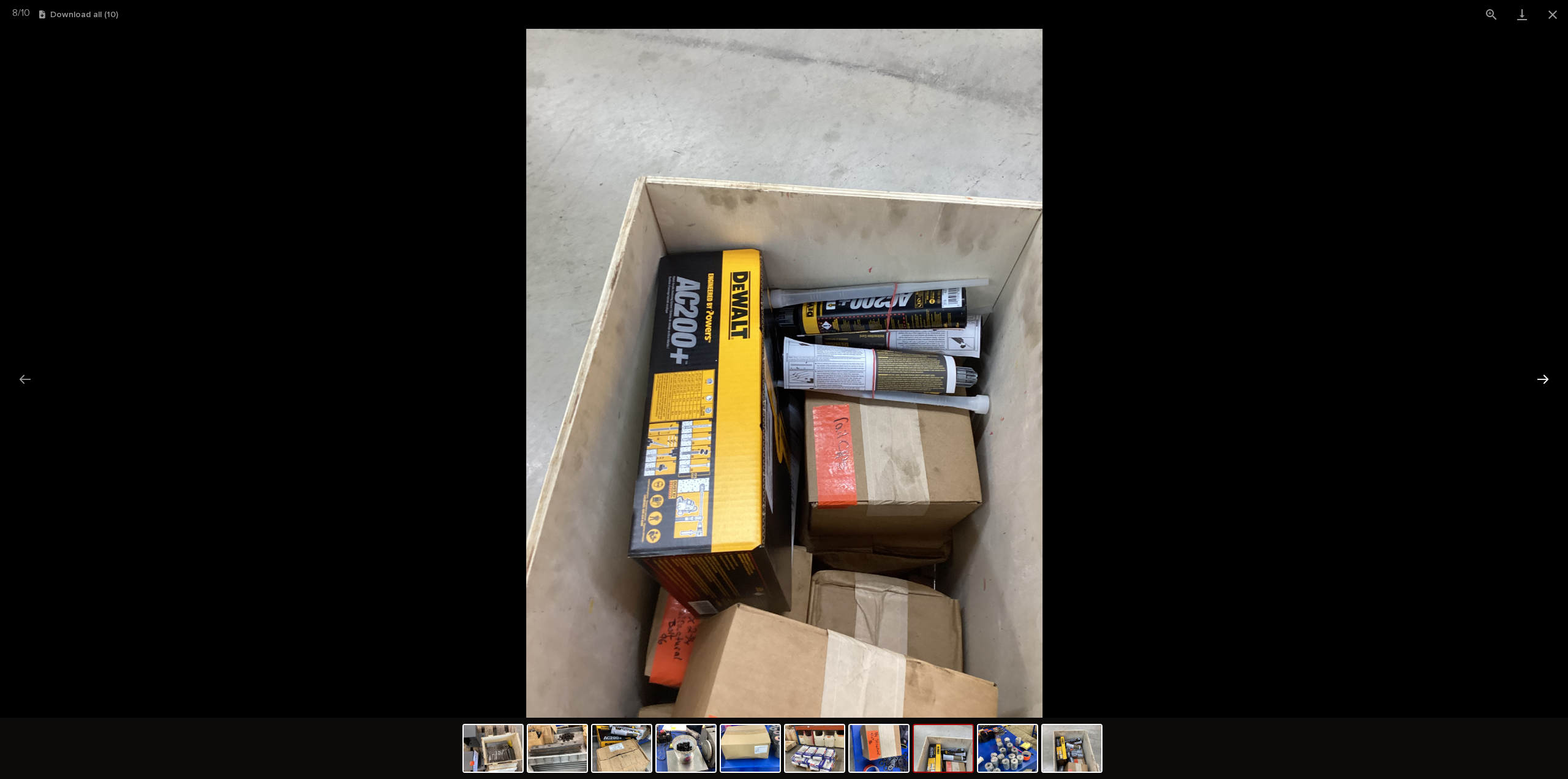
click at [1541, 380] on button "Next slide" at bounding box center [1543, 379] width 25 height 24
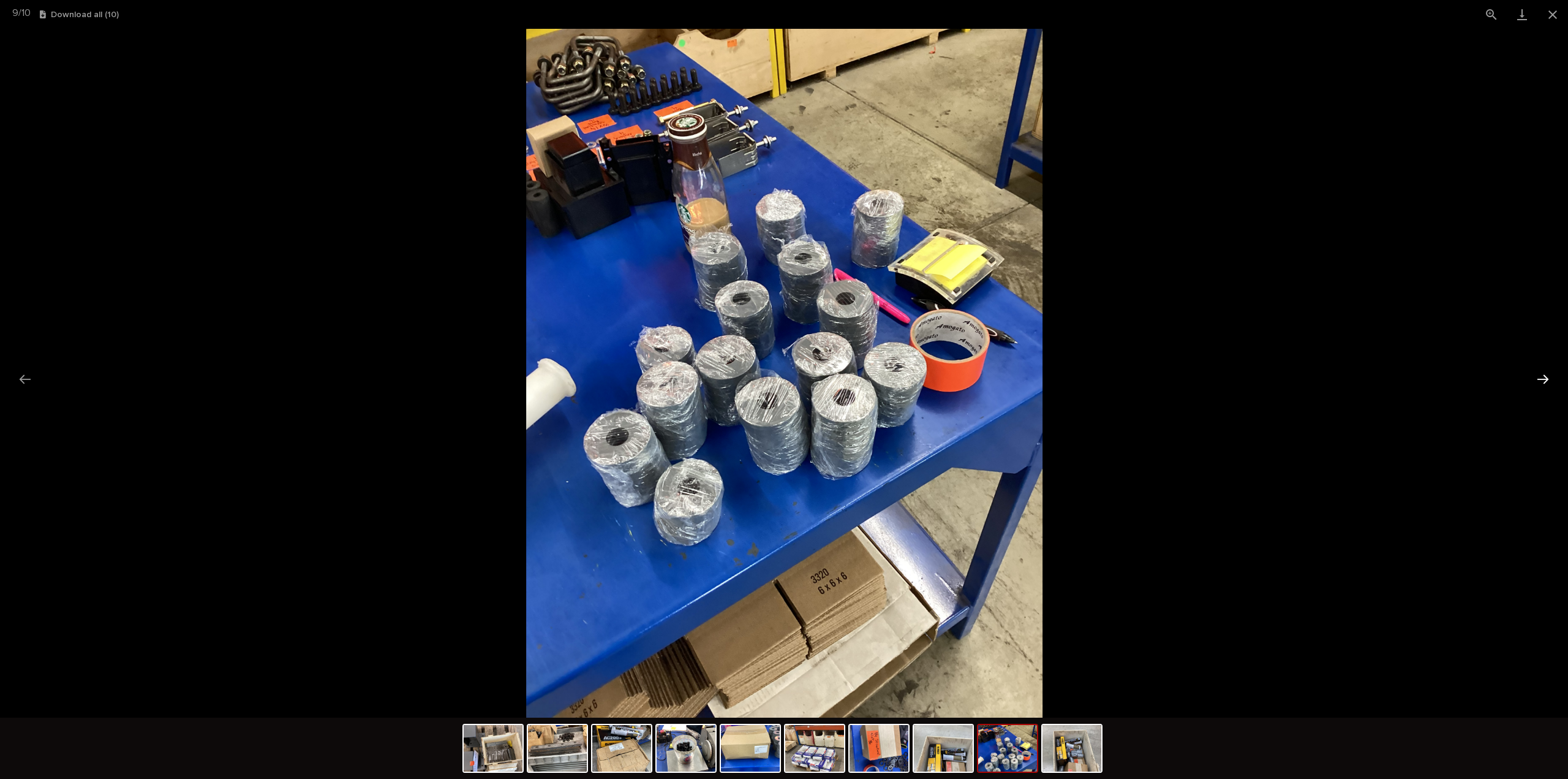
click at [1540, 379] on button "Next slide" at bounding box center [1543, 379] width 25 height 24
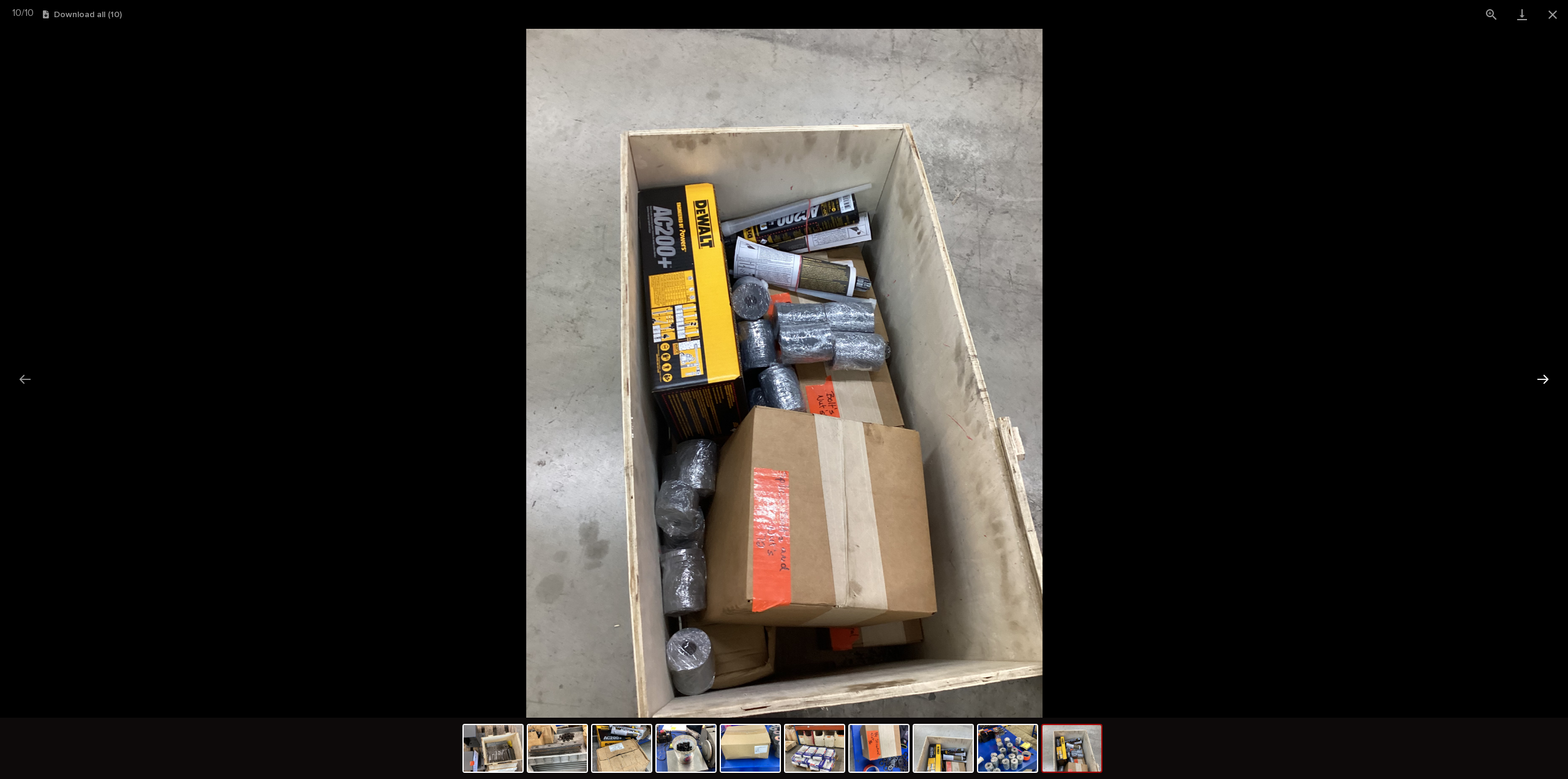
click at [1540, 379] on button "Next slide" at bounding box center [1543, 379] width 25 height 24
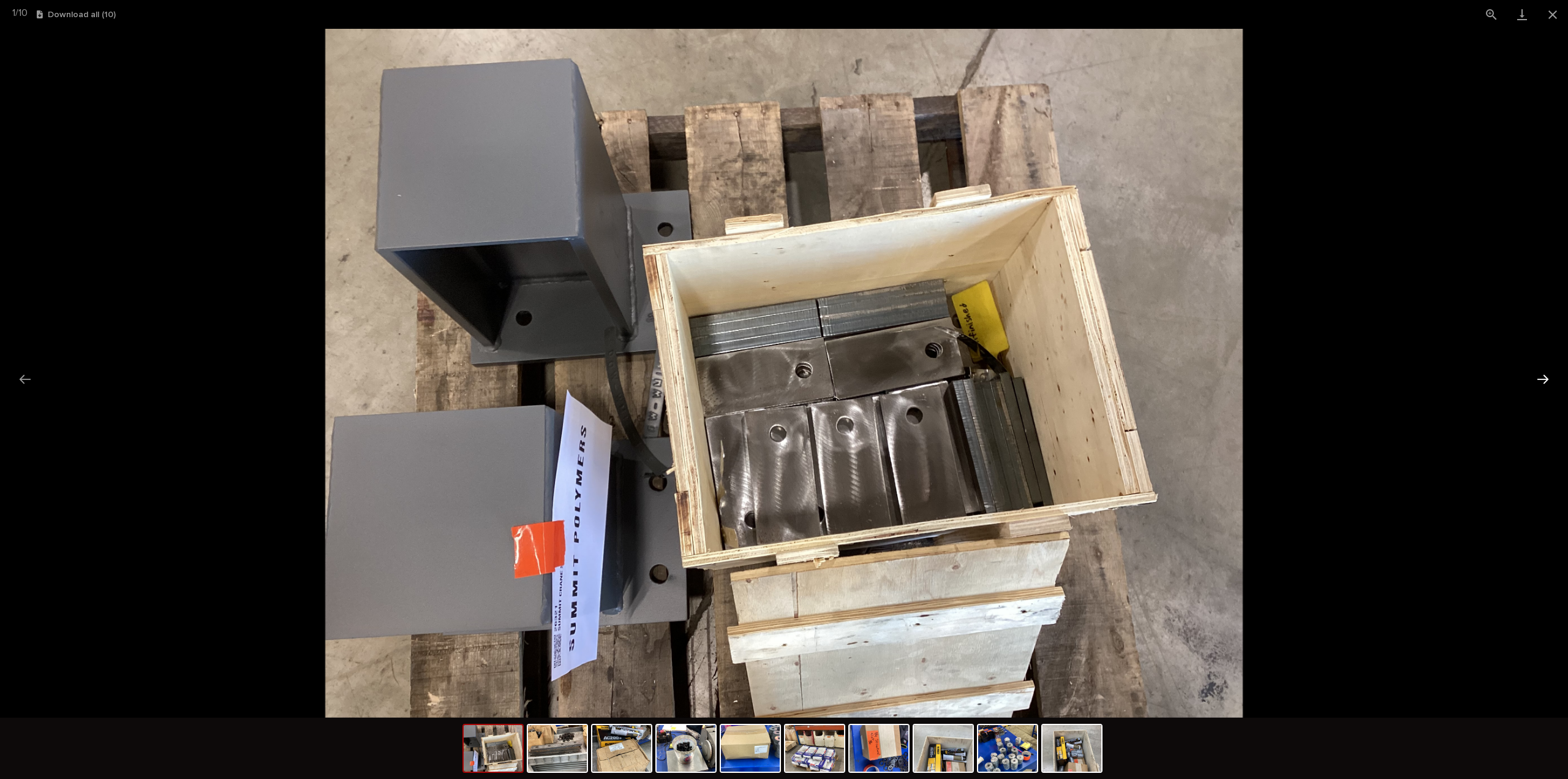
click at [1540, 379] on button "Next slide" at bounding box center [1543, 379] width 25 height 24
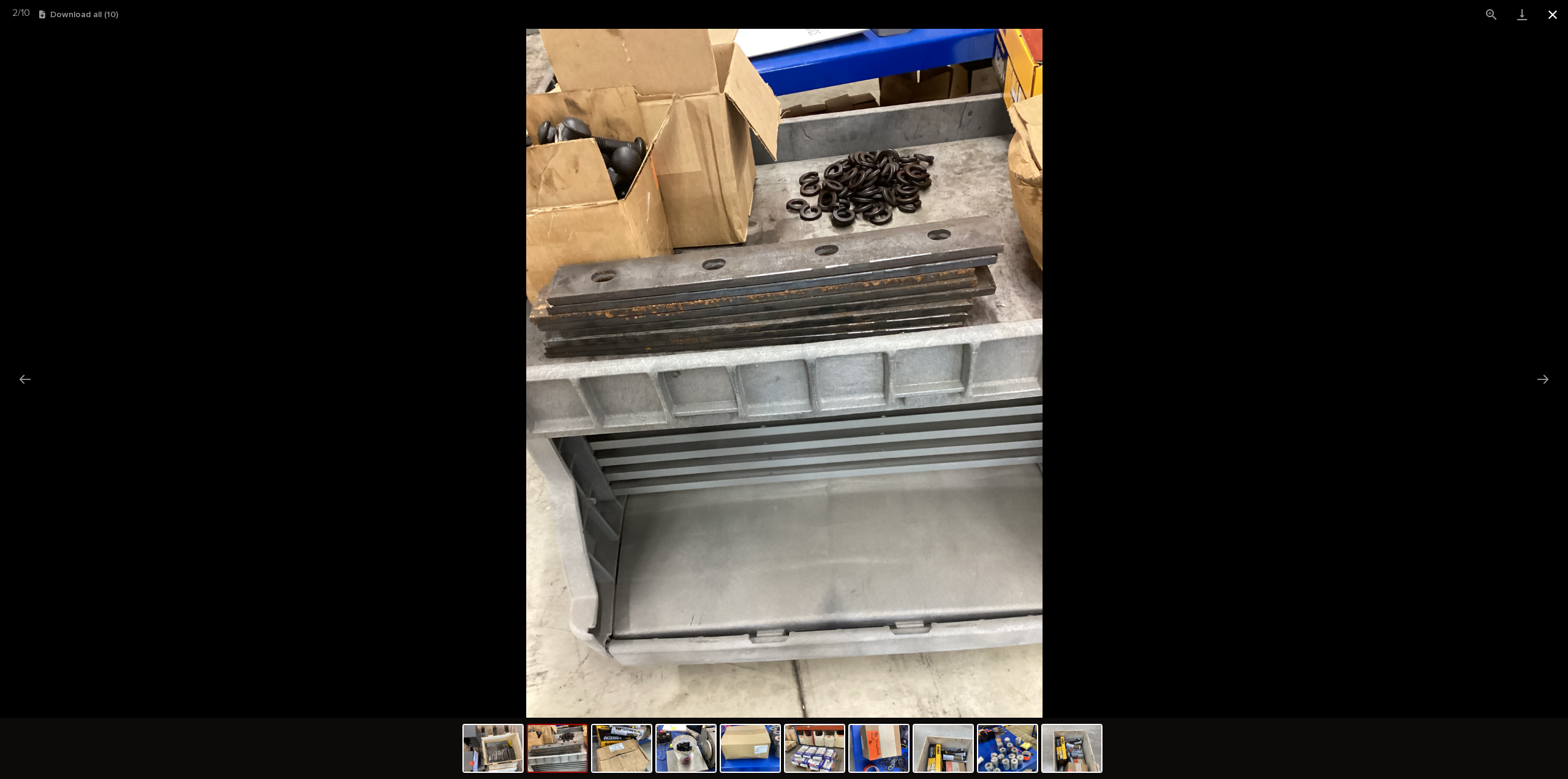
click at [1554, 18] on button "Close gallery" at bounding box center [1552, 14] width 31 height 29
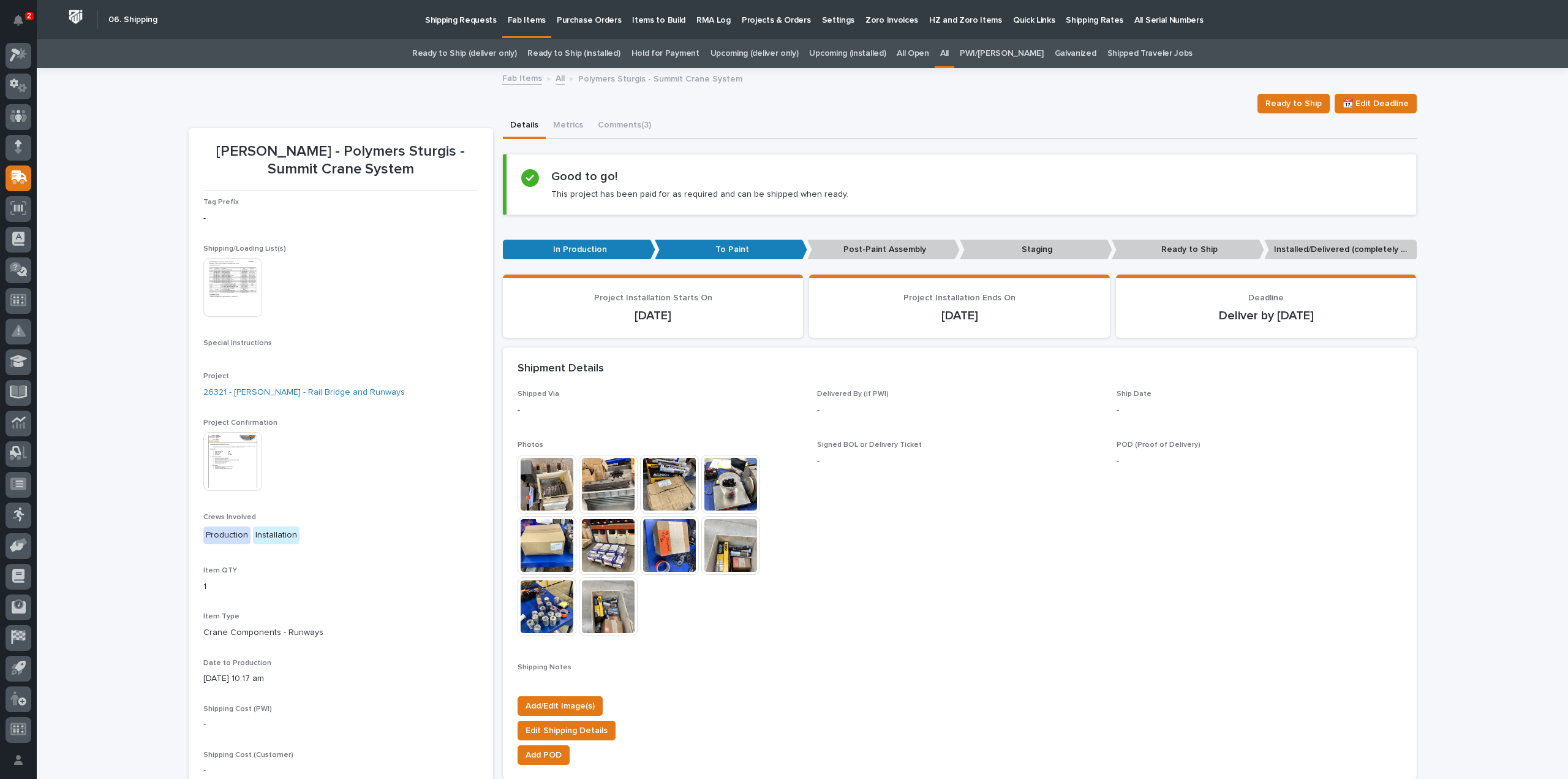
click at [949, 51] on link "All" at bounding box center [944, 54] width 8 height 29
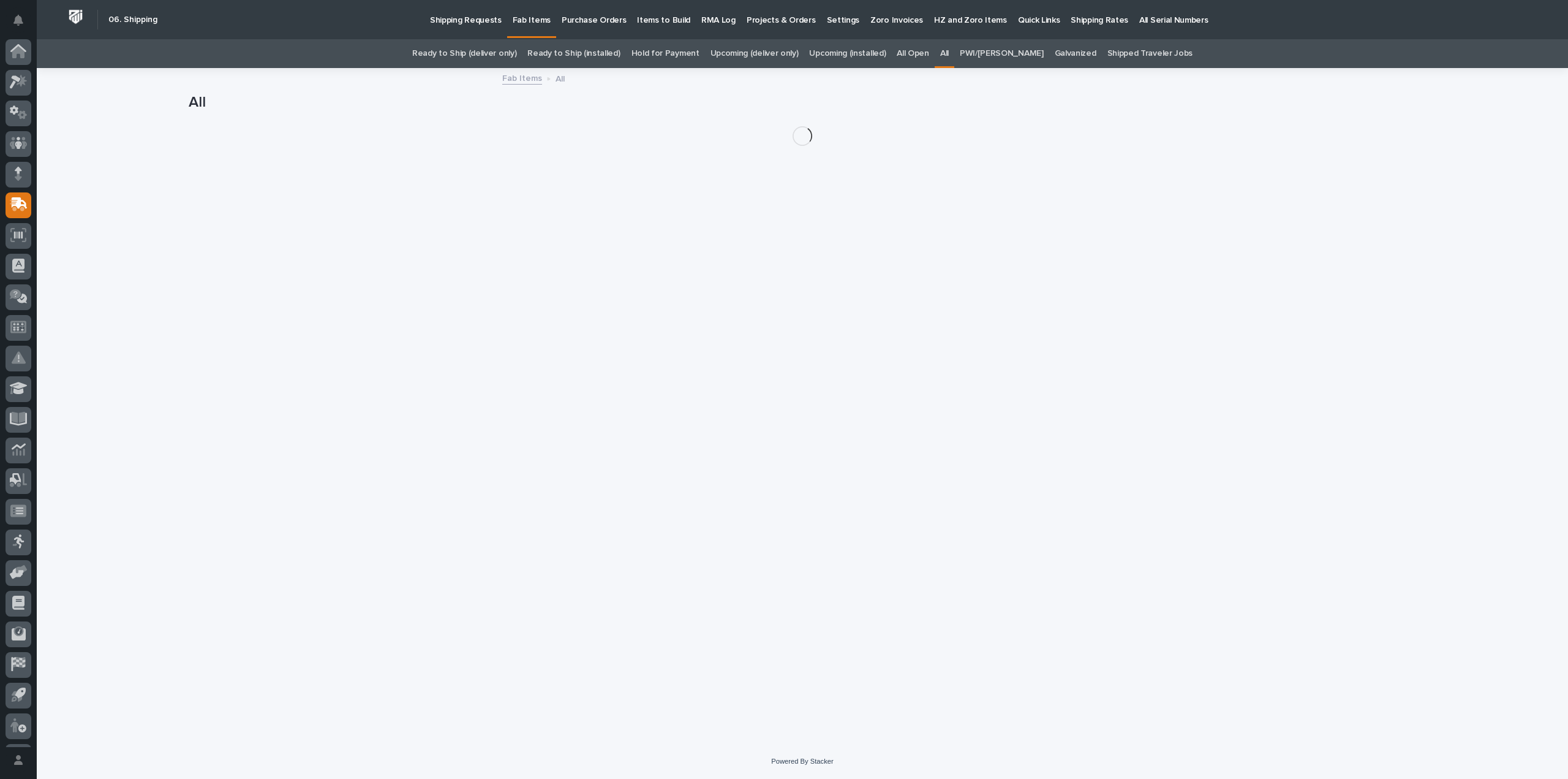
scroll to position [27, 0]
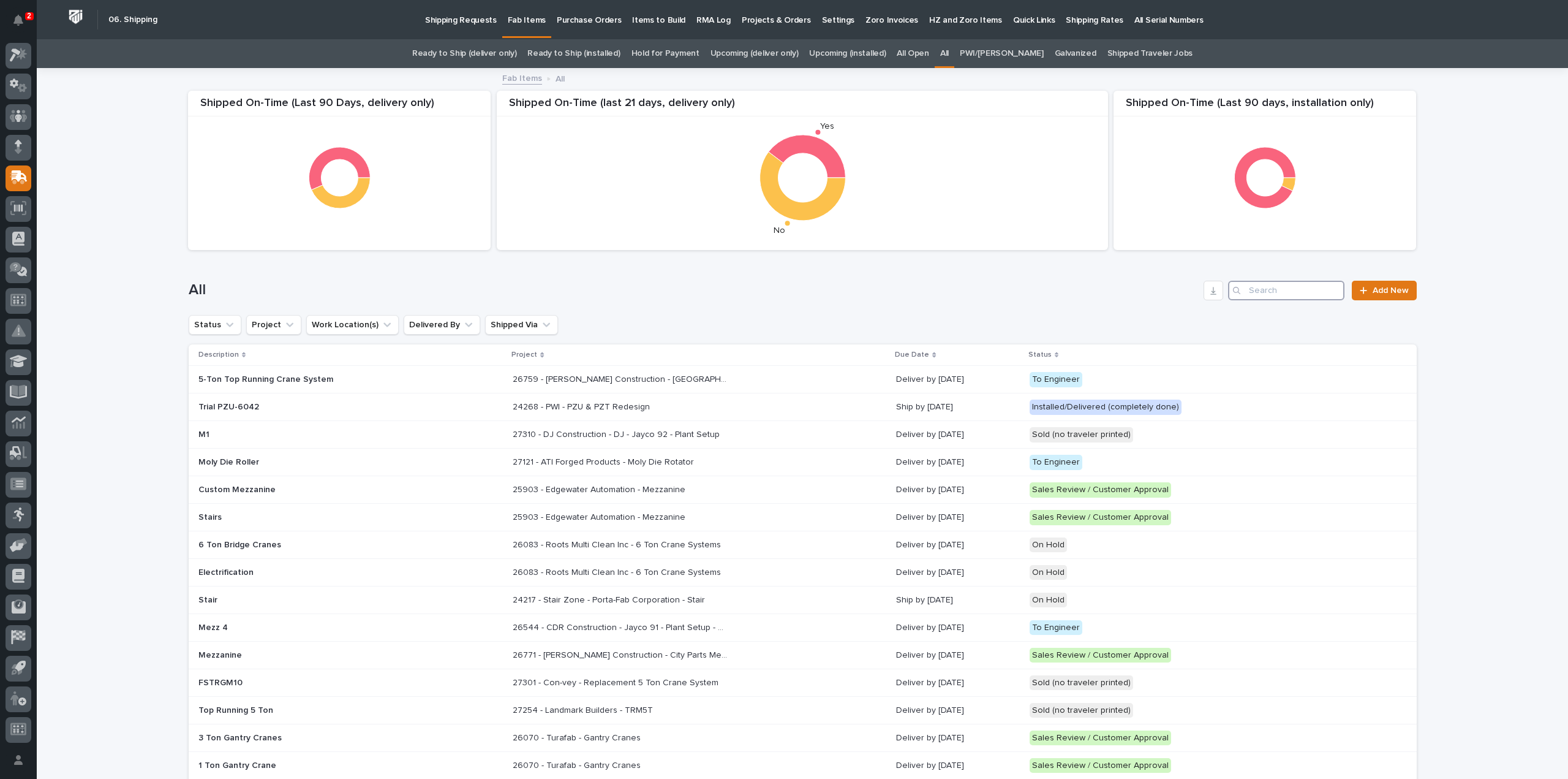
click at [1262, 293] on input "Search" at bounding box center [1286, 291] width 116 height 20
click at [1270, 287] on input "Search" at bounding box center [1286, 291] width 116 height 20
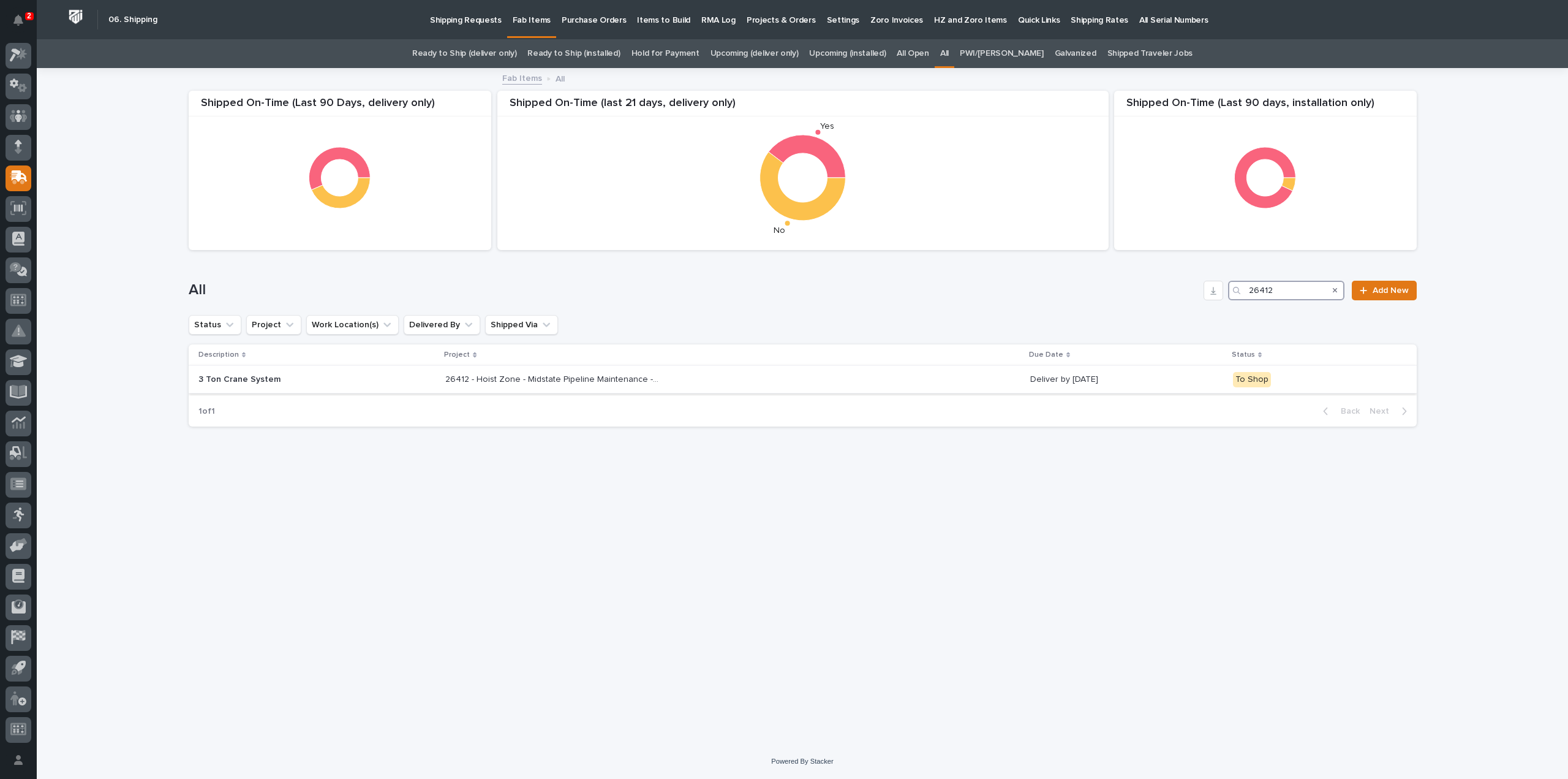
type input "26412"
click at [608, 385] on div "26412 - Hoist Zone - Midstate Pipeline Maintenance - 3 Ton Crane System 26412 -…" at bounding box center [732, 379] width 574 height 20
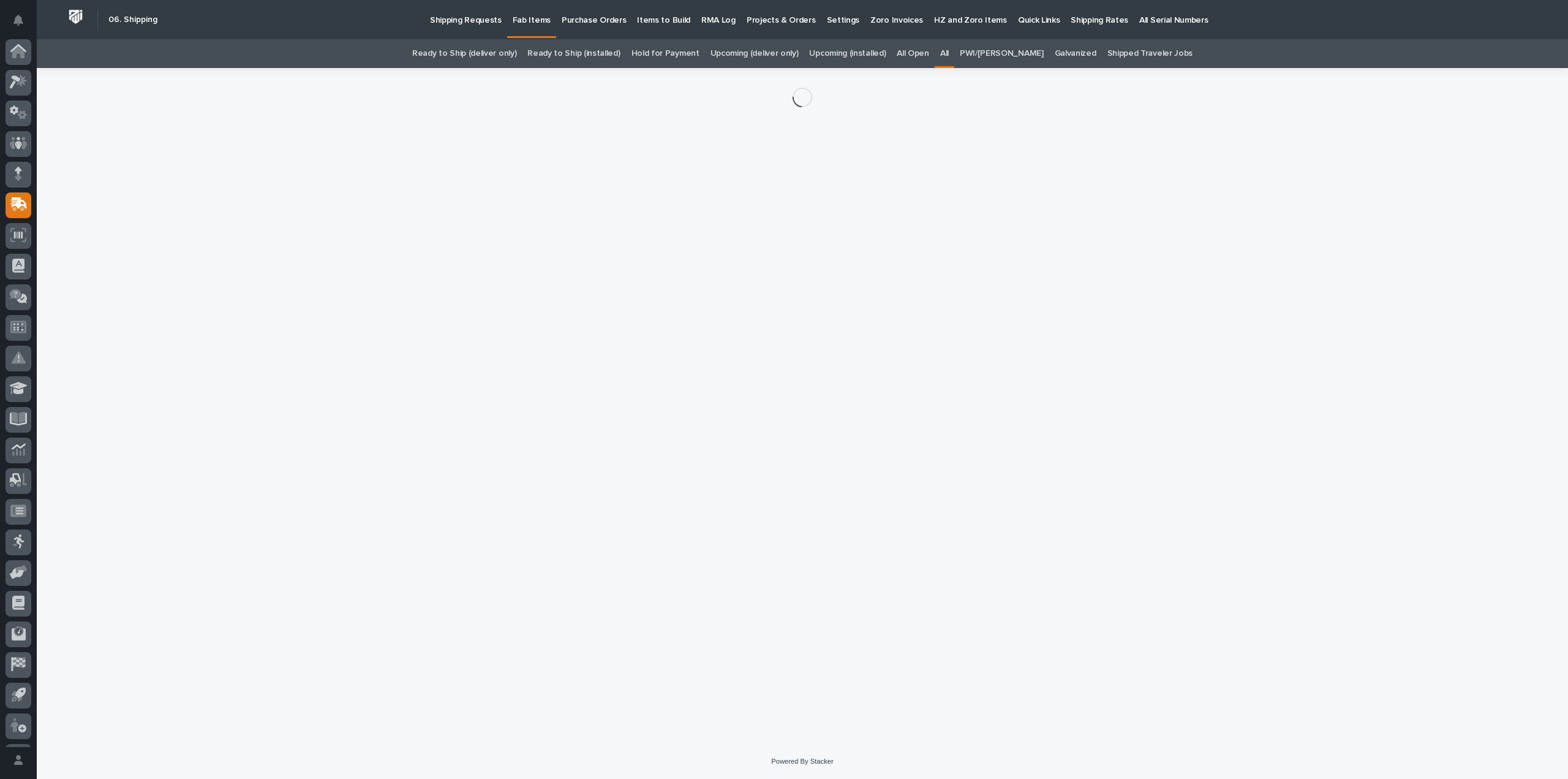
scroll to position [27, 0]
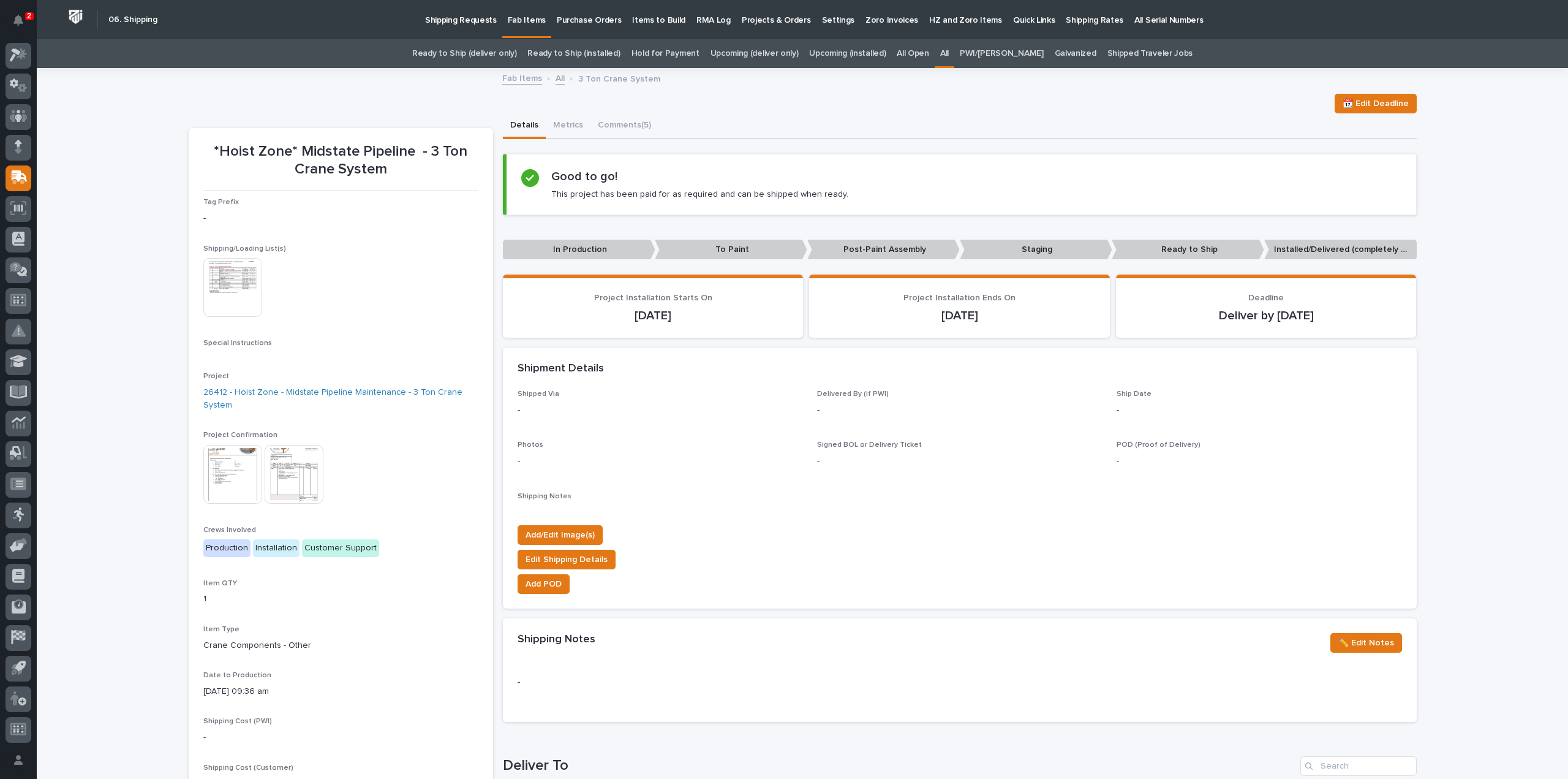
click at [240, 297] on img at bounding box center [233, 287] width 59 height 59
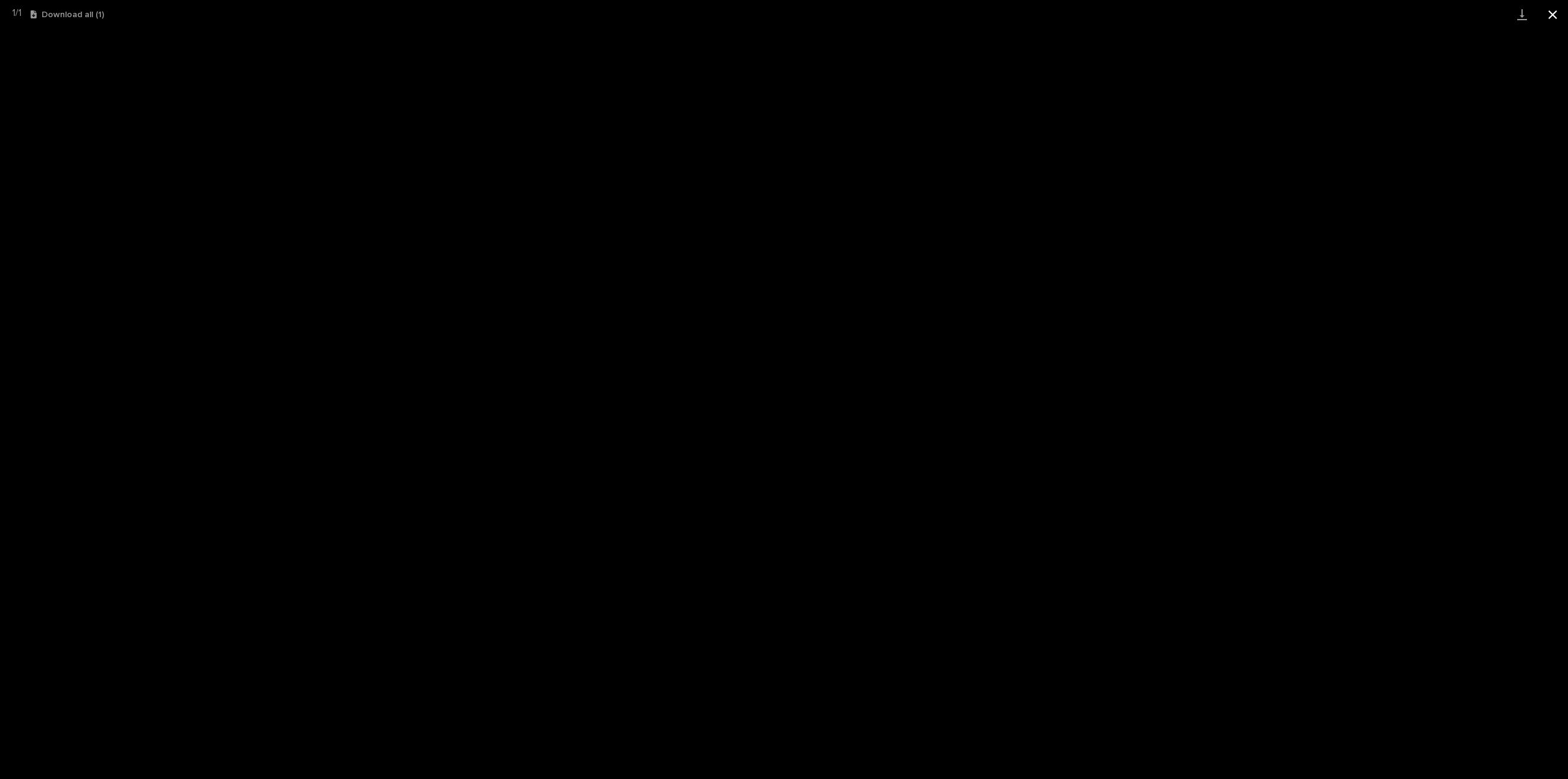
click at [1553, 15] on button "Close gallery" at bounding box center [1552, 14] width 31 height 29
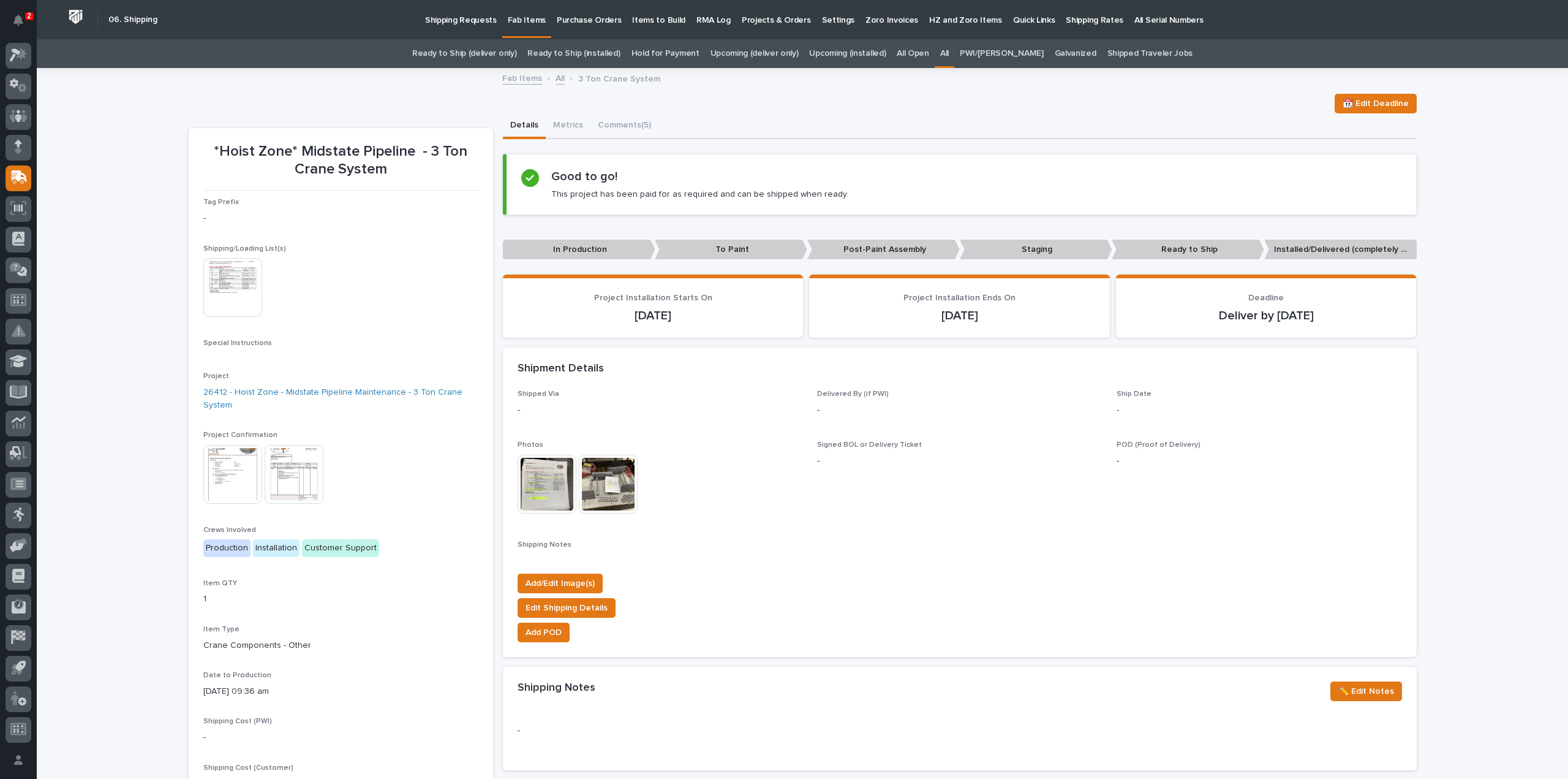
click at [949, 52] on link "All" at bounding box center [944, 54] width 8 height 29
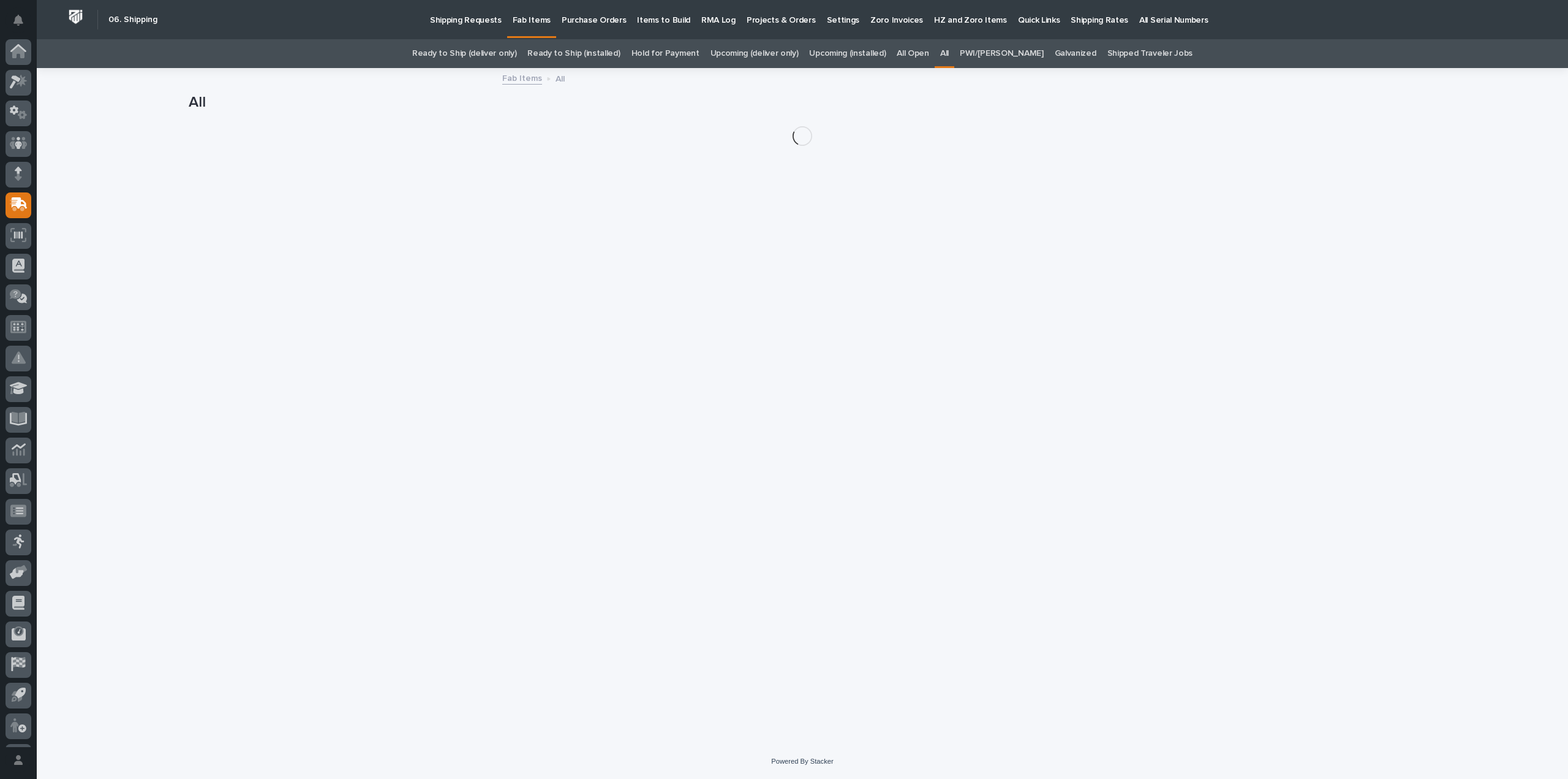
scroll to position [27, 0]
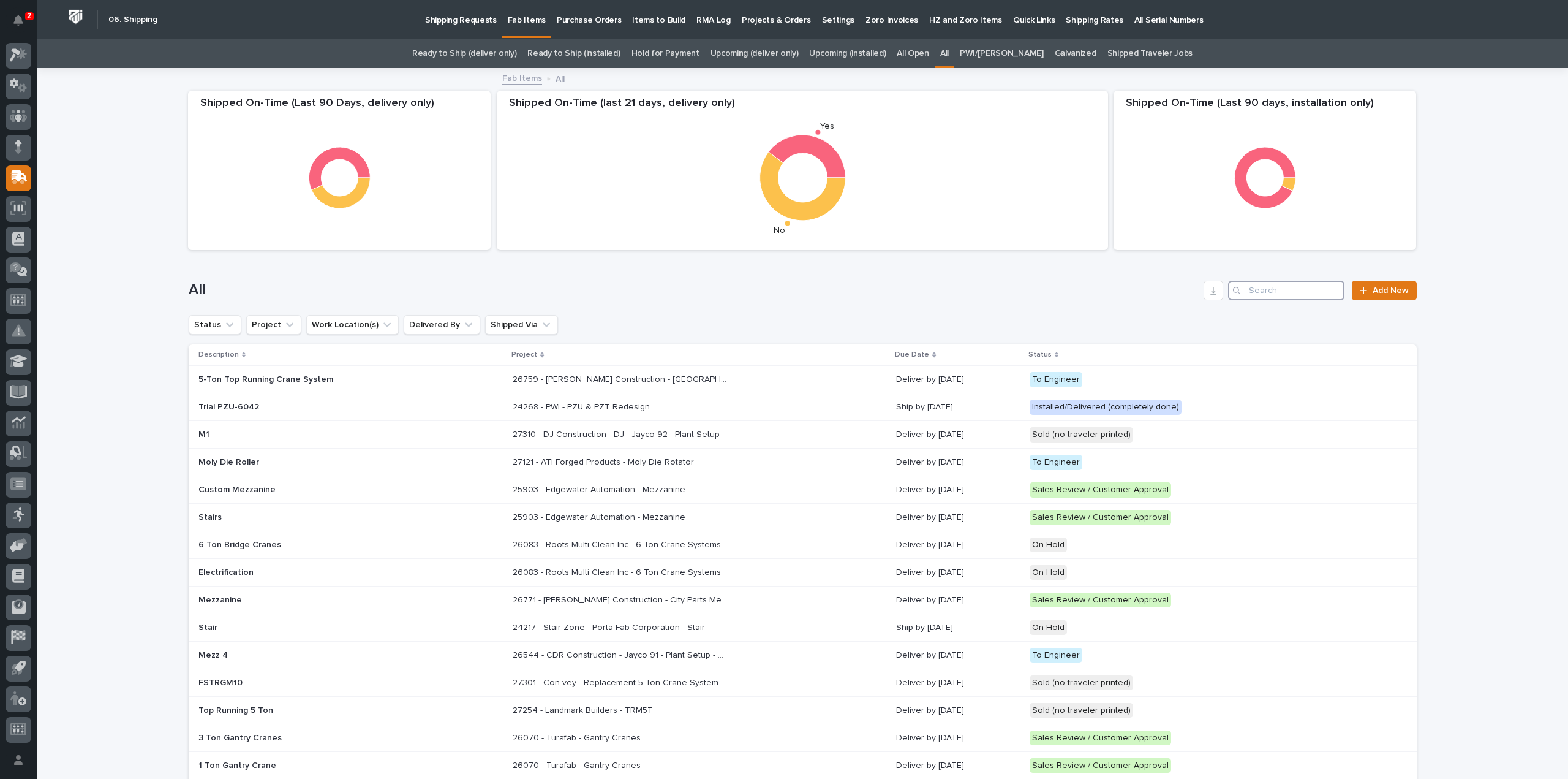
click at [1264, 294] on input "Search" at bounding box center [1286, 291] width 116 height 20
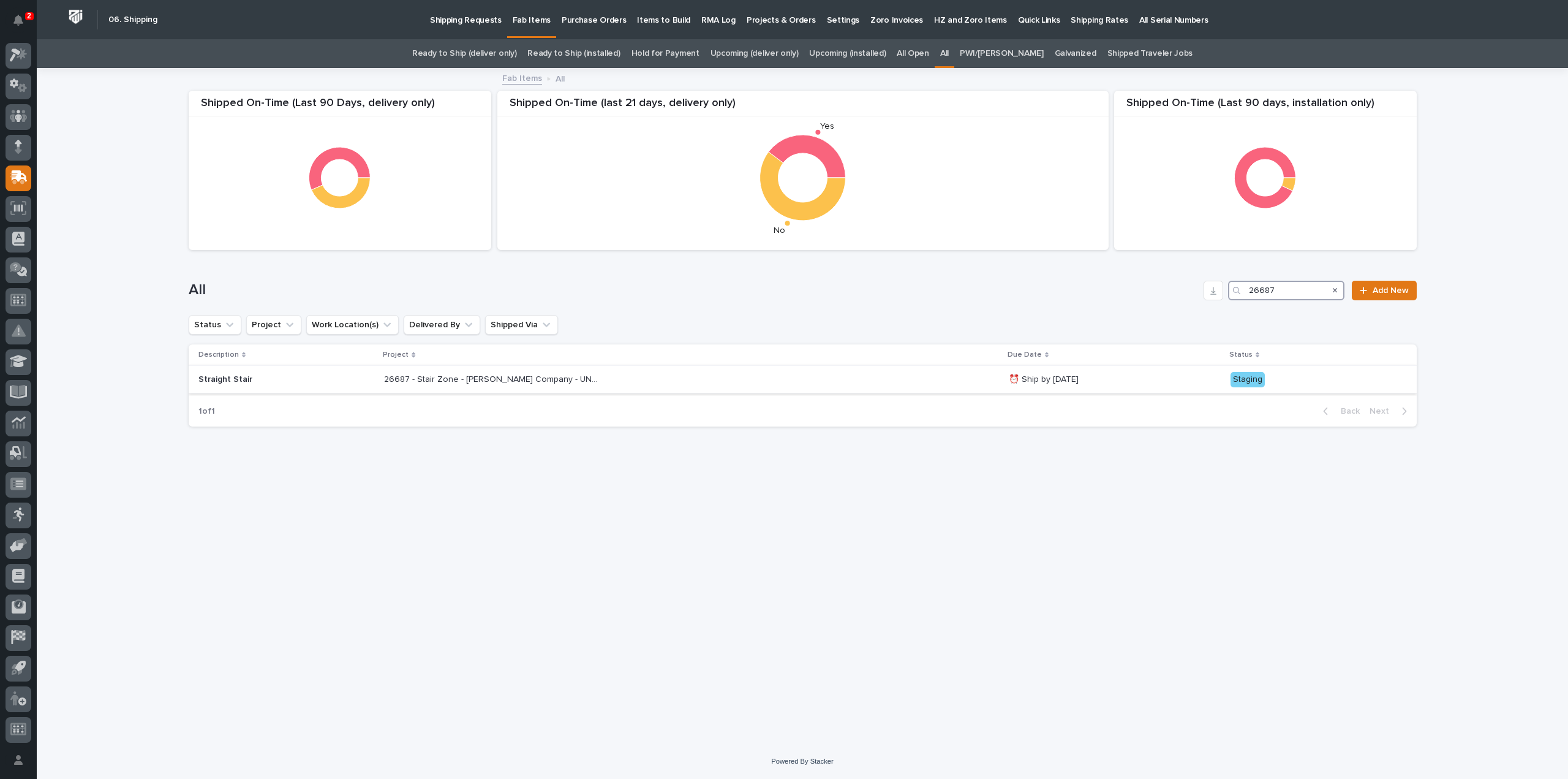
type input "26687"
click at [1030, 381] on p "⏰ Ship by [DATE]" at bounding box center [1114, 379] width 212 height 10
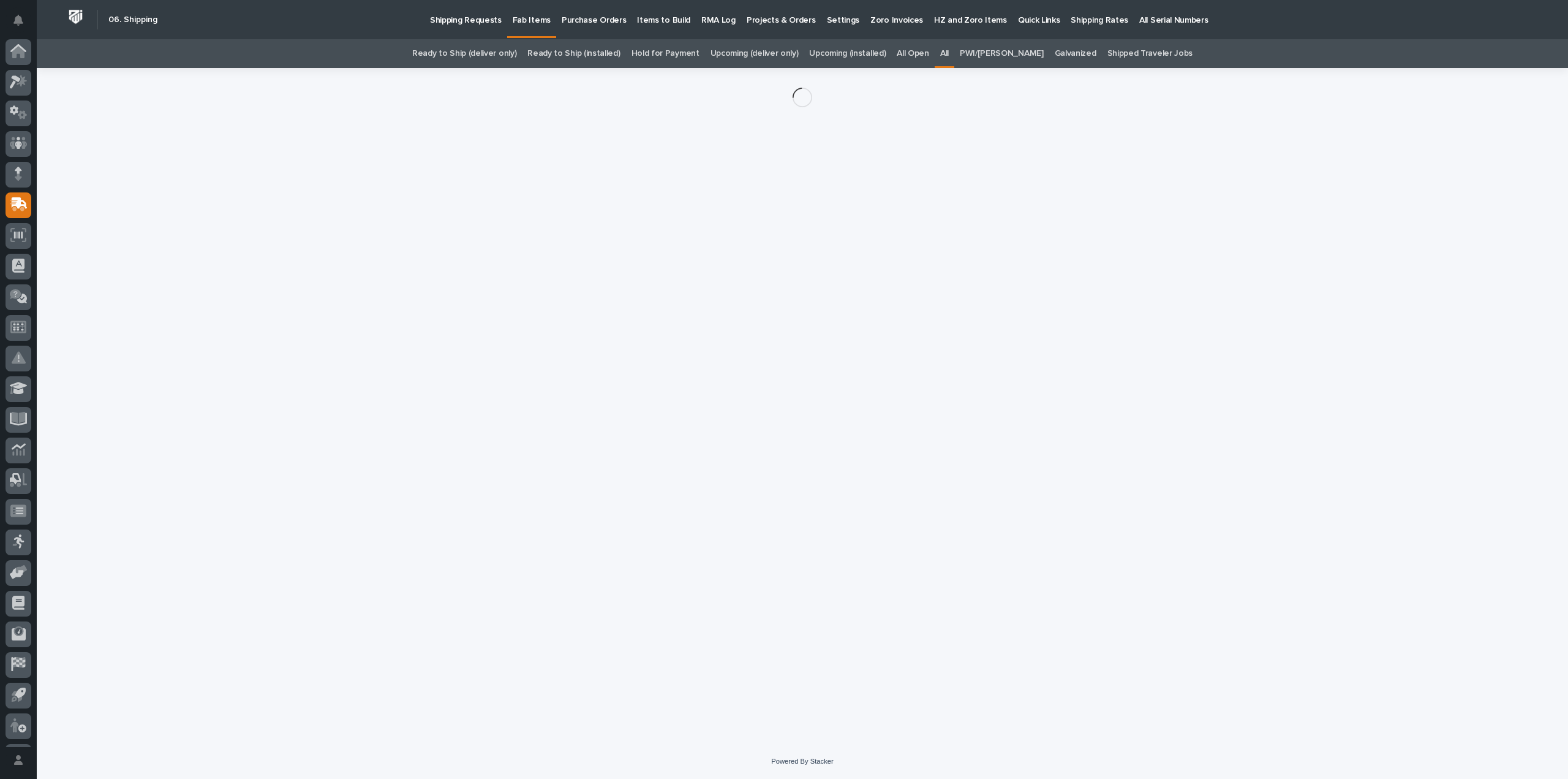
scroll to position [27, 0]
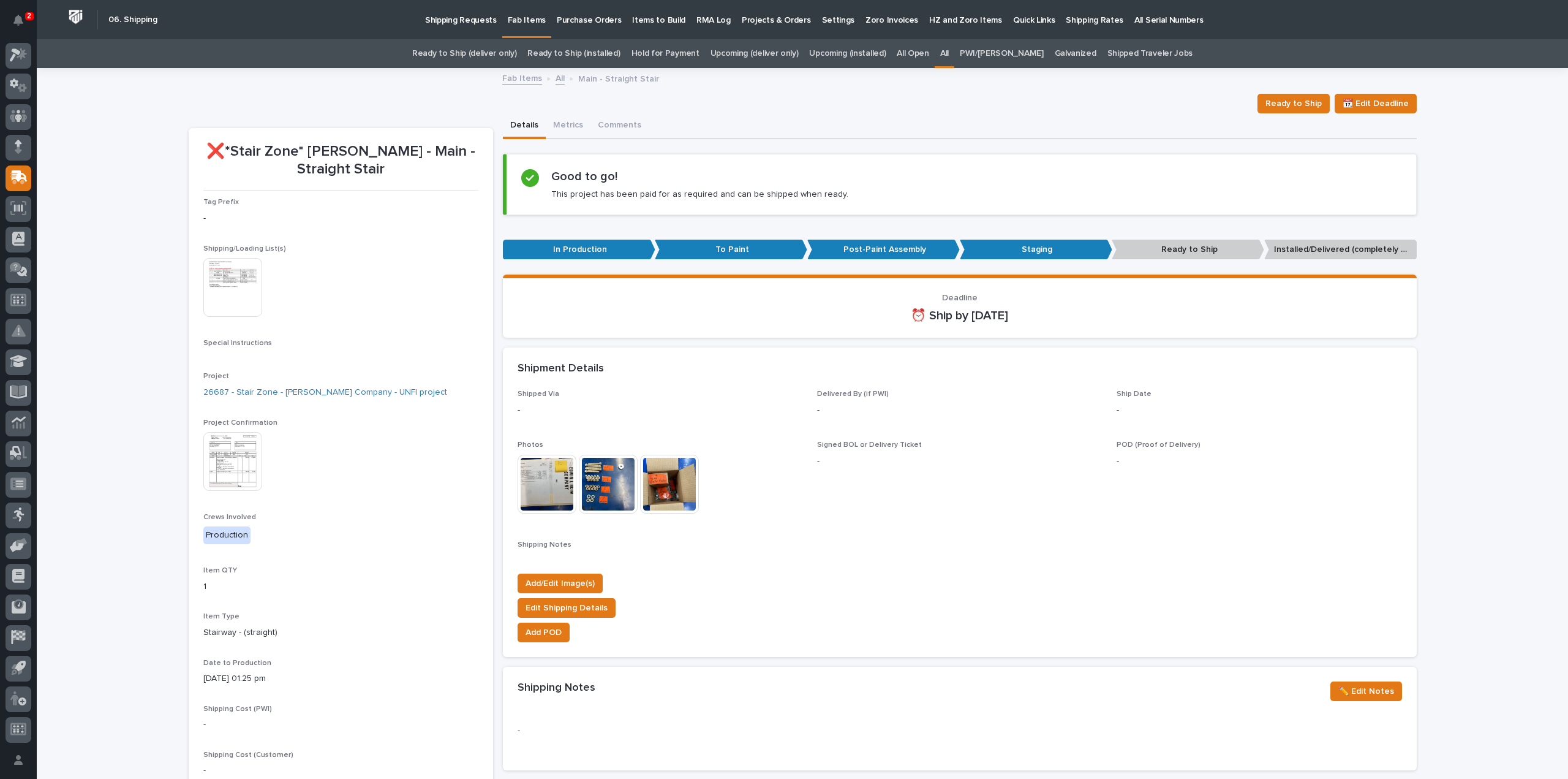
click at [537, 489] on img at bounding box center [547, 484] width 59 height 59
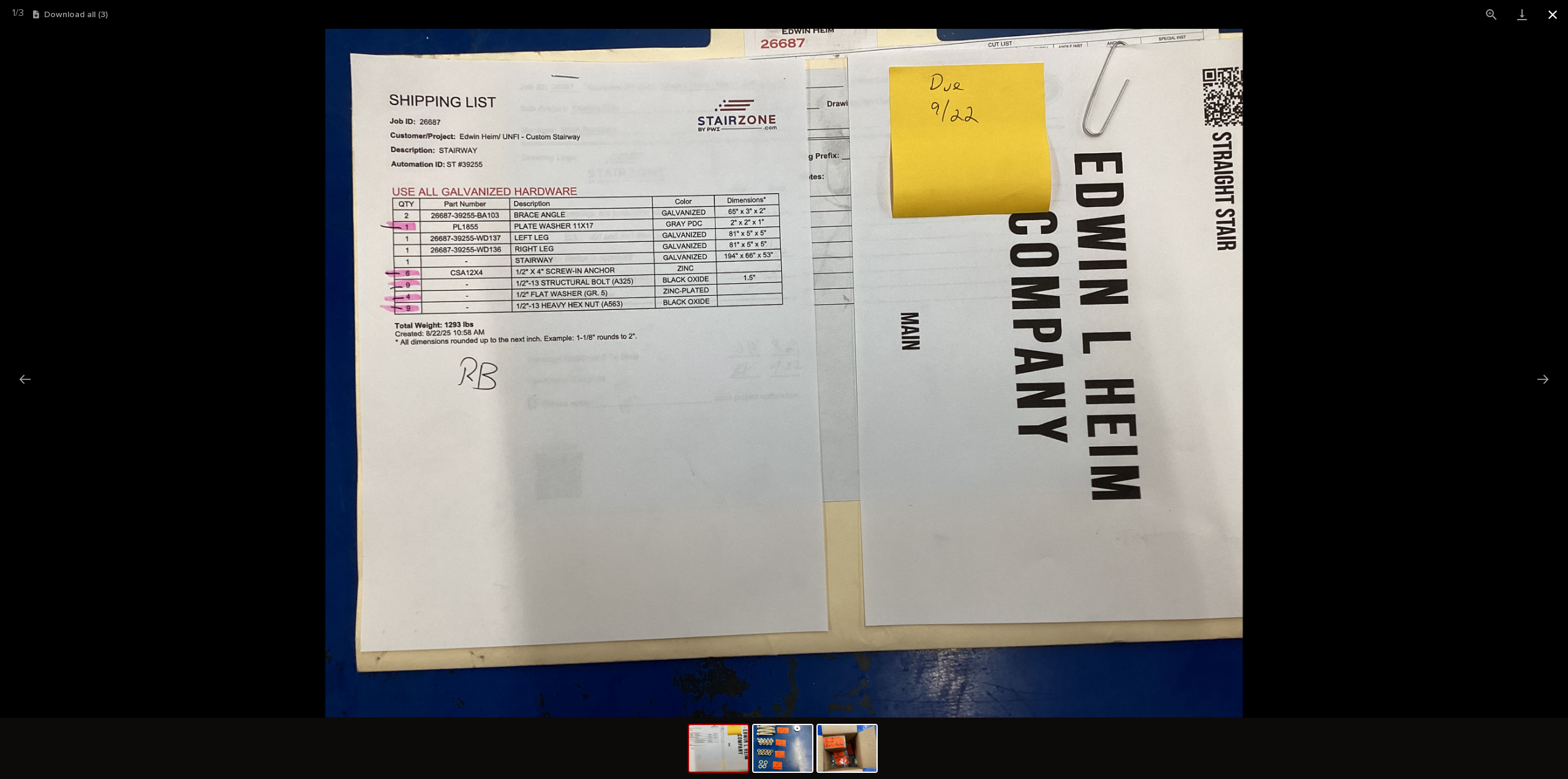
click at [1550, 14] on button "Close gallery" at bounding box center [1552, 14] width 31 height 29
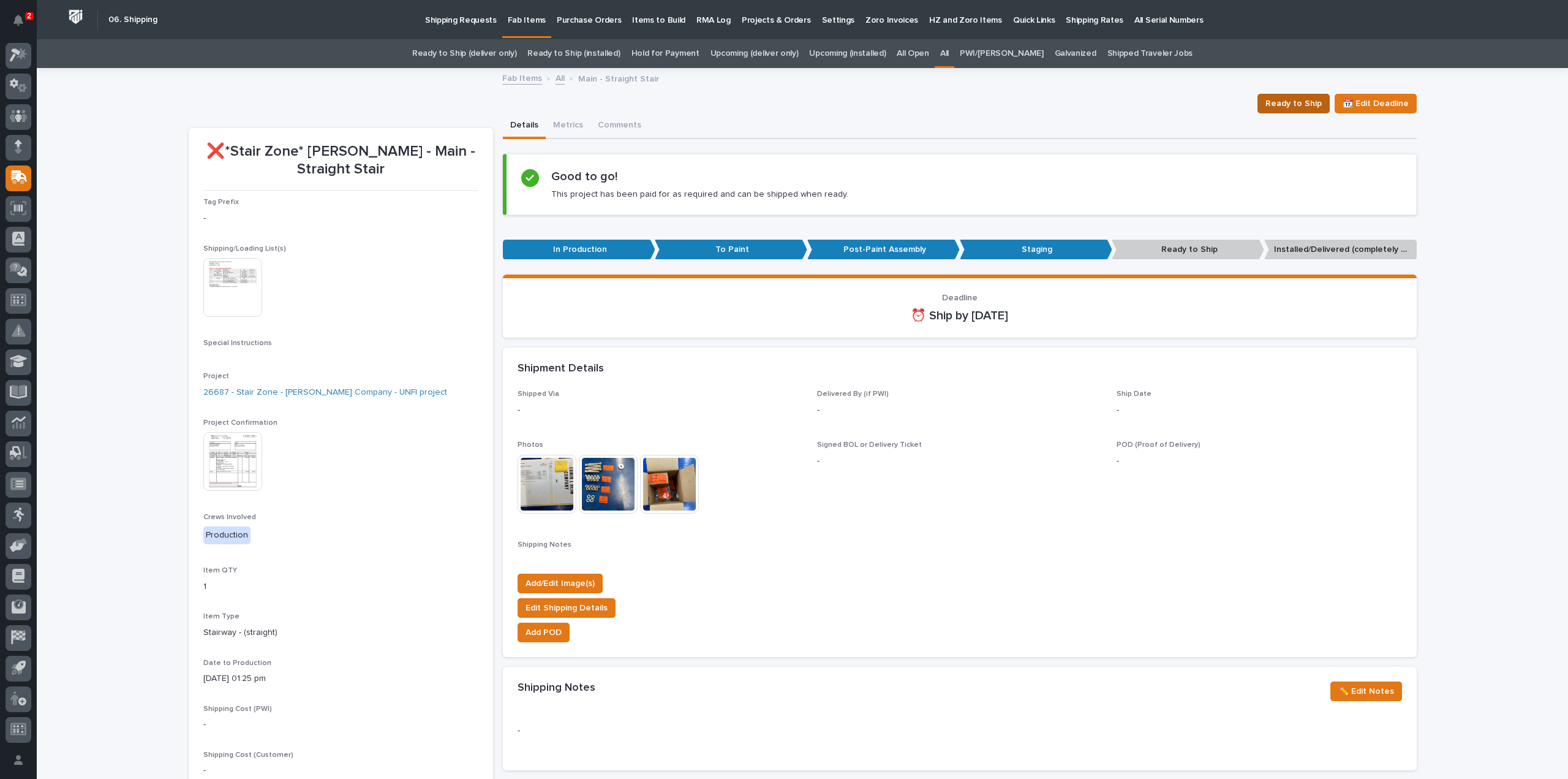
click at [1295, 106] on span "Ready to Ship" at bounding box center [1294, 103] width 56 height 15
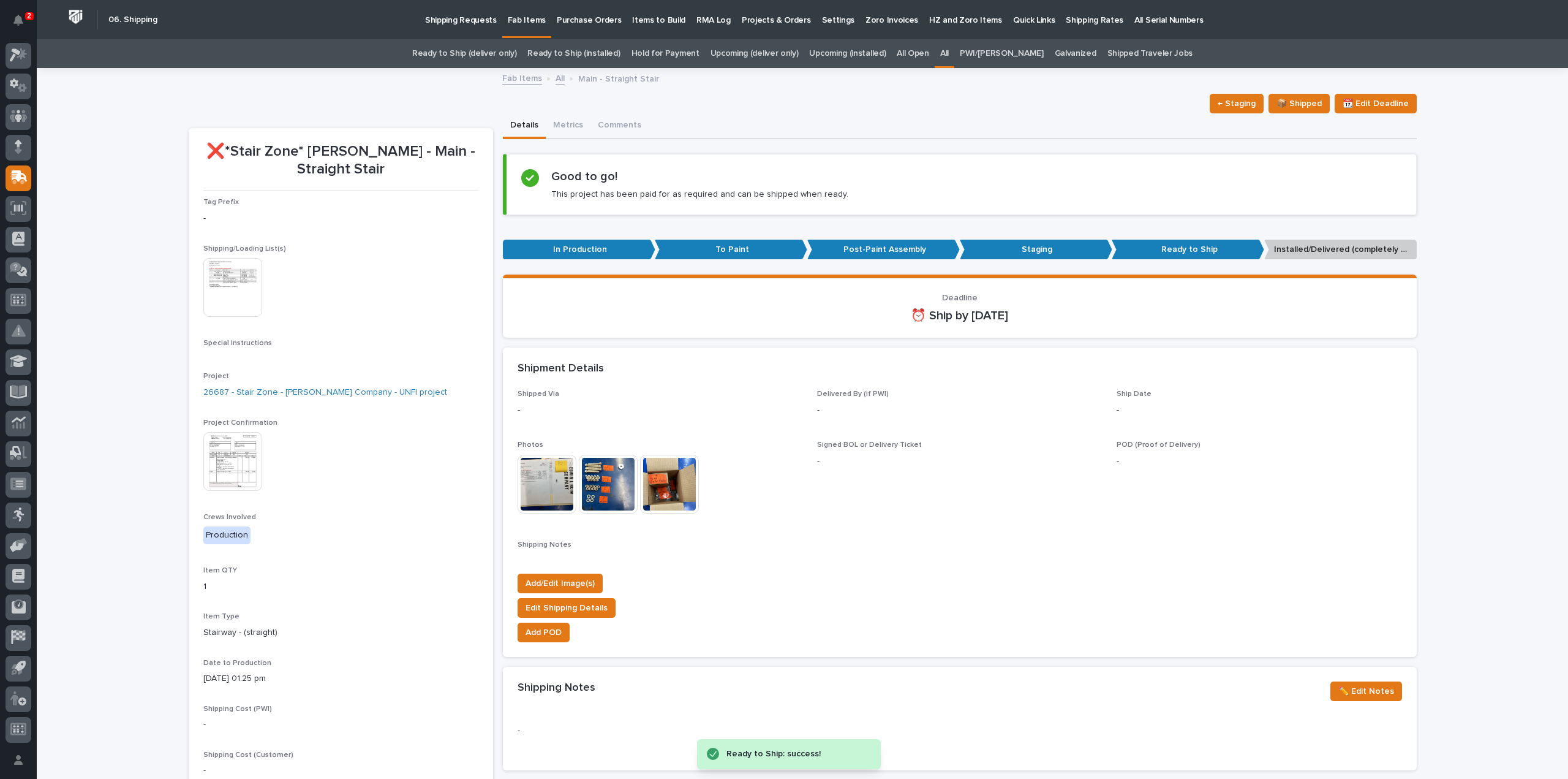
click at [949, 54] on link "All" at bounding box center [944, 54] width 8 height 29
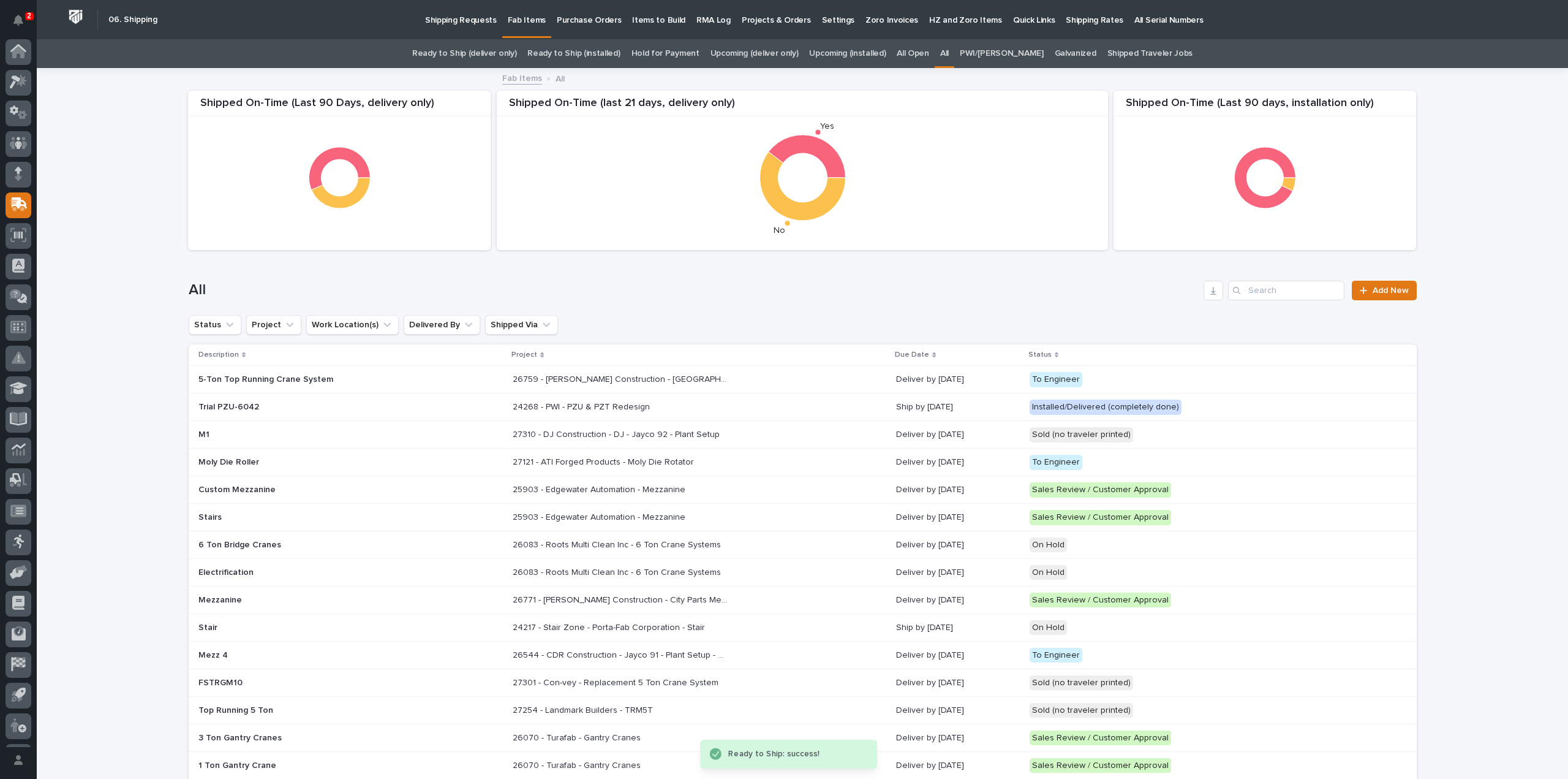
scroll to position [27, 0]
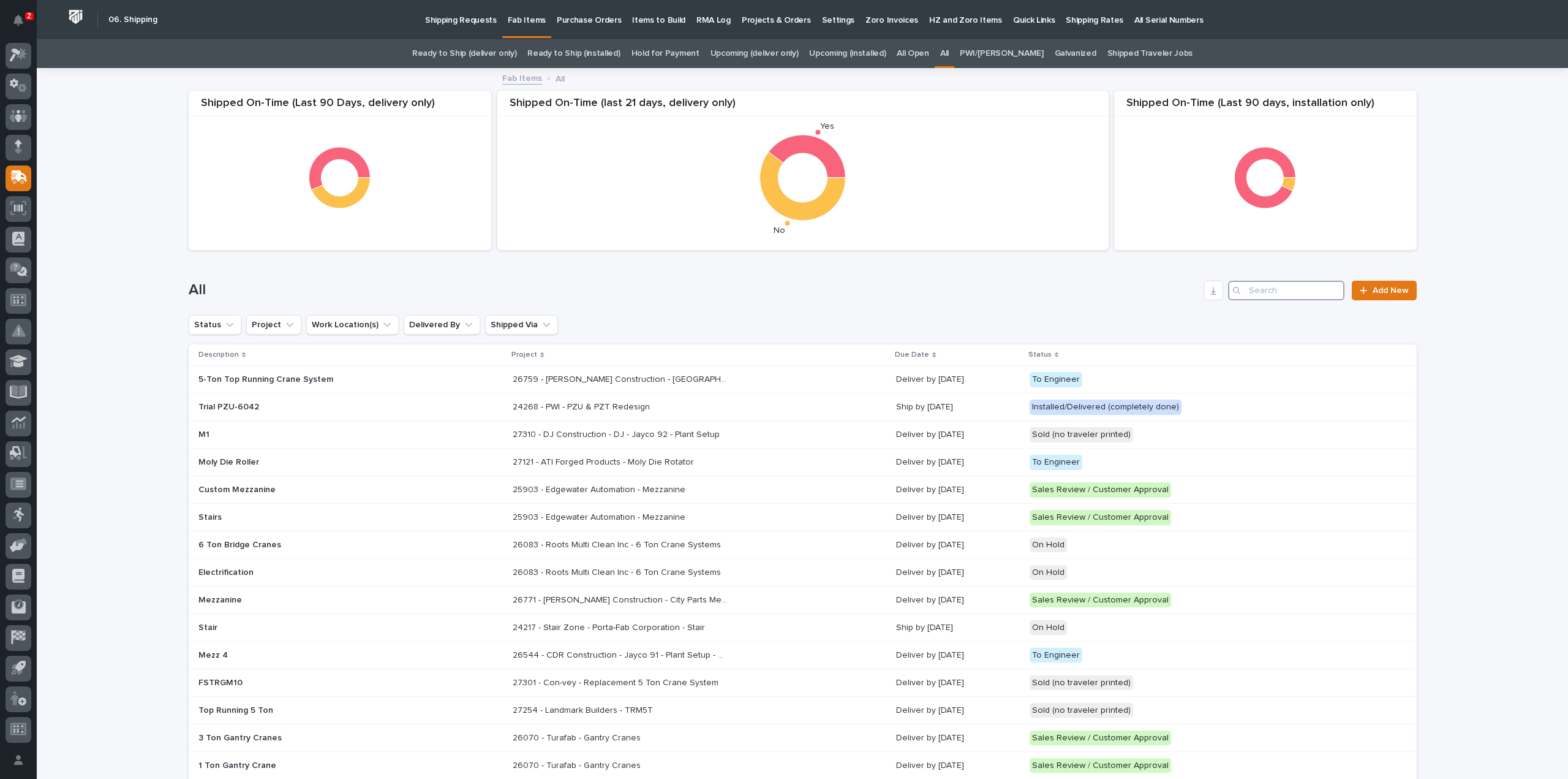
click at [1270, 293] on input "Search" at bounding box center [1286, 291] width 116 height 20
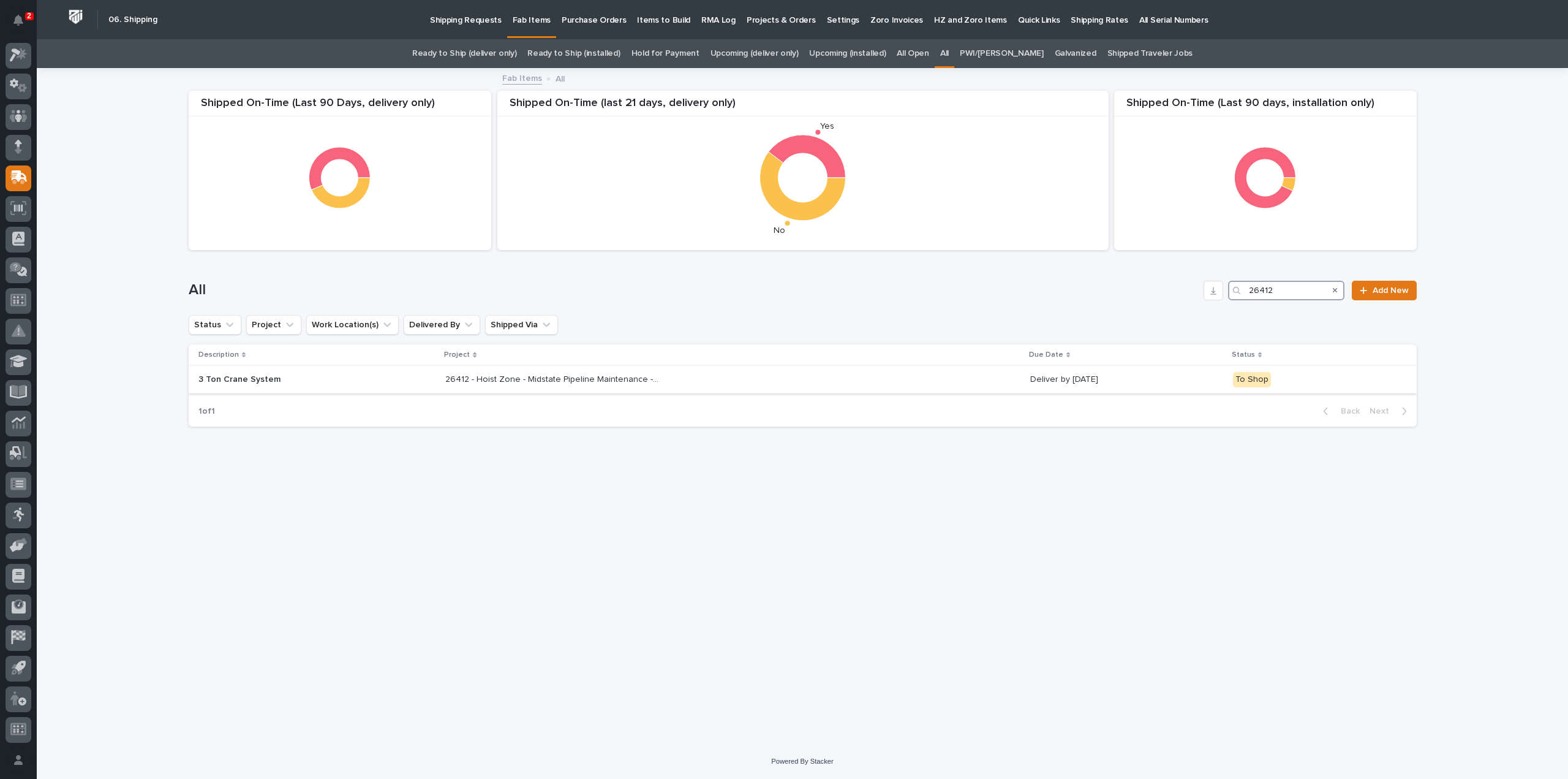
type input "26412"
click at [615, 379] on p "26412 - Hoist Zone - Midstate Pipeline Maintenance - 3 Ton Crane System" at bounding box center [554, 379] width 217 height 13
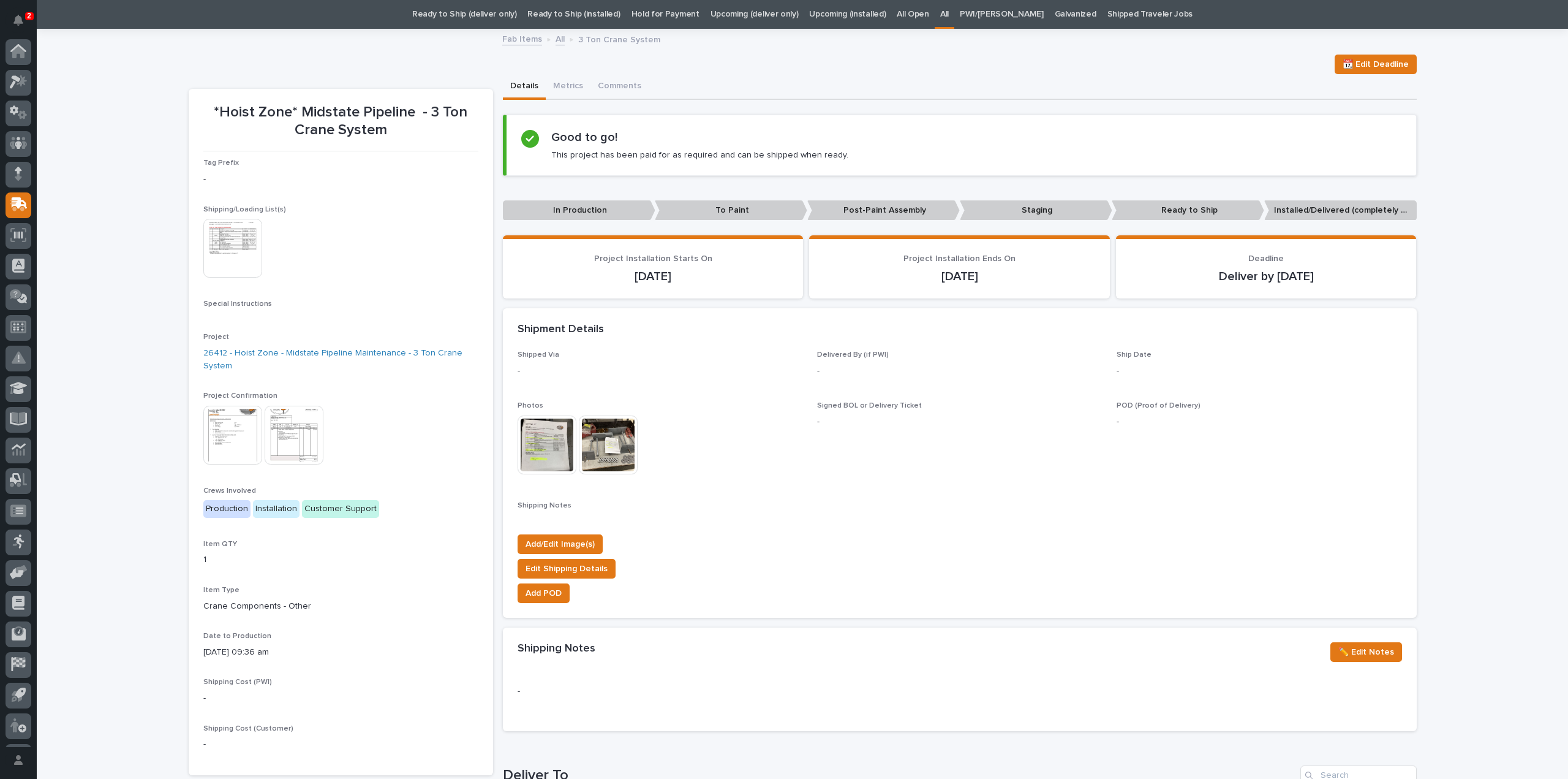
scroll to position [27, 0]
click at [544, 451] on img at bounding box center [547, 445] width 59 height 59
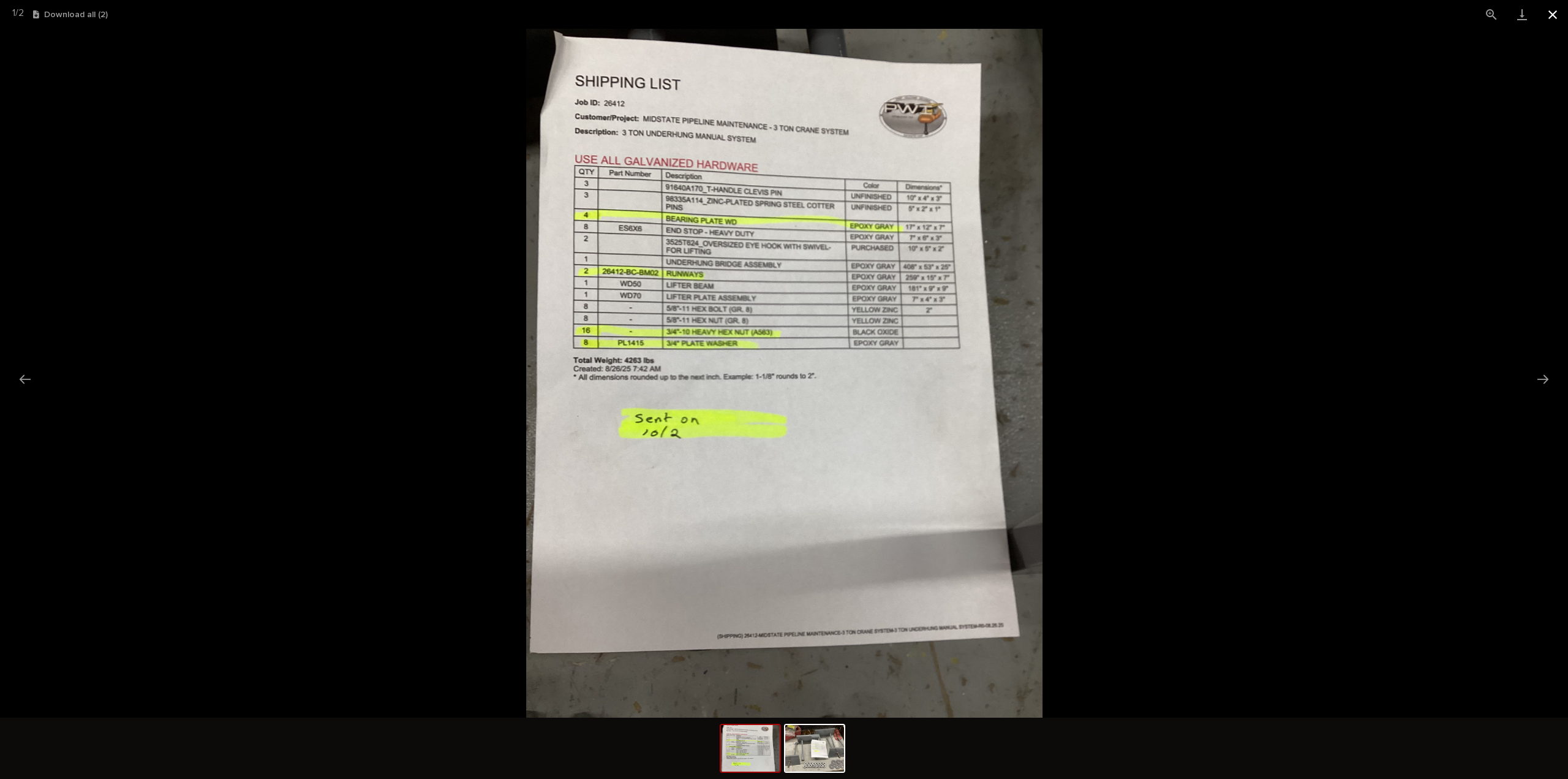
click at [1553, 9] on button "Close gallery" at bounding box center [1552, 14] width 31 height 29
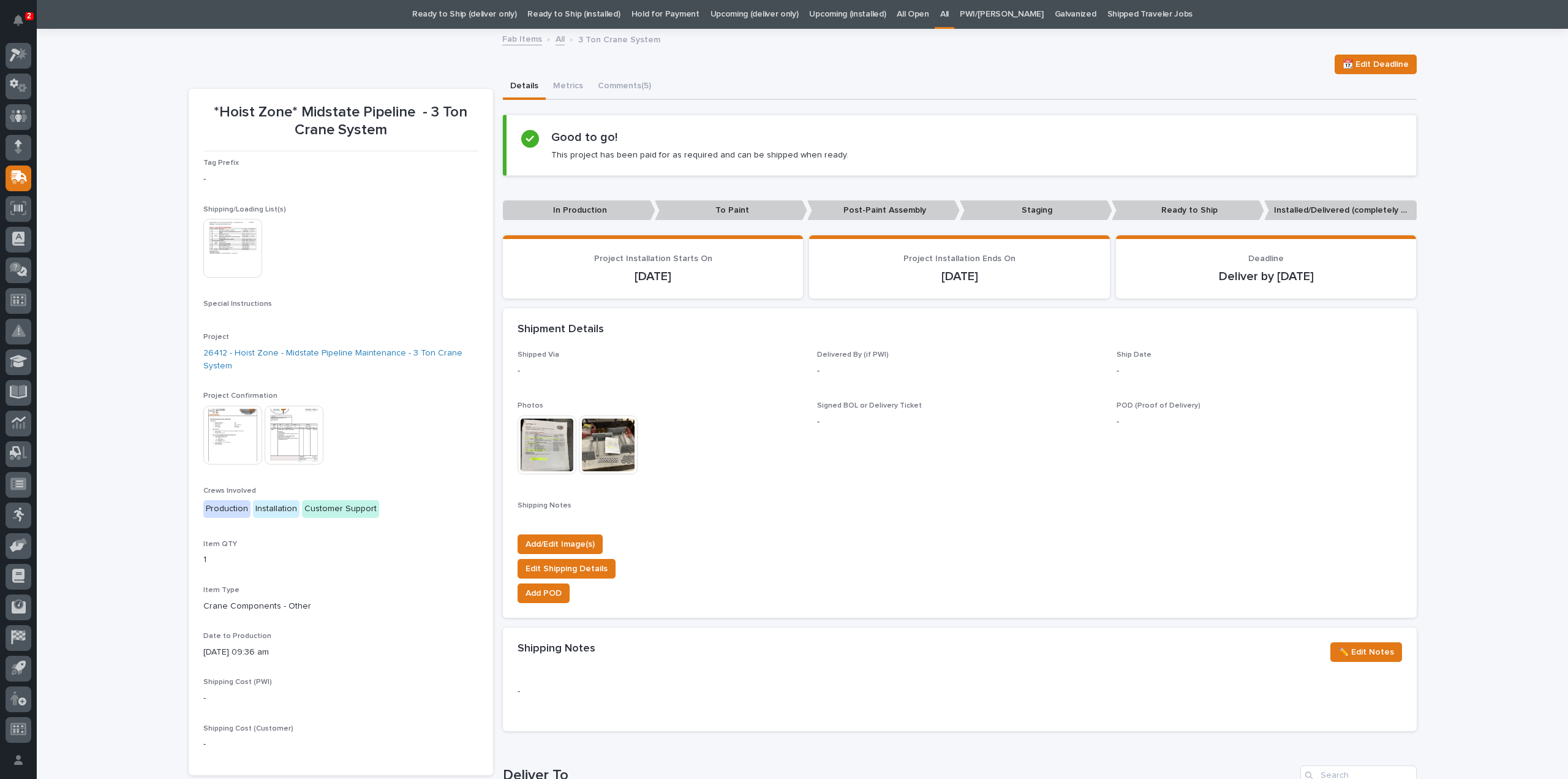
click at [949, 12] on link "All" at bounding box center [944, 14] width 8 height 29
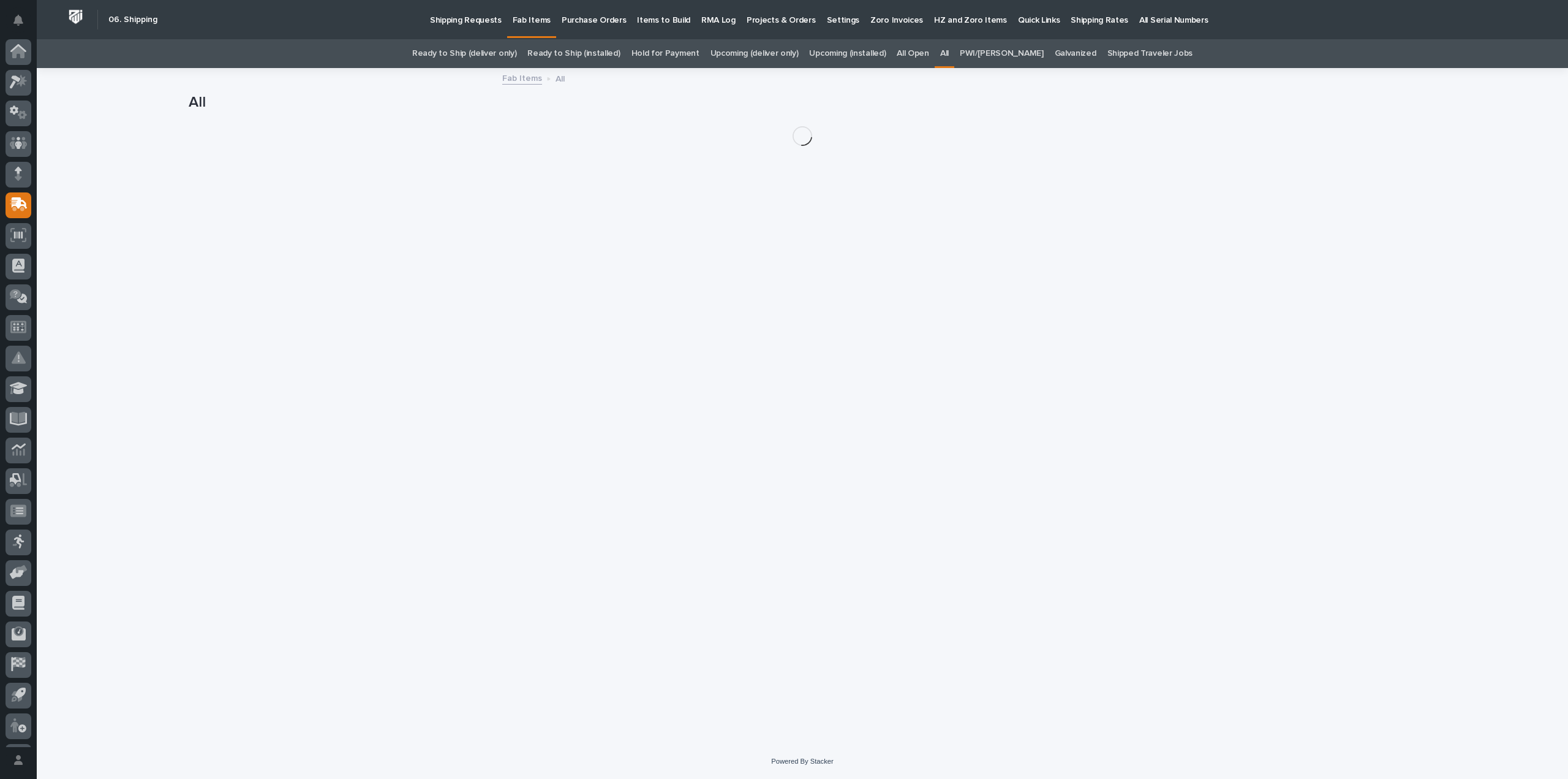
scroll to position [27, 0]
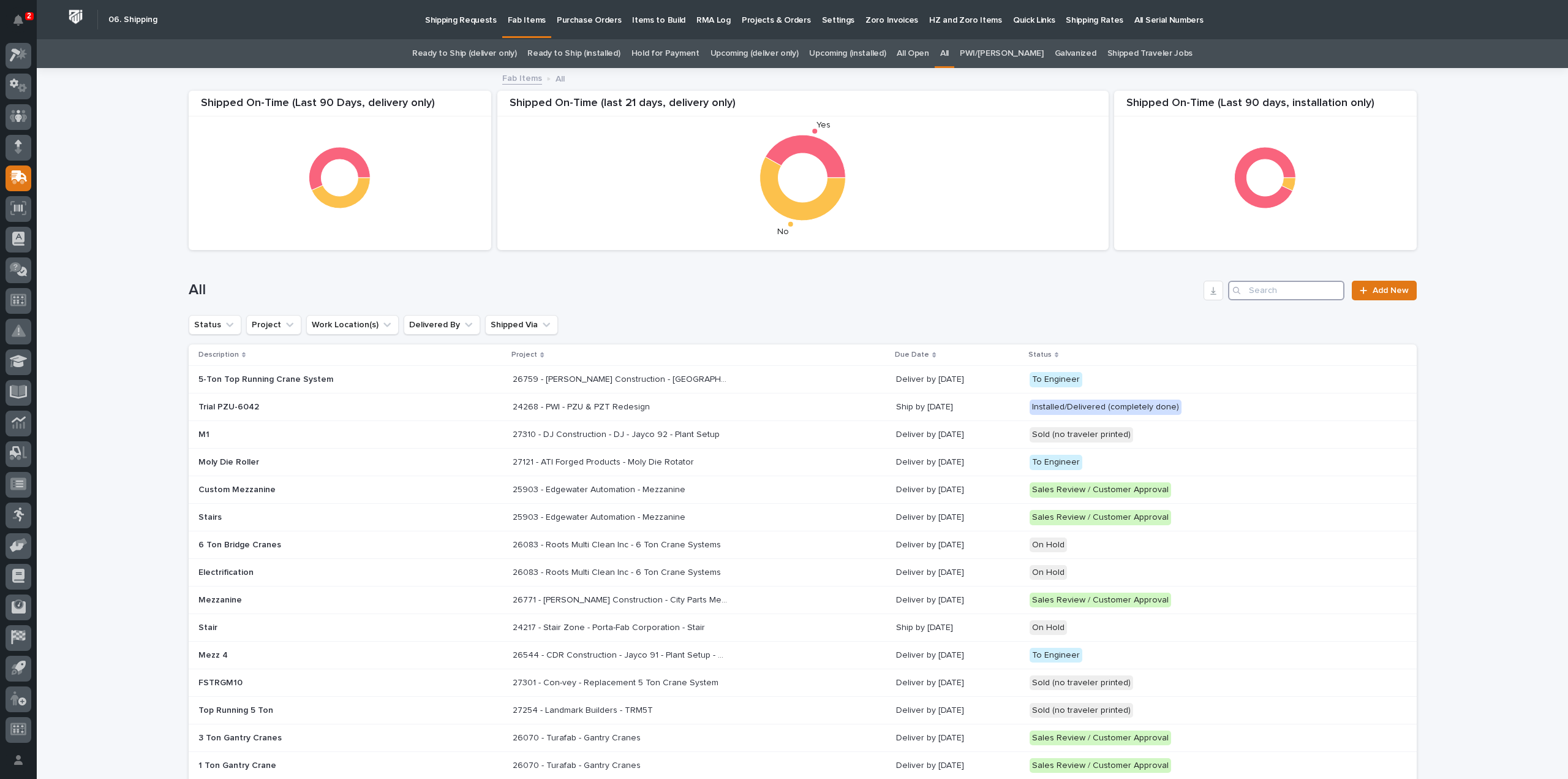
click at [1279, 291] on input "Search" at bounding box center [1286, 291] width 116 height 20
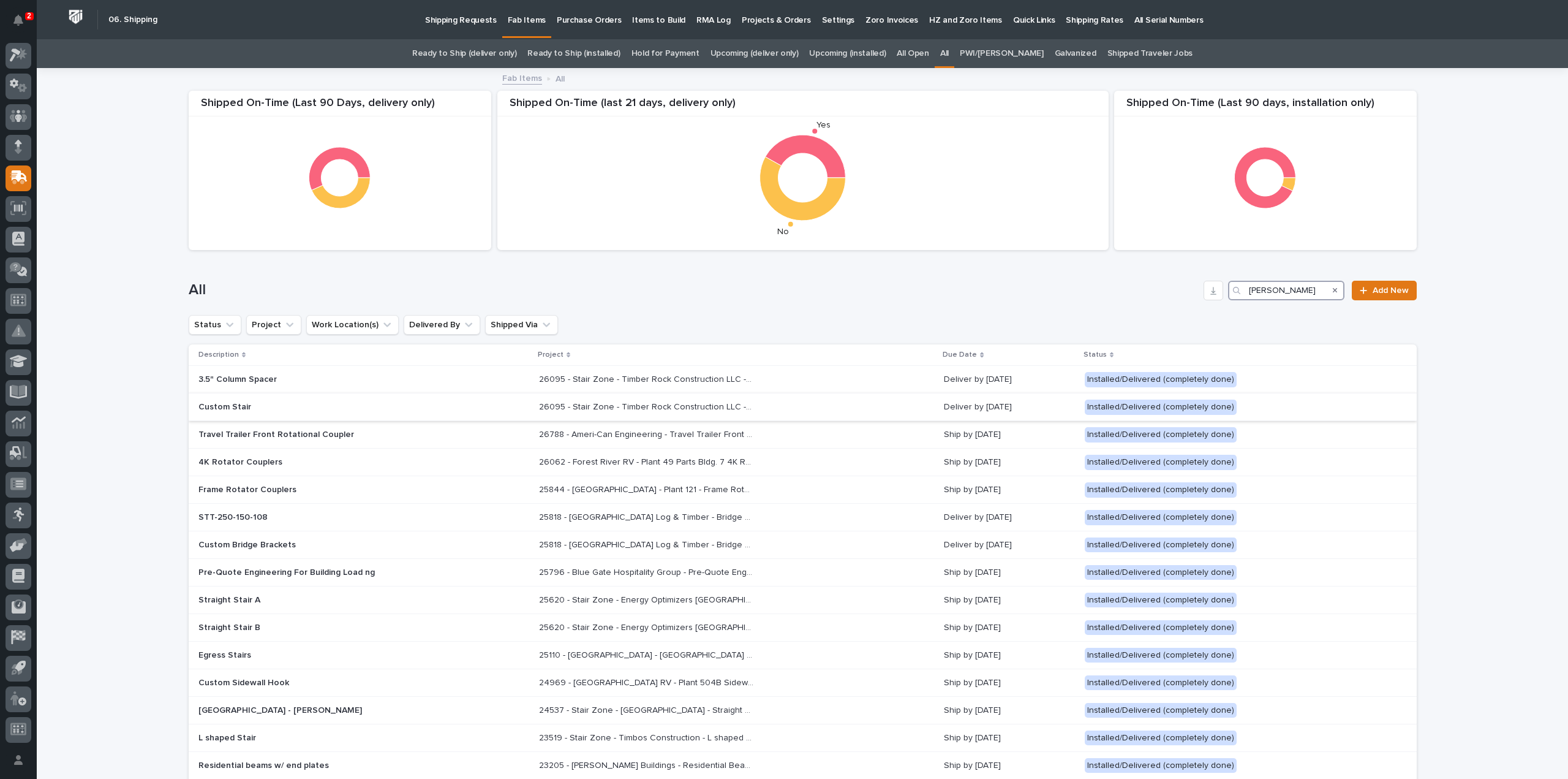
type input "tim"
click at [700, 409] on p "26095 - Stair Zone - Timber Rock Construction LLC - Grace Pressbox" at bounding box center [648, 406] width 217 height 13
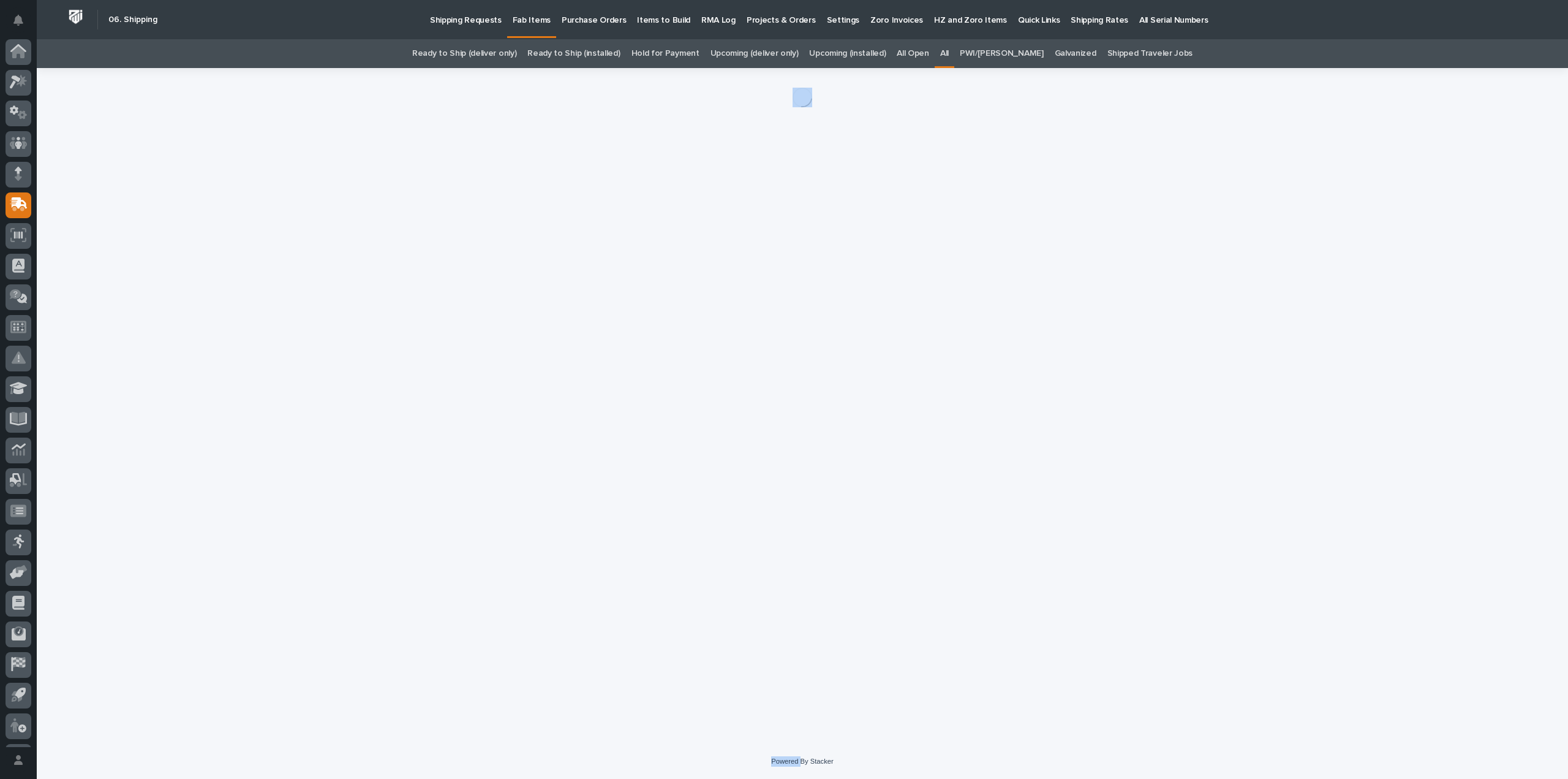
scroll to position [27, 0]
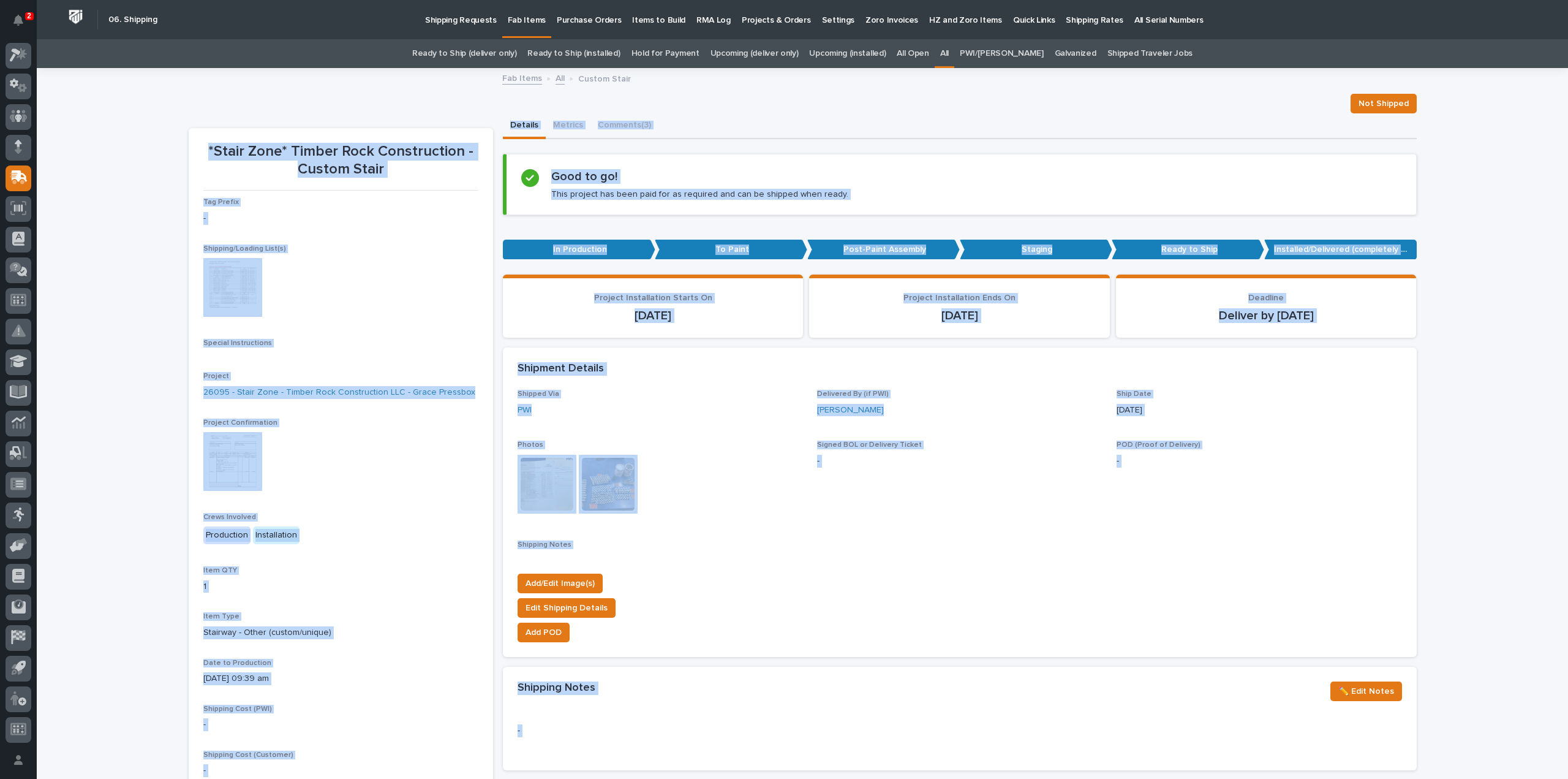
click at [246, 297] on img at bounding box center [233, 287] width 59 height 59
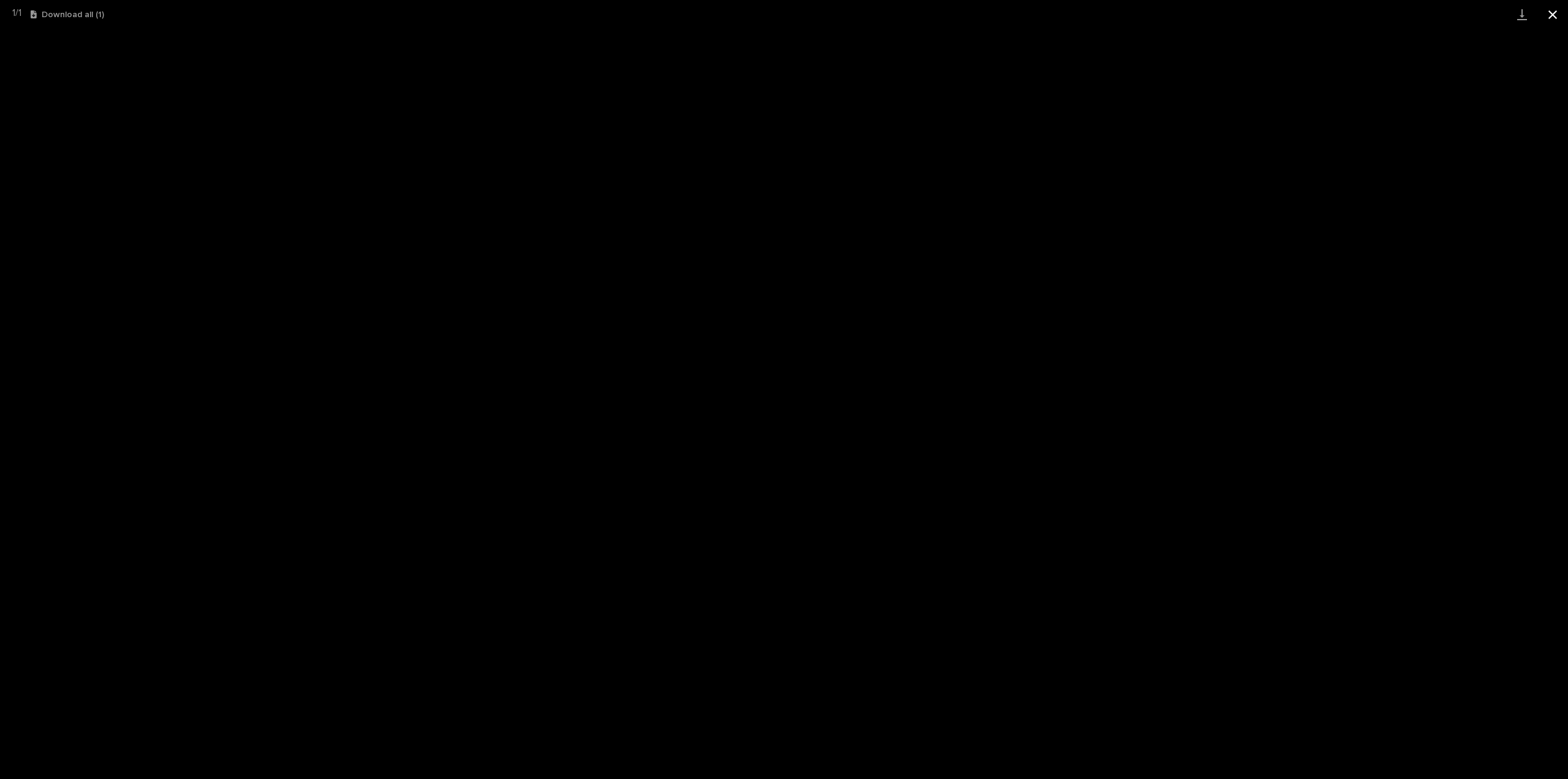
click at [1554, 21] on button "Close gallery" at bounding box center [1552, 14] width 31 height 29
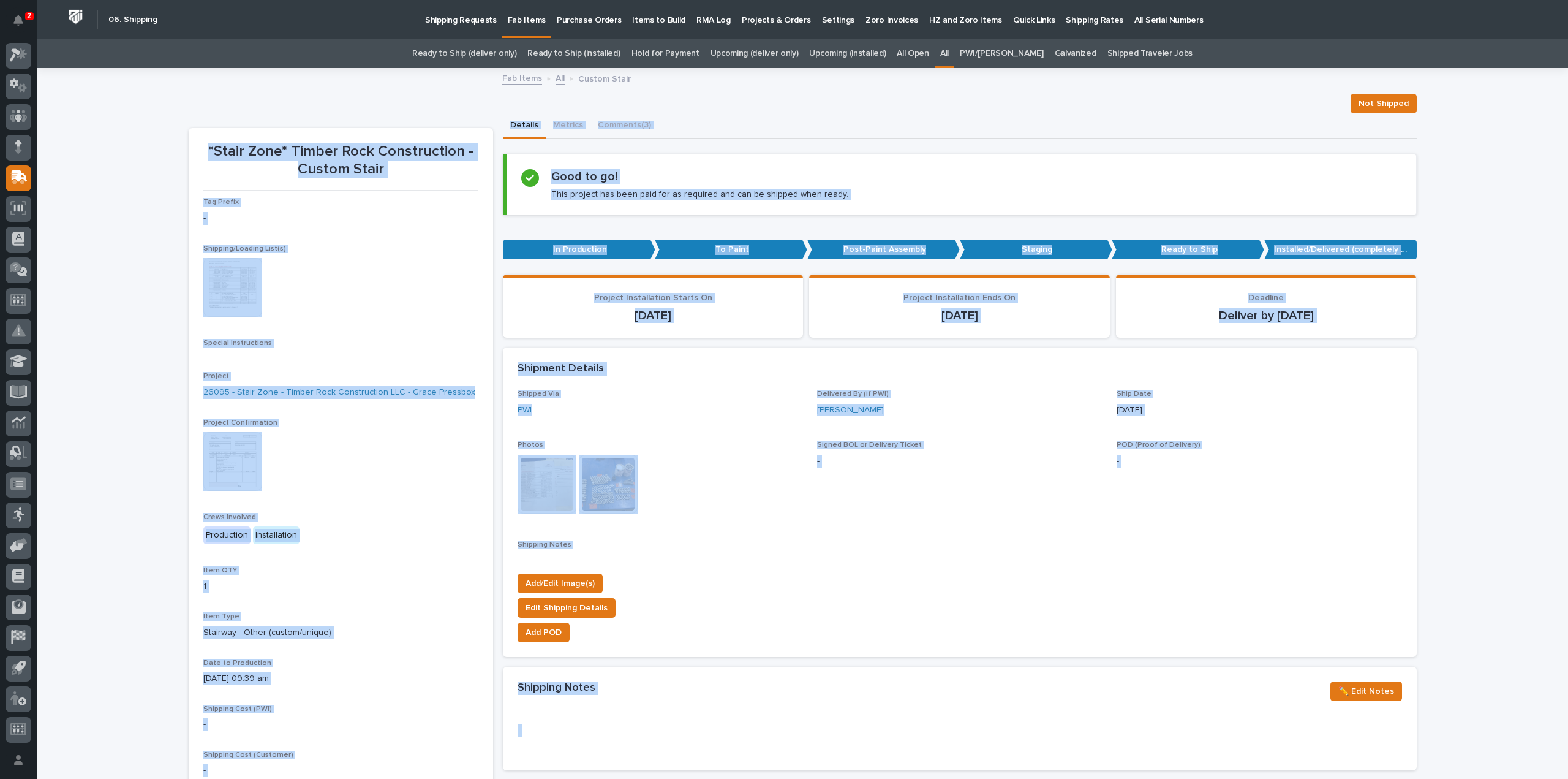
click at [605, 484] on img at bounding box center [608, 484] width 59 height 59
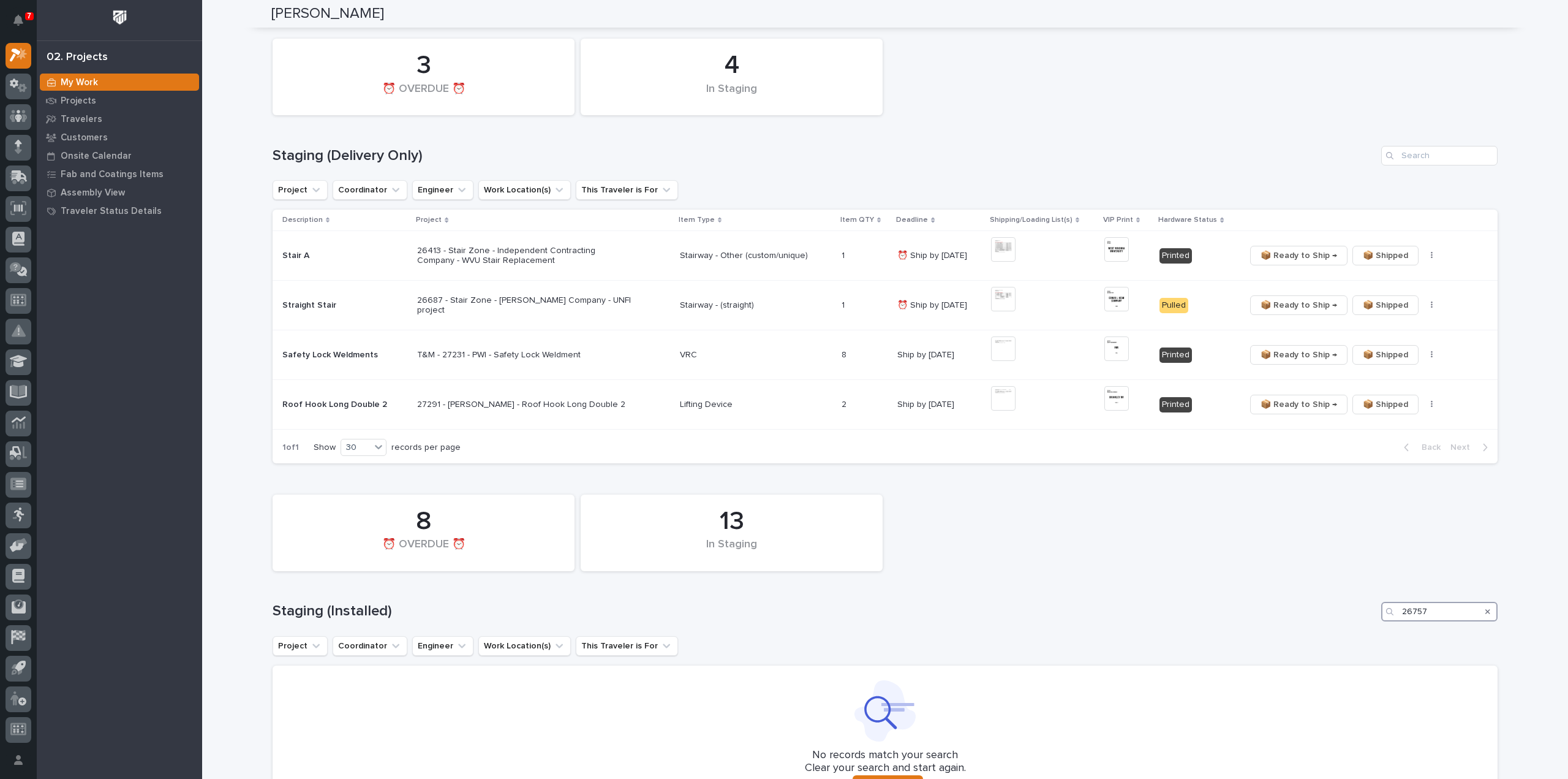
scroll to position [219, 0]
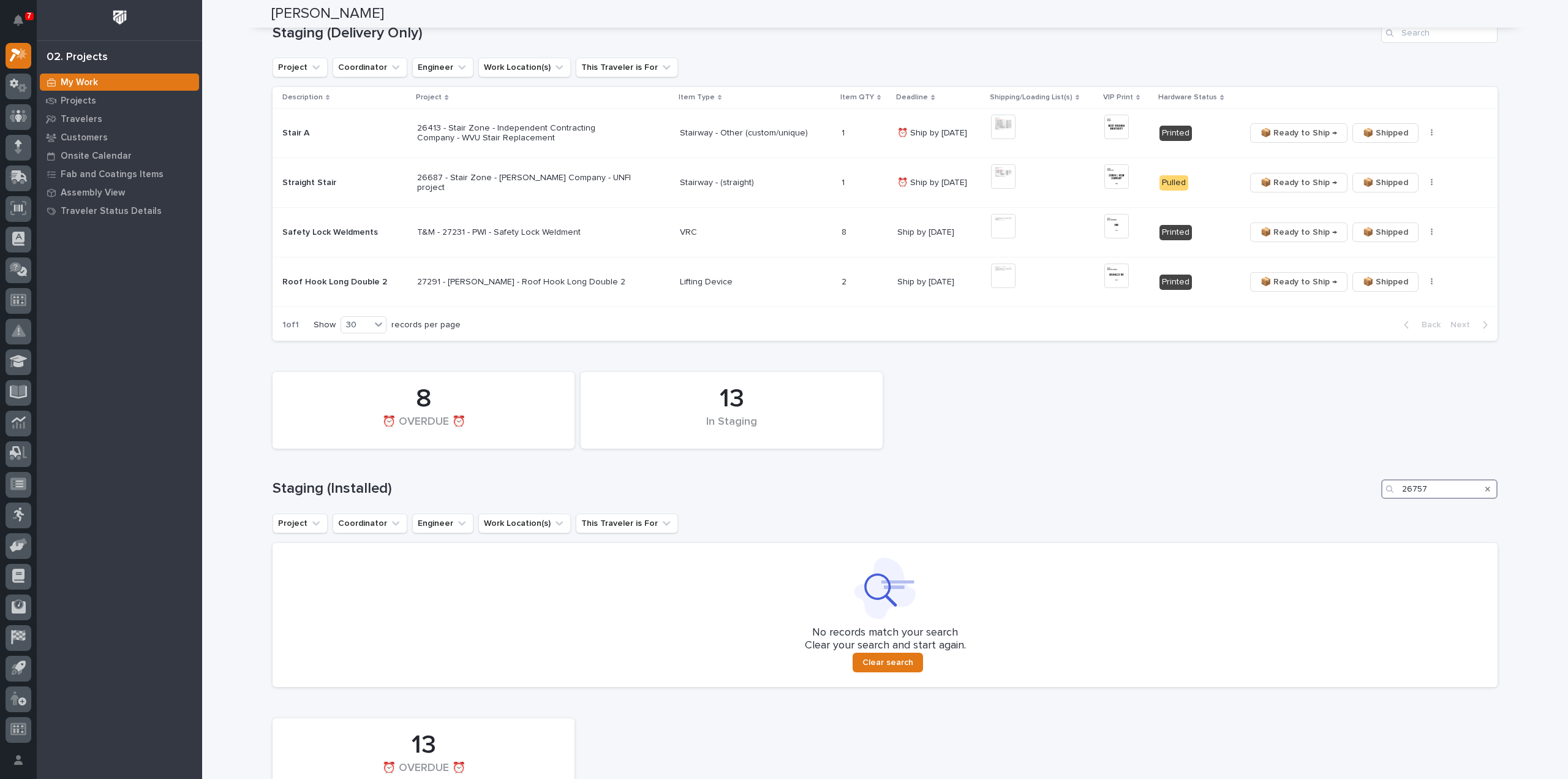
drag, startPoint x: 1441, startPoint y: 487, endPoint x: 1340, endPoint y: 497, distance: 101.5
click at [1340, 497] on div "Staging (Installed) 26757" at bounding box center [885, 489] width 1225 height 20
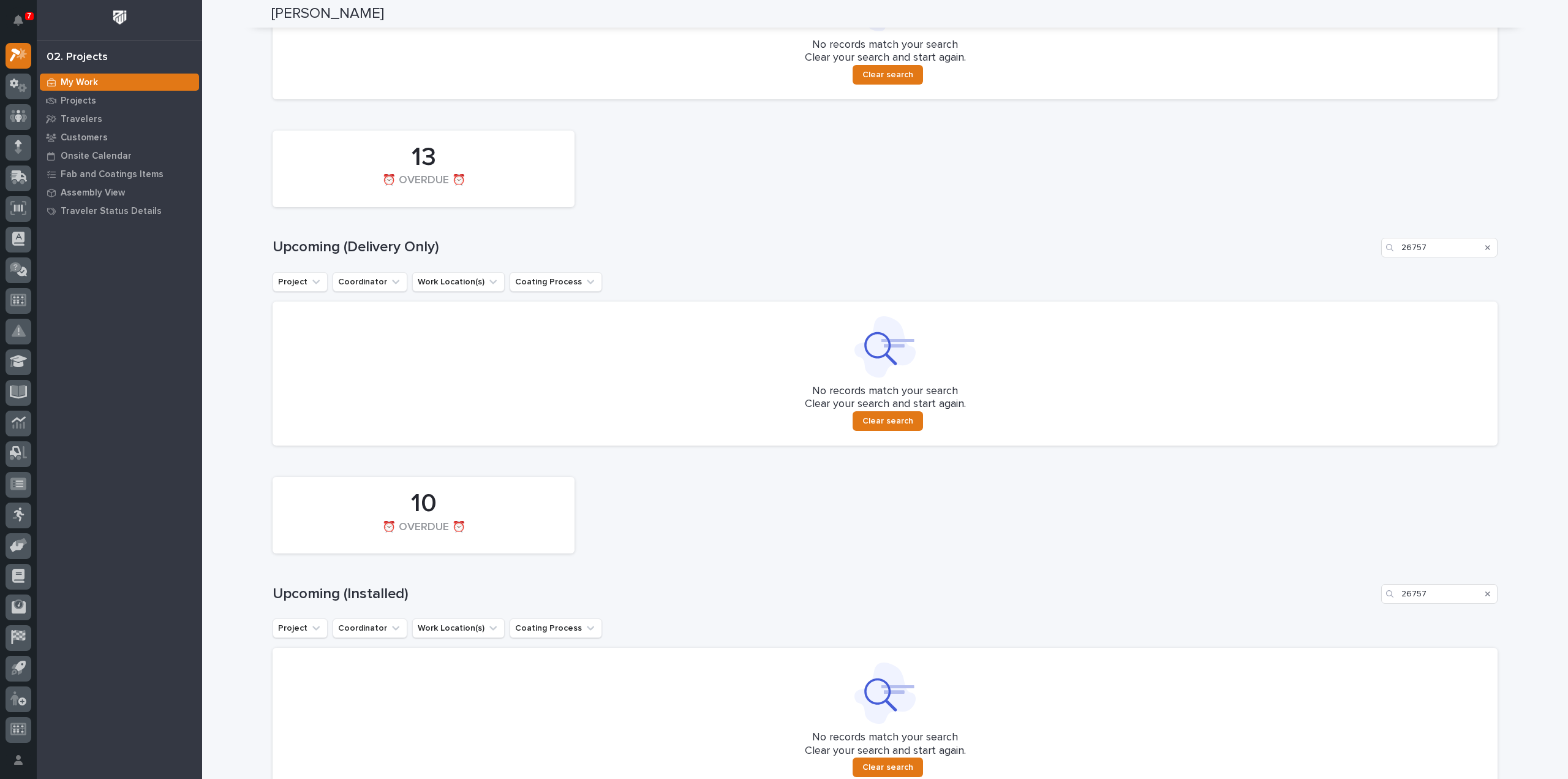
scroll to position [832, 0]
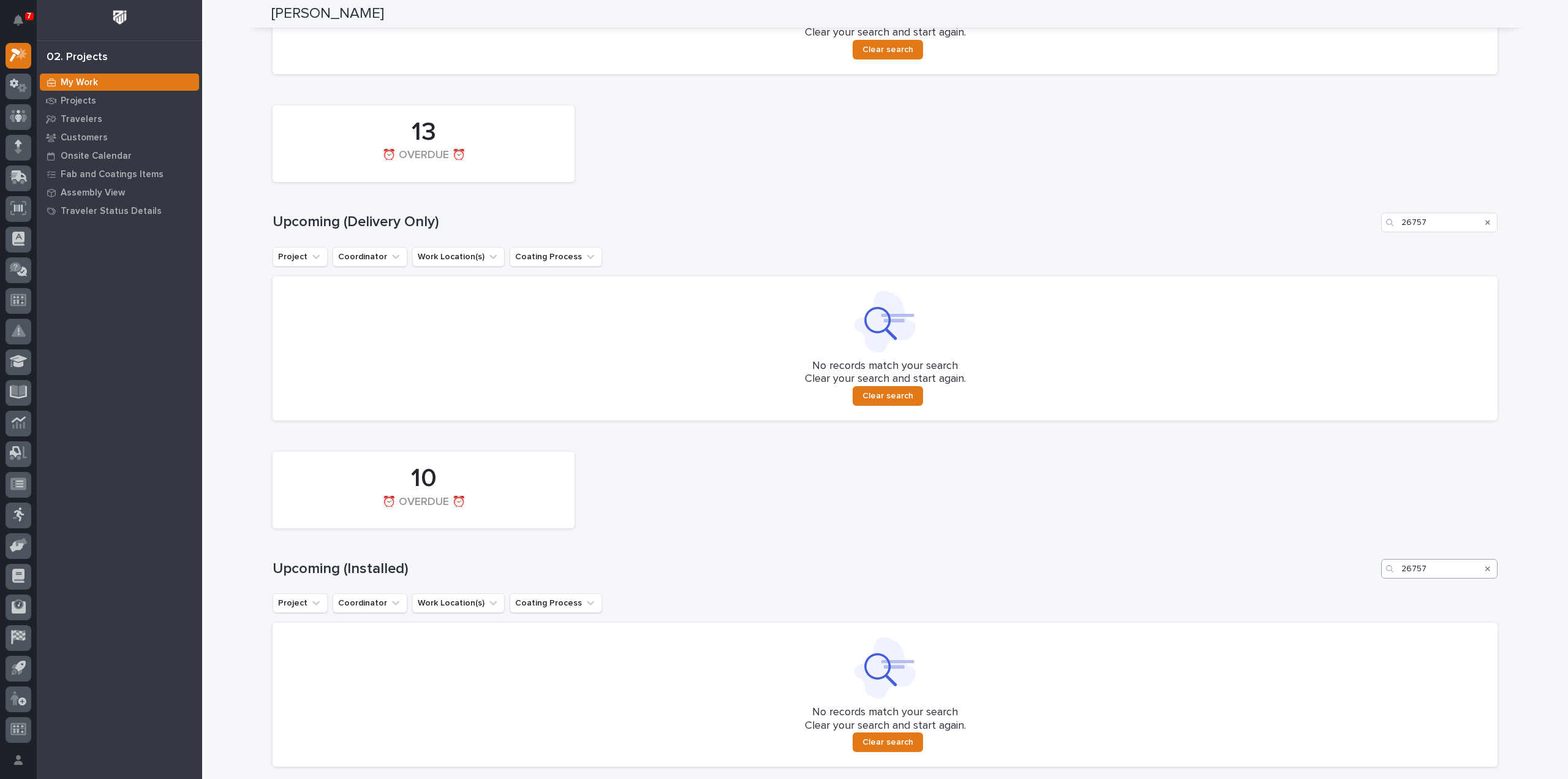
type input "26412"
drag, startPoint x: 1438, startPoint y: 572, endPoint x: 1372, endPoint y: 565, distance: 66.4
click at [1371, 567] on div "Upcoming (Installed) 26757" at bounding box center [885, 569] width 1225 height 20
type input "26412"
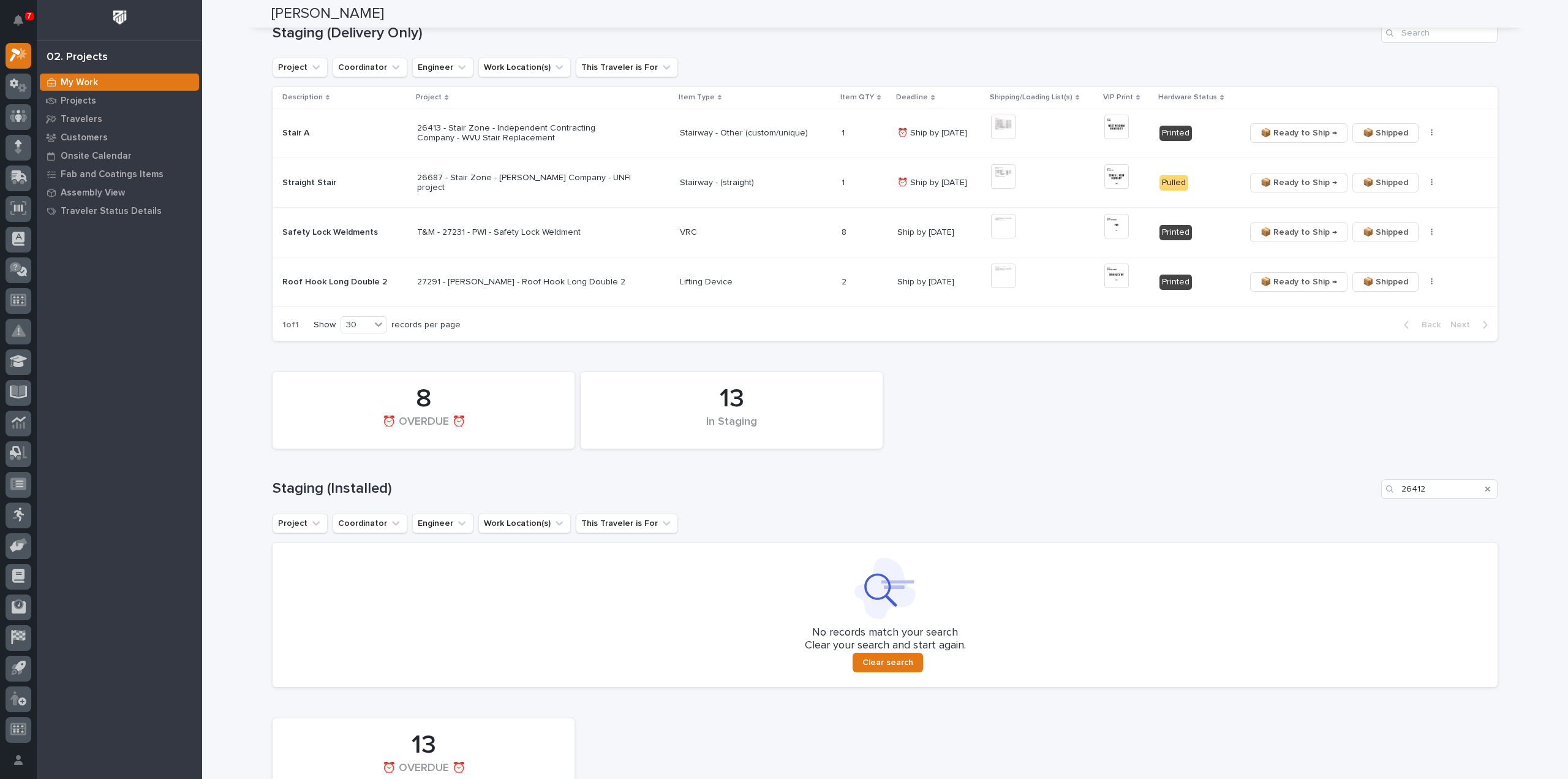
scroll to position [926, 0]
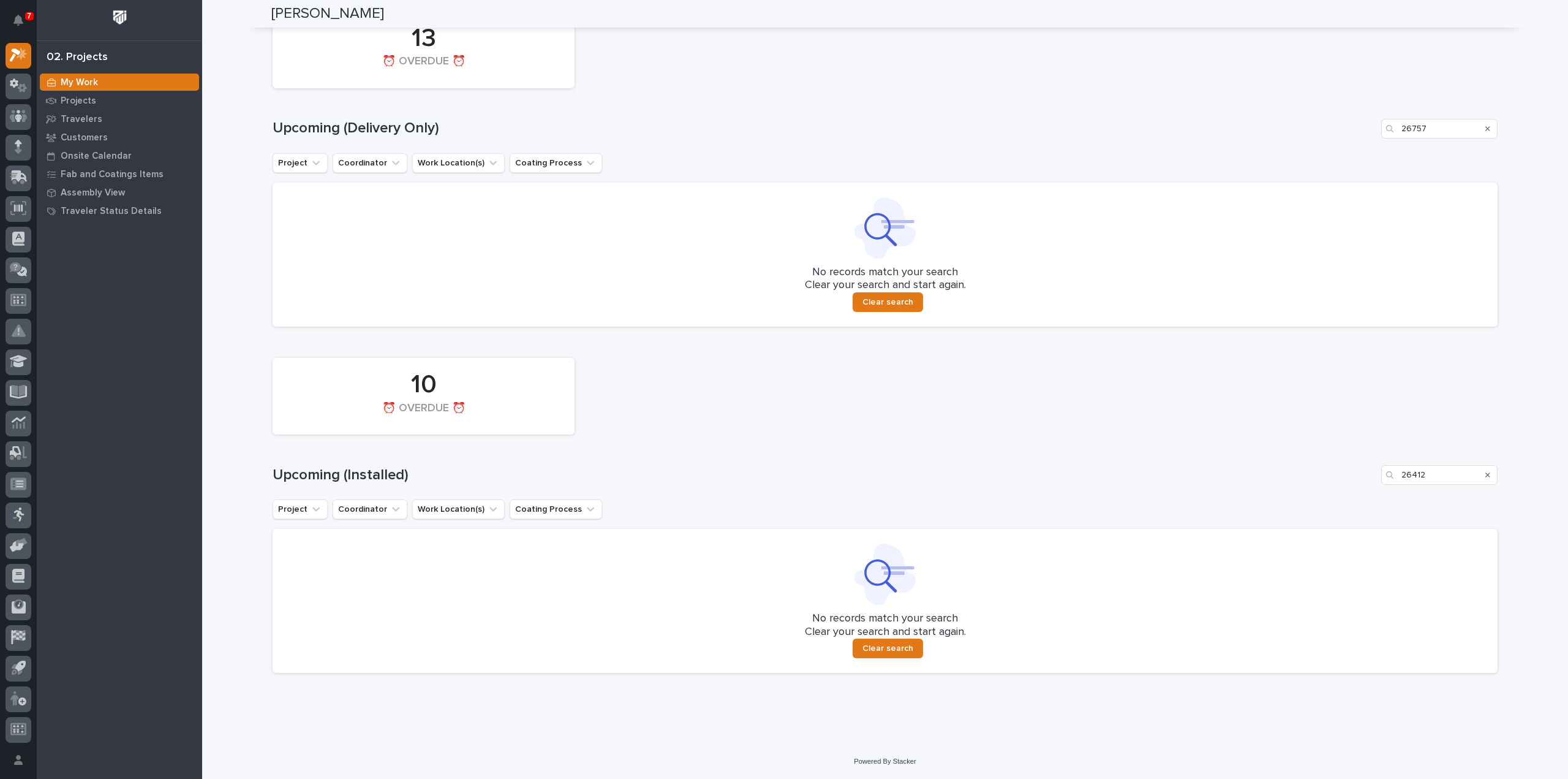
click at [1486, 475] on div "Search" at bounding box center [1488, 475] width 20 height 20
click at [1485, 475] on icon "Search" at bounding box center [1488, 475] width 5 height 7
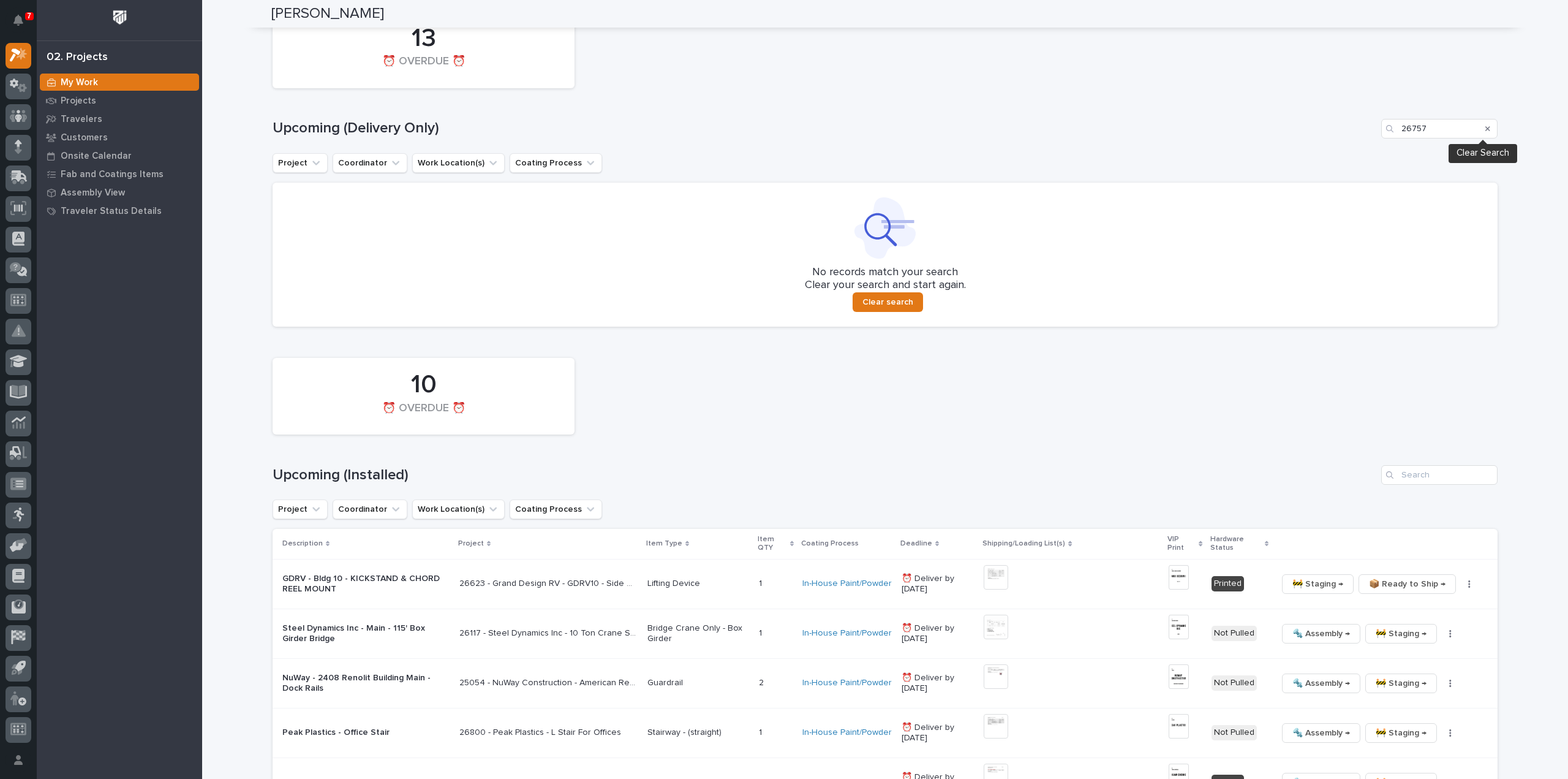
click at [1485, 125] on icon "Search" at bounding box center [1488, 128] width 5 height 7
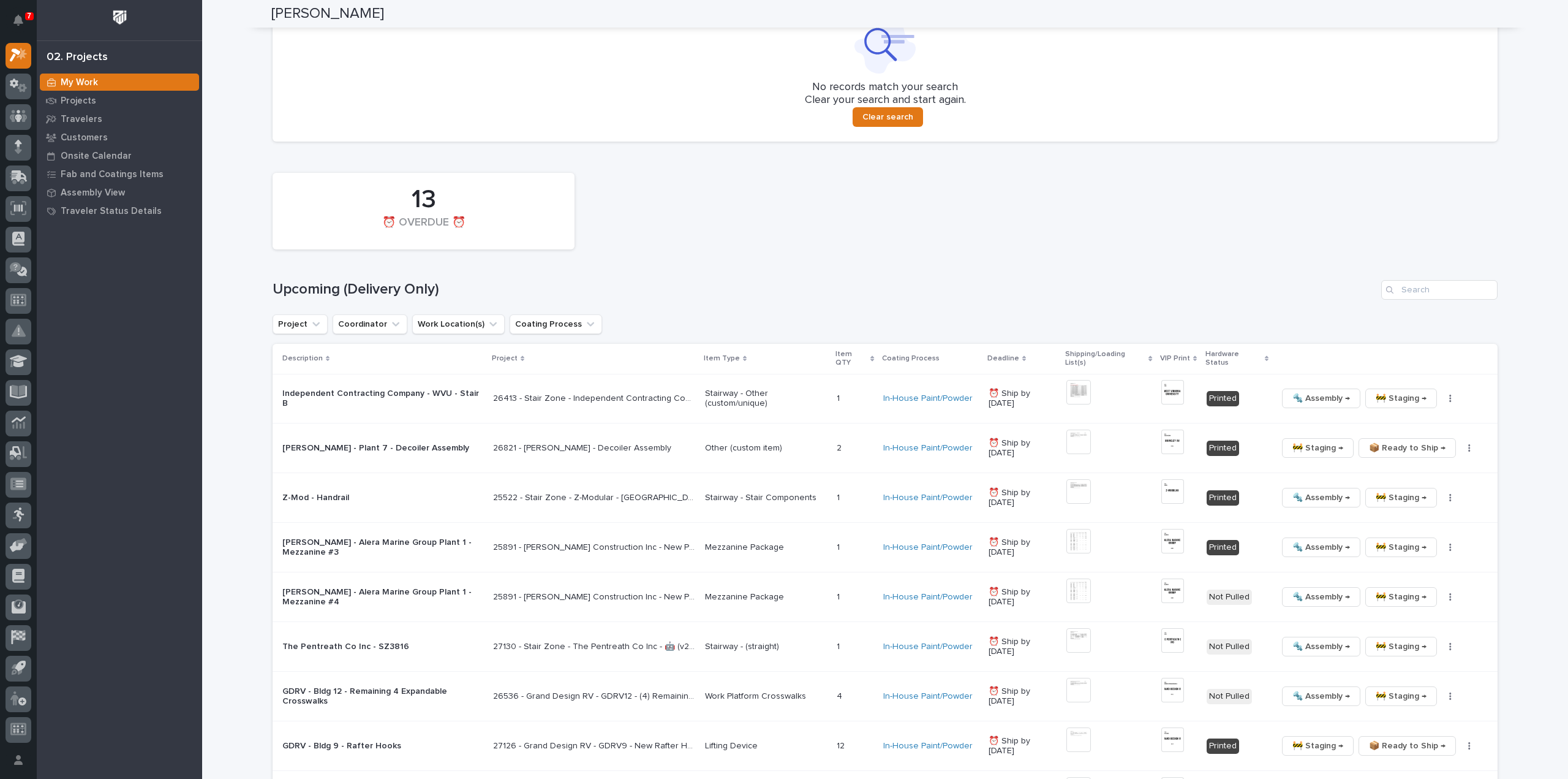
scroll to position [520, 0]
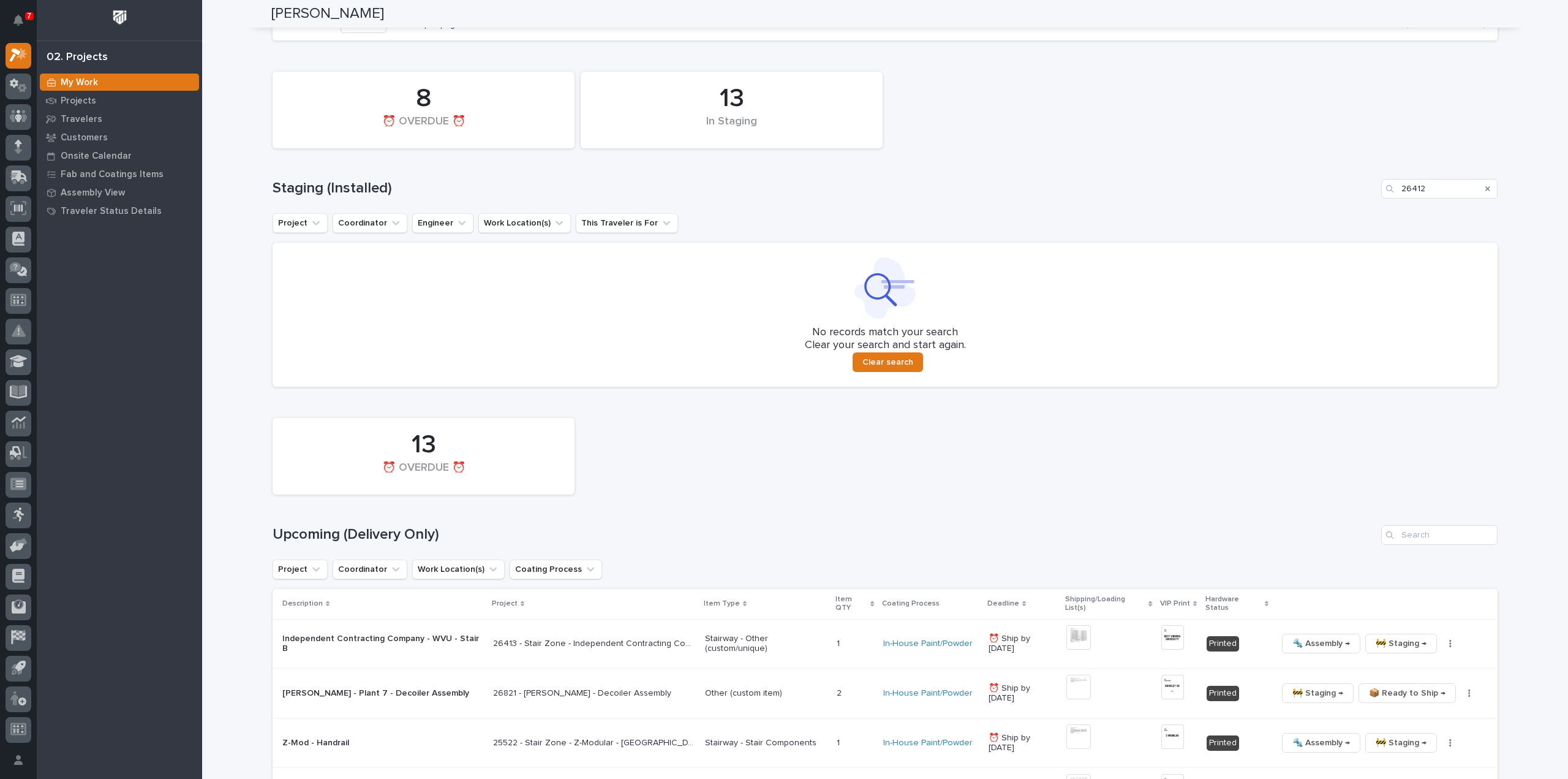
click at [1485, 189] on icon "Search" at bounding box center [1488, 189] width 5 height 5
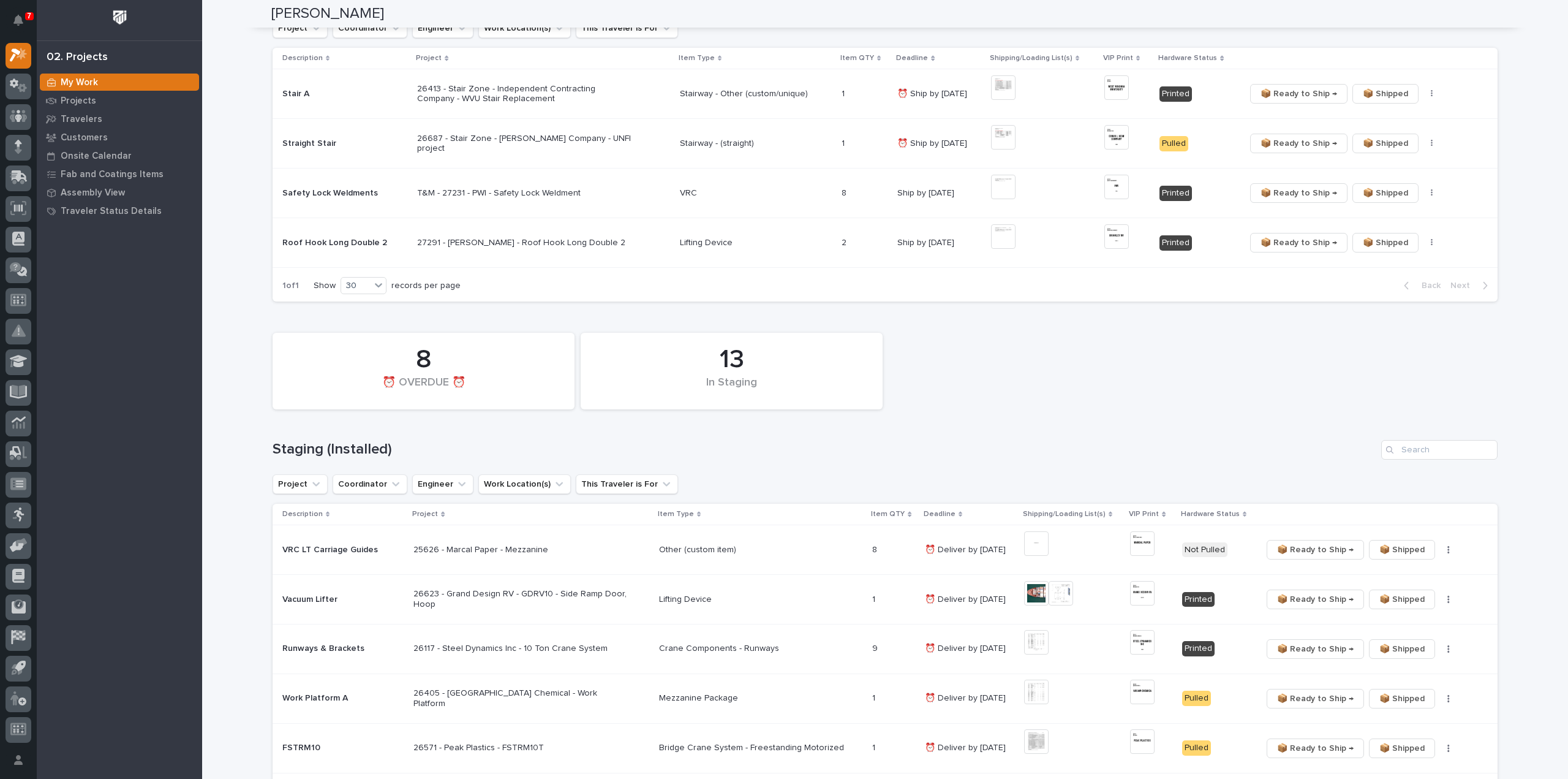
scroll to position [183, 0]
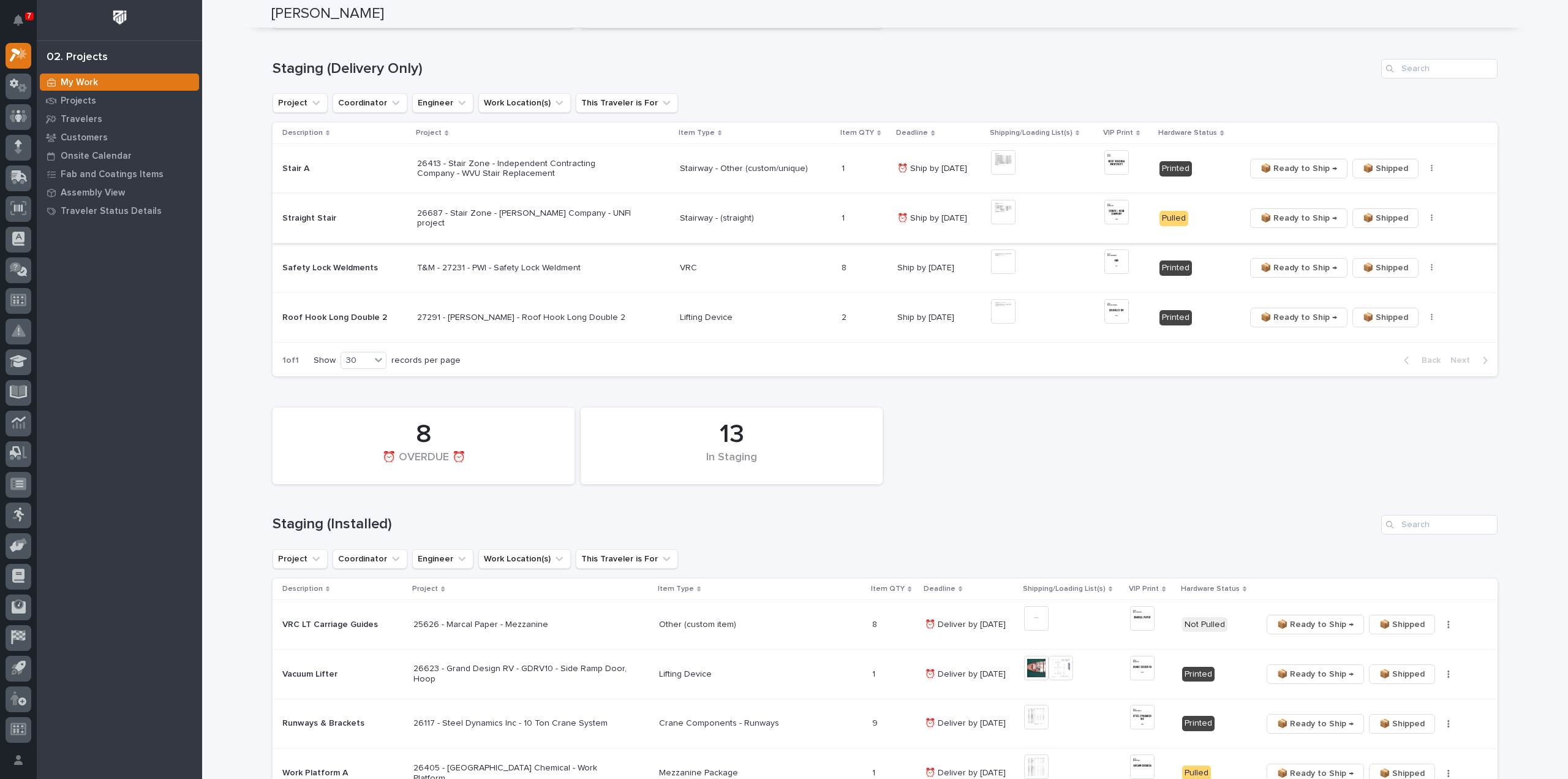
click at [1003, 216] on img at bounding box center [1003, 212] width 25 height 25
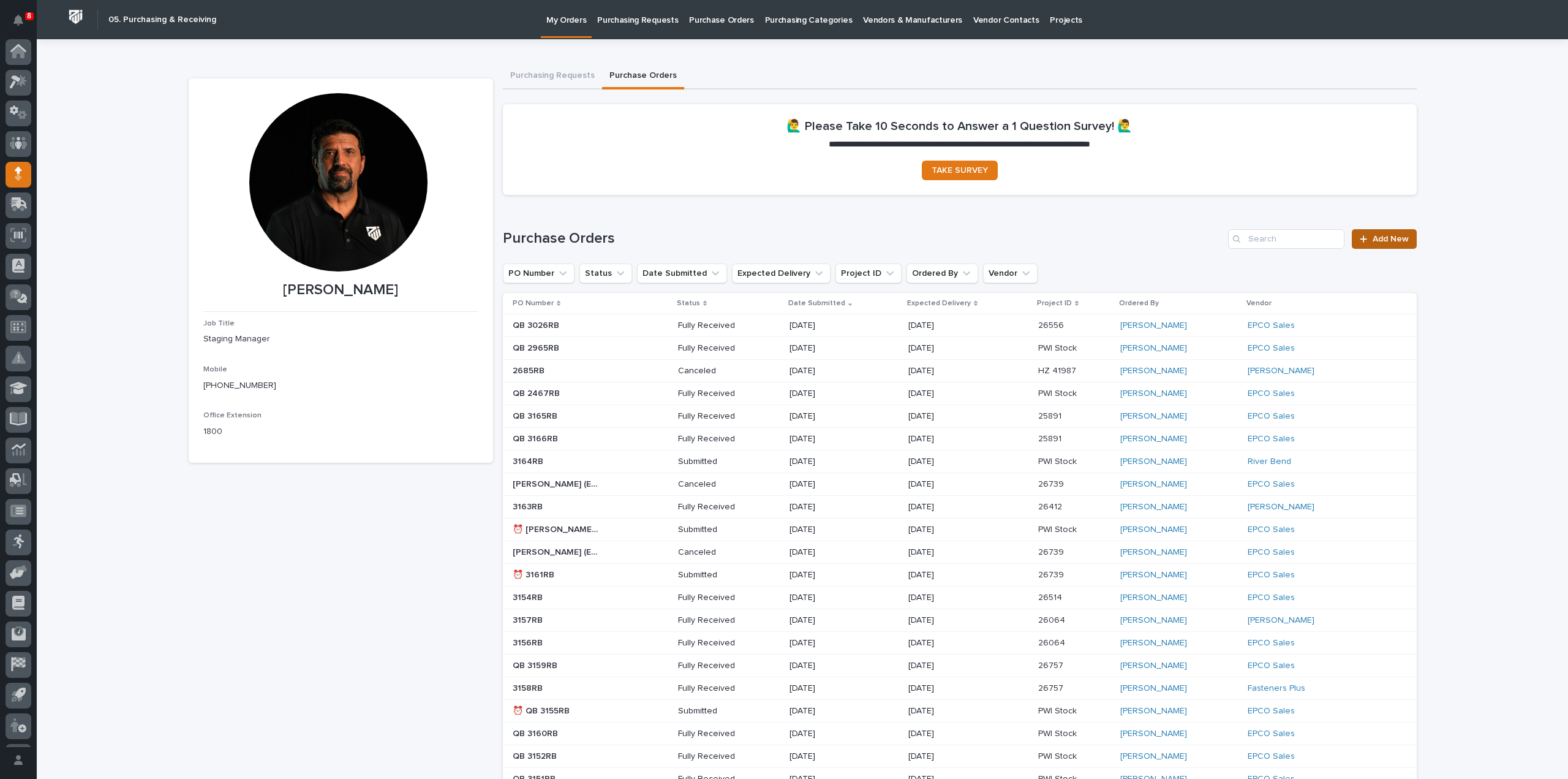
click at [1366, 239] on div at bounding box center [1366, 238] width 12 height 8
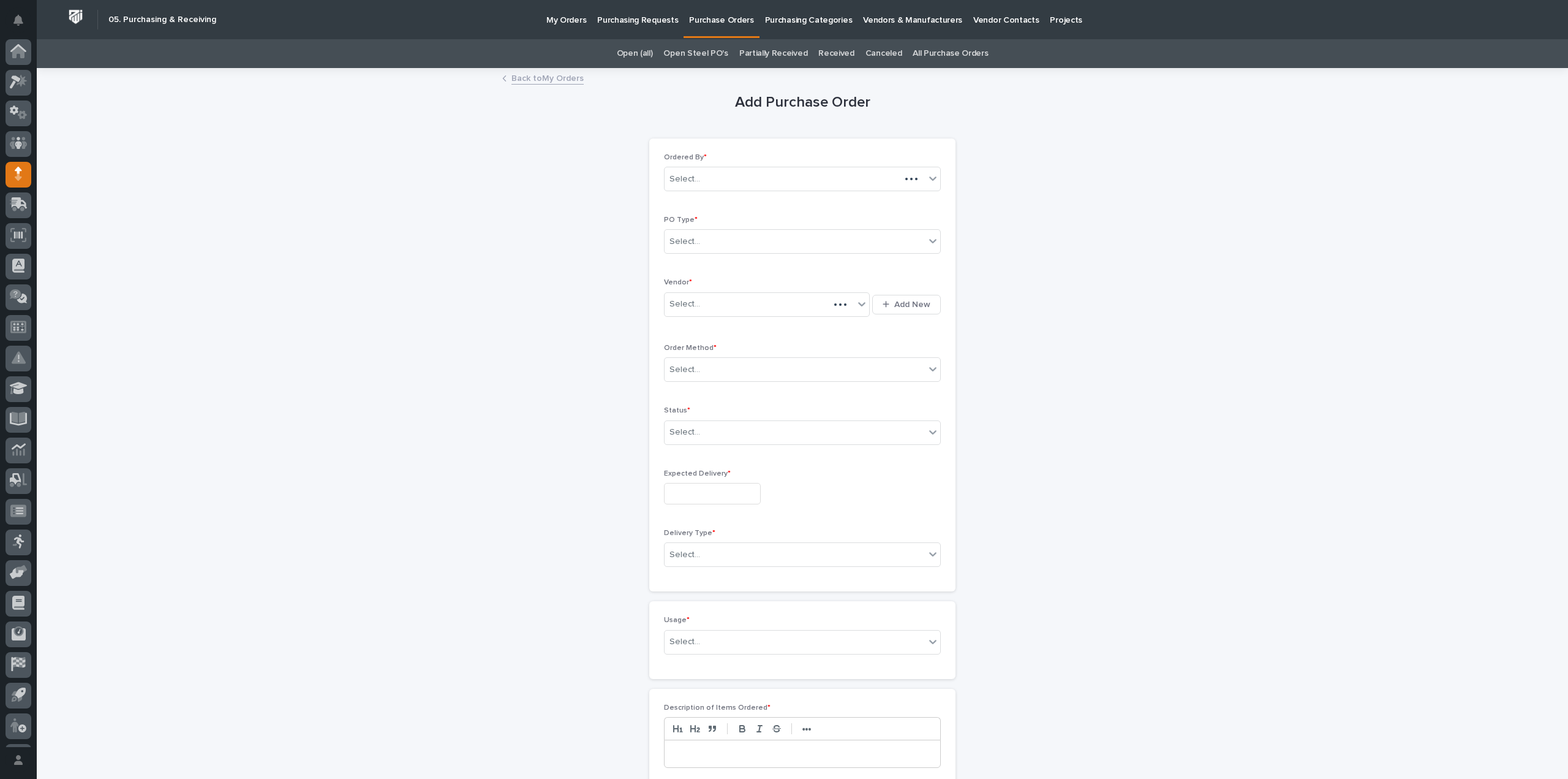
scroll to position [27, 0]
click at [708, 244] on div "Select..." at bounding box center [794, 242] width 260 height 20
click at [690, 287] on div "Paper" at bounding box center [798, 285] width 275 height 22
click at [690, 301] on div "Select..." at bounding box center [685, 304] width 31 height 13
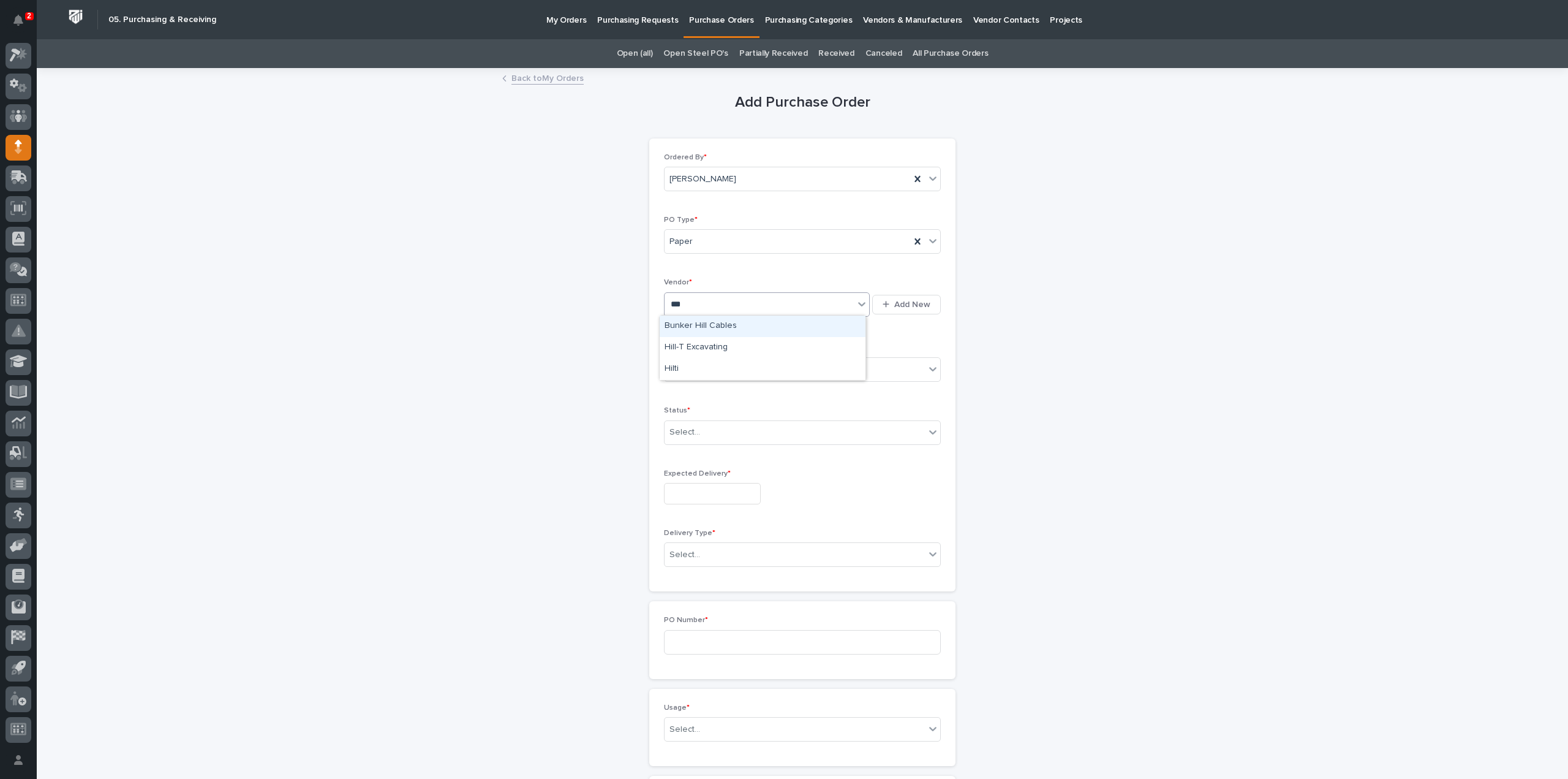
type input "****"
click at [698, 325] on div "Hilti" at bounding box center [762, 326] width 206 height 22
click at [690, 366] on div "Select..." at bounding box center [685, 370] width 31 height 13
click at [685, 436] on div "Phone Call" at bounding box center [798, 434] width 275 height 22
click at [684, 434] on div "Select..." at bounding box center [685, 432] width 31 height 13
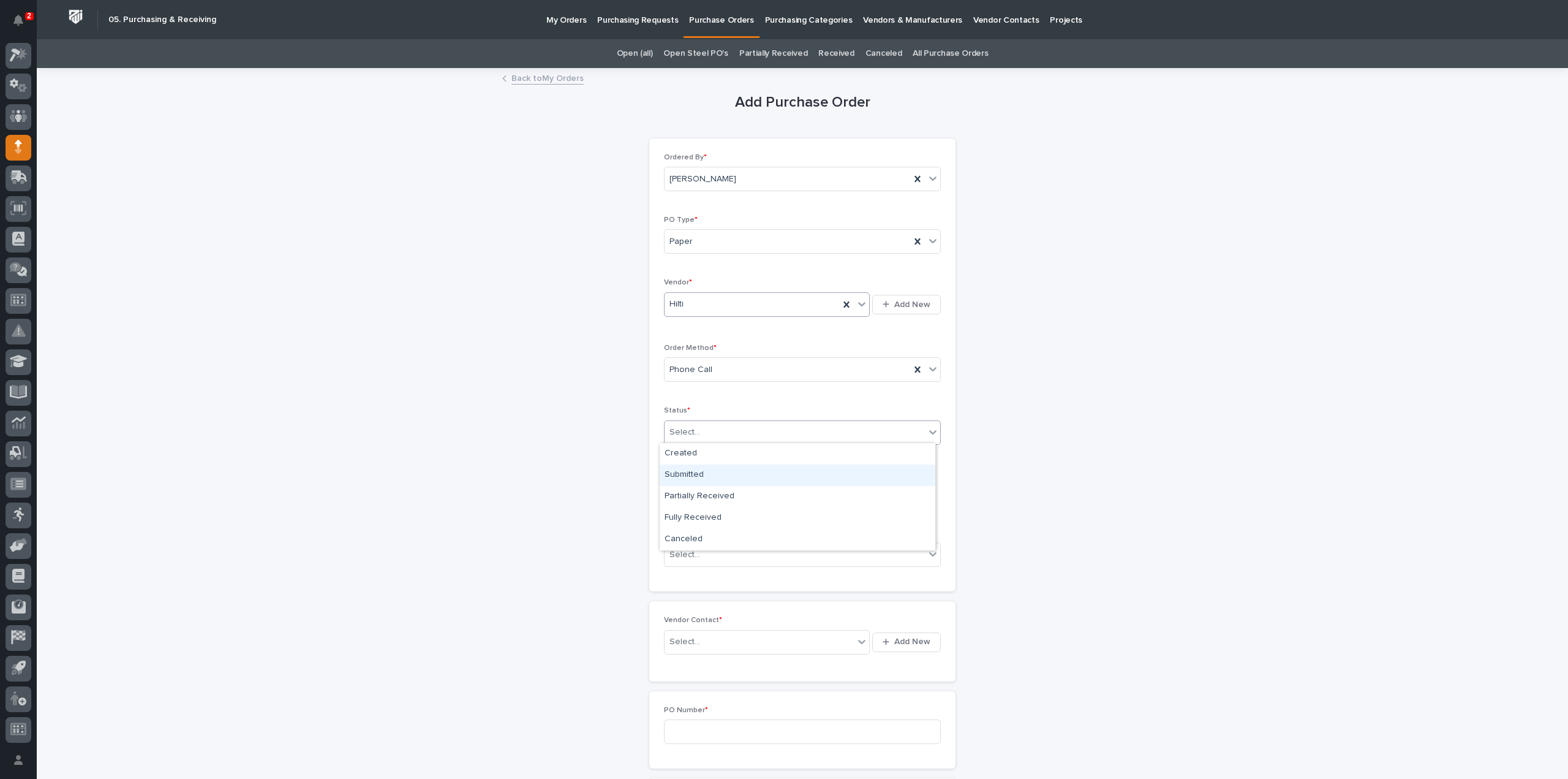
click at [675, 475] on div "Submitted" at bounding box center [798, 475] width 275 height 22
click at [672, 490] on input "text" at bounding box center [712, 493] width 97 height 22
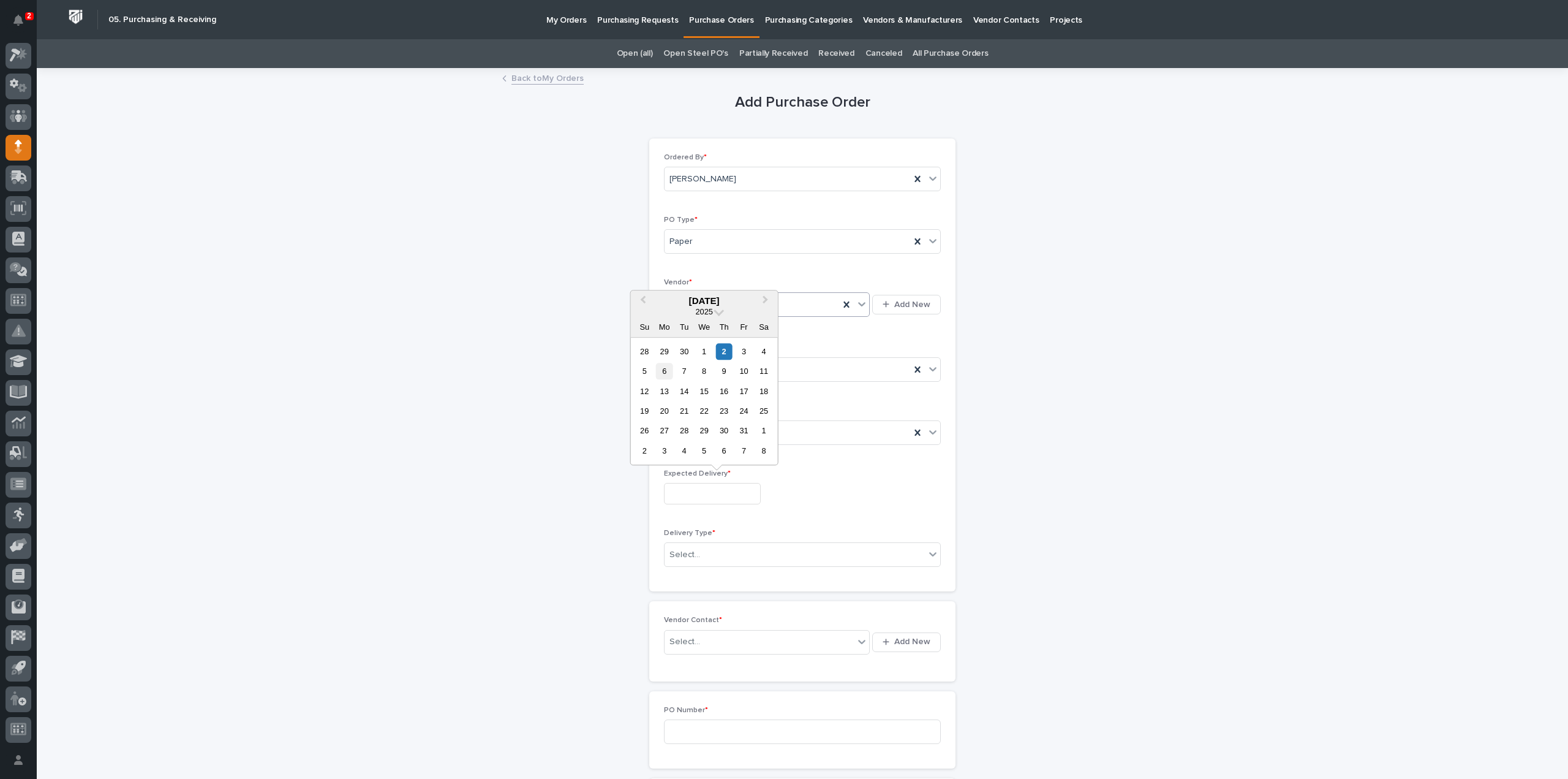
click at [665, 374] on div "6" at bounding box center [664, 370] width 16 height 16
type input "**********"
click at [691, 553] on div "Select..." at bounding box center [685, 555] width 31 height 13
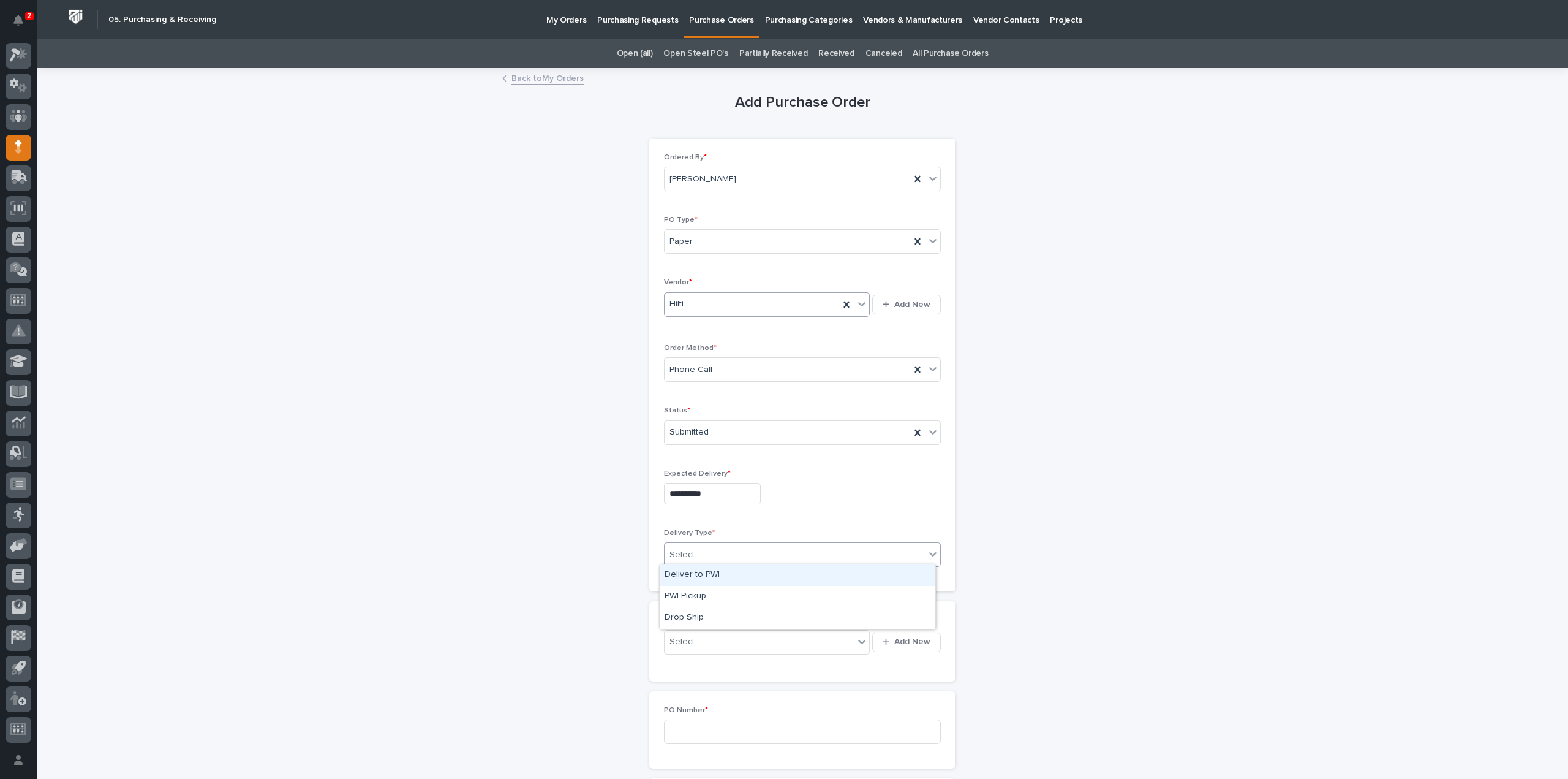
click at [683, 575] on div "Deliver to PWI" at bounding box center [798, 575] width 275 height 22
click at [683, 637] on div "Select..." at bounding box center [685, 642] width 31 height 13
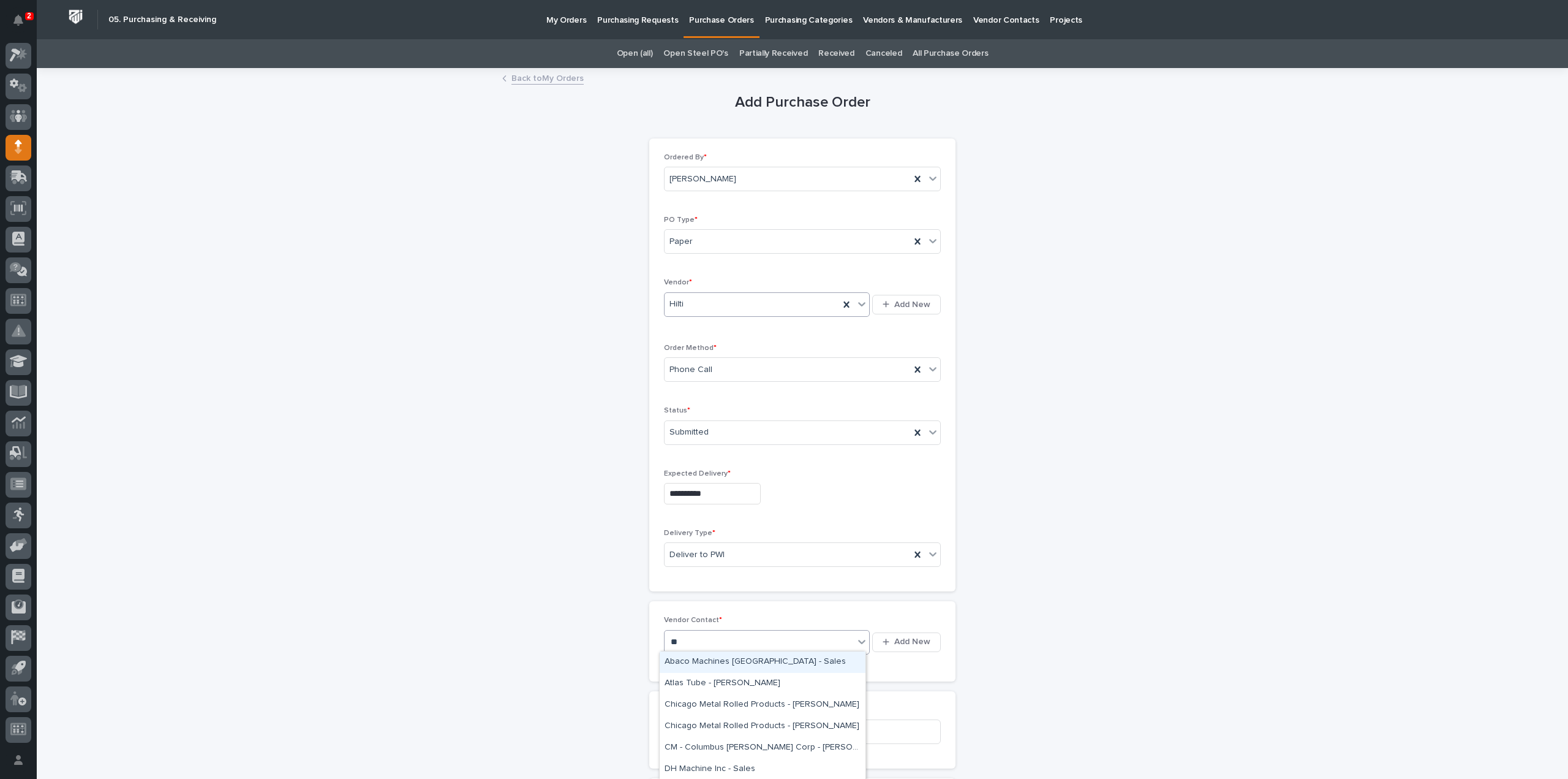
type input "***"
click at [697, 705] on div "Hilti - Mathew Miller" at bounding box center [762, 705] width 206 height 22
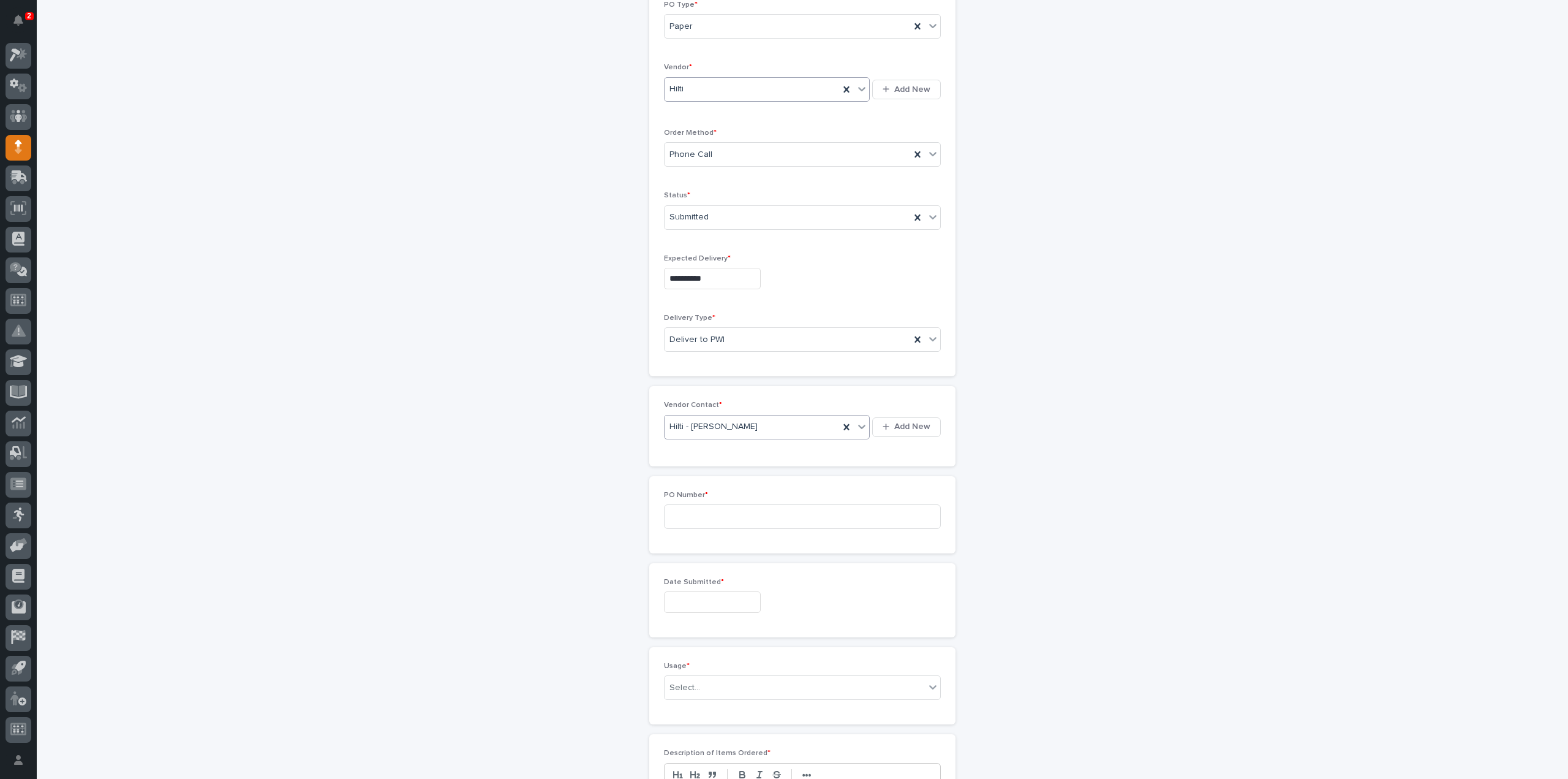
scroll to position [245, 0]
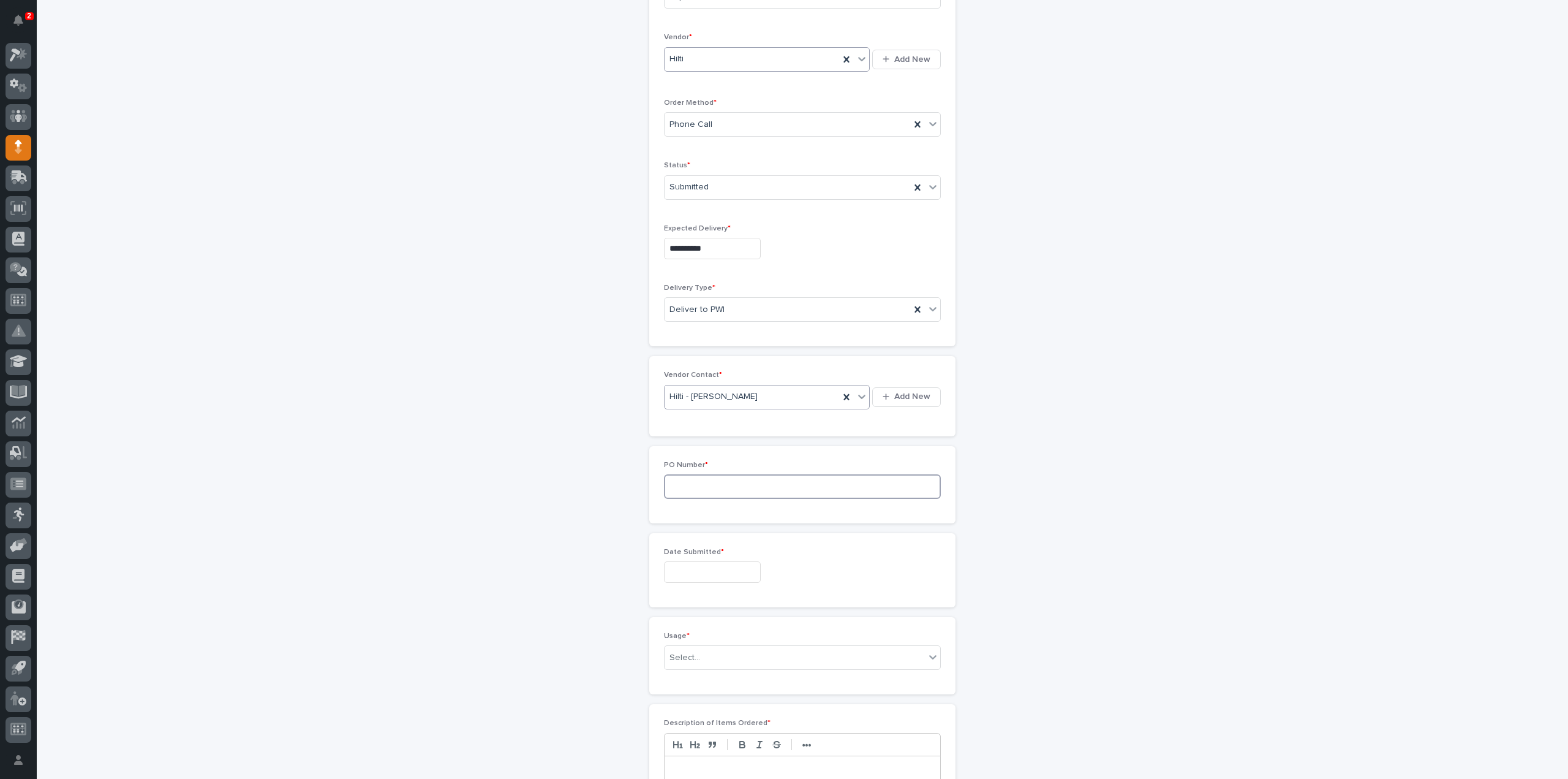
click at [689, 488] on input at bounding box center [802, 486] width 277 height 25
type input "3168RB"
click at [712, 328] on input "text" at bounding box center [712, 326] width 97 height 22
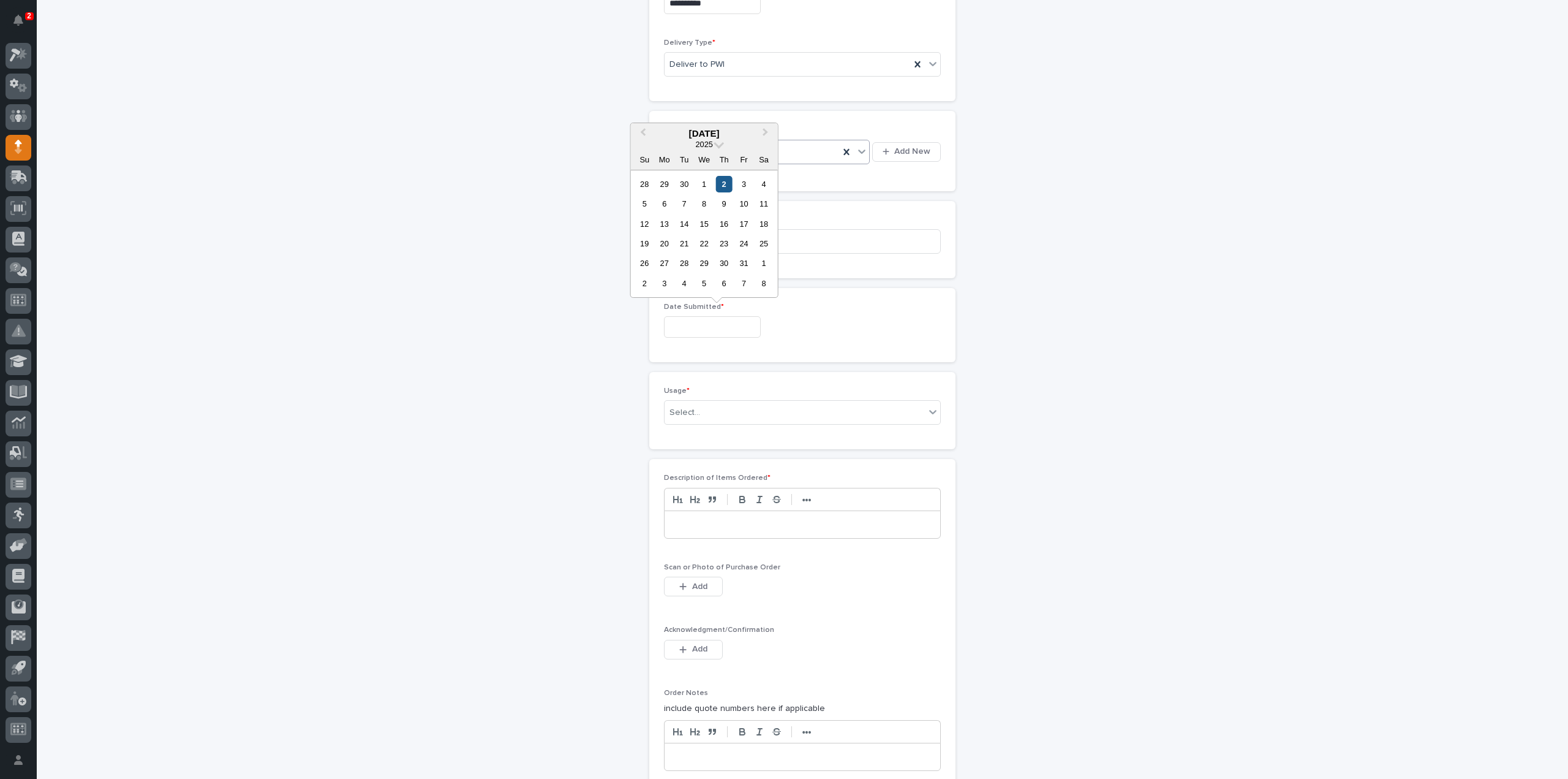
click at [723, 183] on div "2" at bounding box center [724, 183] width 16 height 16
type input "**********"
click at [712, 414] on div "Select..." at bounding box center [794, 412] width 260 height 20
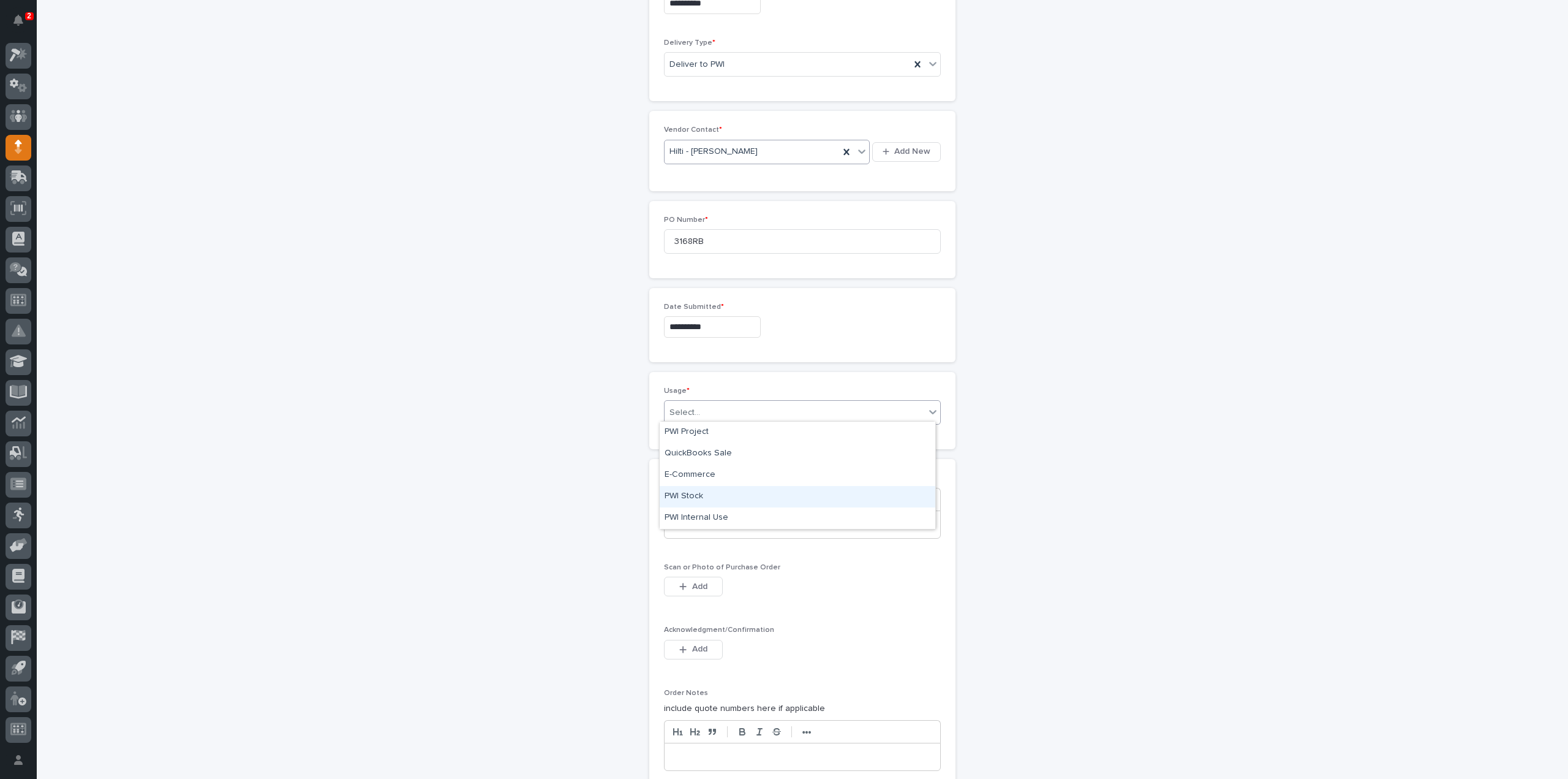
click at [677, 497] on div "PWI Stock" at bounding box center [798, 496] width 275 height 22
click at [692, 525] on p at bounding box center [802, 524] width 257 height 12
click at [692, 586] on span "Add" at bounding box center [699, 586] width 15 height 11
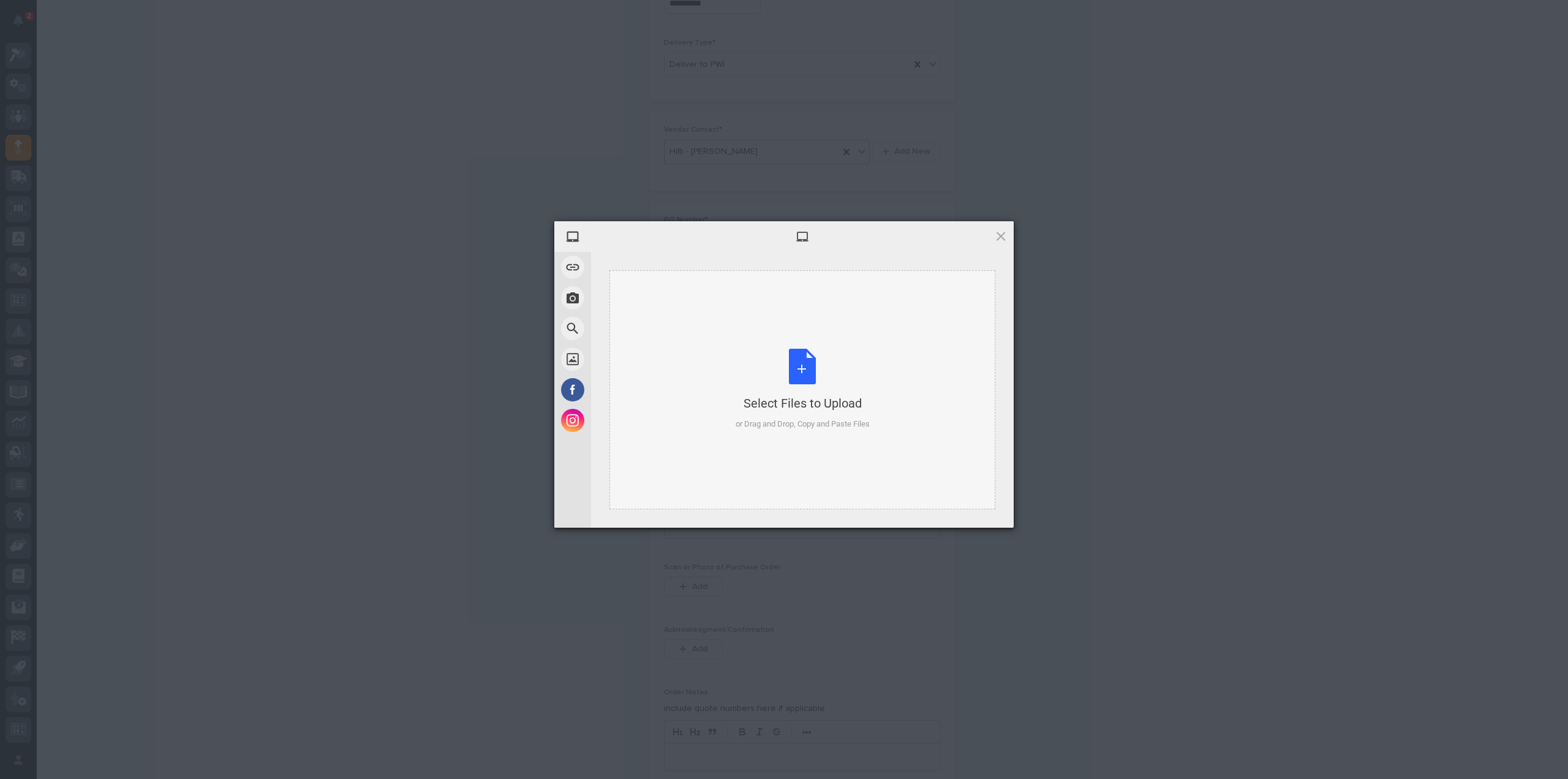
click at [789, 366] on div "Select Files to Upload or Drag and Drop, Copy and Paste Files" at bounding box center [802, 389] width 134 height 82
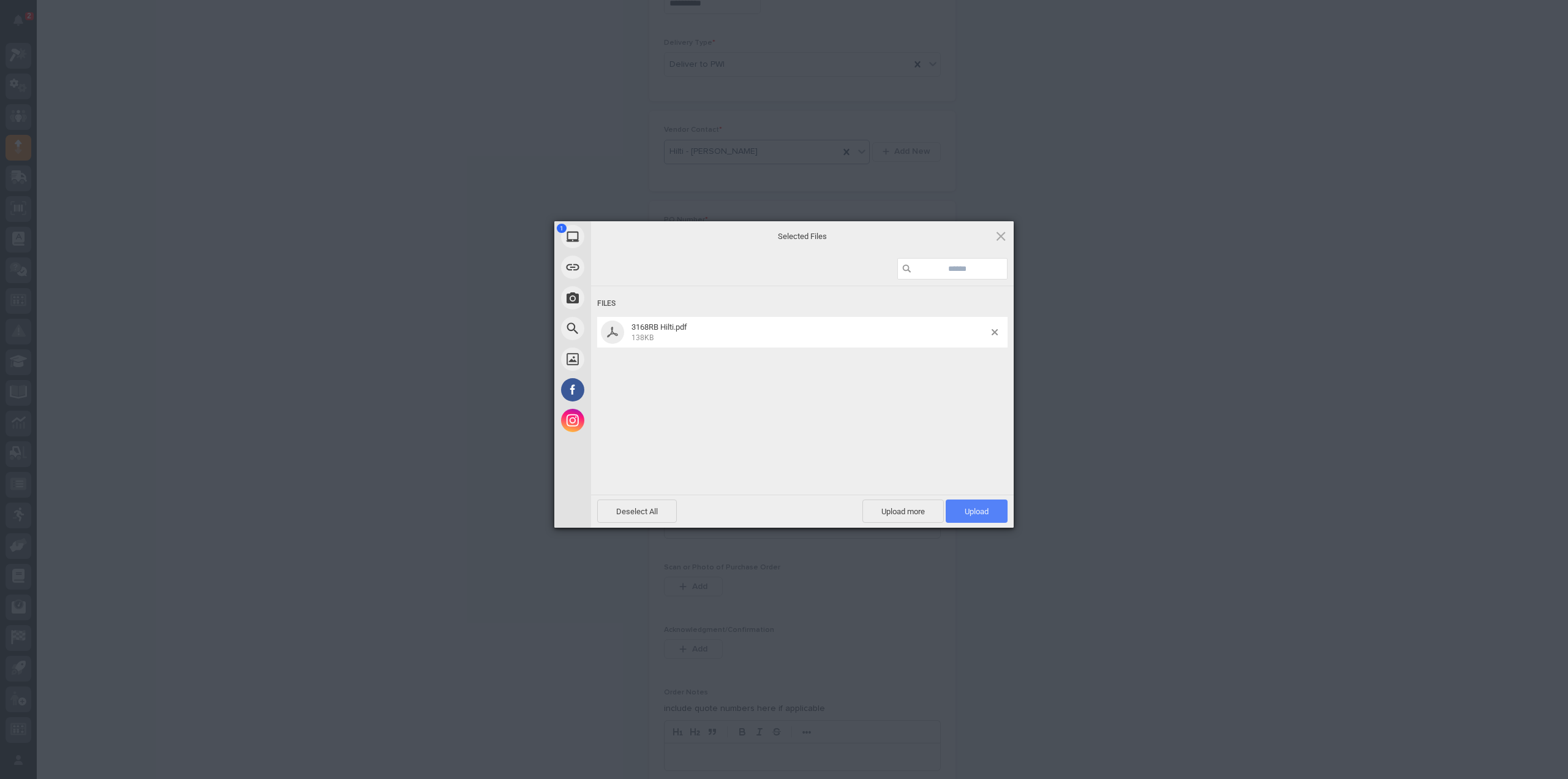
click at [973, 516] on span "Upload 1" at bounding box center [977, 511] width 24 height 9
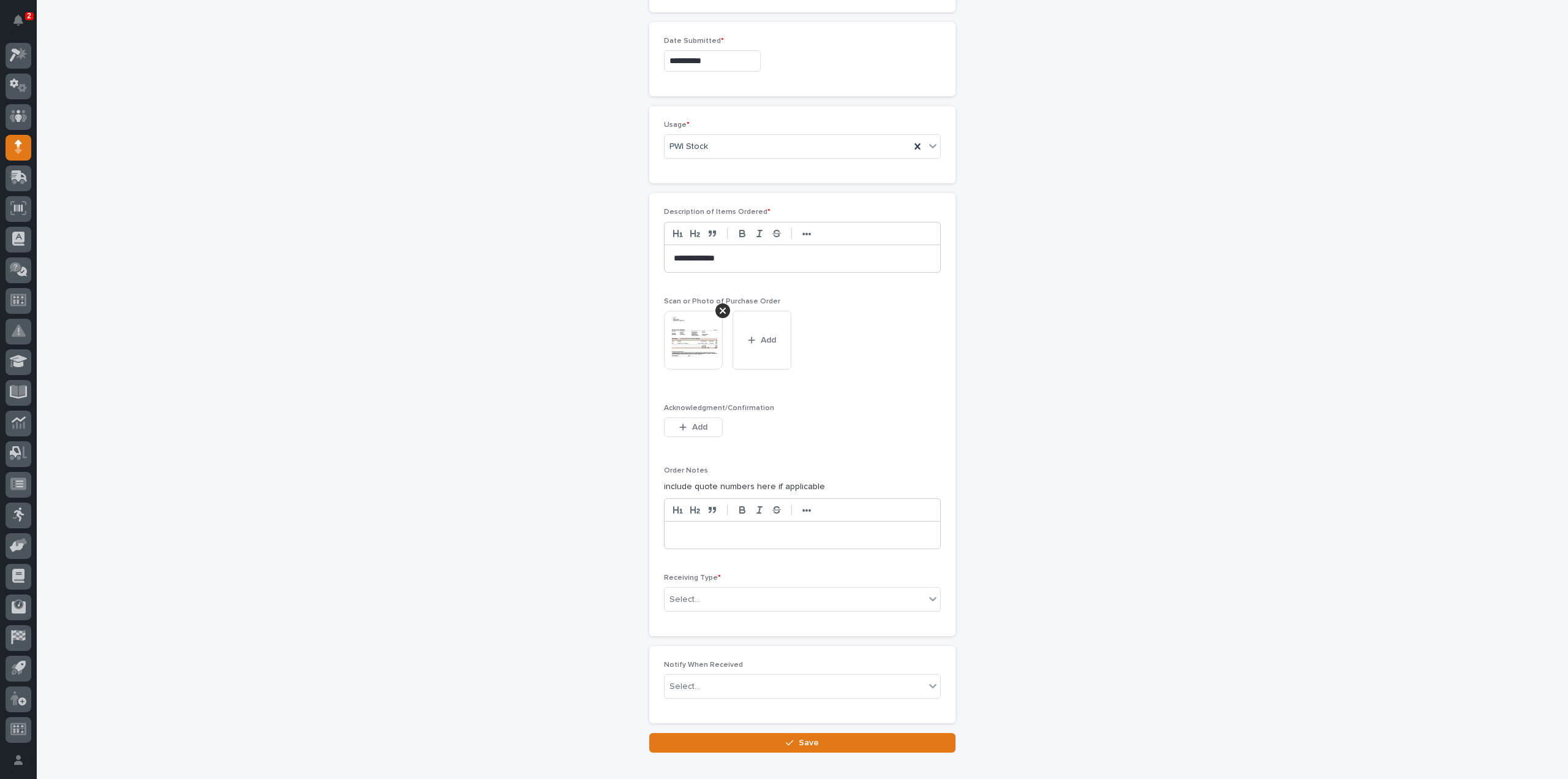
scroll to position [757, 0]
click at [719, 594] on div "Select..." at bounding box center [794, 598] width 260 height 20
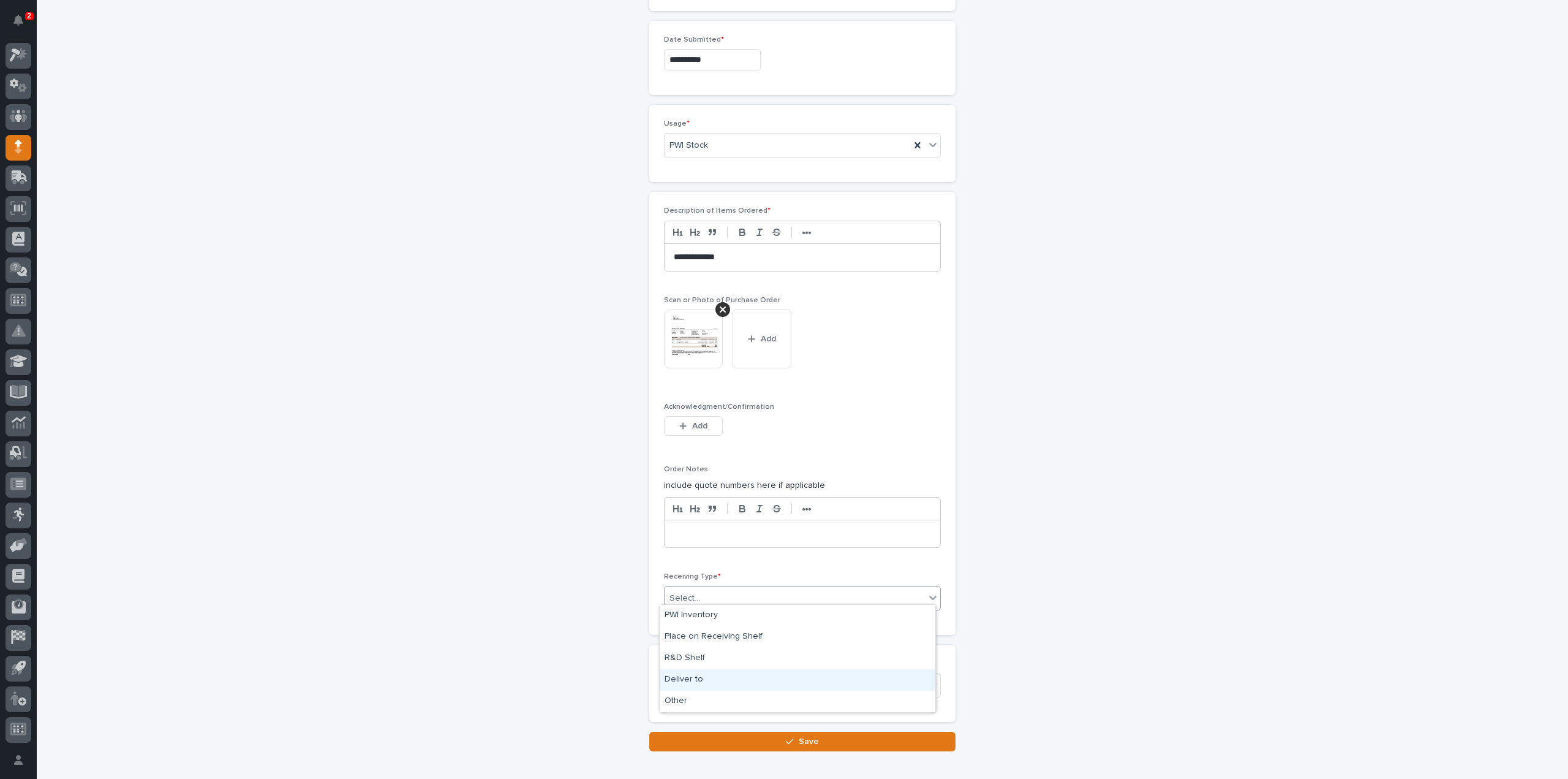
click at [681, 680] on div "Deliver to" at bounding box center [798, 680] width 275 height 22
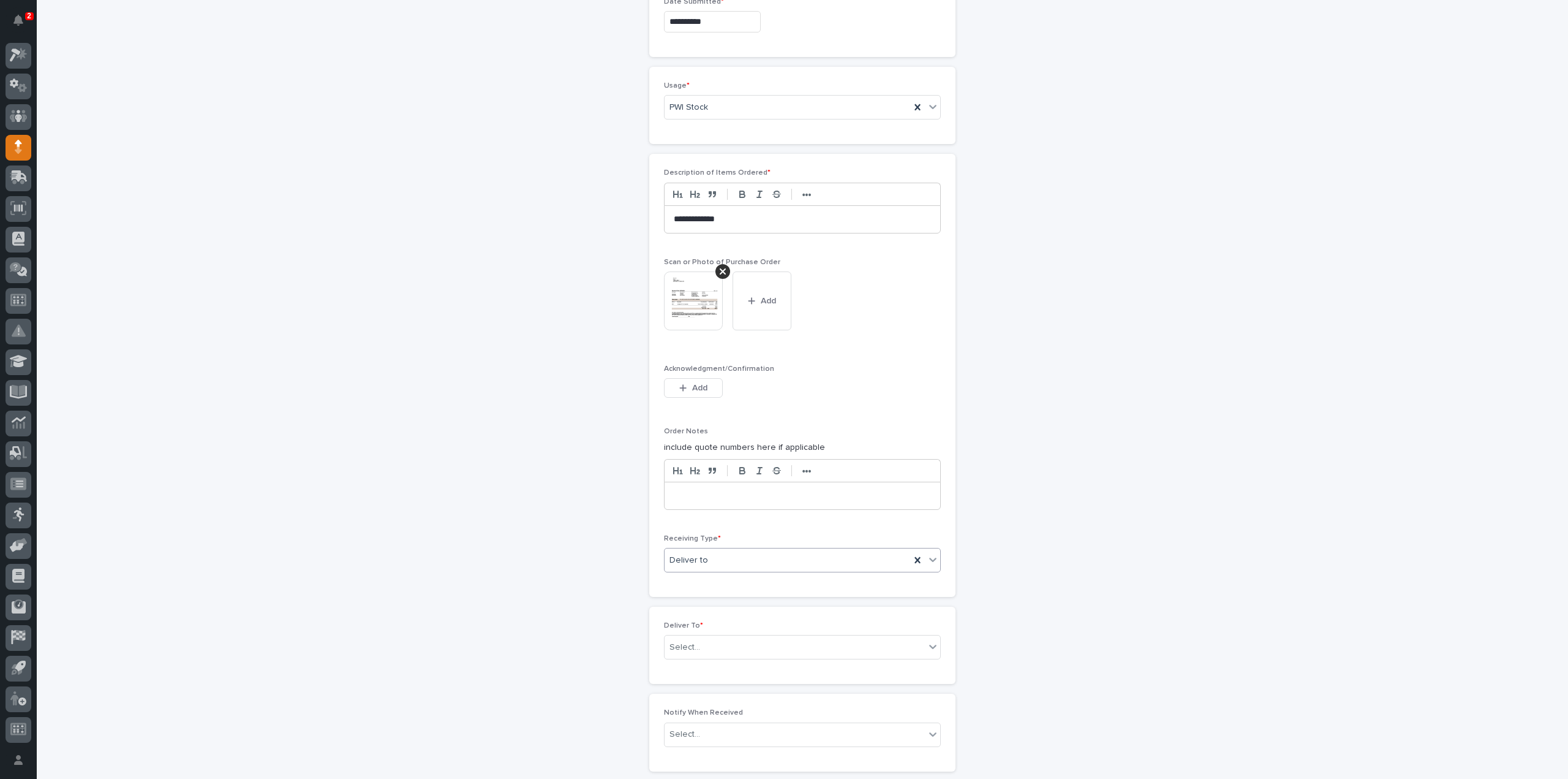
scroll to position [800, 0]
click at [680, 636] on div "Select..." at bounding box center [685, 643] width 31 height 13
type input "*****"
click at [695, 654] on div "[PERSON_NAME]" at bounding box center [798, 659] width 275 height 22
drag, startPoint x: 680, startPoint y: 722, endPoint x: 736, endPoint y: 740, distance: 58.8
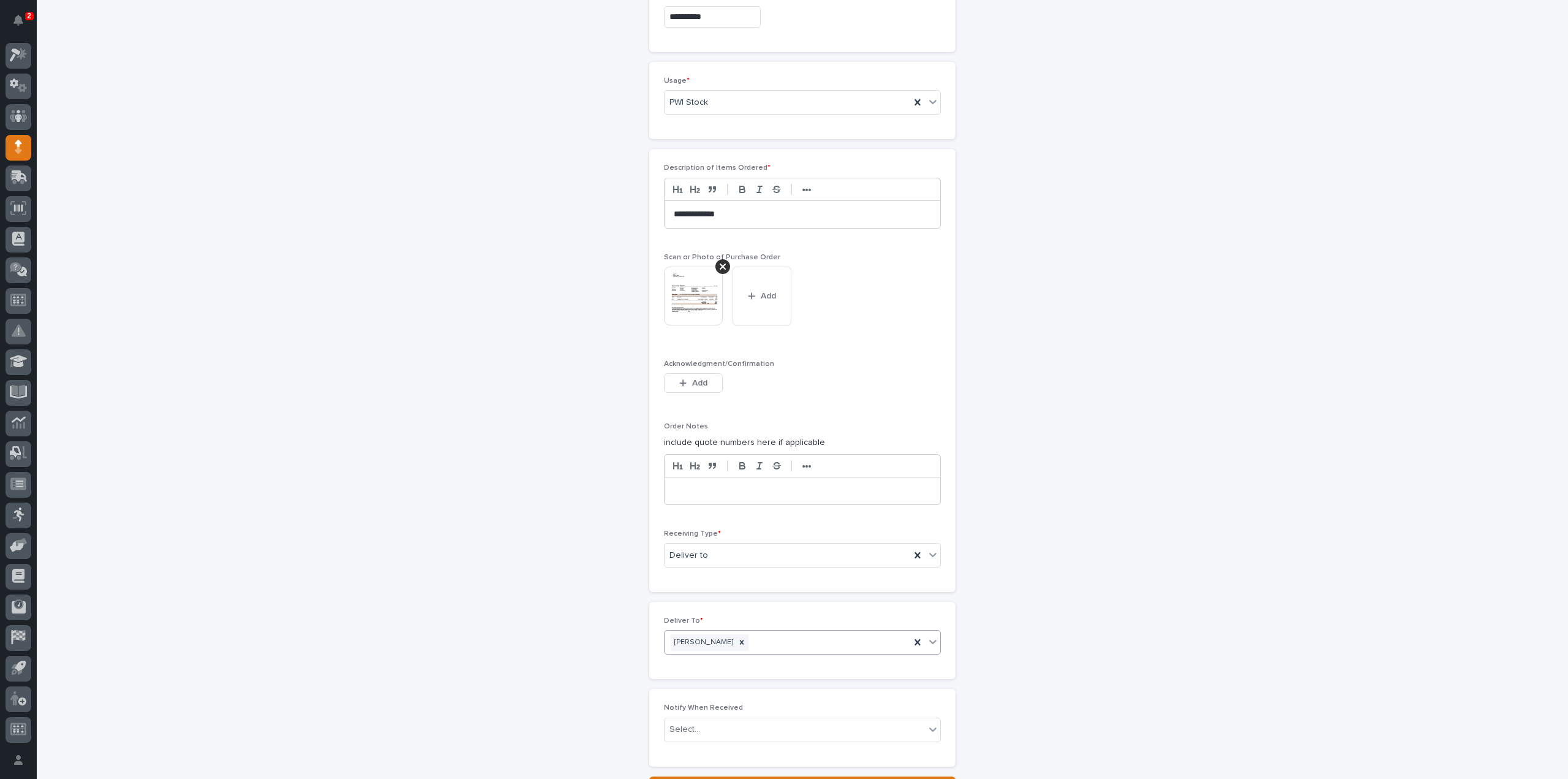
click at [680, 723] on div "Select..." at bounding box center [685, 729] width 31 height 13
type input "****"
click at [720, 698] on div "[PERSON_NAME]" at bounding box center [798, 699] width 275 height 22
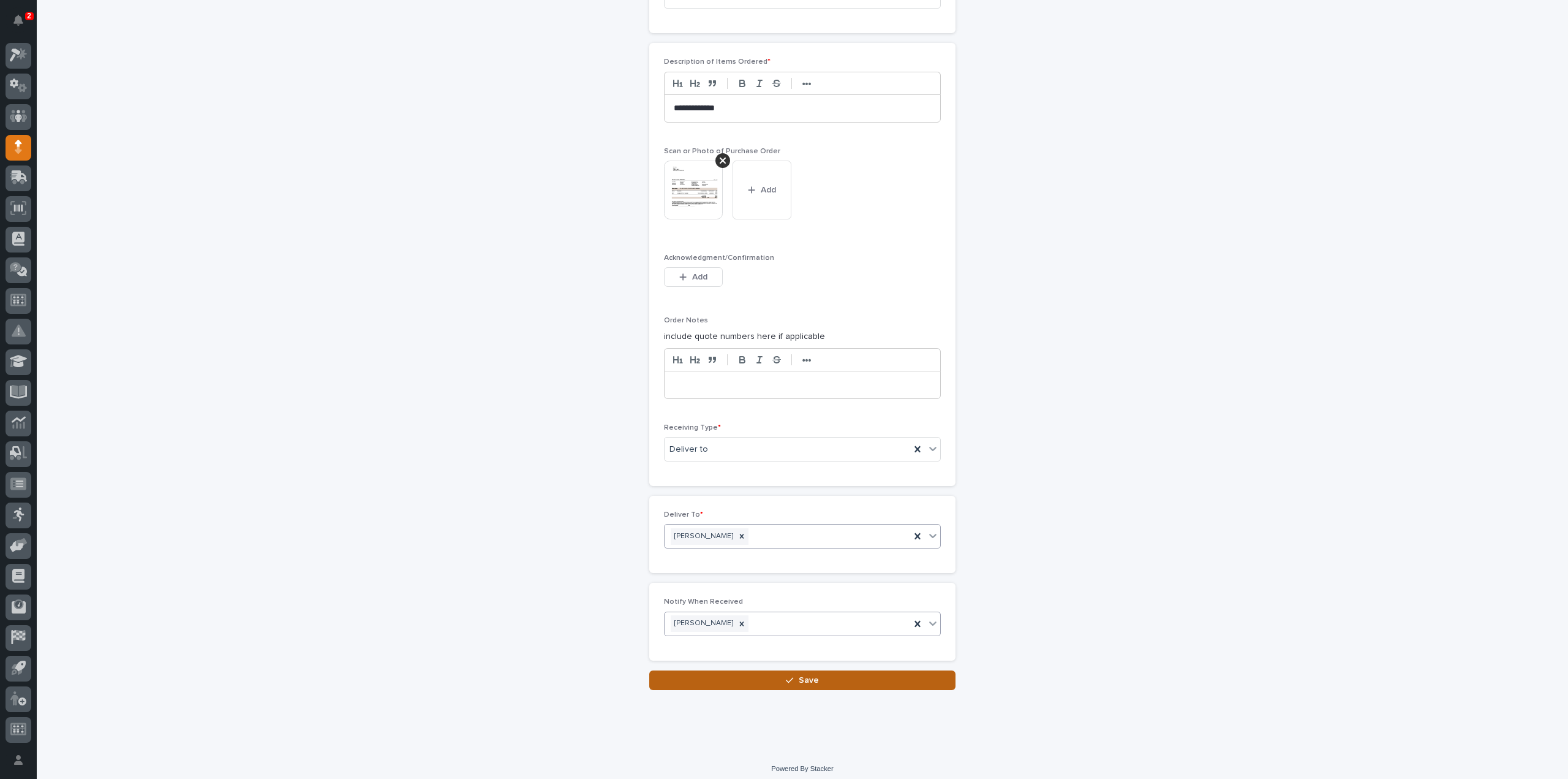
click at [805, 677] on span "Save" at bounding box center [809, 680] width 20 height 11
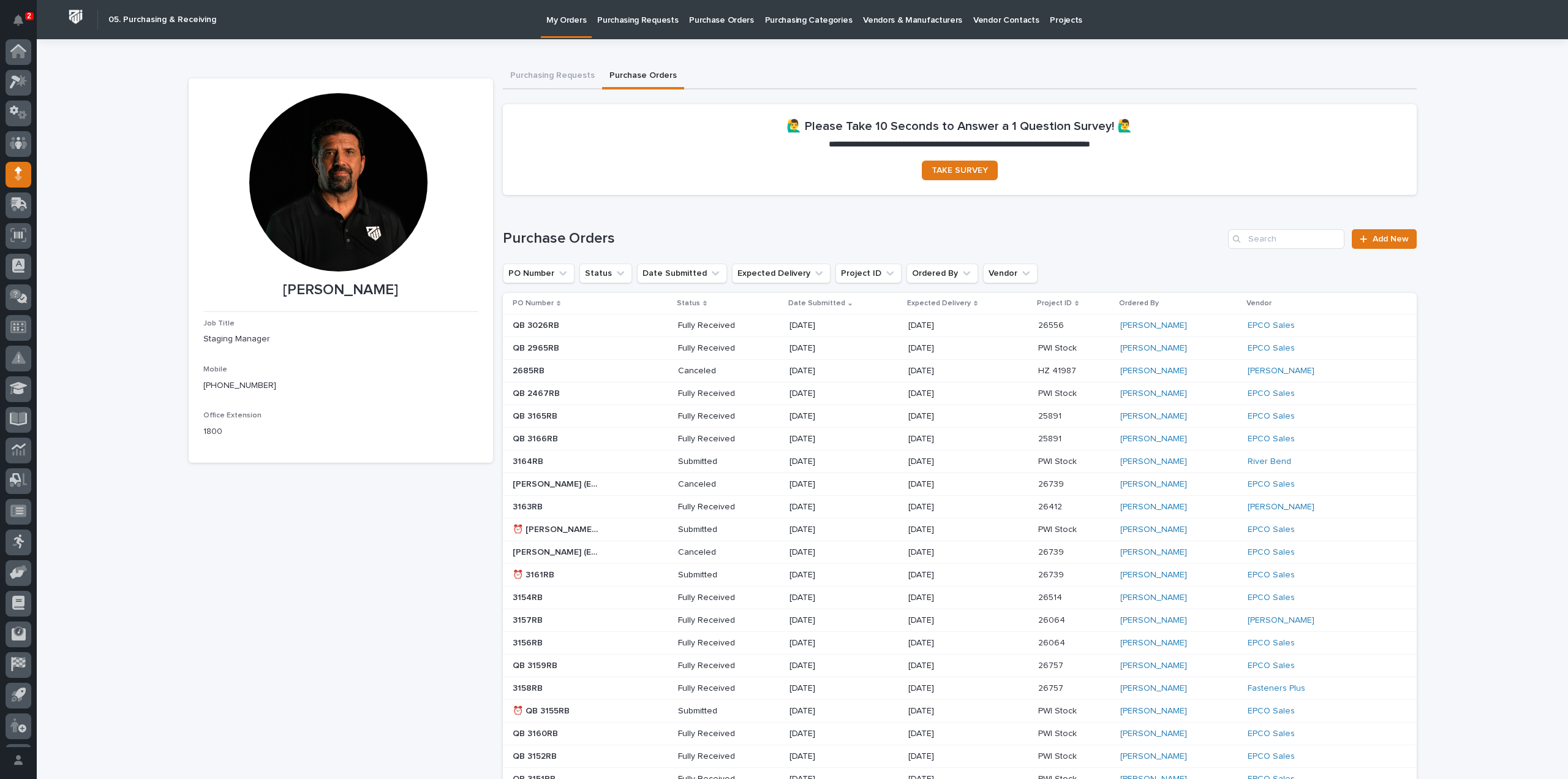
scroll to position [27, 0]
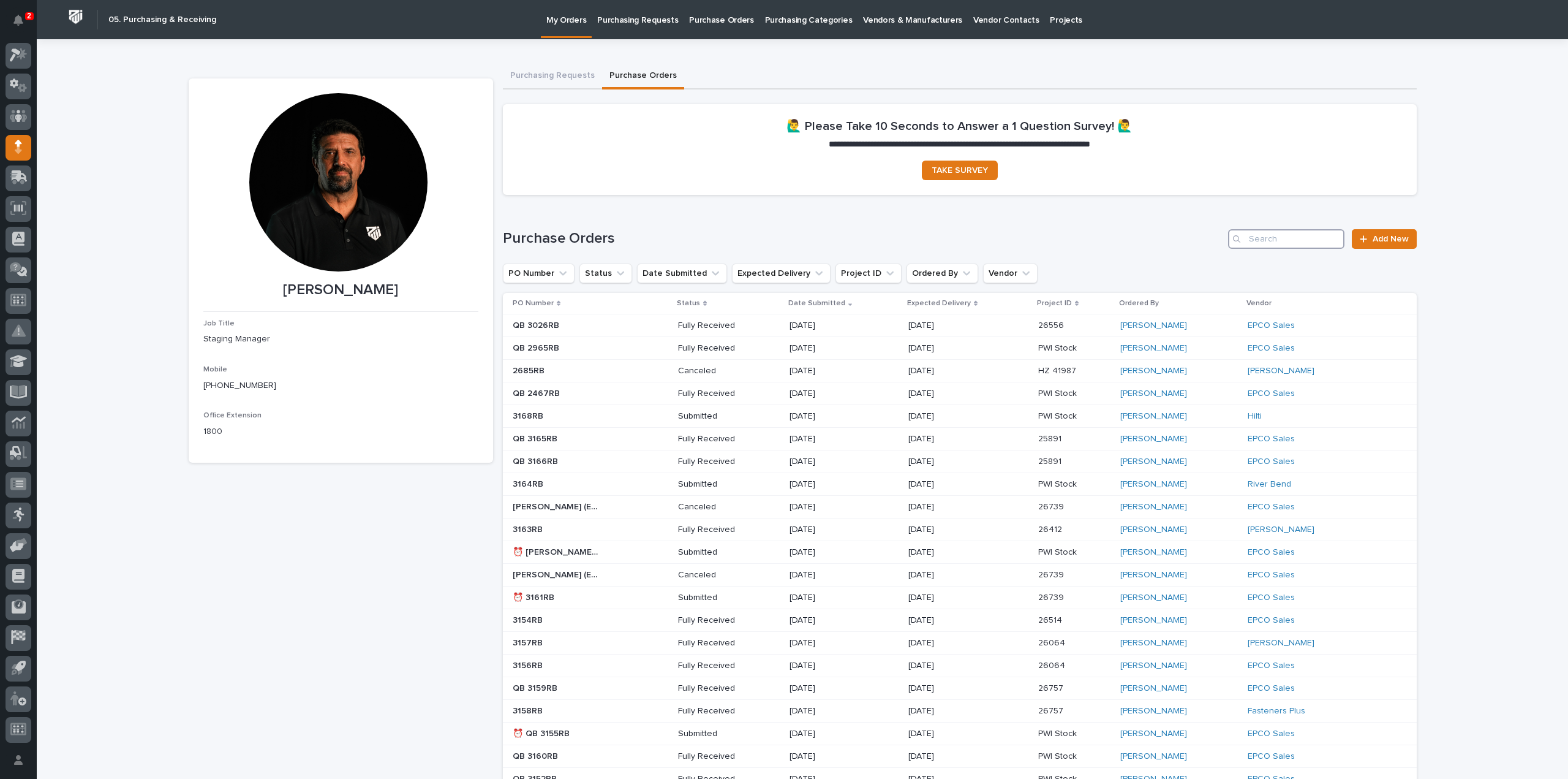
click at [1285, 244] on input "Search" at bounding box center [1286, 239] width 116 height 20
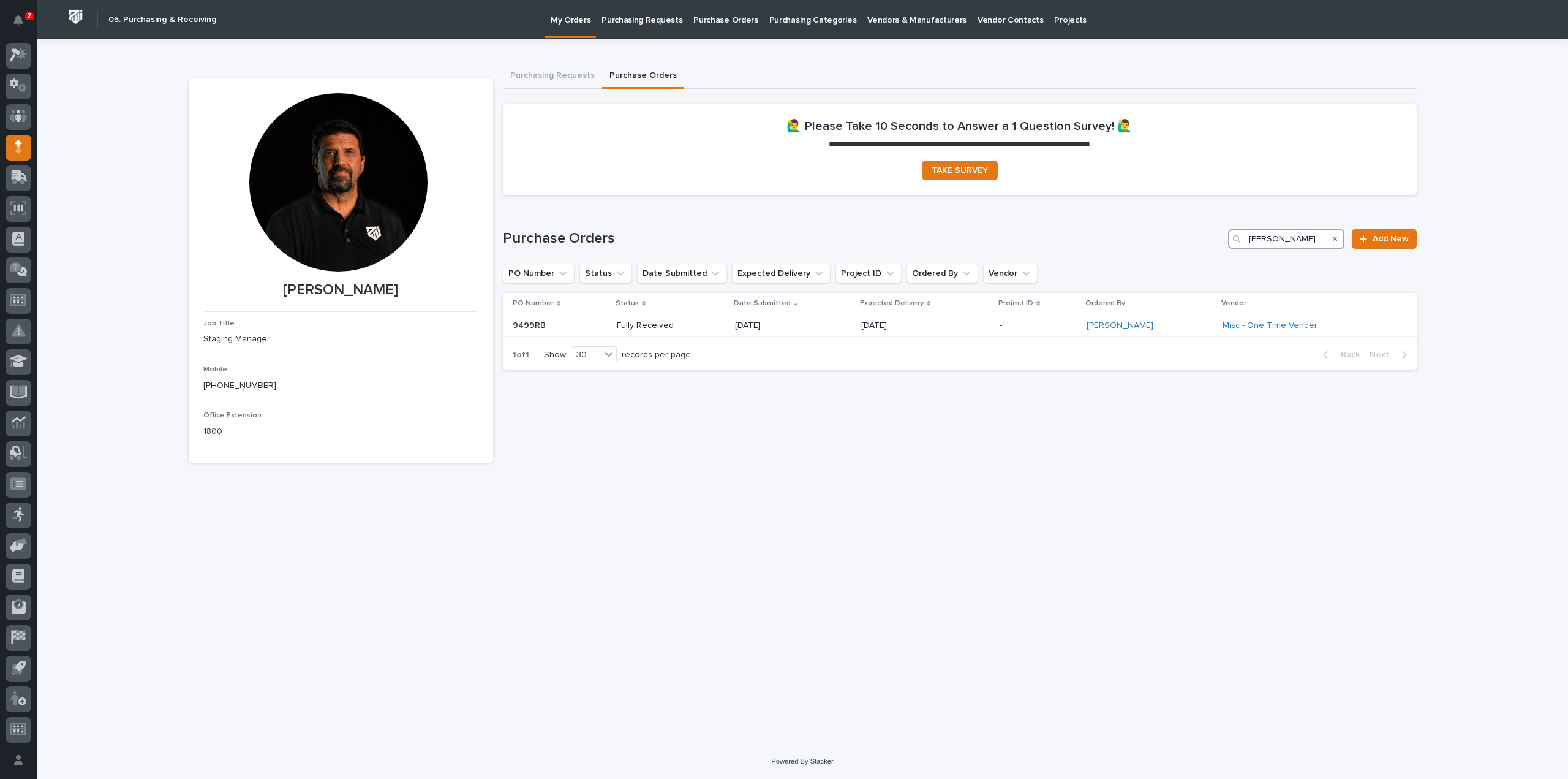
type input "tim"
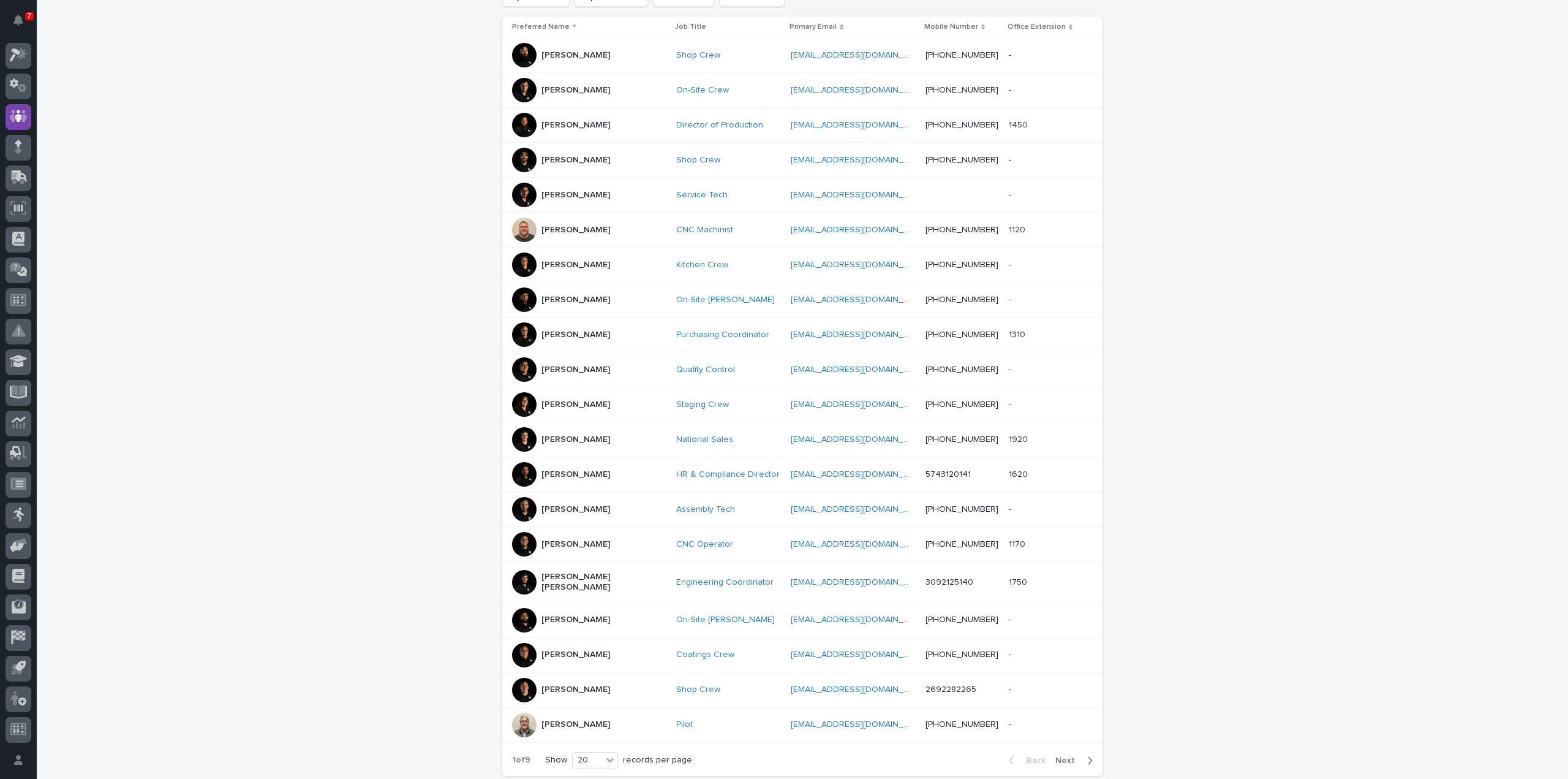
scroll to position [337, 0]
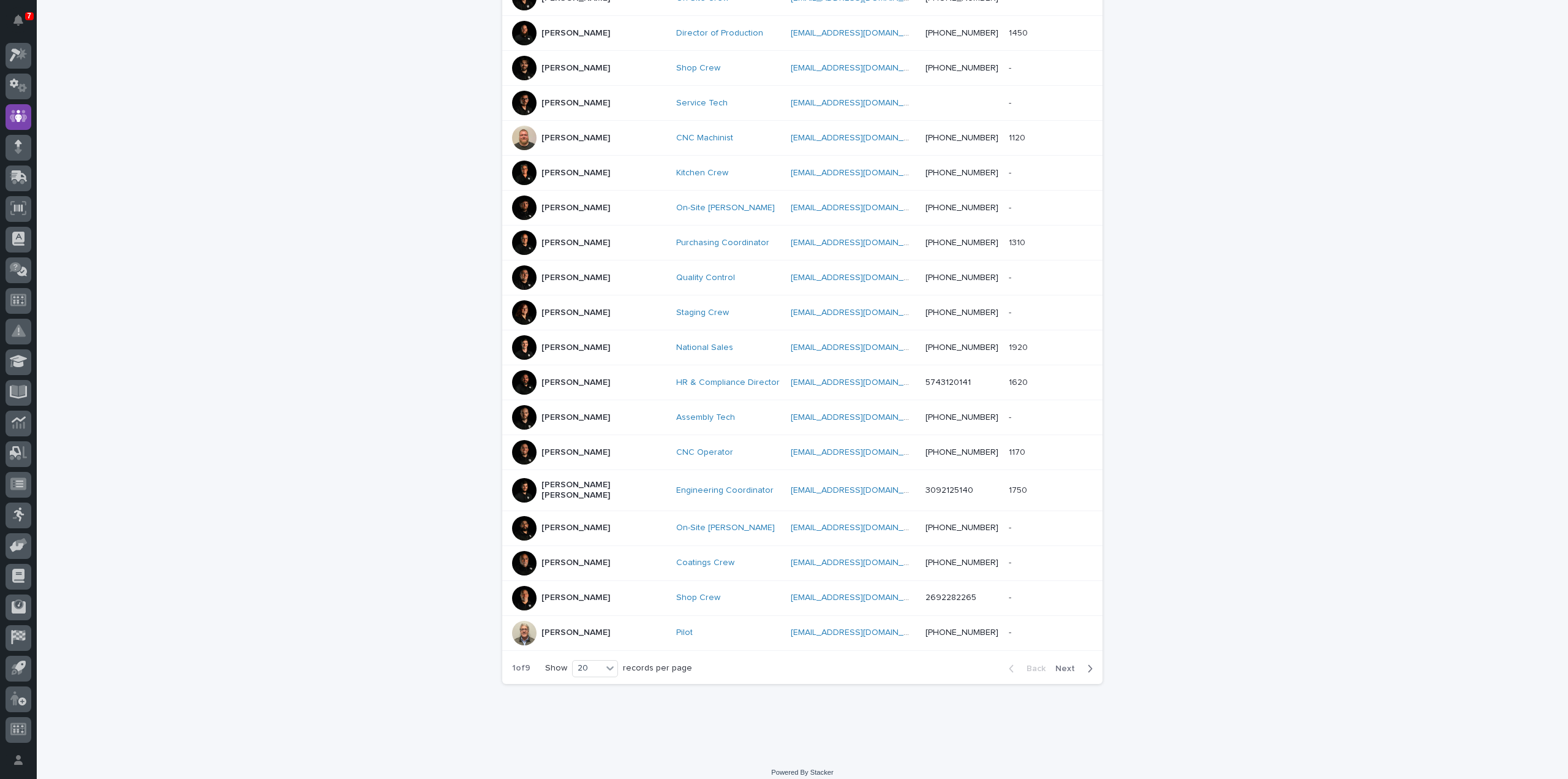
click at [1068, 664] on span "Next" at bounding box center [1069, 668] width 27 height 8
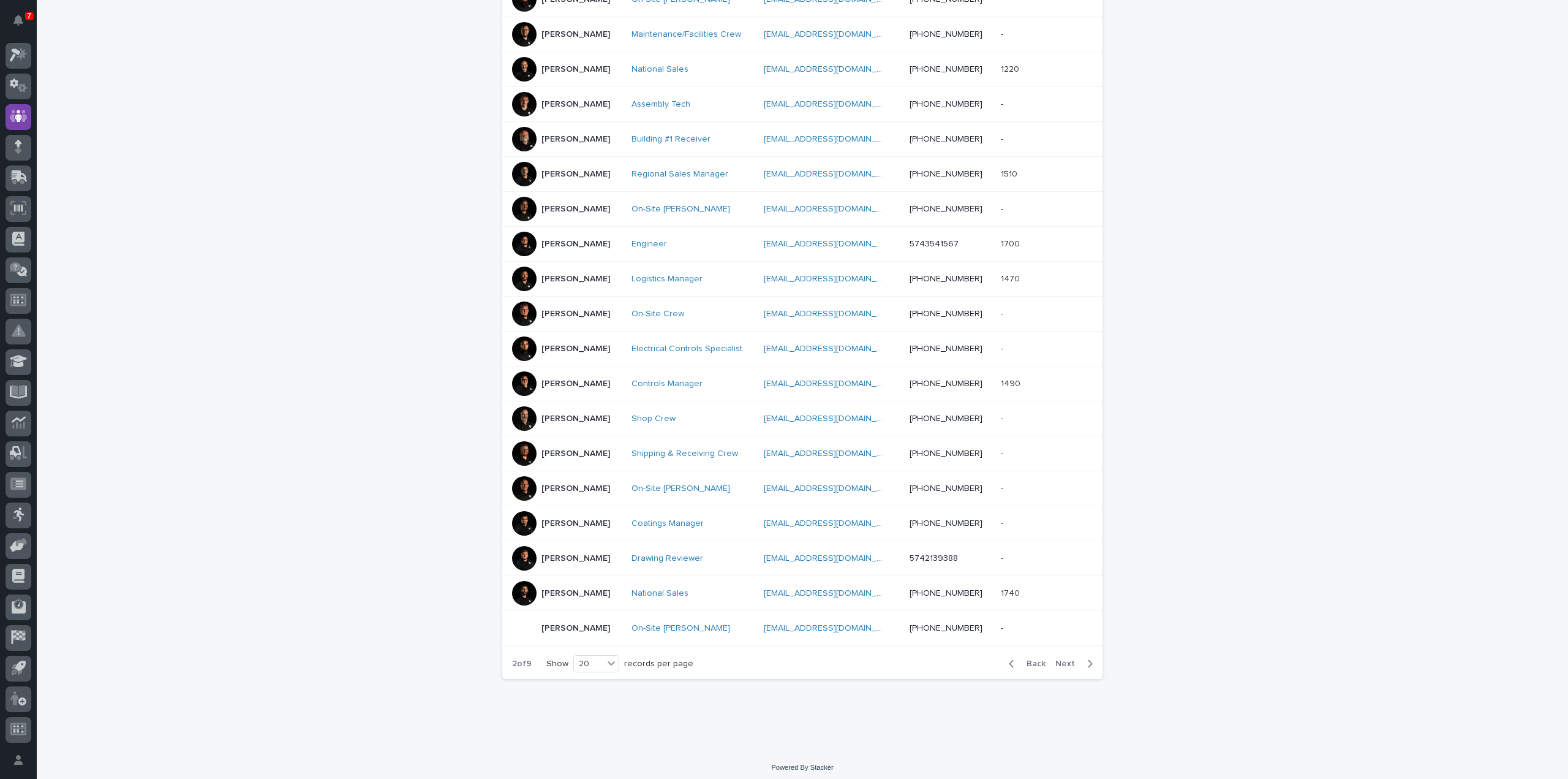
scroll to position [337, 0]
click at [1063, 659] on span "Next" at bounding box center [1069, 662] width 27 height 8
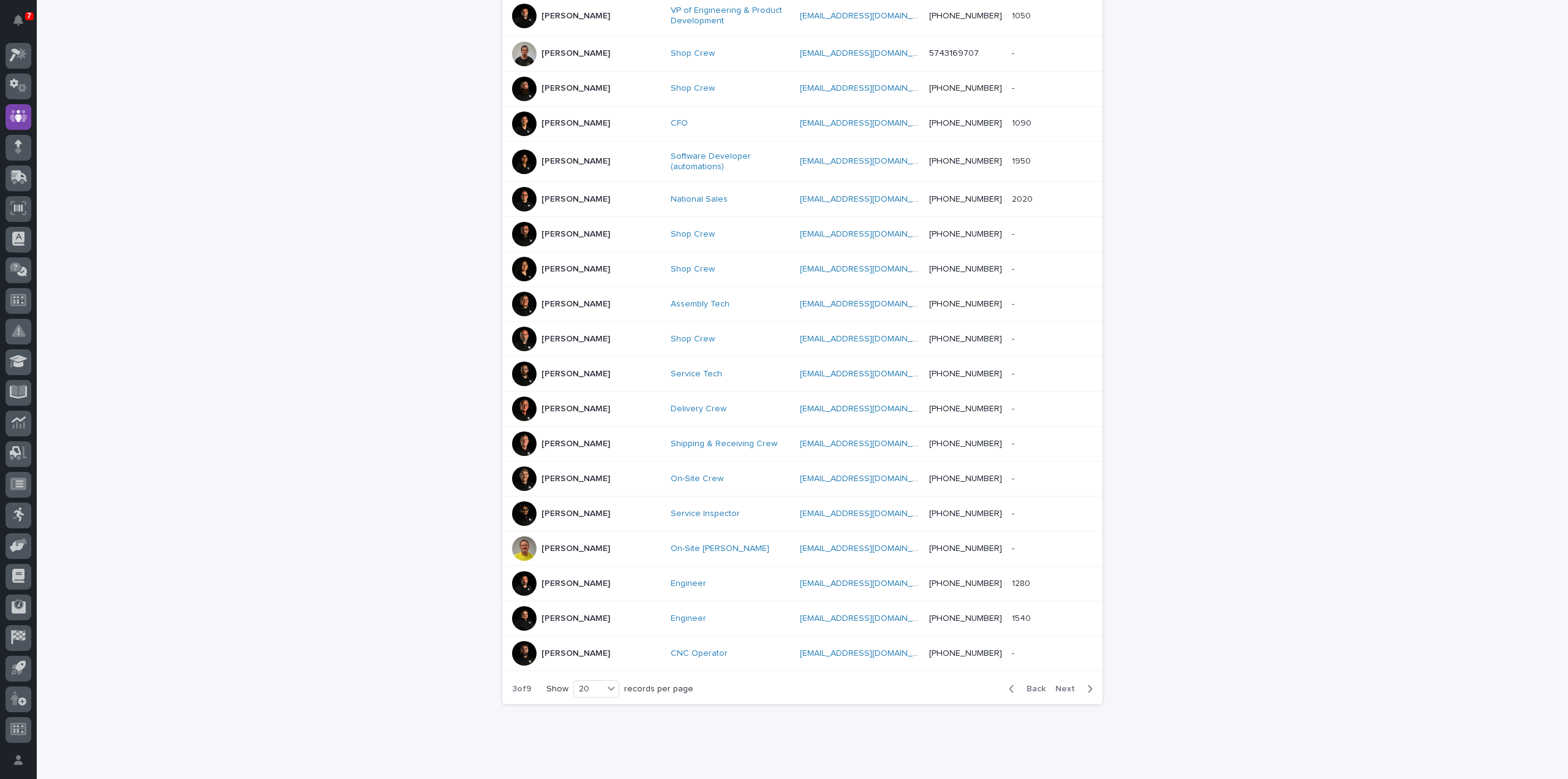
scroll to position [343, 0]
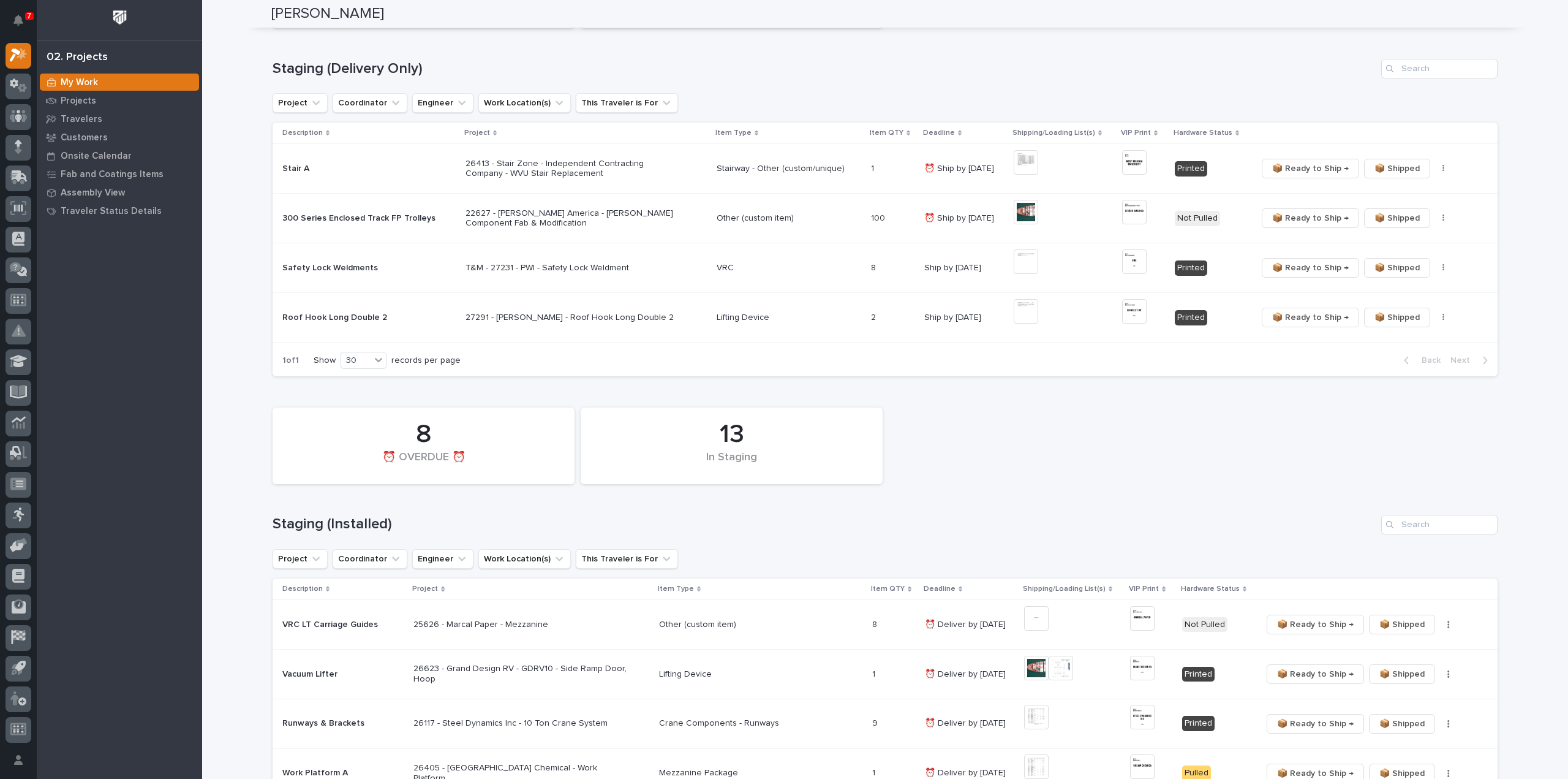
click at [1195, 485] on div "13 In Staging 8 ⏰ OVERDUE ⏰" at bounding box center [885, 446] width 1237 height 89
